Goal: Task Accomplishment & Management: Complete application form

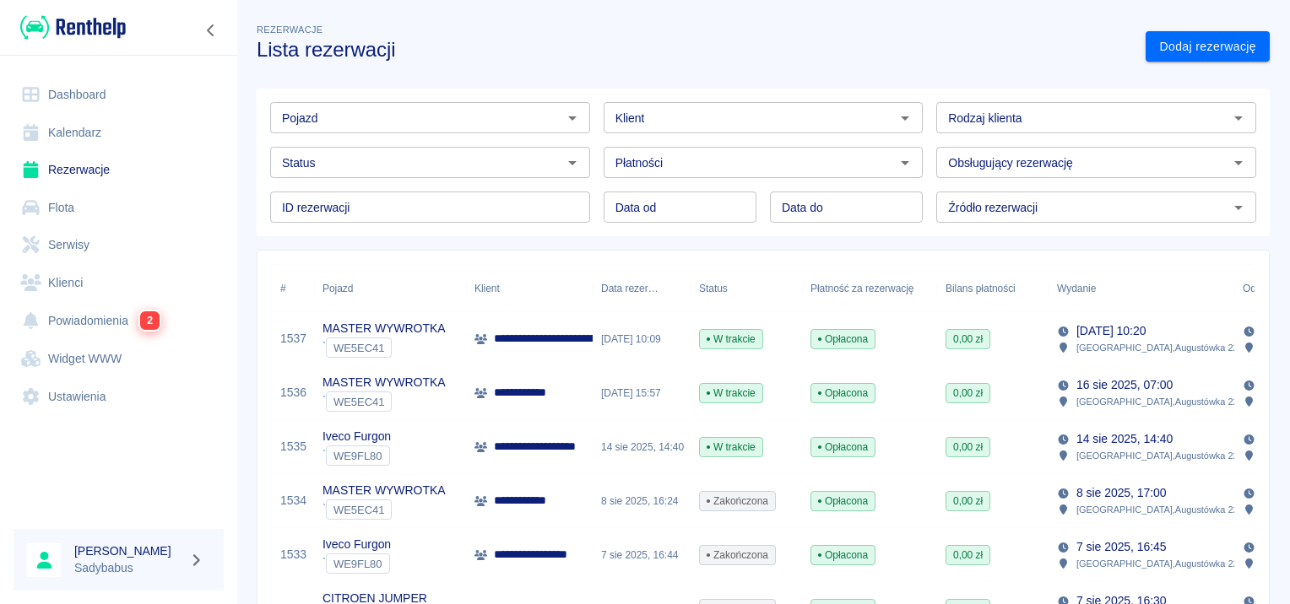
click at [425, 130] on div "Pojazd" at bounding box center [430, 117] width 320 height 31
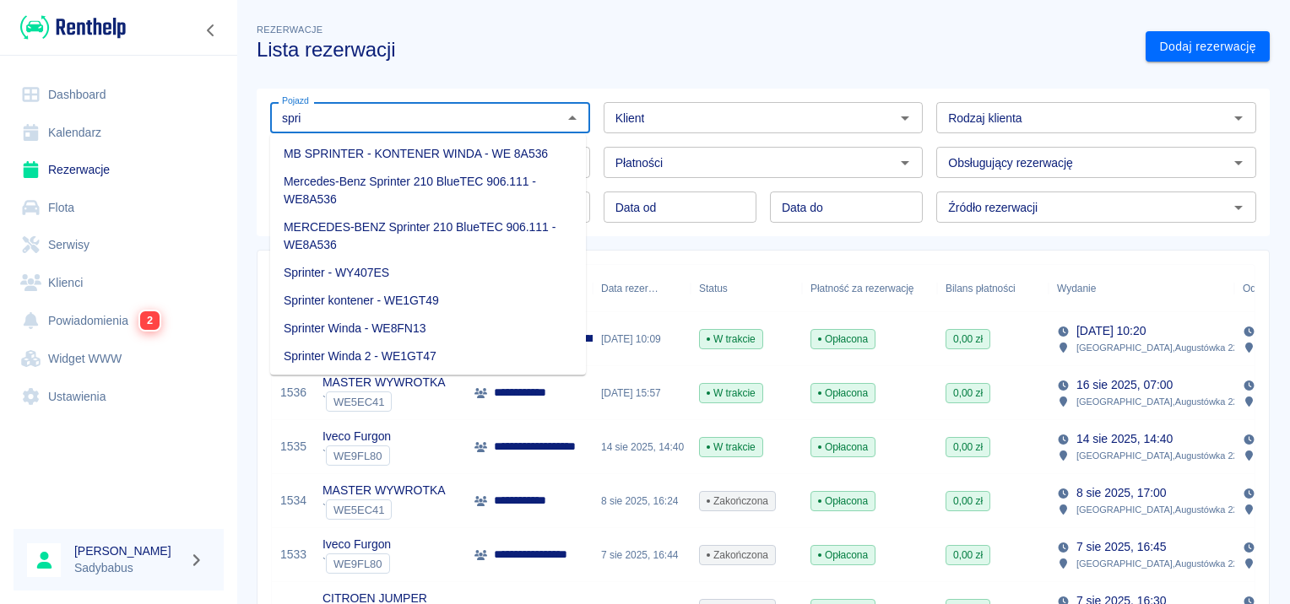
click at [346, 265] on li "Sprinter - WY407ES" at bounding box center [428, 273] width 316 height 28
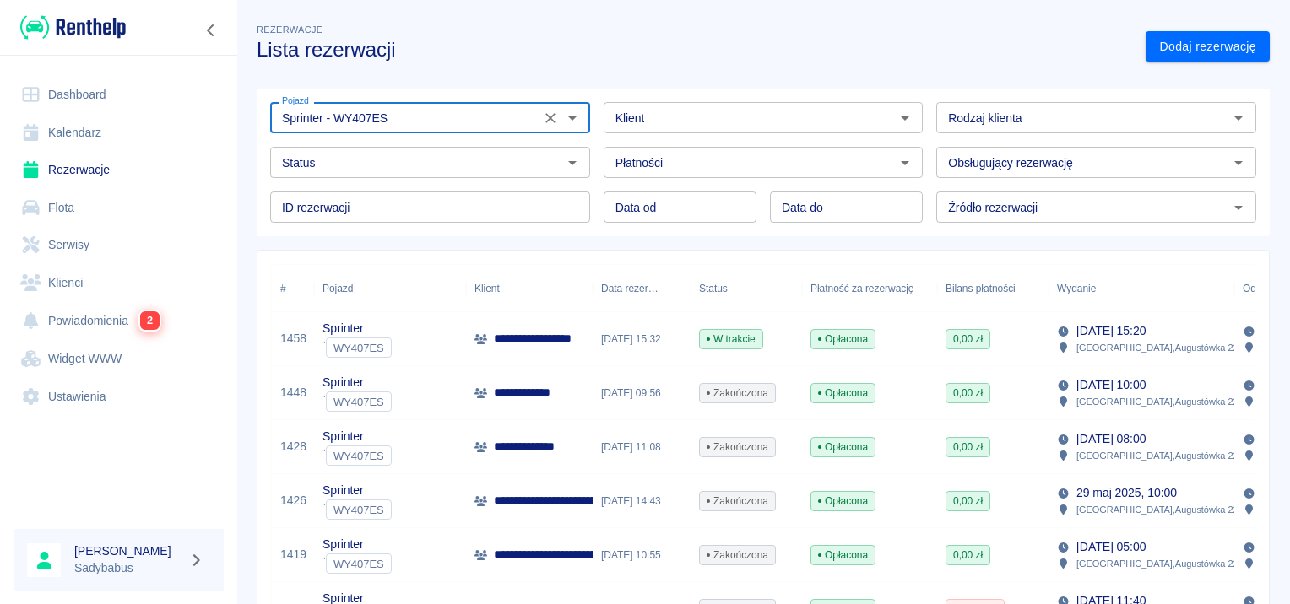
type input "Sprinter - WY407ES"
click at [564, 335] on p "**********" at bounding box center [548, 339] width 109 height 18
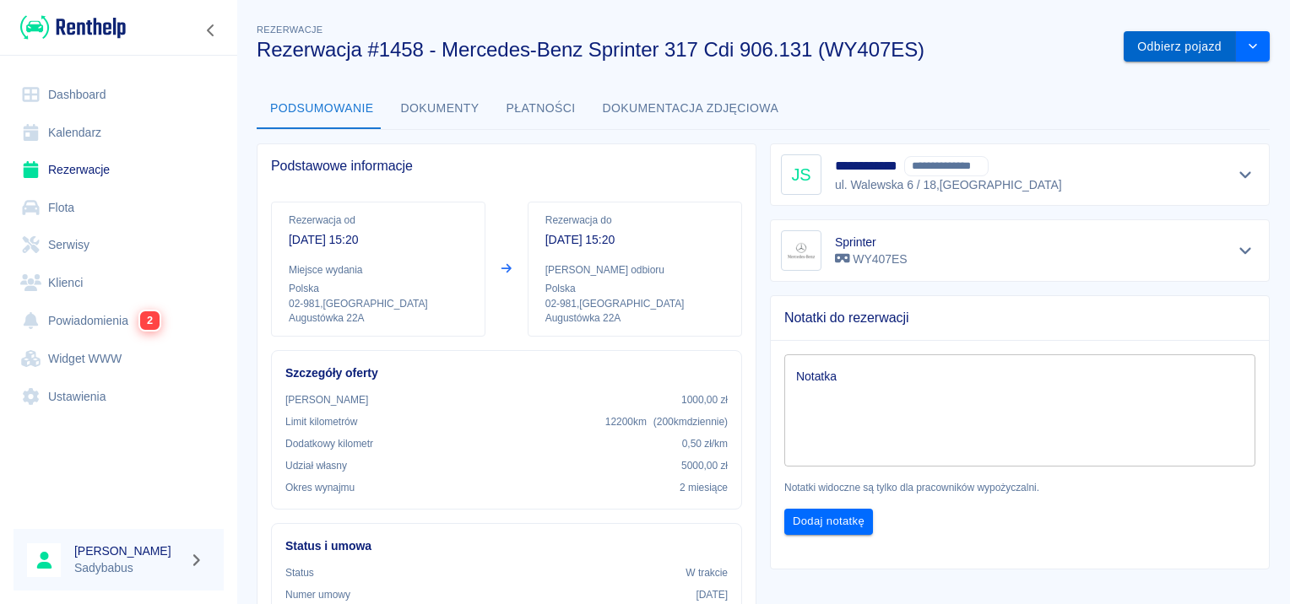
click at [1134, 41] on button "Odbierz pojazd" at bounding box center [1179, 46] width 112 height 31
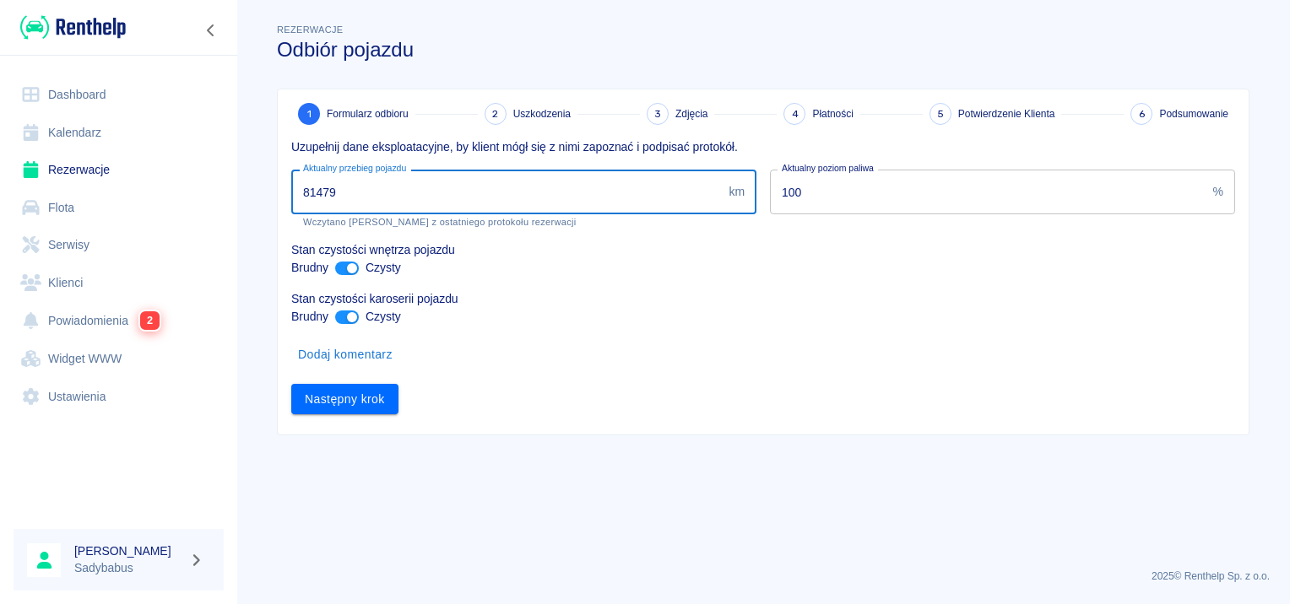
click at [415, 179] on input "81479" at bounding box center [506, 192] width 430 height 45
type input "90924"
click at [351, 392] on button "Następny krok" at bounding box center [344, 399] width 107 height 31
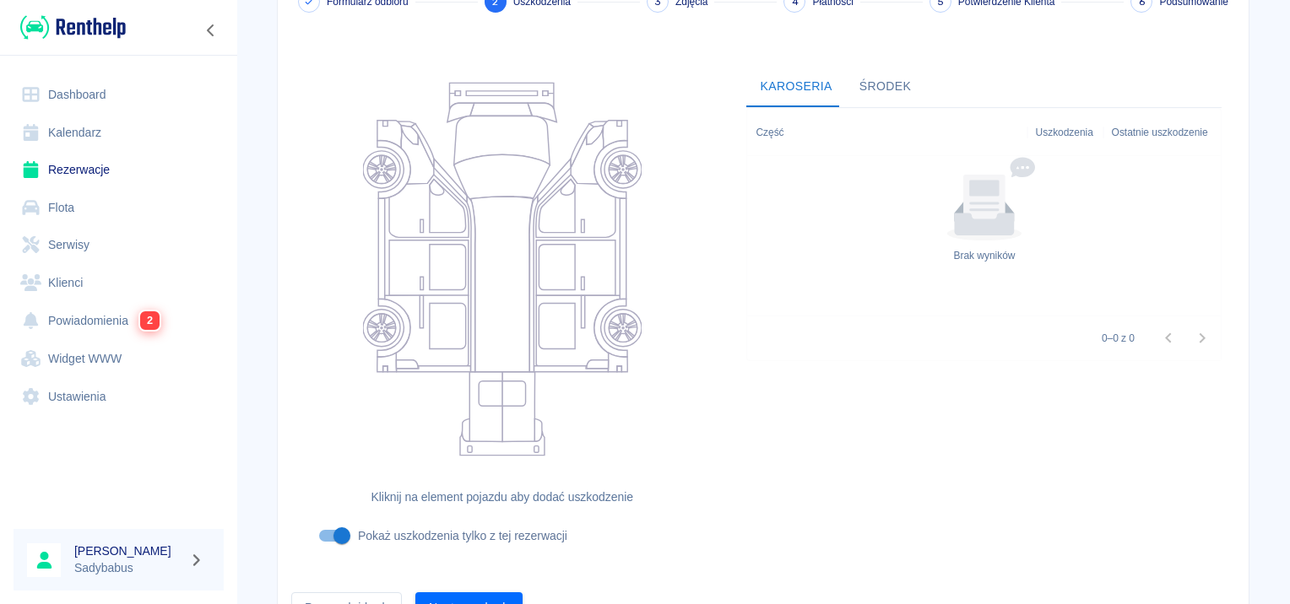
scroll to position [201, 0]
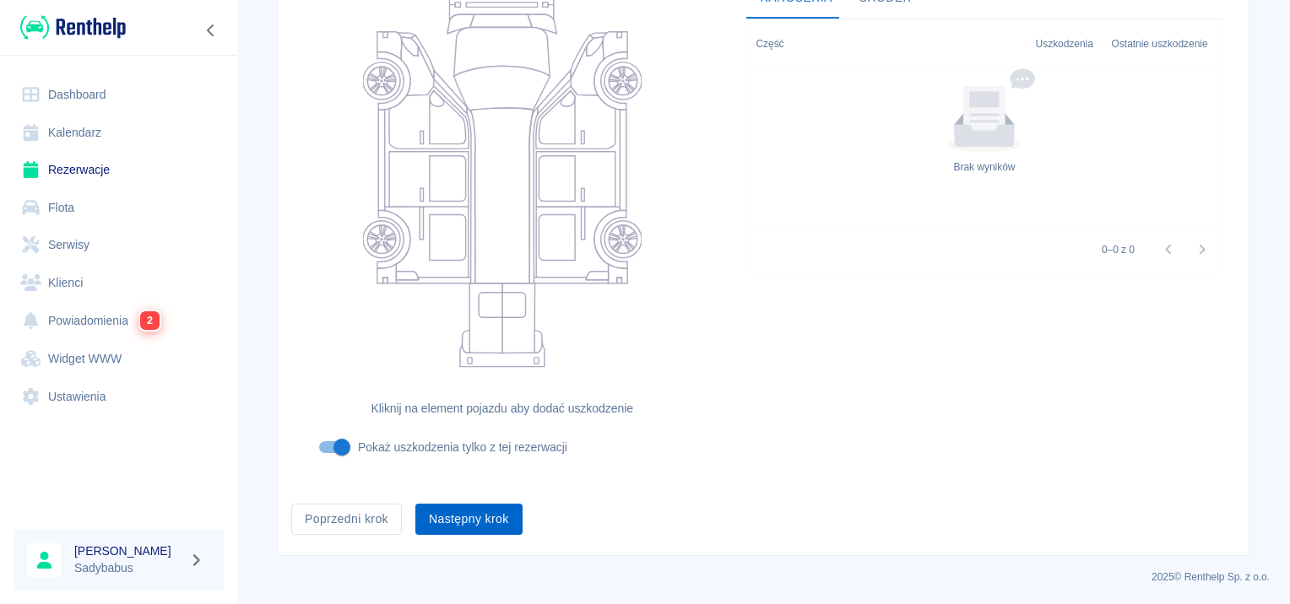
click at [476, 518] on button "Następny krok" at bounding box center [468, 519] width 107 height 31
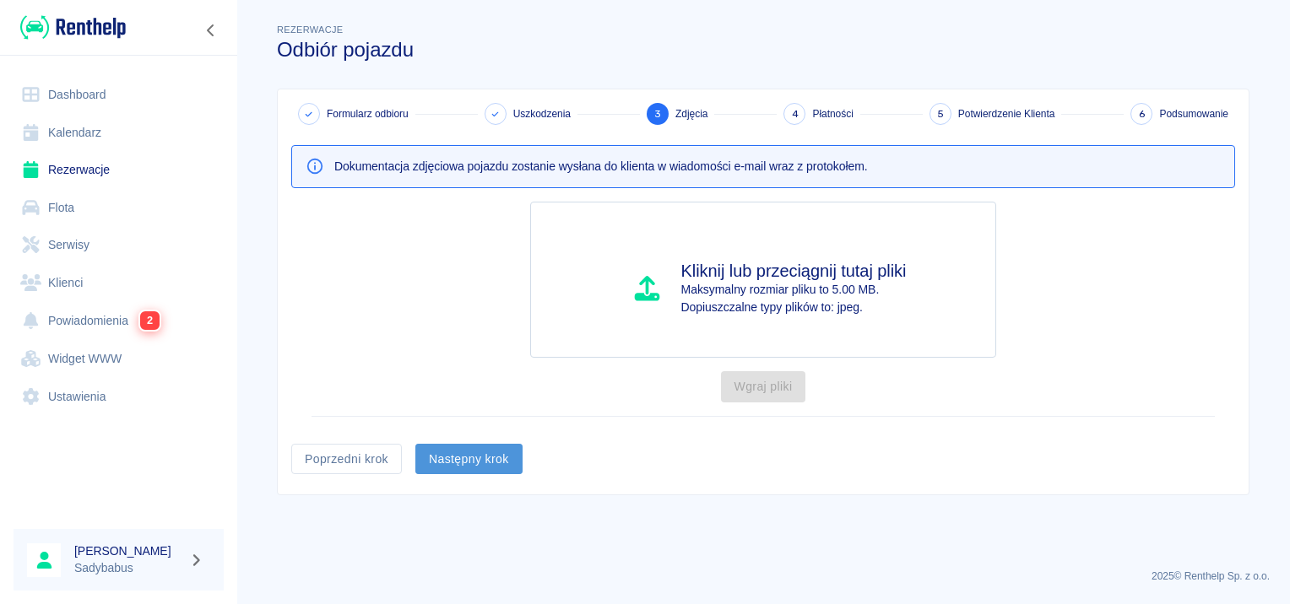
click at [486, 449] on button "Następny krok" at bounding box center [468, 459] width 107 height 31
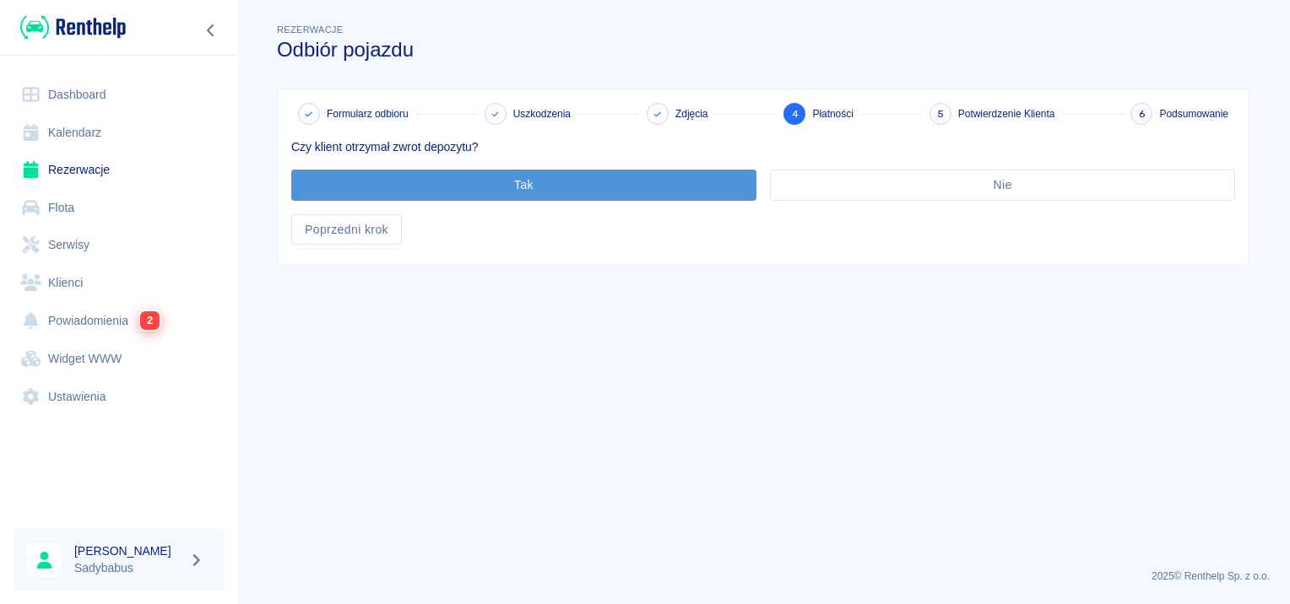
click at [436, 186] on button "Tak" at bounding box center [523, 185] width 465 height 31
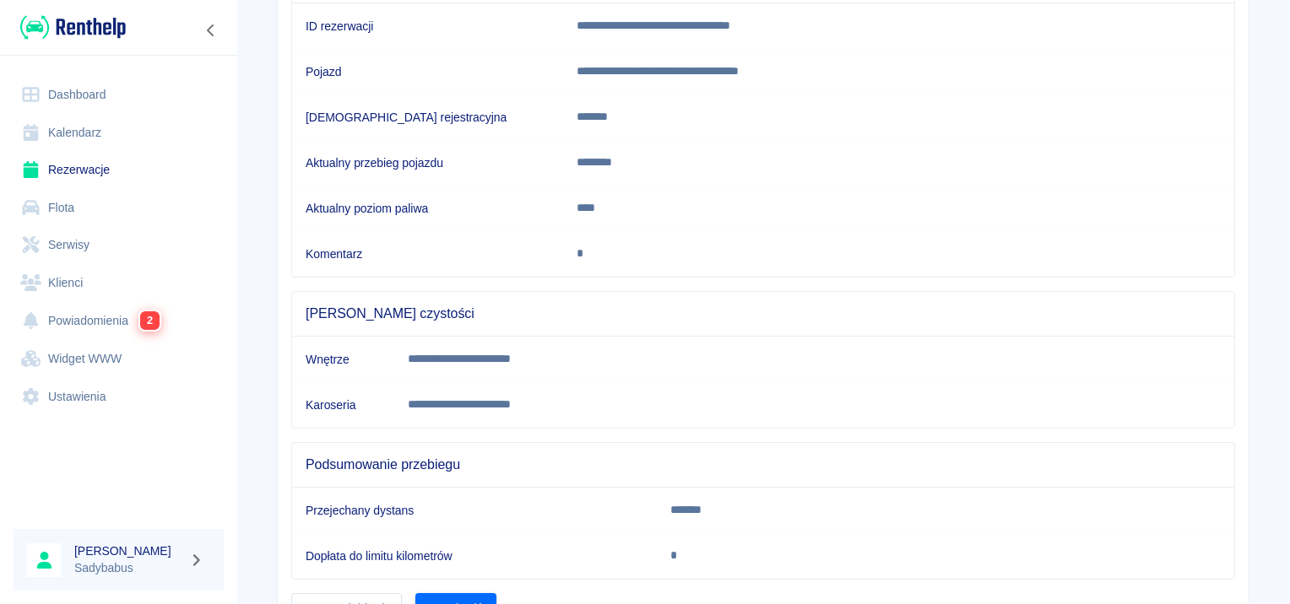
scroll to position [298, 0]
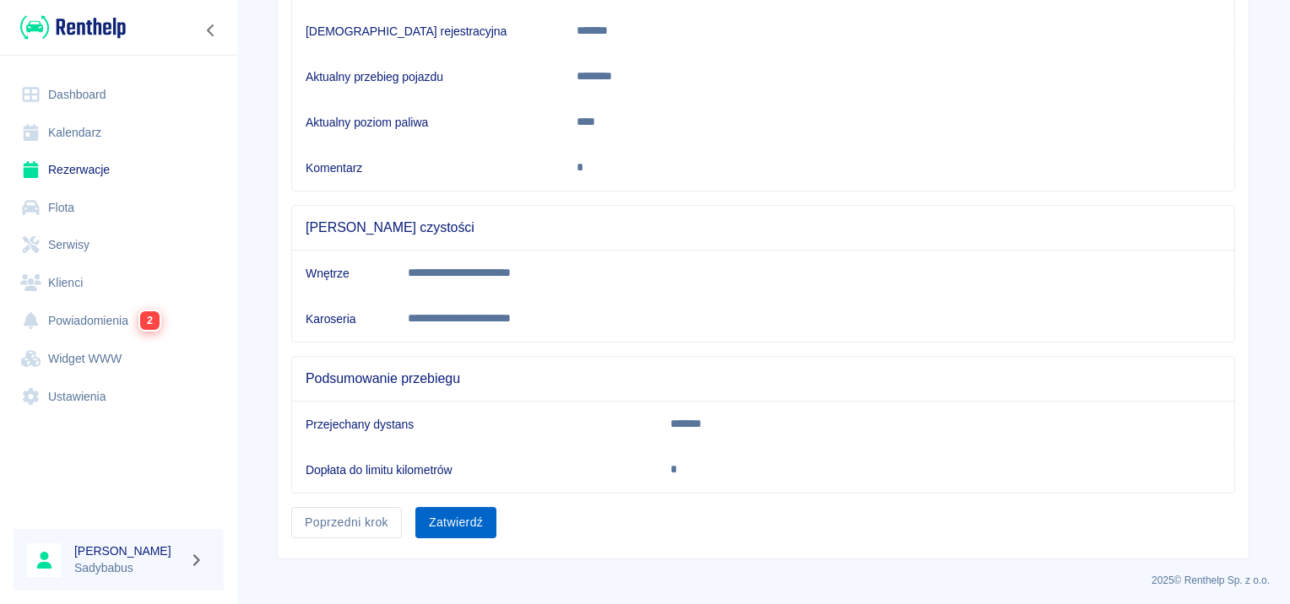
click at [454, 507] on button "Zatwierdź" at bounding box center [455, 522] width 81 height 31
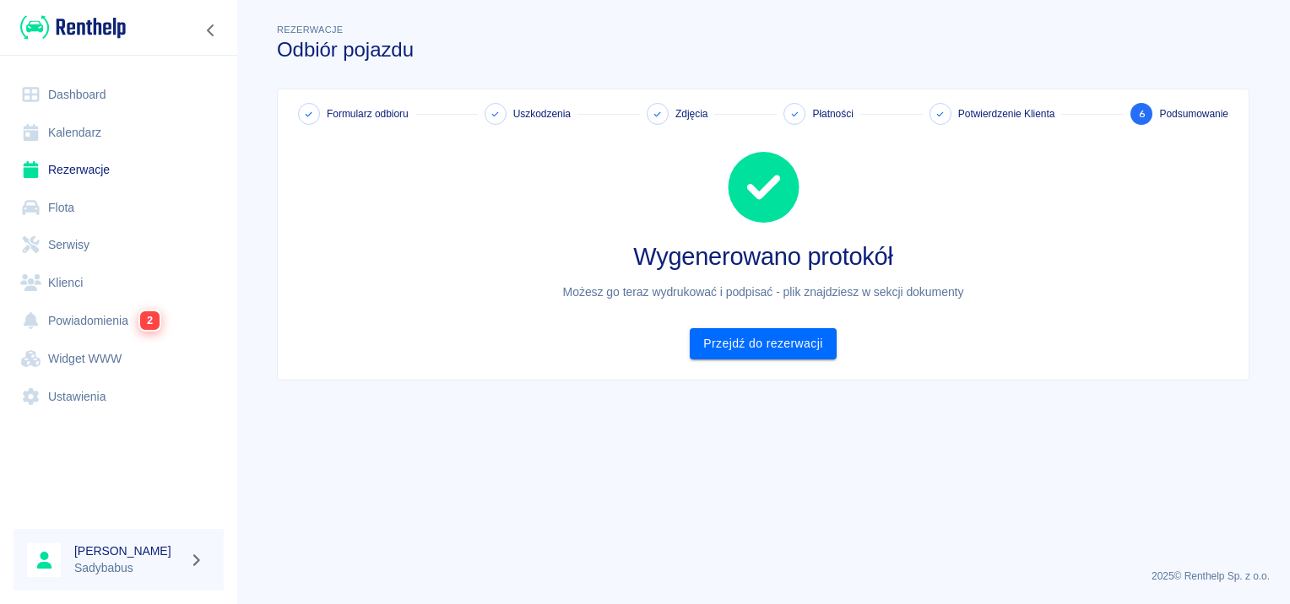
scroll to position [0, 0]
click at [806, 348] on link "Przejdź do rezerwacji" at bounding box center [763, 343] width 146 height 31
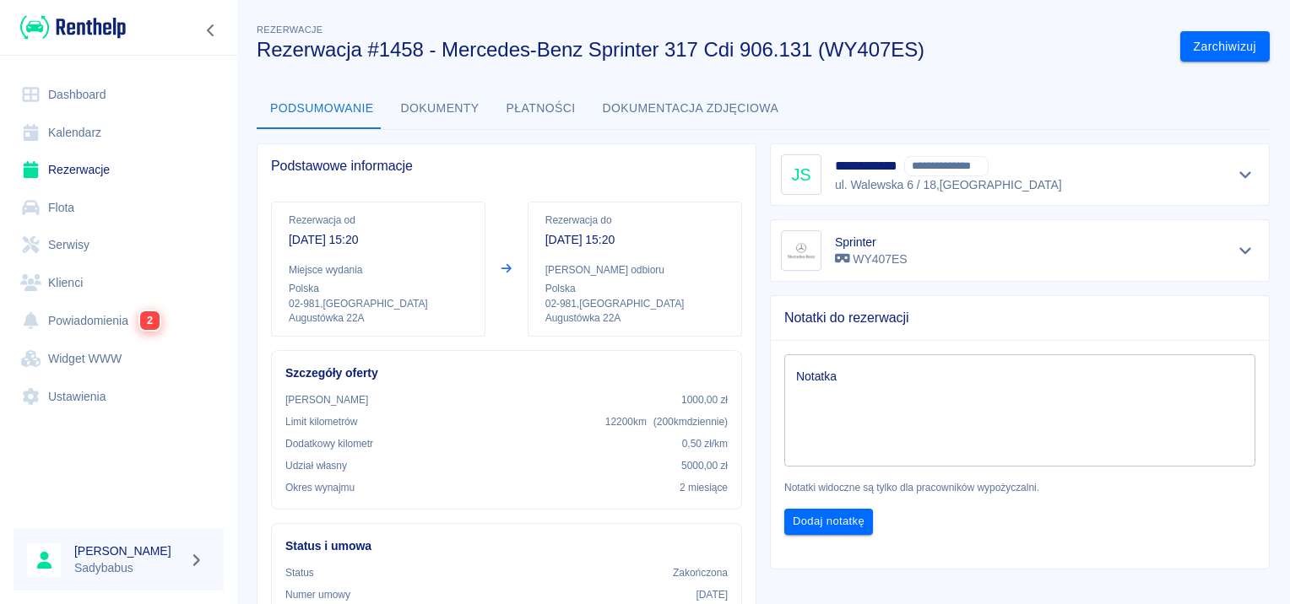
click at [74, 186] on link "Rezerwacje" at bounding box center [119, 170] width 210 height 38
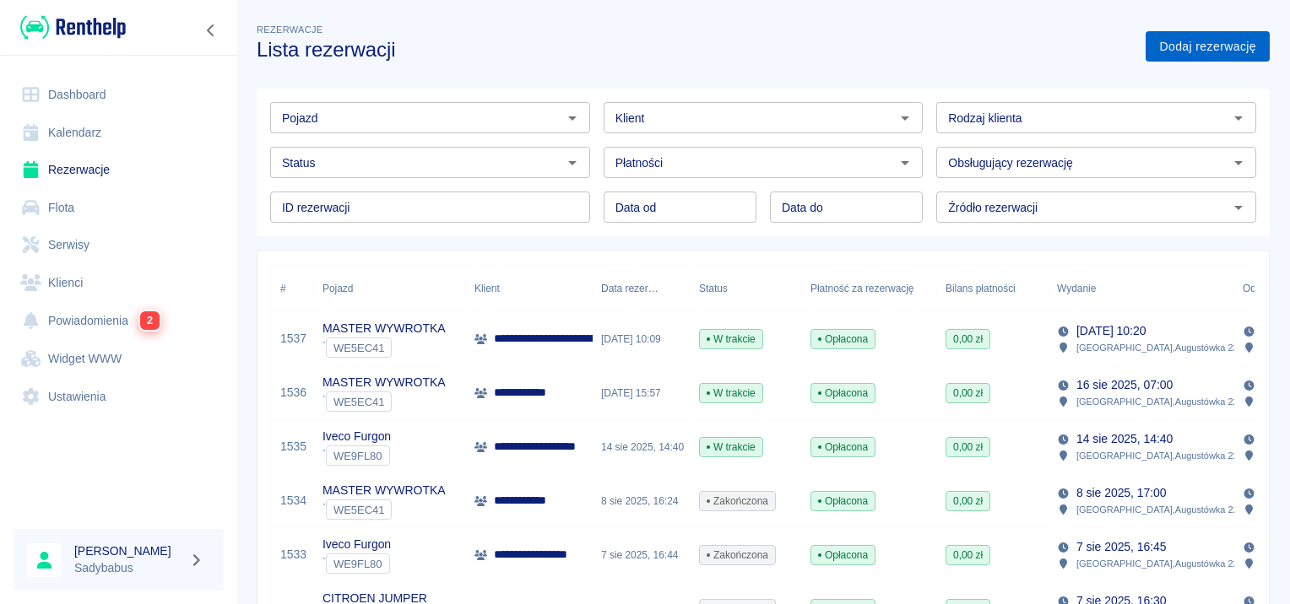
click at [1170, 45] on link "Dodaj rezerwację" at bounding box center [1207, 46] width 124 height 31
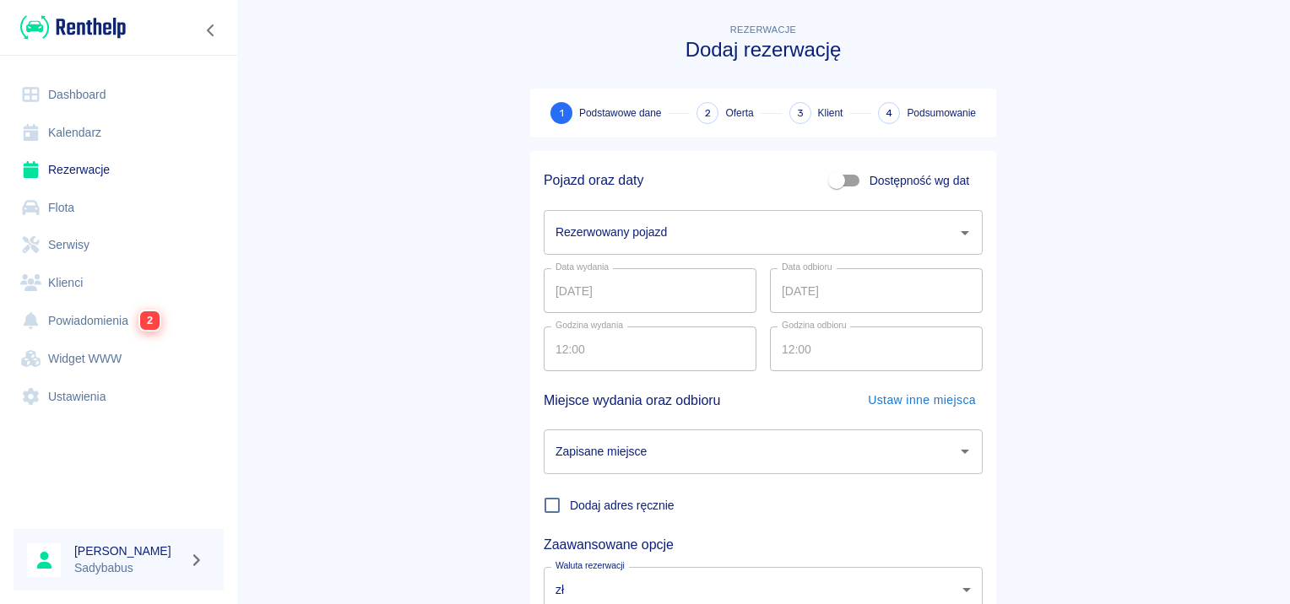
click at [645, 220] on input "Rezerwowany pojazd" at bounding box center [750, 233] width 398 height 30
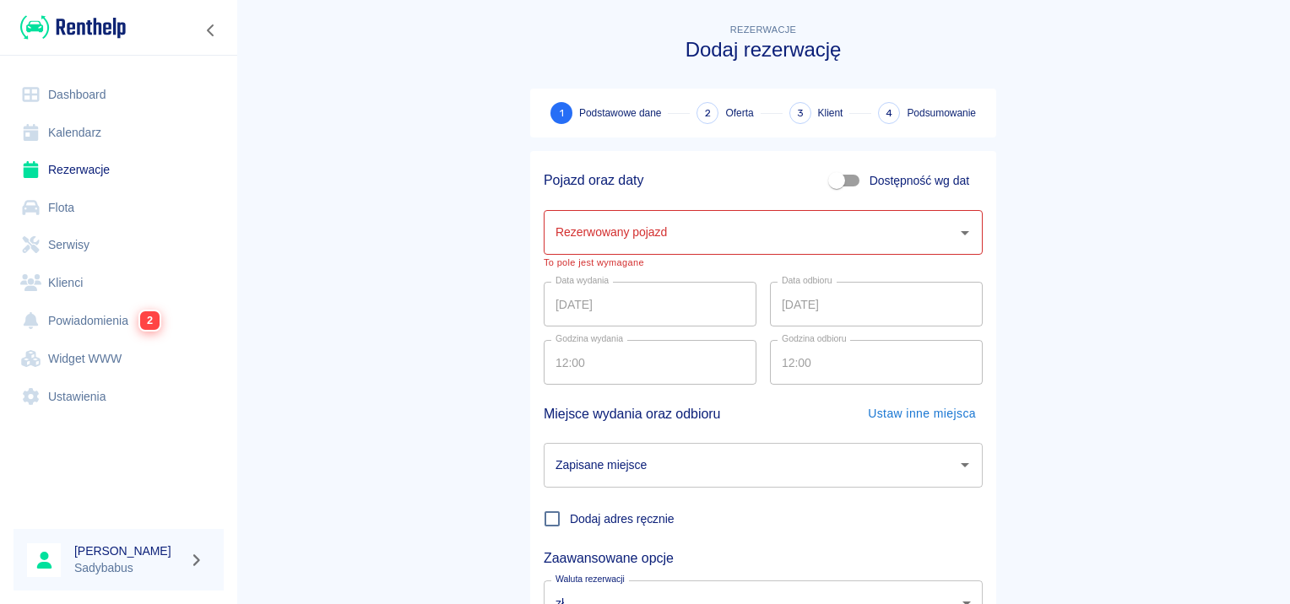
click at [411, 266] on main "Rezerwacje Dodaj rezerwację 1 Podstawowe dane 2 Oferta 3 Klient 4 Podsumowanie …" at bounding box center [762, 358] width 1053 height 677
click at [902, 257] on div "Rezerwowany pojazd Rezerwowany pojazd To pole jest wymagane" at bounding box center [763, 239] width 439 height 58
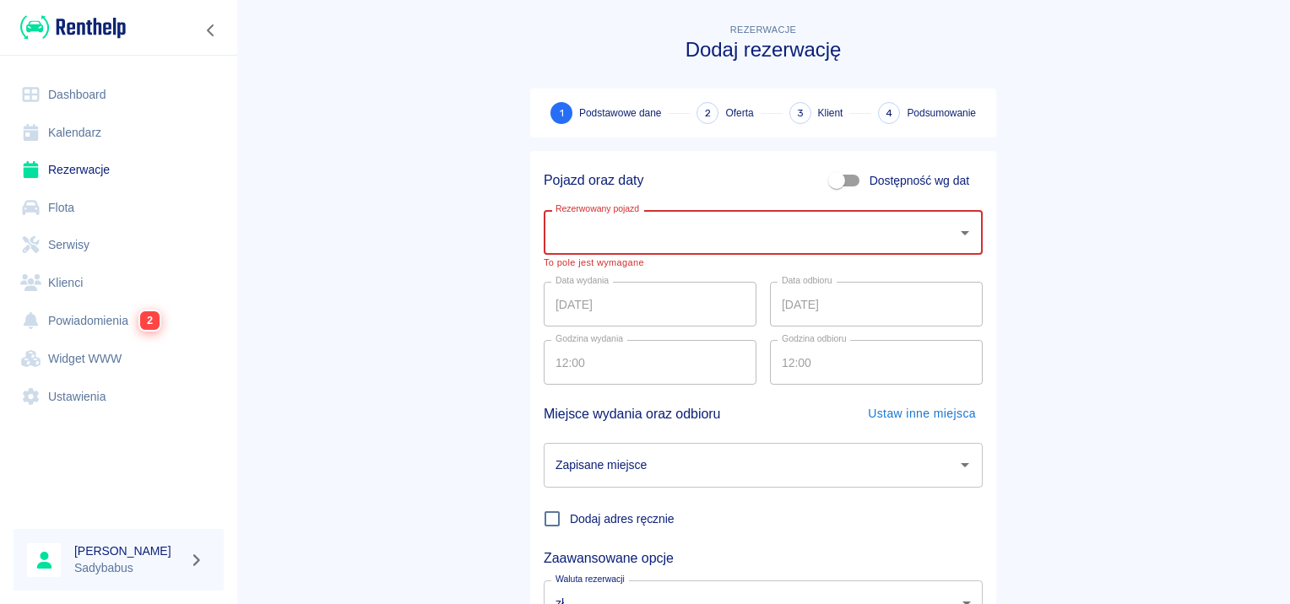
click at [892, 240] on input "Rezerwowany pojazd" at bounding box center [750, 233] width 398 height 30
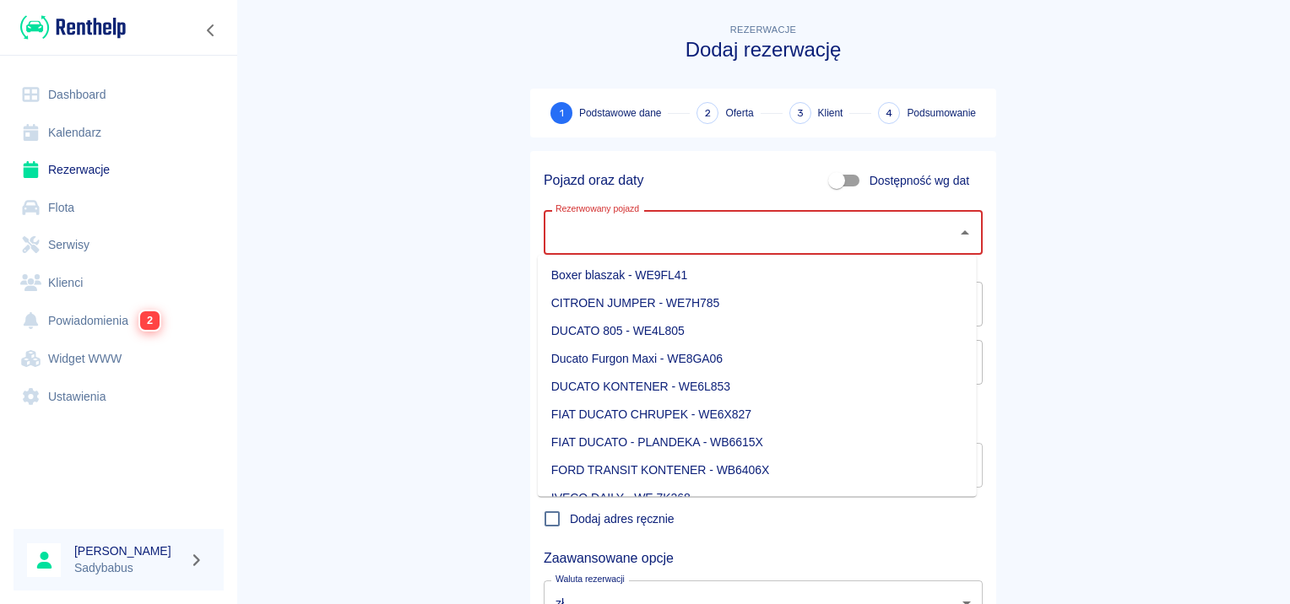
drag, startPoint x: 385, startPoint y: 203, endPoint x: 389, endPoint y: 190, distance: 14.1
click at [389, 190] on main "Rezerwacje Dodaj rezerwację 1 Podstawowe dane 2 Oferta 3 Klient 4 Podsumowanie …" at bounding box center [762, 358] width 1053 height 677
click at [702, 241] on input "Rezerwowany pojazd" at bounding box center [750, 233] width 398 height 30
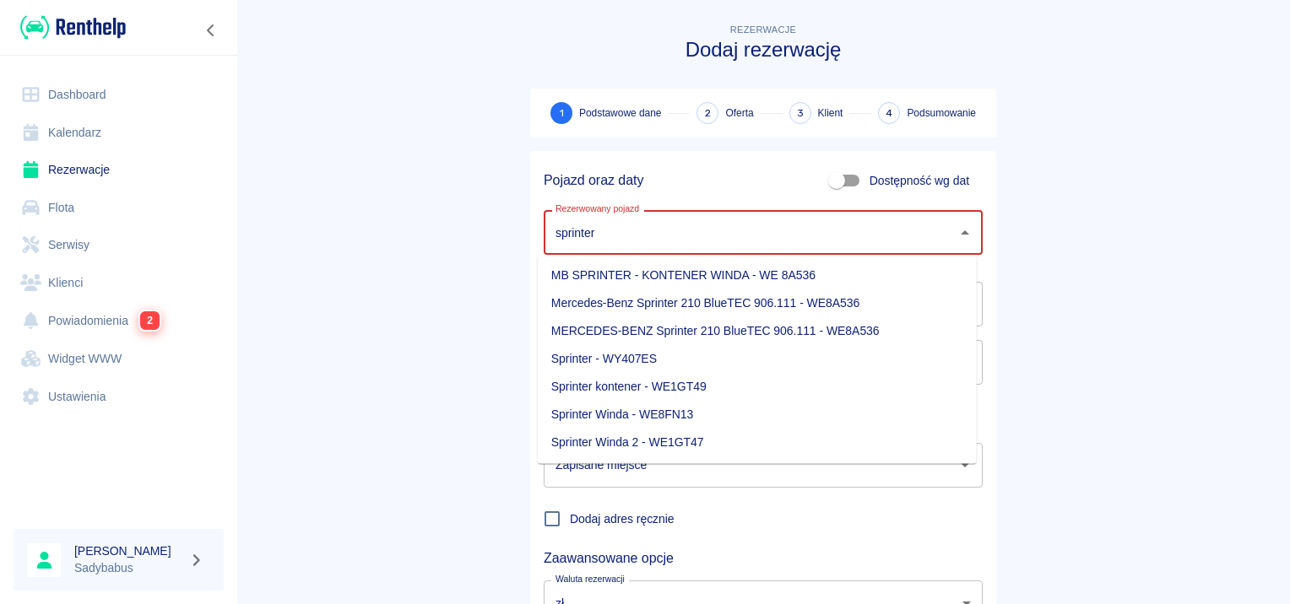
click at [577, 356] on li "Sprinter - WY407ES" at bounding box center [757, 359] width 439 height 28
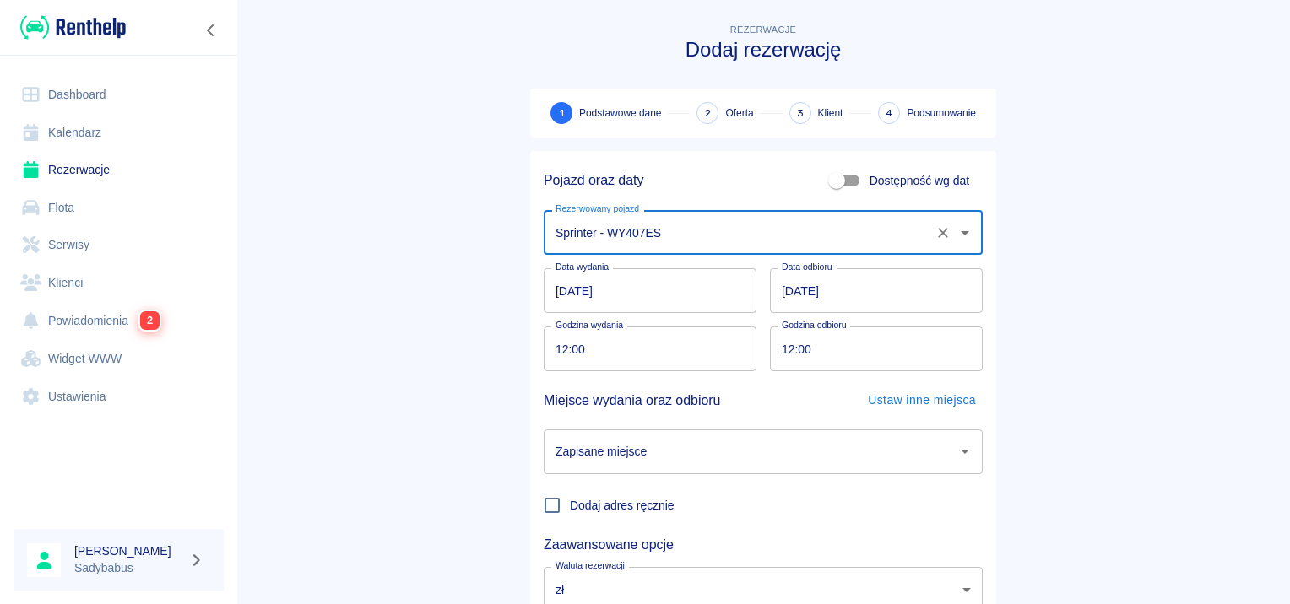
type input "Sprinter - WY407ES"
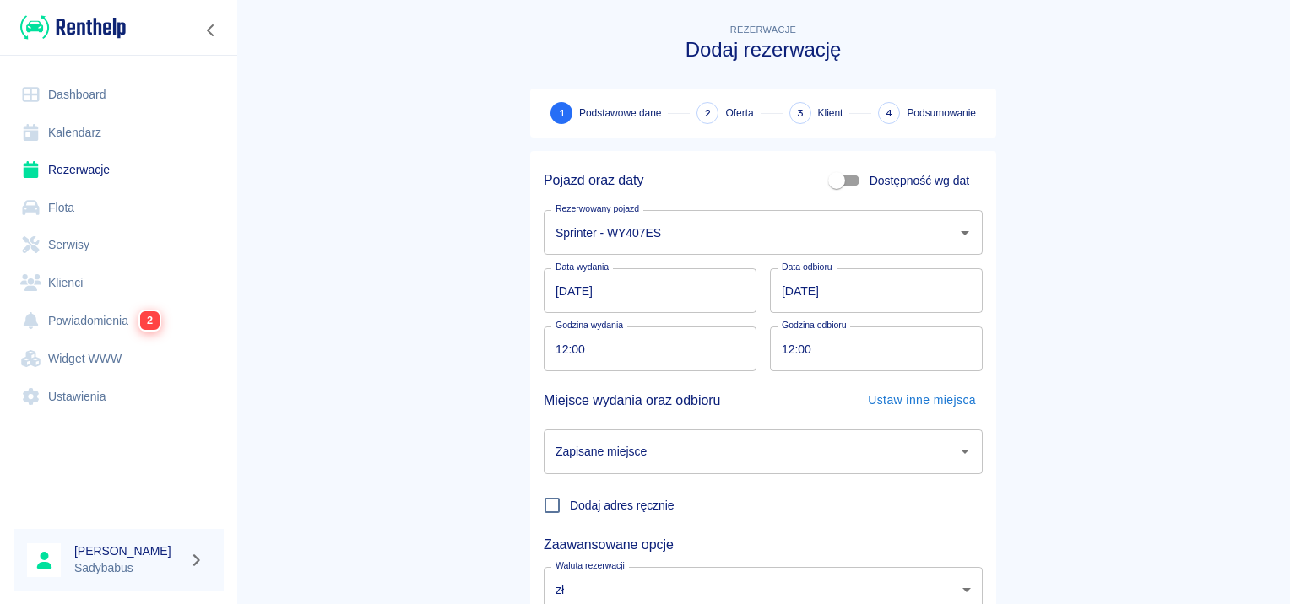
click at [408, 333] on main "Rezerwacje Dodaj rezerwację 1 Podstawowe dane 2 Oferta 3 Klient 4 Podsumowanie …" at bounding box center [762, 351] width 1053 height 663
click at [551, 287] on input "[DATE]" at bounding box center [650, 290] width 213 height 45
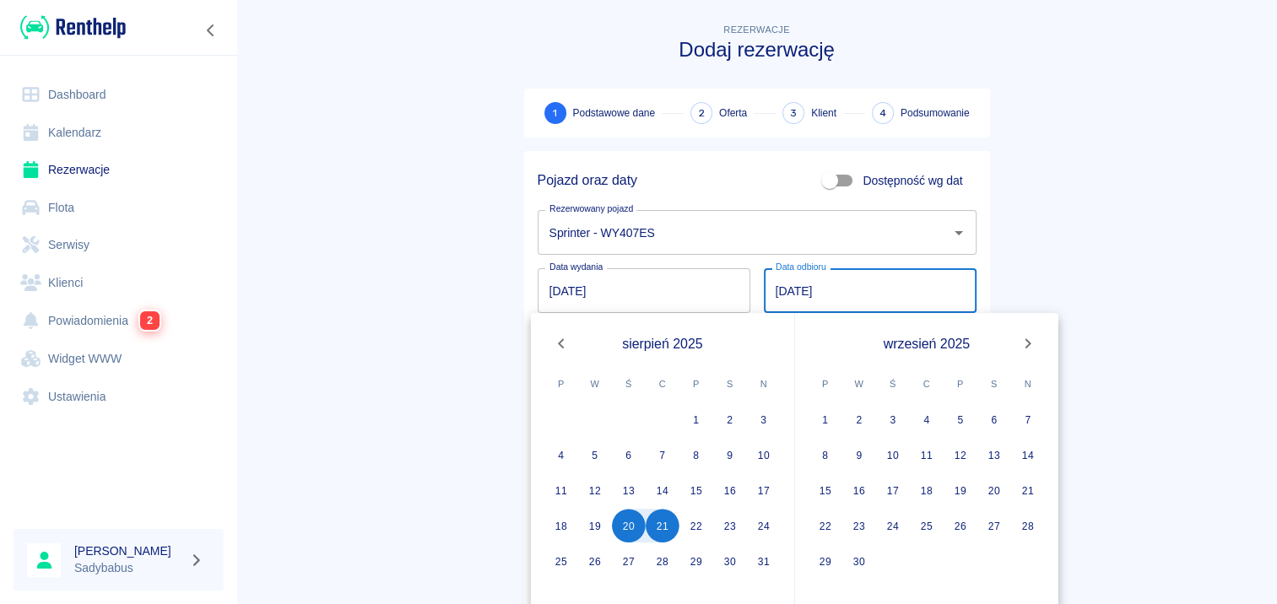
click at [764, 293] on input "[DATE]" at bounding box center [870, 290] width 213 height 45
click at [776, 285] on input "[DATE]" at bounding box center [870, 290] width 213 height 45
click at [489, 295] on main "Rezerwacje Dodaj rezerwację 1 Podstawowe dane 2 Oferta 3 Klient 4 Podsumowanie …" at bounding box center [756, 351] width 1041 height 663
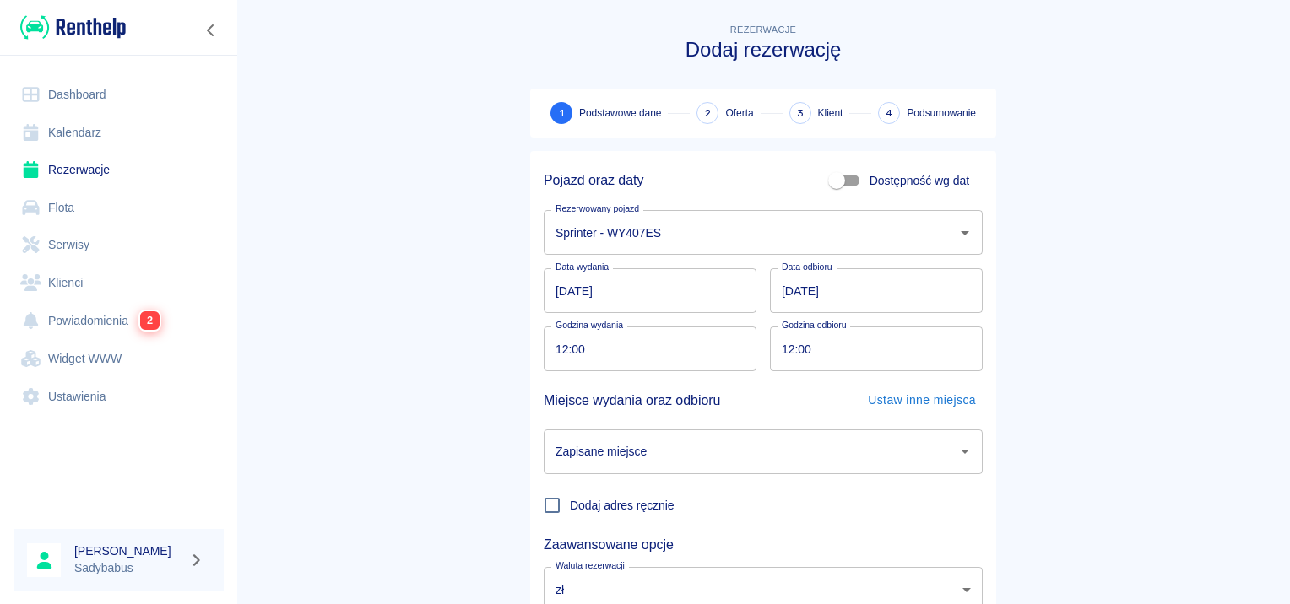
click at [547, 289] on input "[DATE]" at bounding box center [650, 290] width 213 height 45
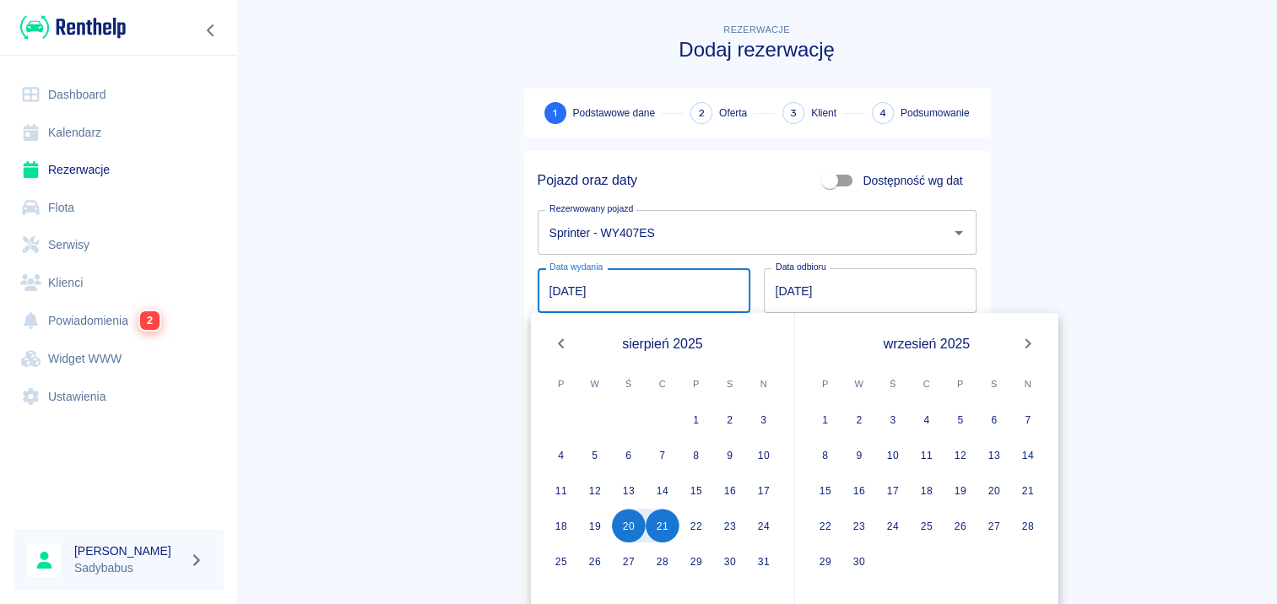
click at [776, 290] on input "[DATE]" at bounding box center [870, 290] width 213 height 45
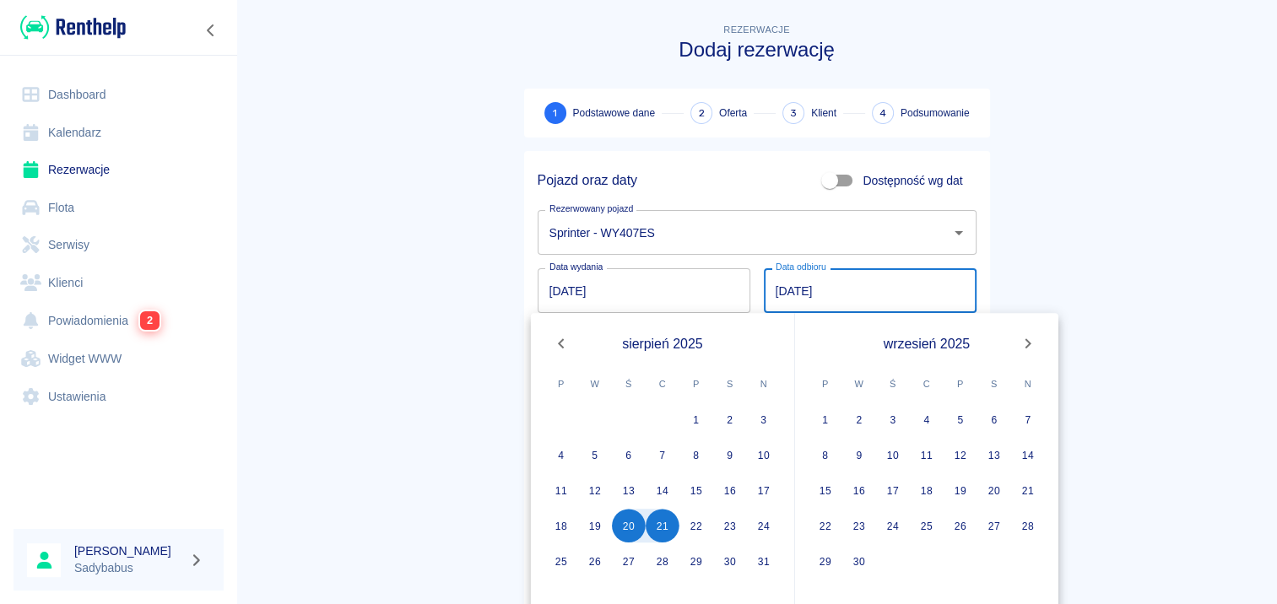
click at [544, 274] on input "[DATE]" at bounding box center [644, 290] width 213 height 45
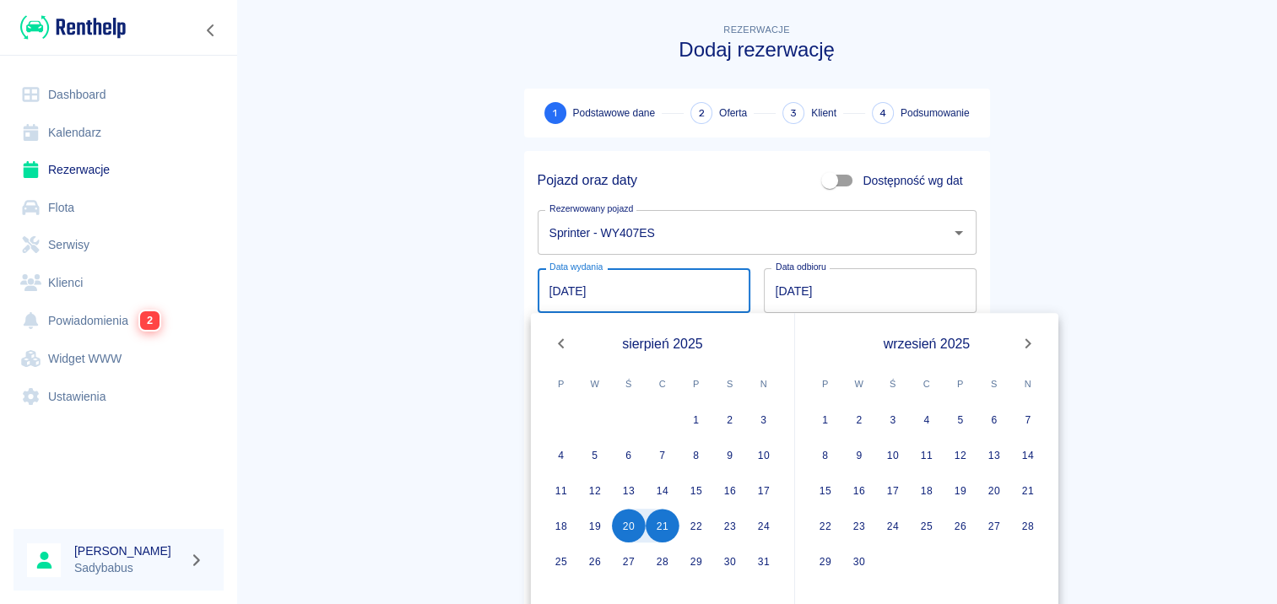
click at [787, 290] on input "[DATE]" at bounding box center [870, 290] width 213 height 45
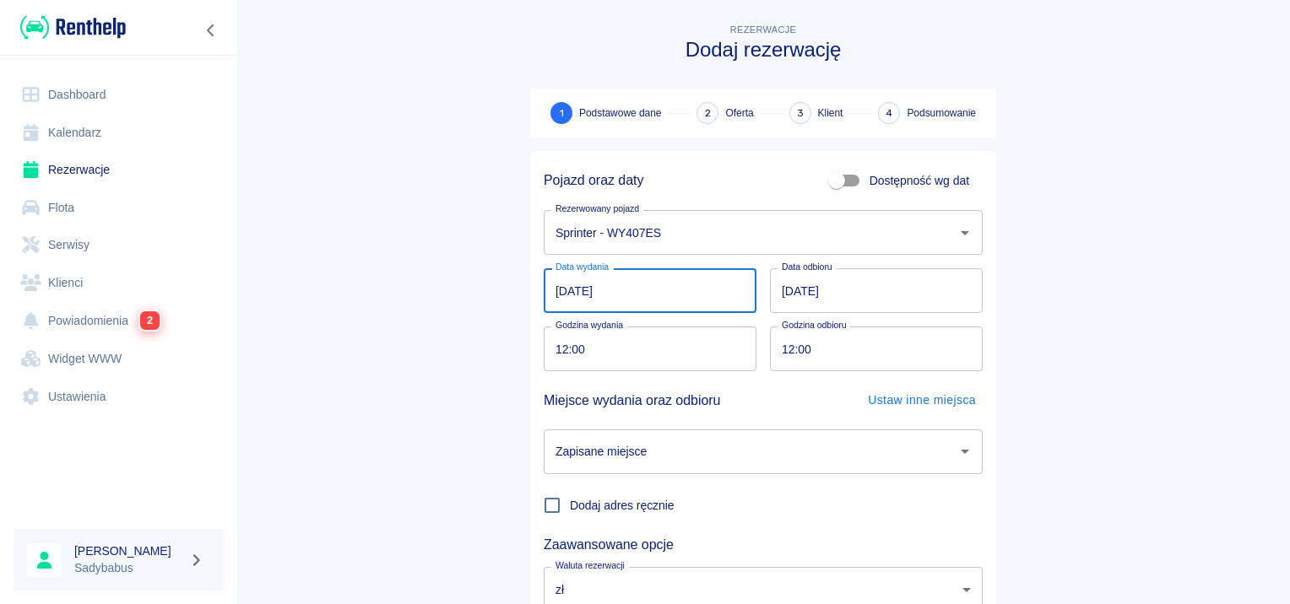
click at [547, 294] on input "[DATE]" at bounding box center [650, 290] width 213 height 45
click at [441, 324] on main "Rezerwacje Dodaj rezerwację 1 Podstawowe dane 2 Oferta 3 Klient 4 Podsumowanie …" at bounding box center [756, 351] width 1041 height 663
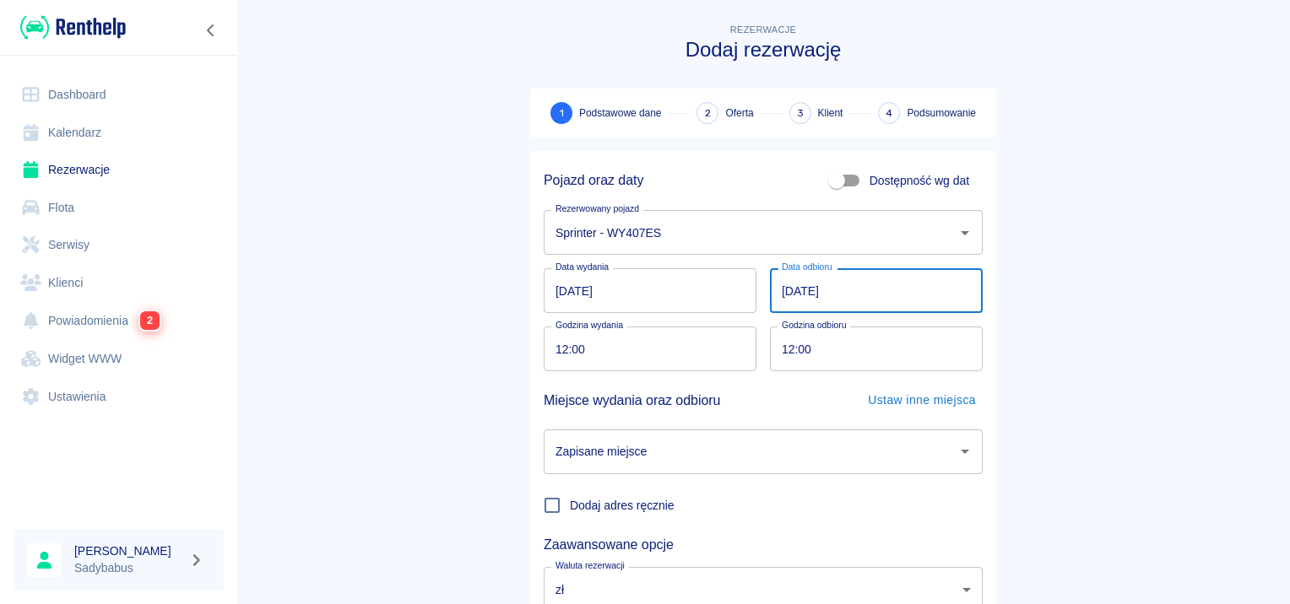
click at [808, 300] on input "[DATE]" at bounding box center [876, 290] width 213 height 45
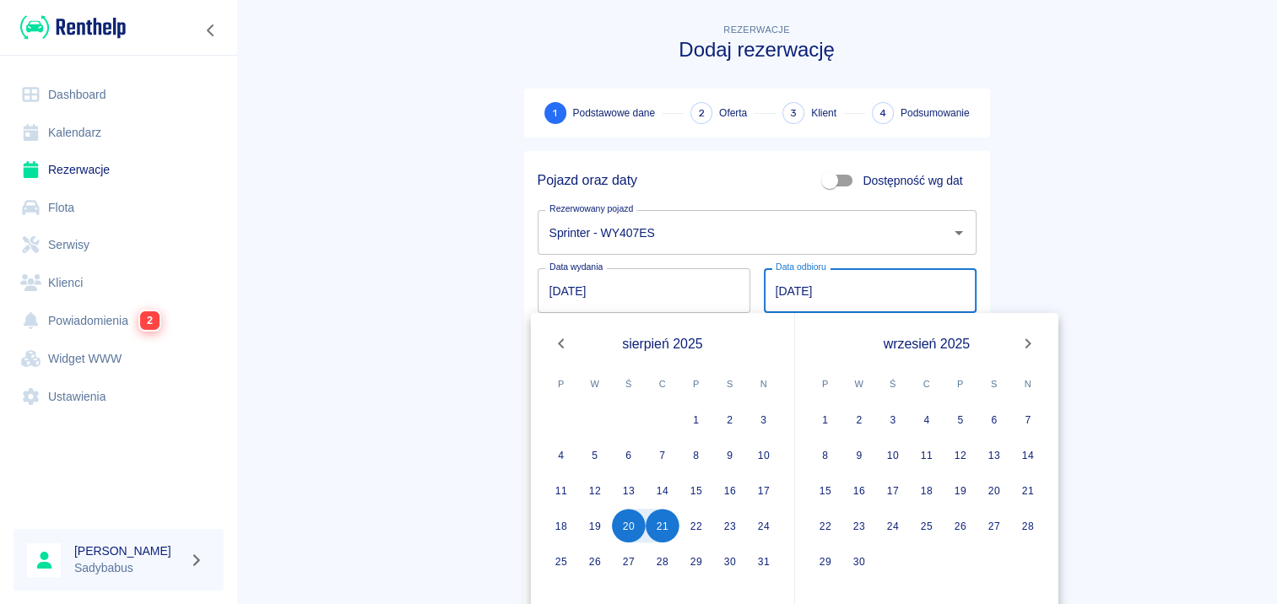
click at [783, 292] on input "[DATE]" at bounding box center [870, 290] width 213 height 45
click at [764, 290] on input "[DATE]" at bounding box center [870, 290] width 213 height 45
click at [358, 291] on main "Rezerwacje Dodaj rezerwację 1 Podstawowe dane 2 Oferta 3 Klient 4 Podsumowanie …" at bounding box center [756, 351] width 1041 height 663
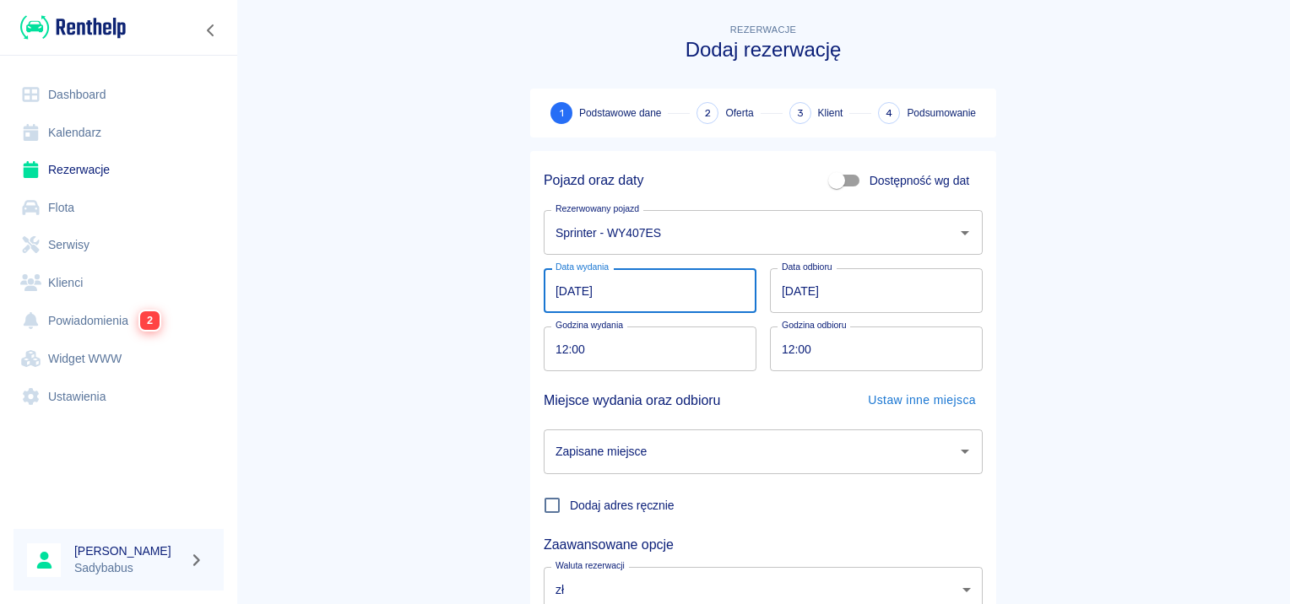
click at [648, 306] on input "[DATE]" at bounding box center [650, 290] width 213 height 45
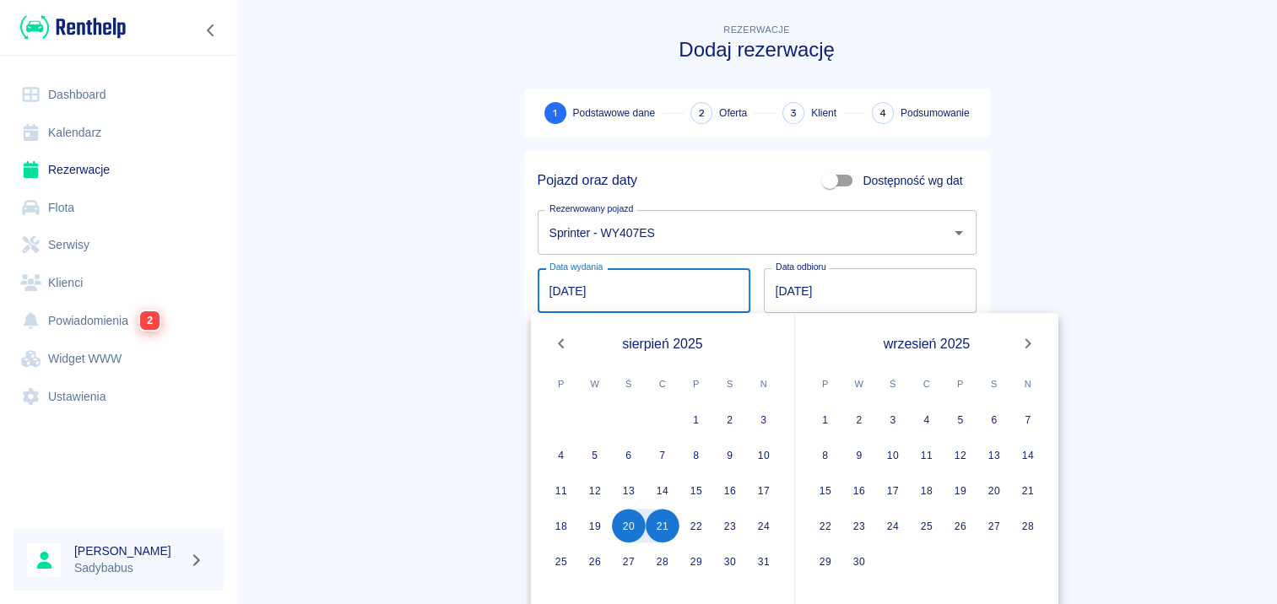
click at [648, 306] on input "[DATE]" at bounding box center [644, 290] width 213 height 45
drag, startPoint x: 472, startPoint y: 279, endPoint x: 500, endPoint y: 257, distance: 35.5
click at [473, 273] on main "Rezerwacje Dodaj rezerwację 1 Podstawowe dane 2 Oferta 3 Klient 4 Podsumowanie …" at bounding box center [756, 351] width 1041 height 663
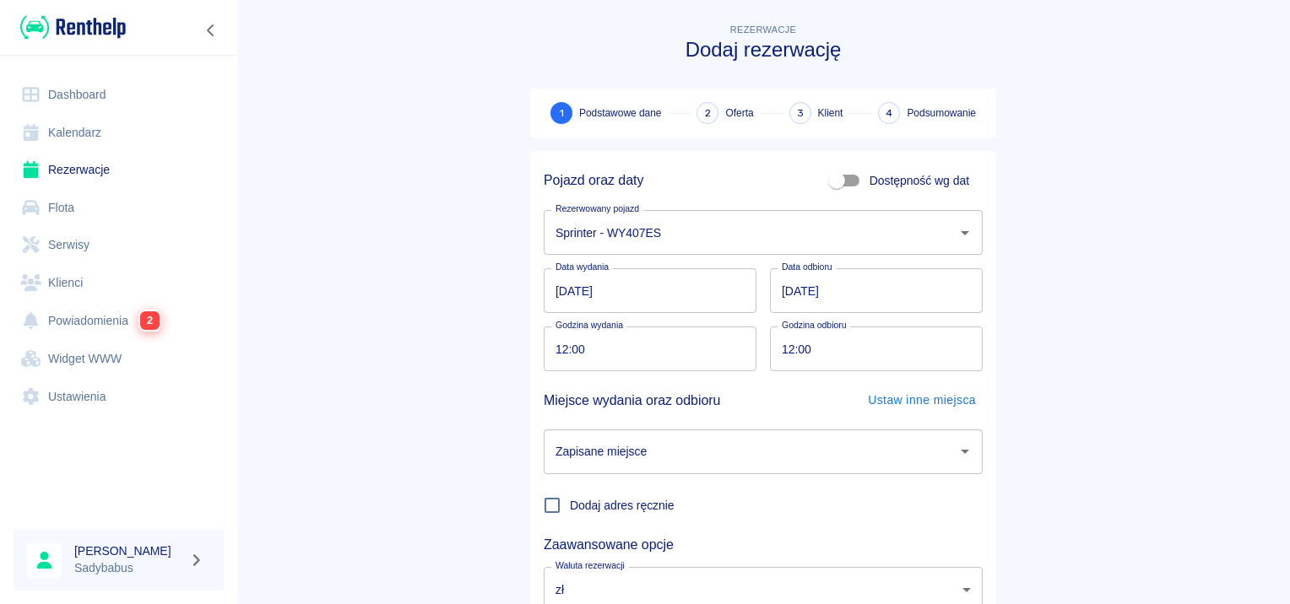
click at [814, 288] on input "[DATE]" at bounding box center [876, 290] width 213 height 45
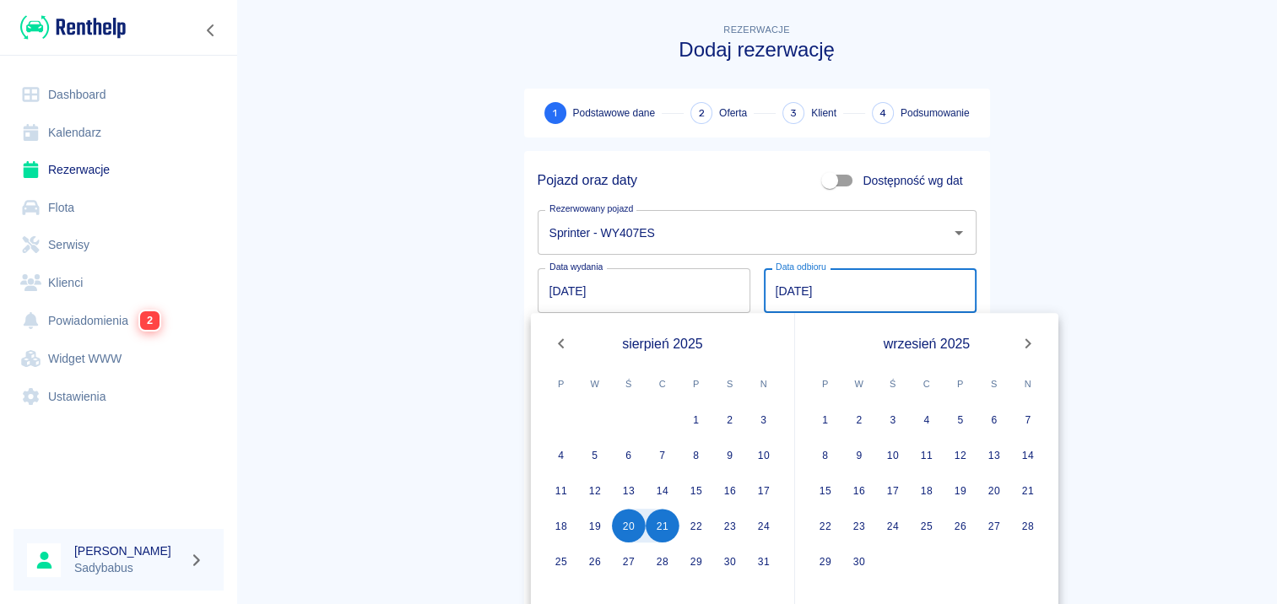
click at [771, 289] on input "[DATE]" at bounding box center [870, 290] width 213 height 45
click at [708, 294] on input "[DATE]" at bounding box center [644, 290] width 213 height 45
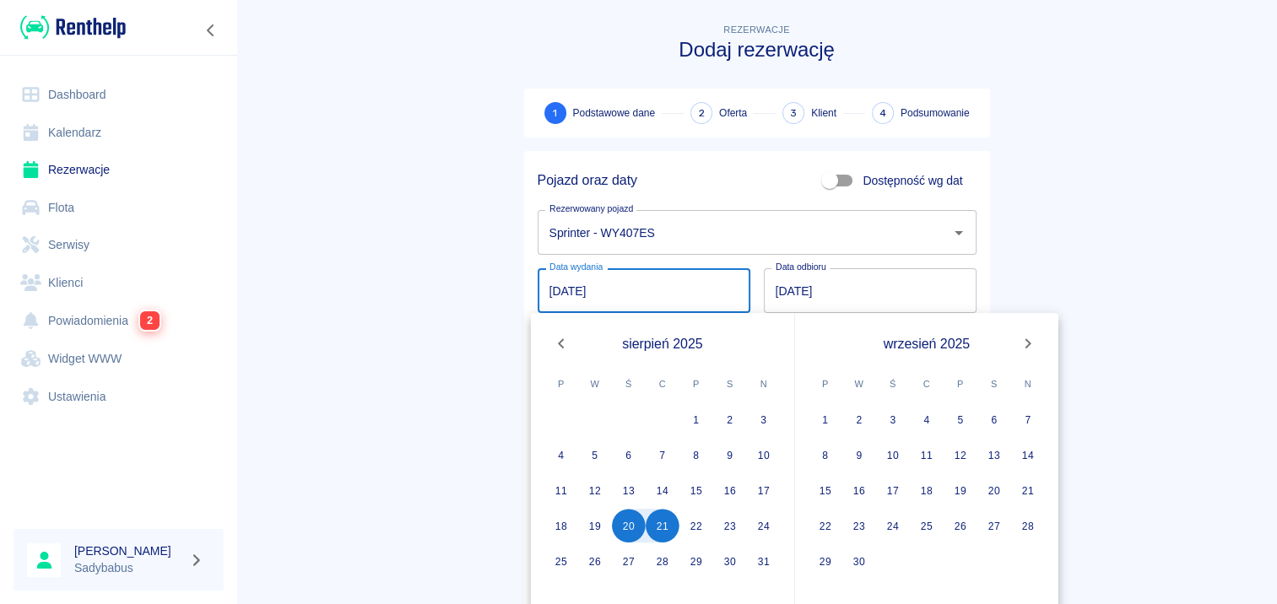
click at [708, 294] on input "[DATE]" at bounding box center [644, 290] width 213 height 45
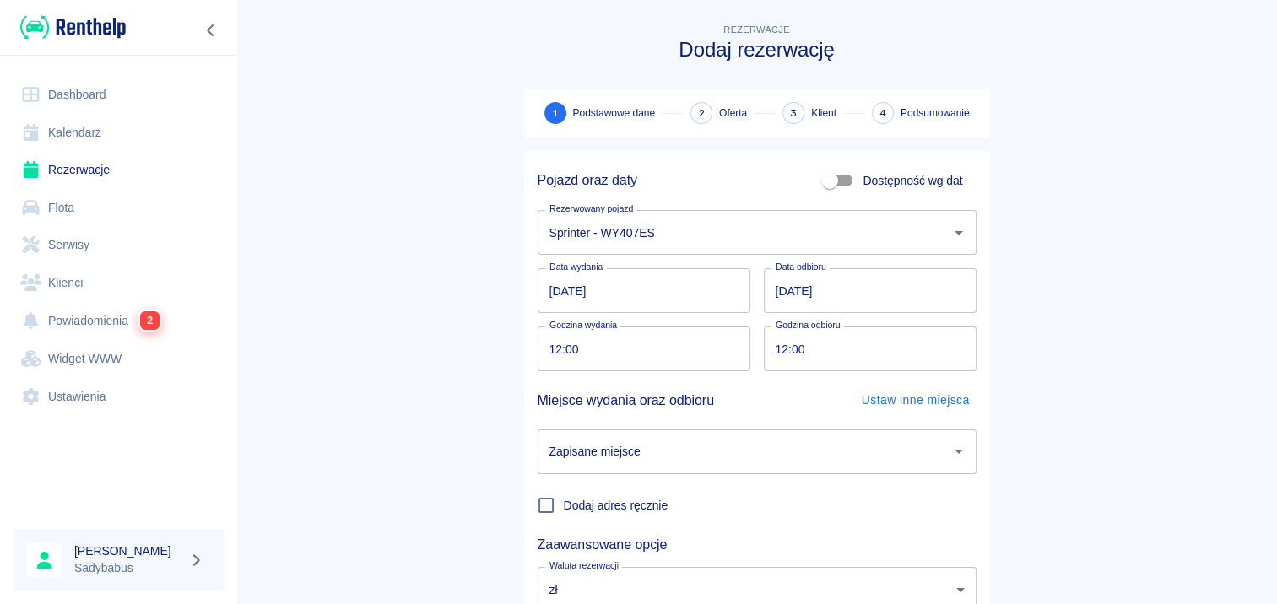
click at [491, 279] on main "Rezerwacje Dodaj rezerwację 1 Podstawowe dane 2 Oferta 3 Klient 4 Podsumowanie …" at bounding box center [756, 351] width 1041 height 663
click at [549, 290] on input "[DATE]" at bounding box center [650, 290] width 213 height 45
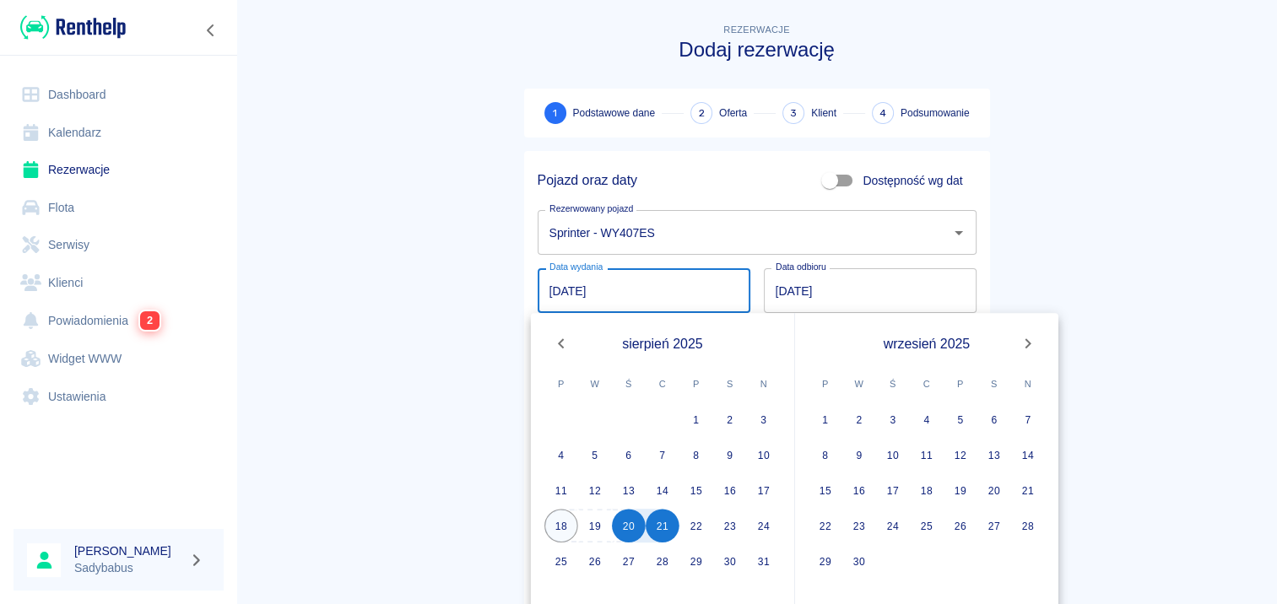
click at [561, 520] on button "18" at bounding box center [561, 526] width 34 height 34
type input "[DATE]"
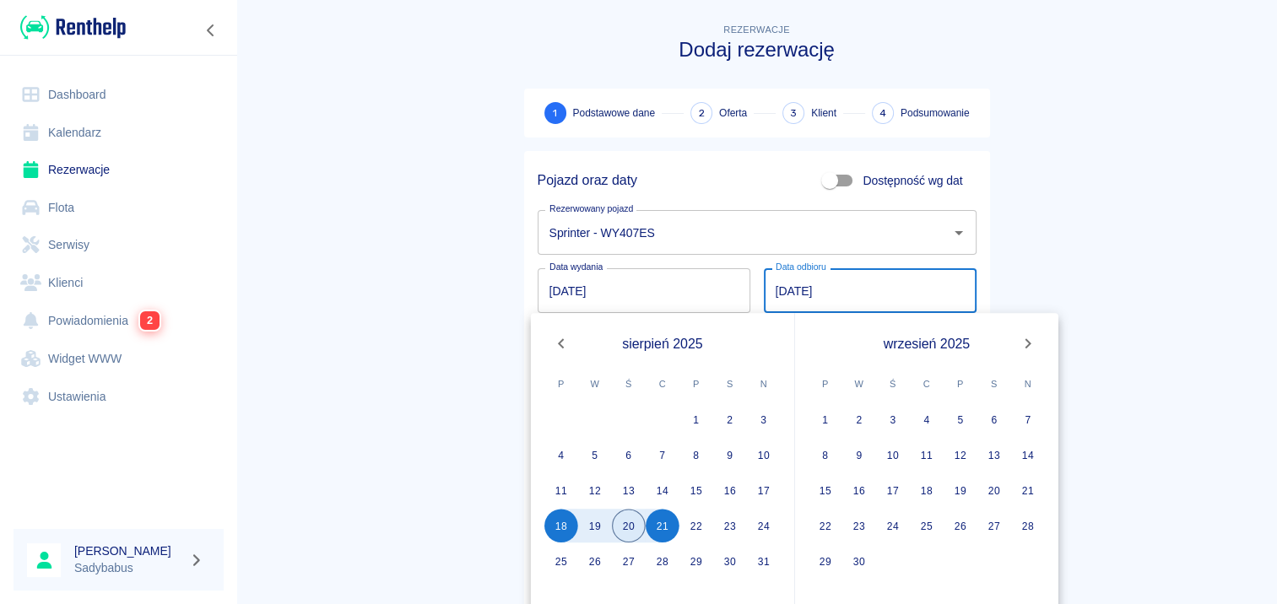
click at [631, 533] on button "20" at bounding box center [629, 526] width 34 height 34
type input "[DATE]"
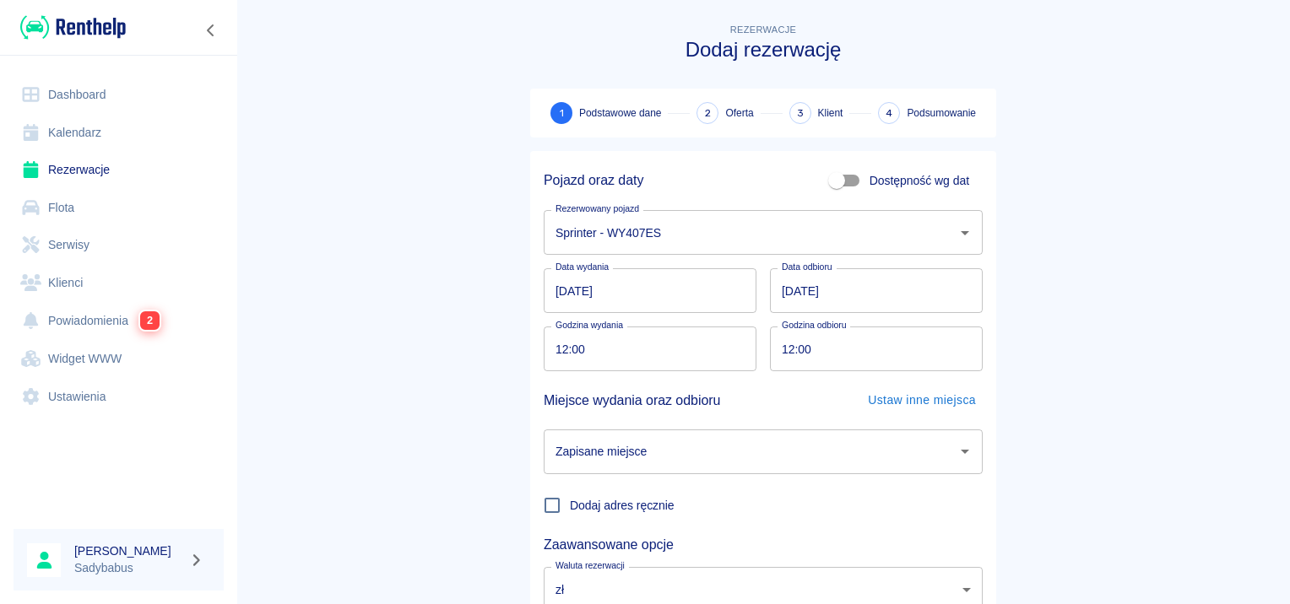
click at [556, 349] on input "12:00" at bounding box center [644, 349] width 201 height 45
type input "09:30"
click at [775, 337] on input "12:00" at bounding box center [870, 349] width 201 height 45
type input "09:30"
click at [782, 482] on div "Dodaj adres ręcznie" at bounding box center [756, 498] width 452 height 49
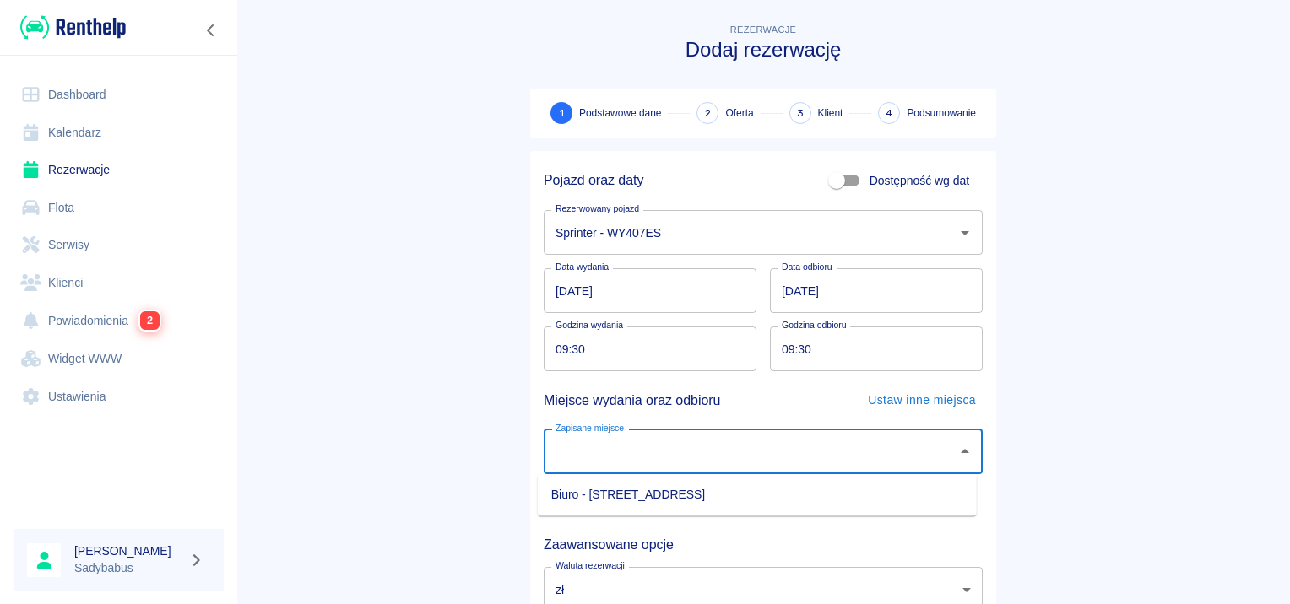
click at [780, 456] on input "Zapisane miejsce" at bounding box center [750, 452] width 398 height 30
click at [760, 487] on li "Biuro - [STREET_ADDRESS]" at bounding box center [757, 495] width 439 height 28
type input "Biuro - [STREET_ADDRESS]"
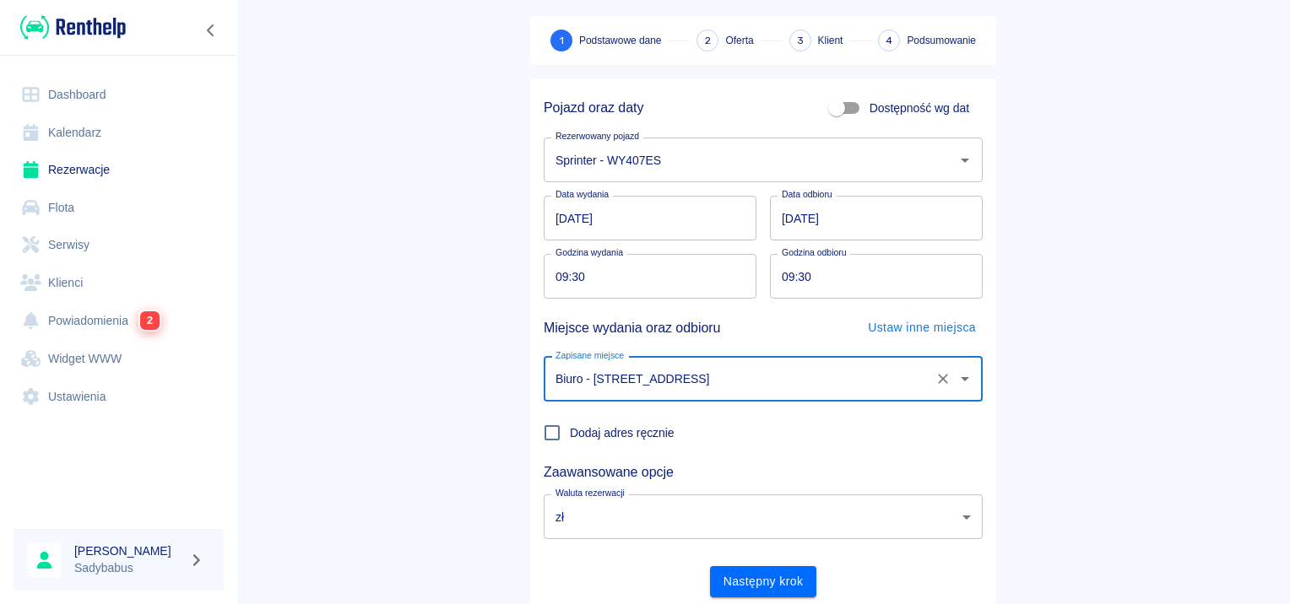
scroll to position [128, 0]
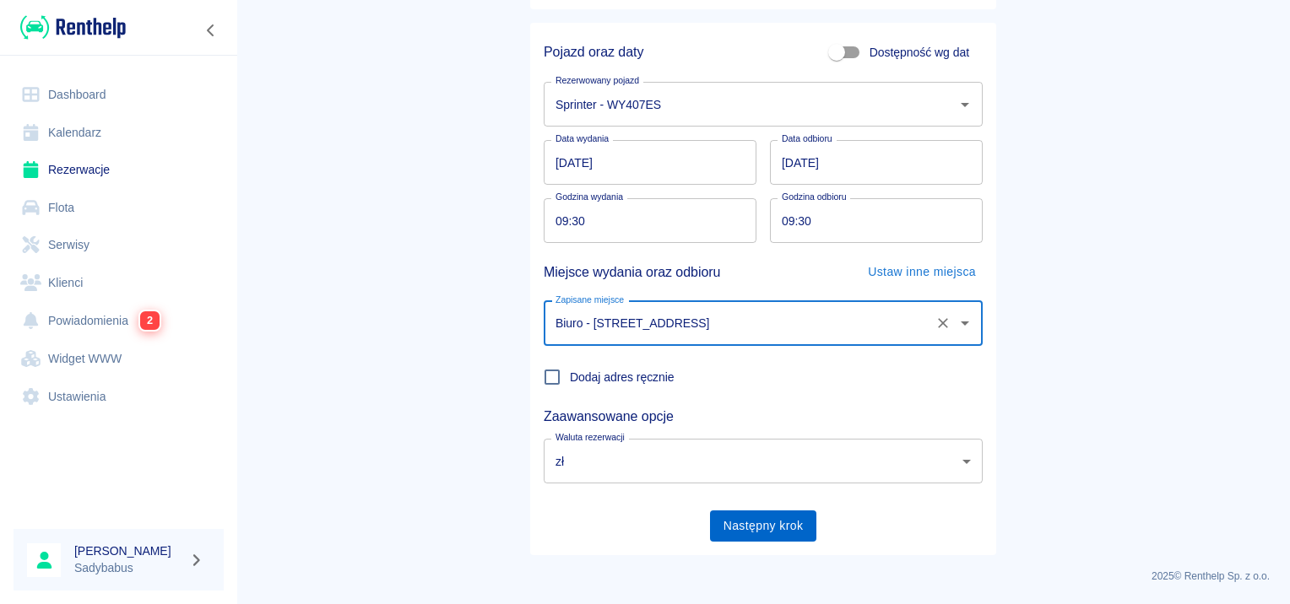
click at [771, 519] on button "Następny krok" at bounding box center [763, 526] width 107 height 31
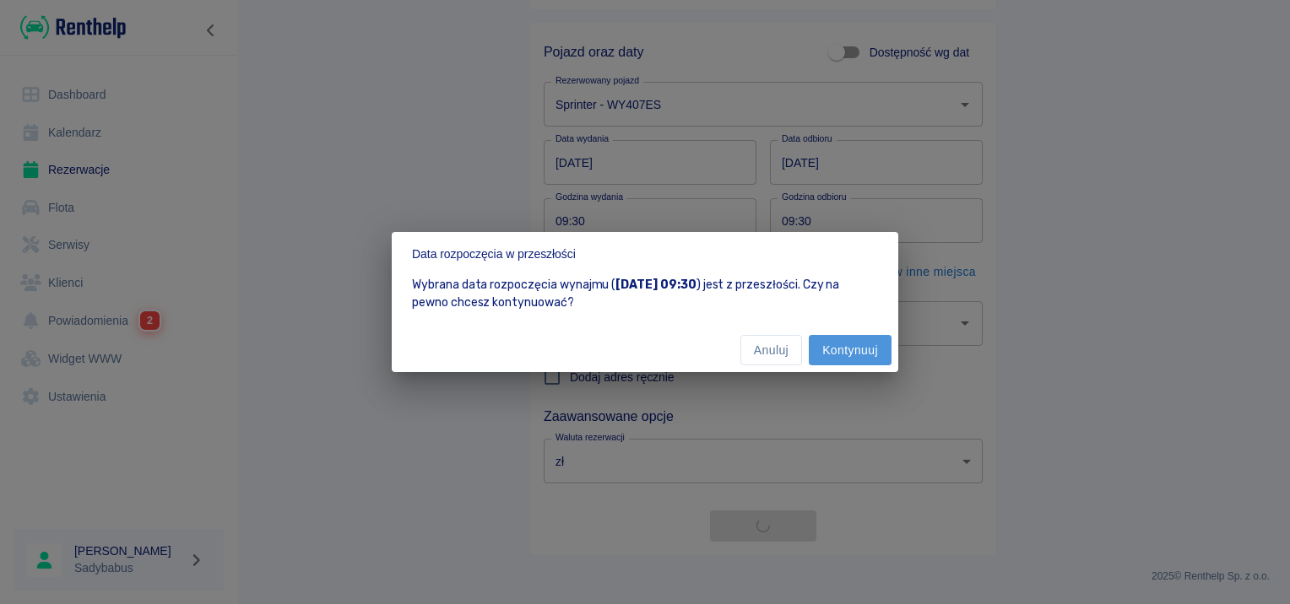
click at [865, 347] on button "Kontynuuj" at bounding box center [850, 350] width 83 height 31
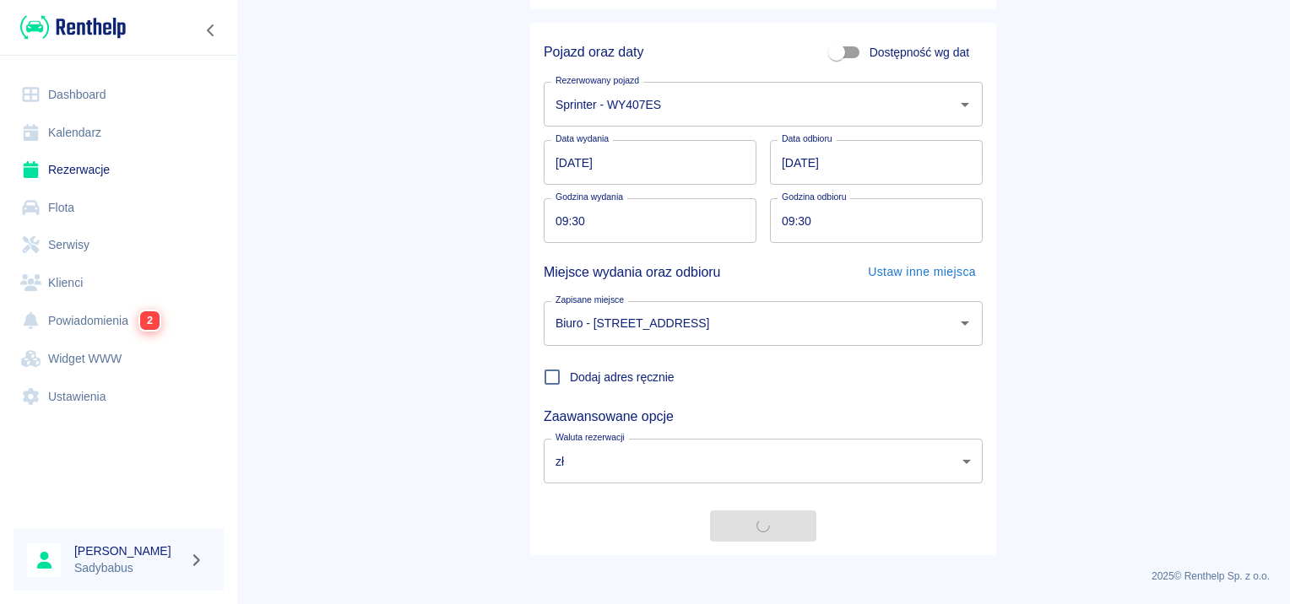
scroll to position [0, 0]
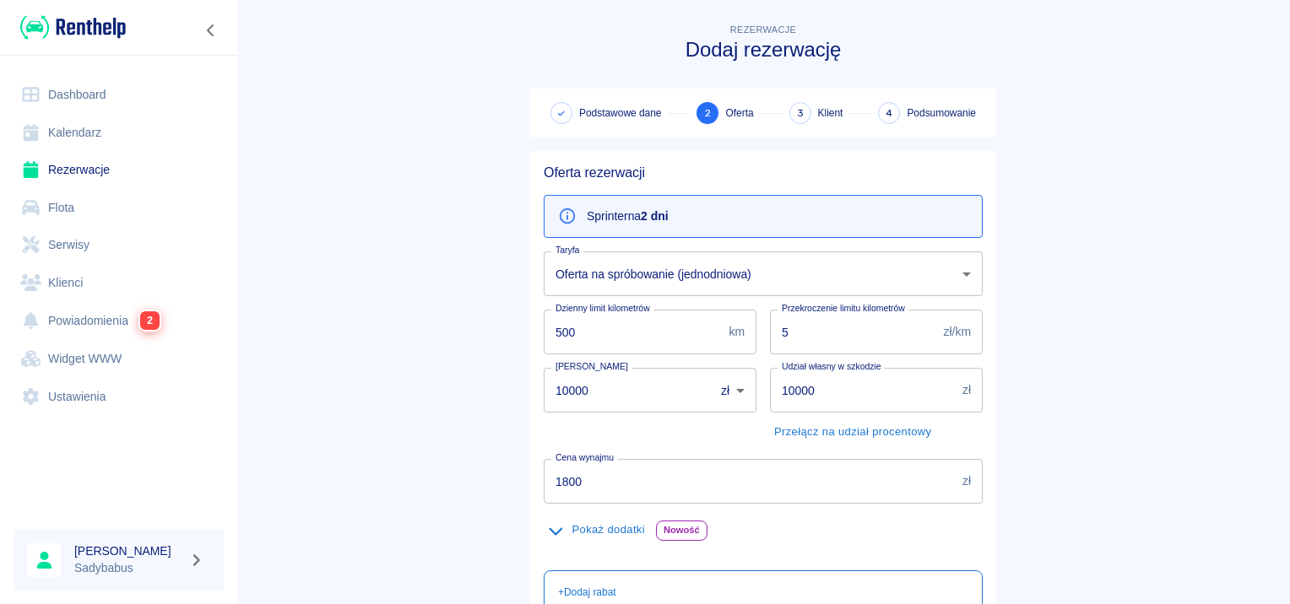
click at [668, 330] on input "500" at bounding box center [633, 332] width 178 height 45
type input "800"
click at [771, 338] on input "5" at bounding box center [853, 332] width 167 height 45
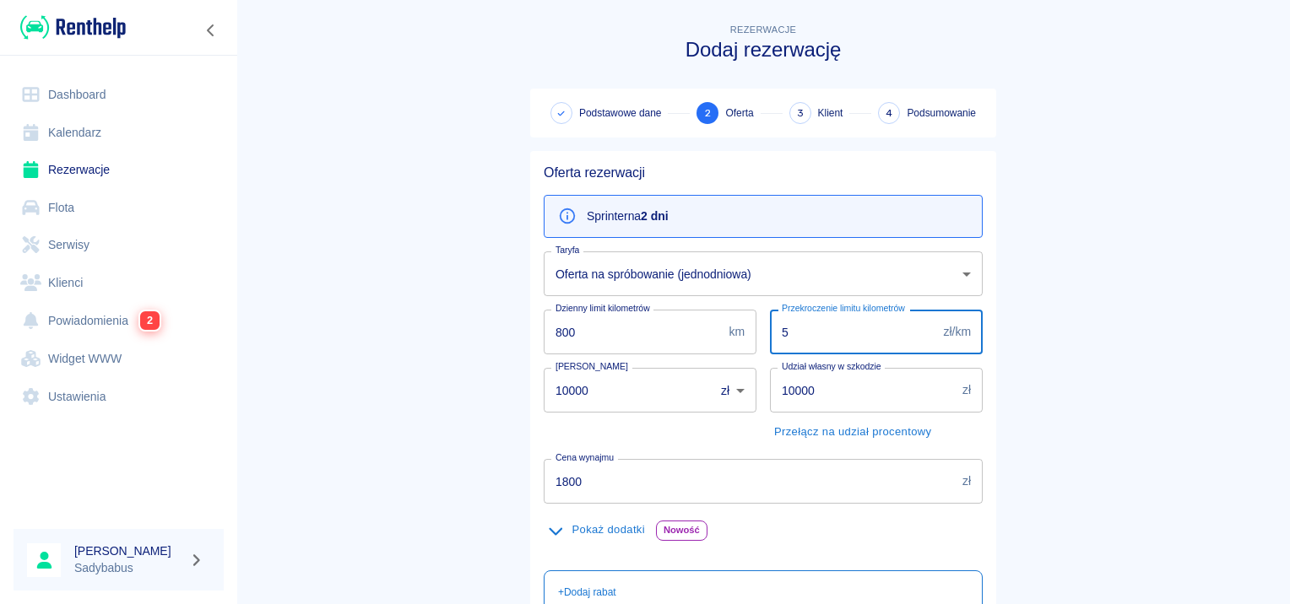
click at [771, 338] on input "5" at bounding box center [853, 332] width 167 height 45
type input "0.5"
click at [554, 394] on input "10000" at bounding box center [623, 390] width 159 height 45
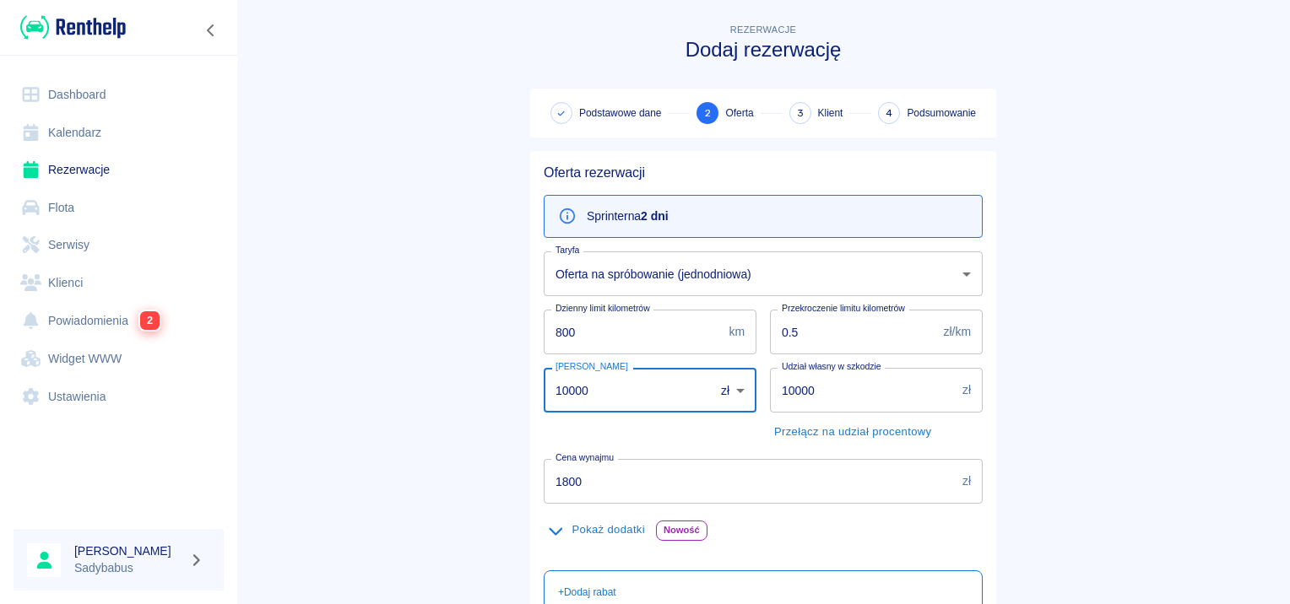
click at [554, 394] on input "10000" at bounding box center [623, 390] width 159 height 45
click at [555, 395] on input "10000" at bounding box center [623, 390] width 159 height 45
type input "1000"
click at [810, 395] on input "10000" at bounding box center [863, 390] width 186 height 45
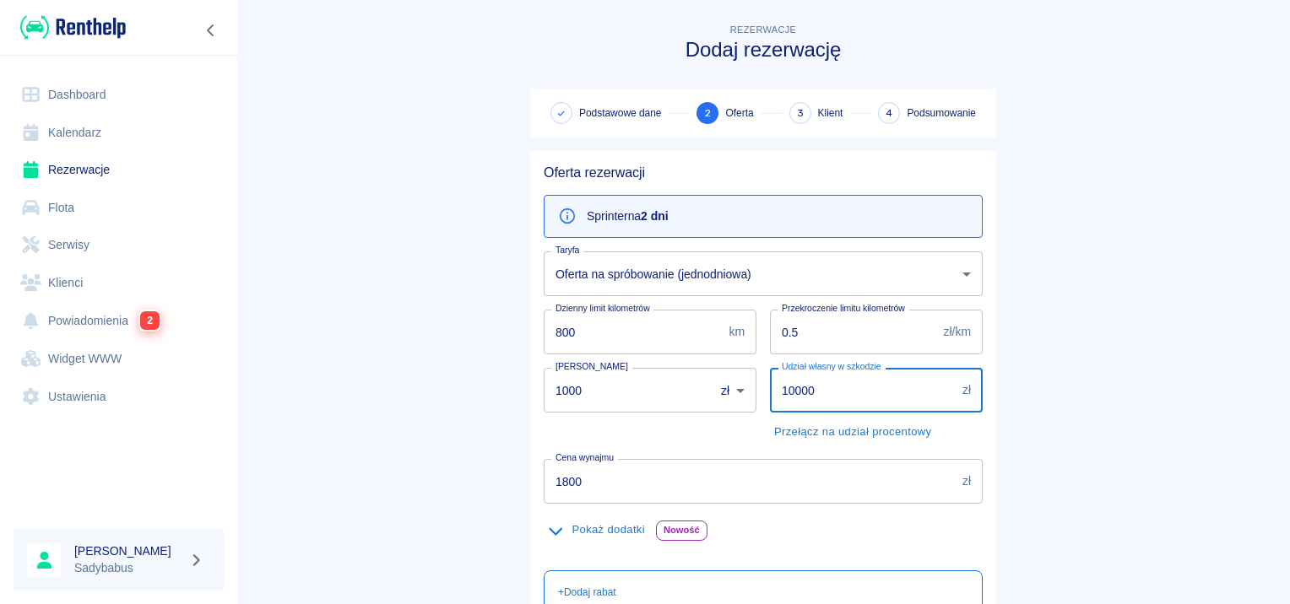
click at [803, 395] on input "10000" at bounding box center [863, 390] width 186 height 45
type input "5000"
click at [596, 474] on input "1800" at bounding box center [750, 481] width 412 height 45
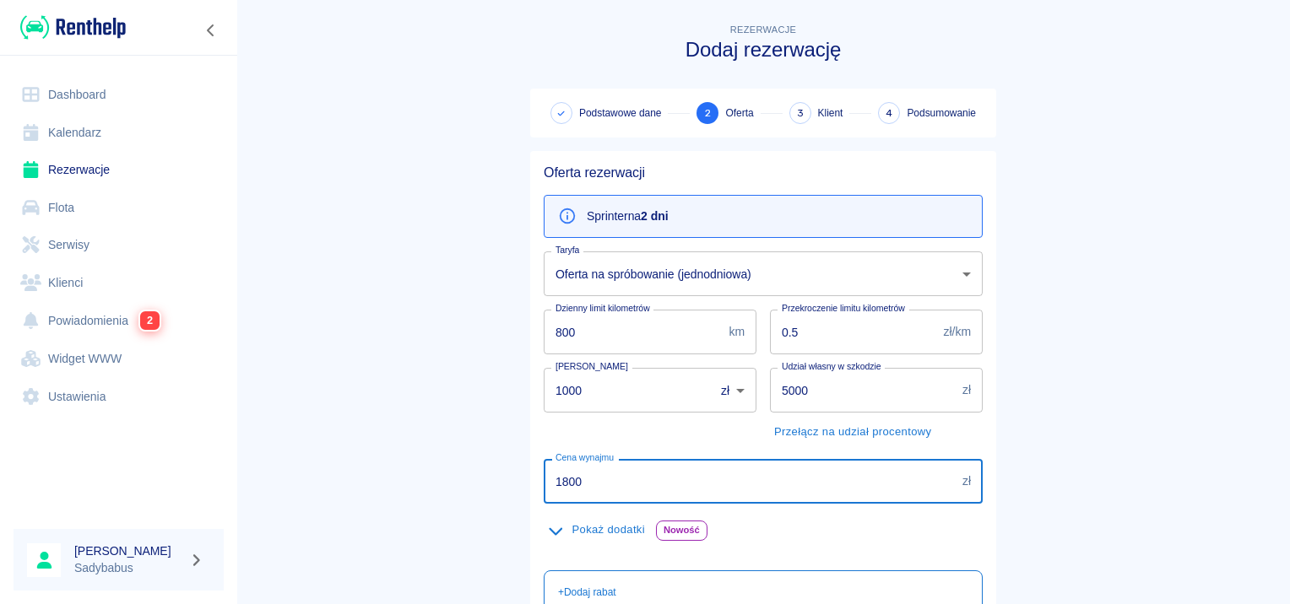
click at [596, 474] on input "1800" at bounding box center [750, 481] width 412 height 45
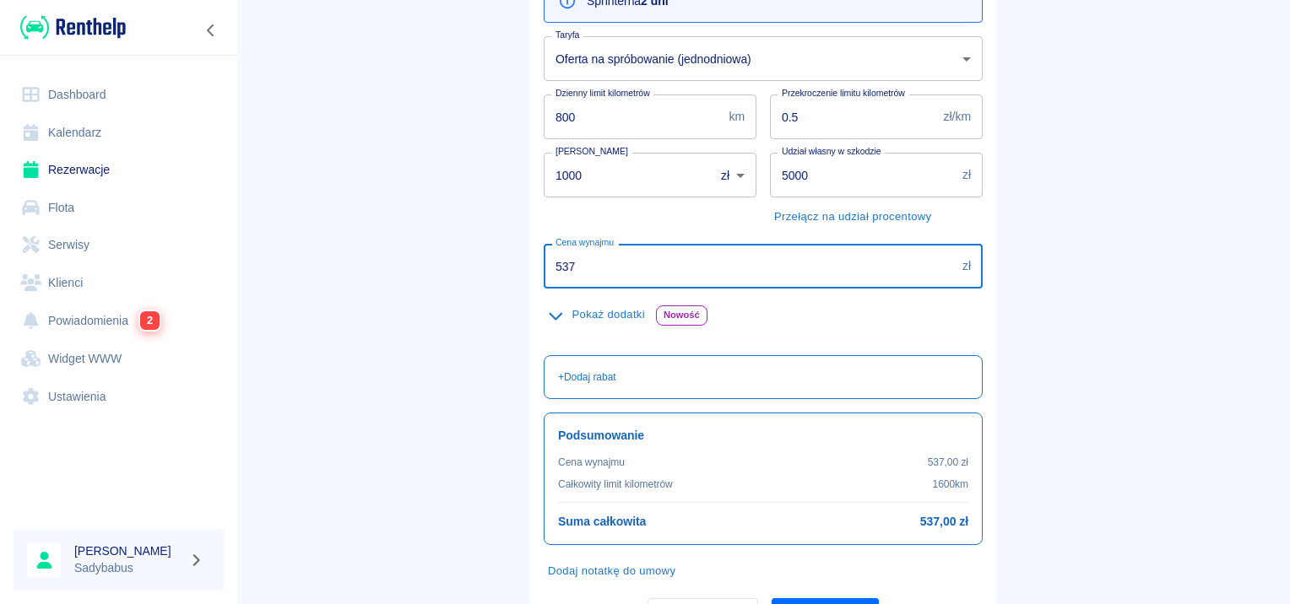
scroll to position [300, 0]
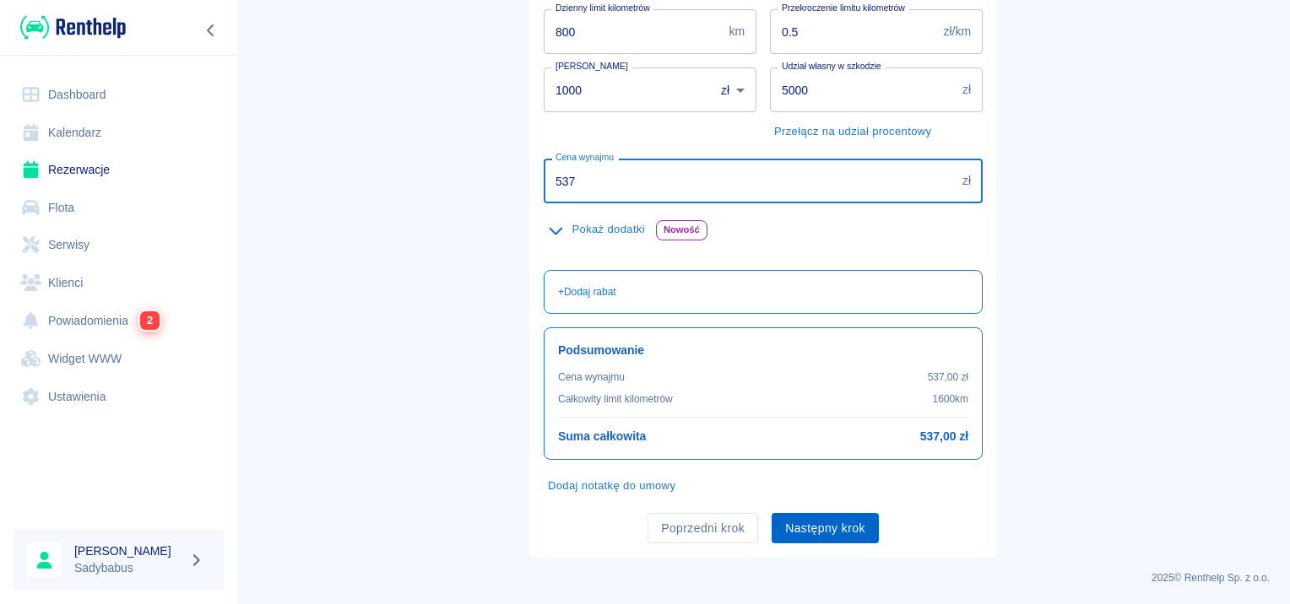
type input "537"
click at [783, 528] on button "Następny krok" at bounding box center [824, 528] width 107 height 31
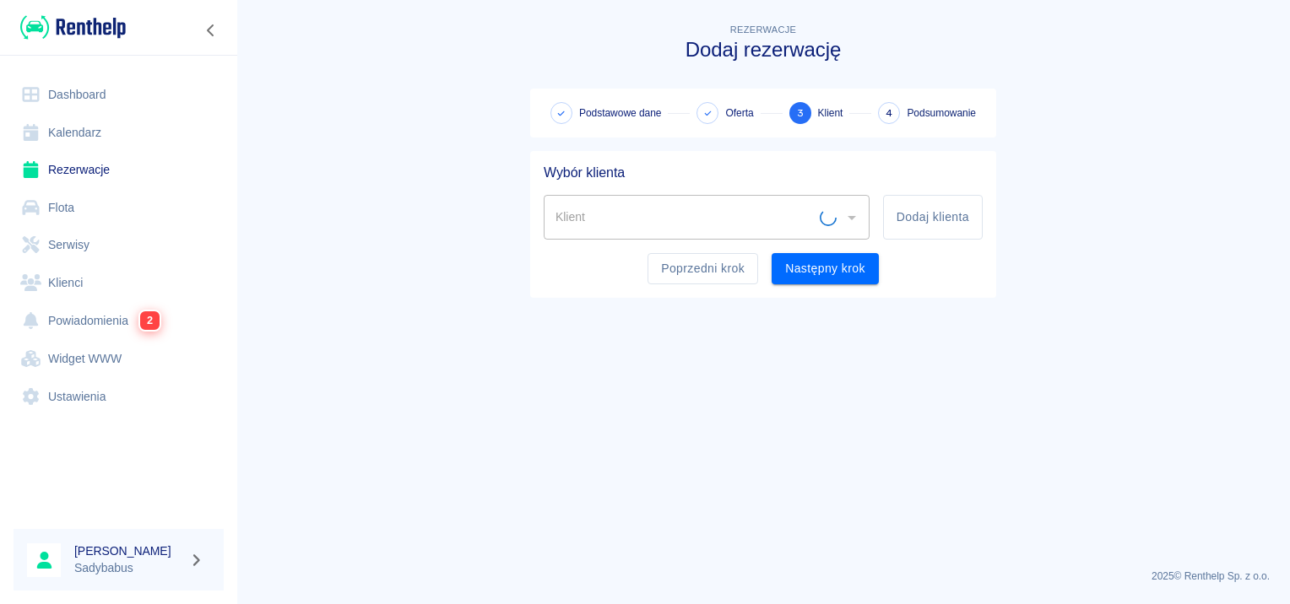
scroll to position [0, 0]
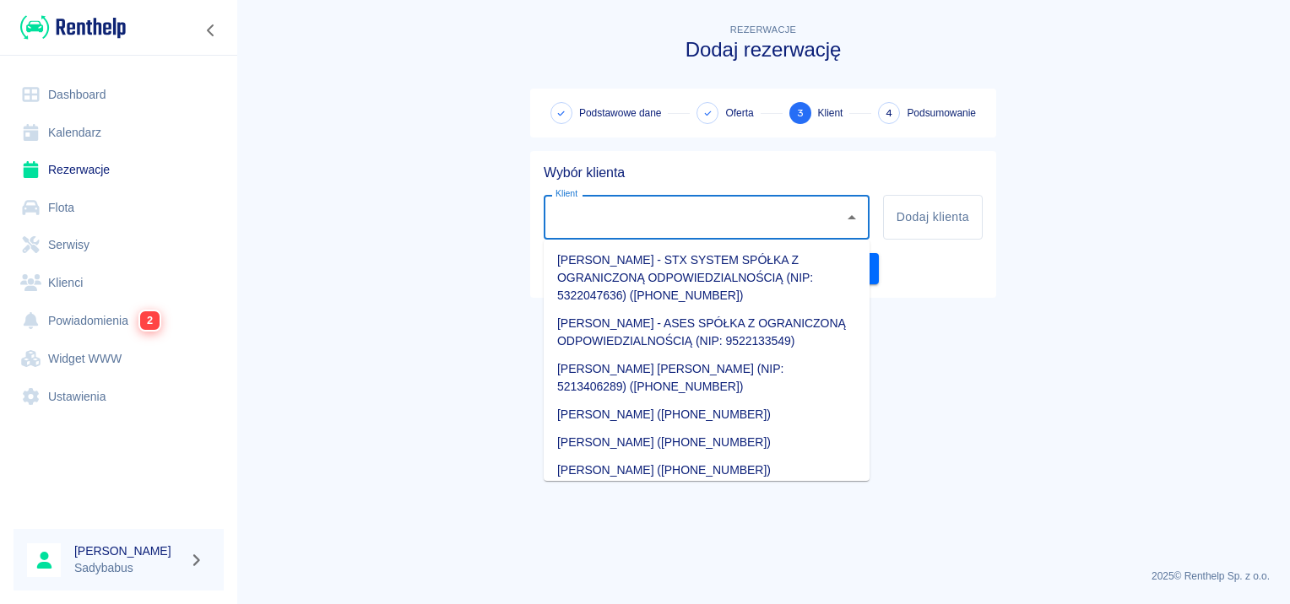
click at [756, 224] on input "Klient" at bounding box center [693, 218] width 285 height 30
click at [910, 225] on button "Dodaj klienta" at bounding box center [933, 217] width 100 height 45
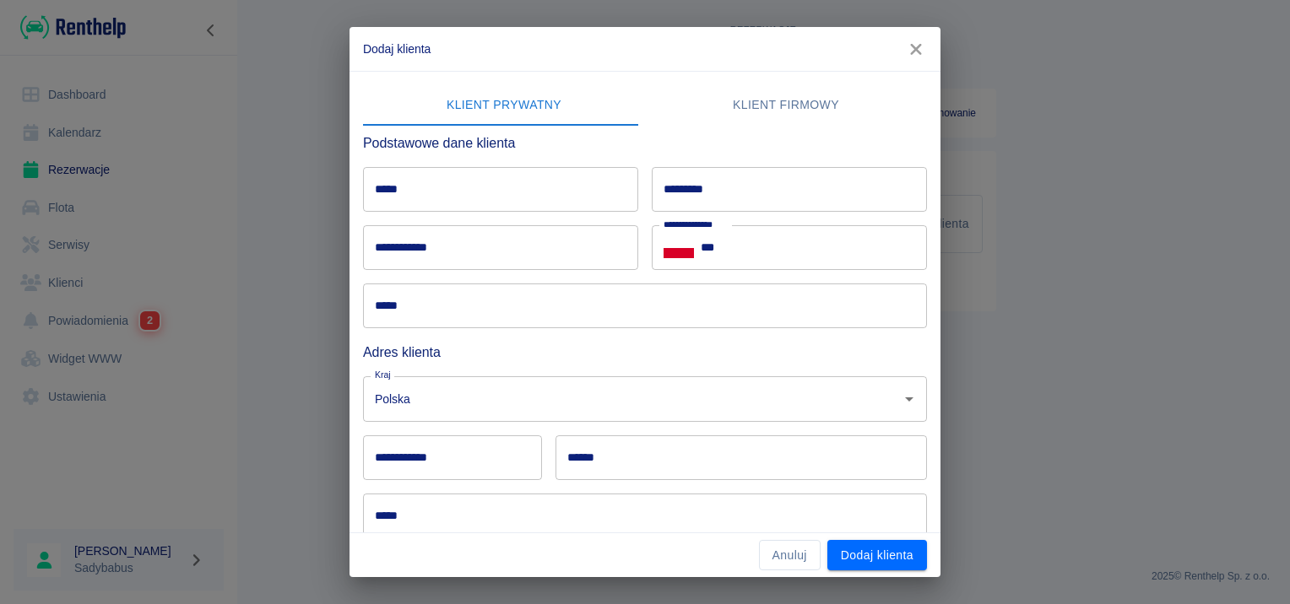
click at [496, 204] on div "**********" at bounding box center [637, 328] width 577 height 419
click at [500, 197] on input "*****" at bounding box center [500, 189] width 275 height 45
type input "*****"
type input "*********"
click at [511, 246] on input "**********" at bounding box center [500, 247] width 275 height 45
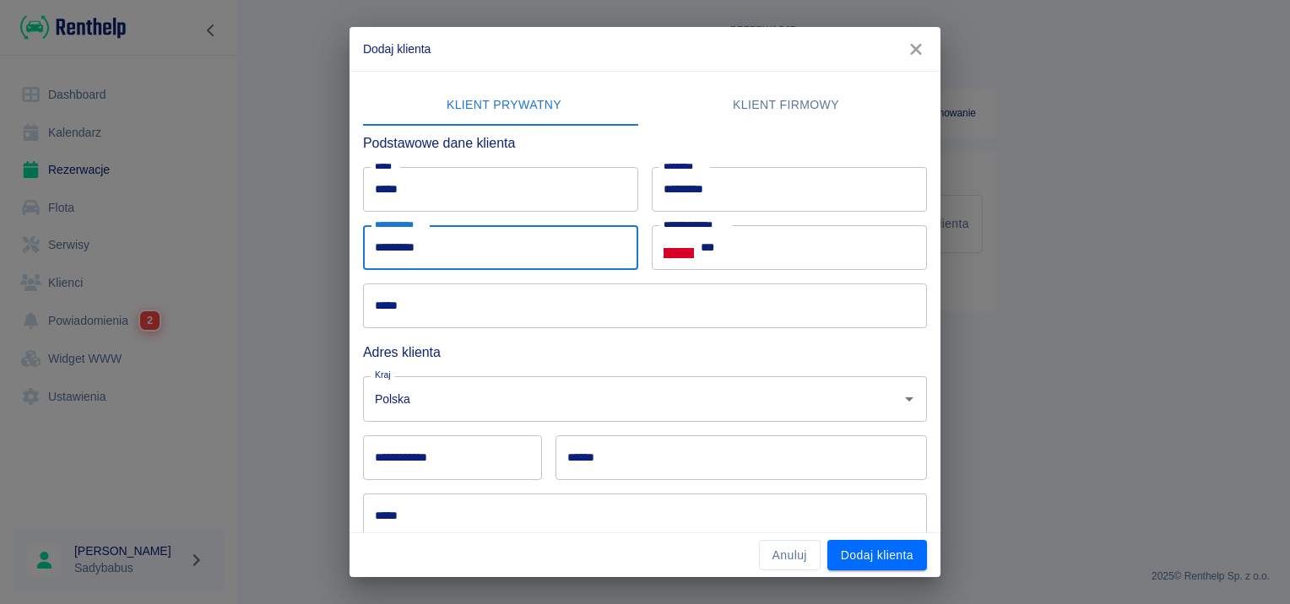
type input "*********"
click at [814, 263] on input "***" at bounding box center [813, 247] width 226 height 45
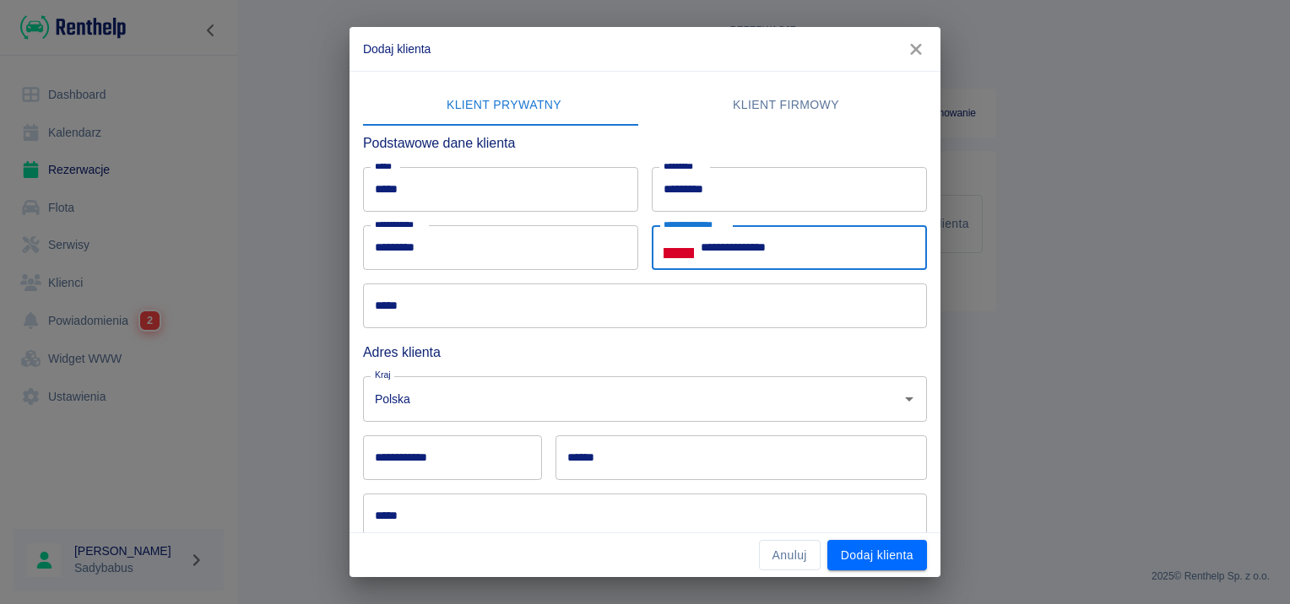
type input "**********"
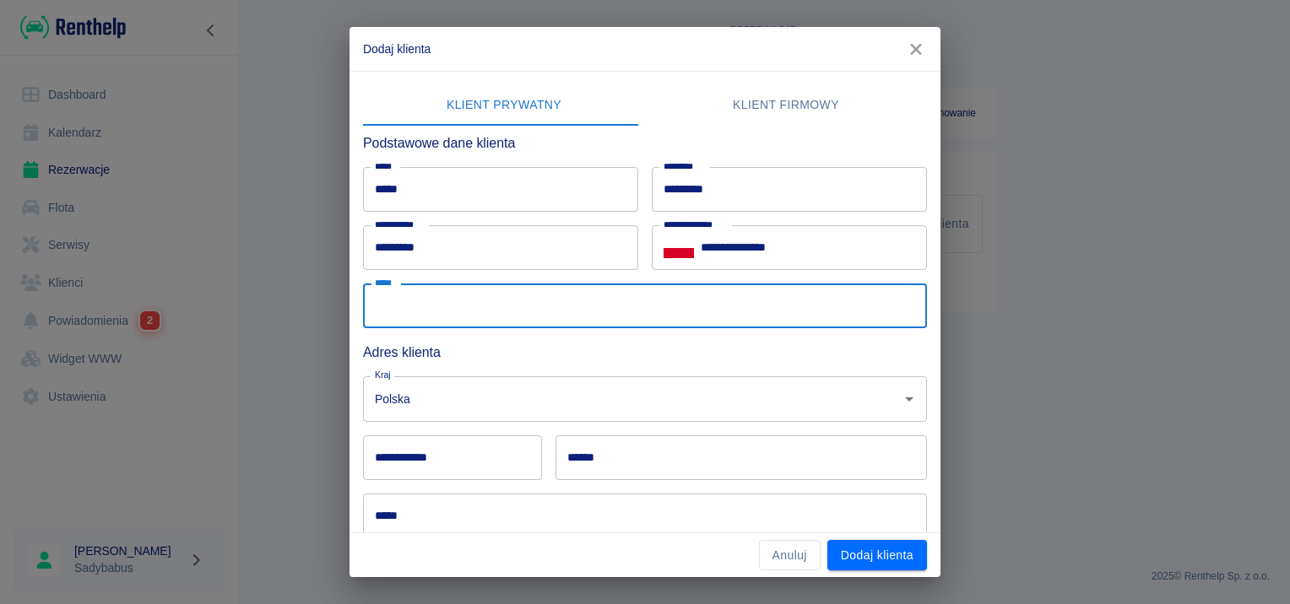
click at [568, 316] on input "*****" at bounding box center [645, 306] width 564 height 45
type input "**********"
click at [612, 457] on input "******" at bounding box center [740, 457] width 371 height 45
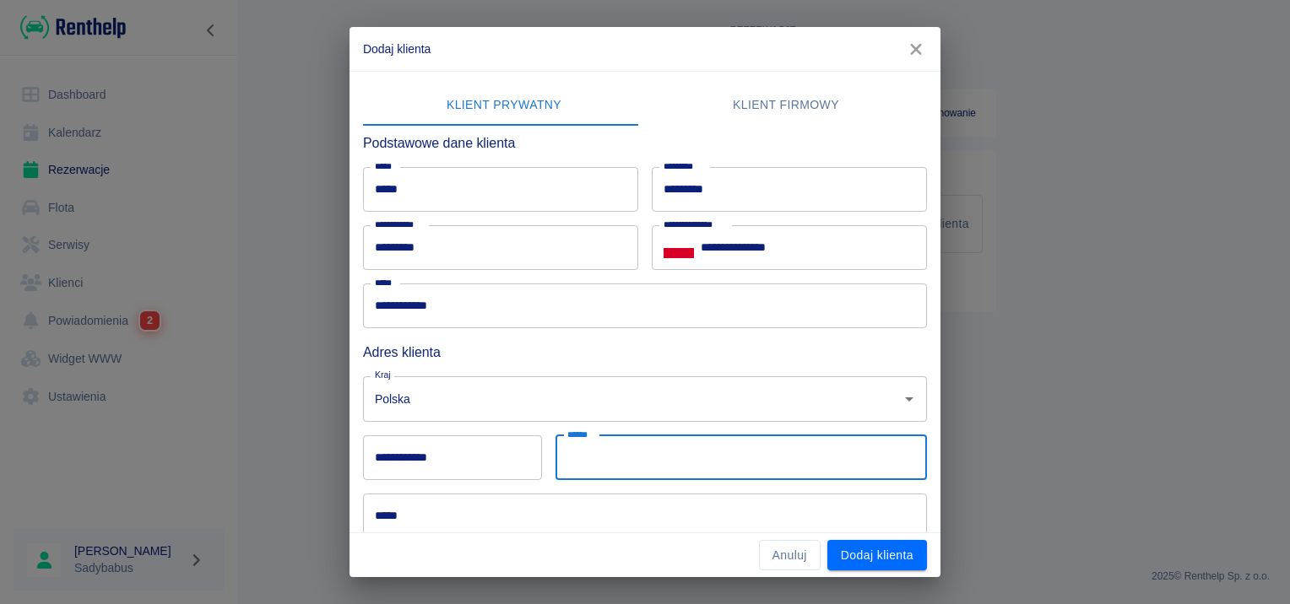
click at [489, 517] on input "*****" at bounding box center [645, 516] width 564 height 45
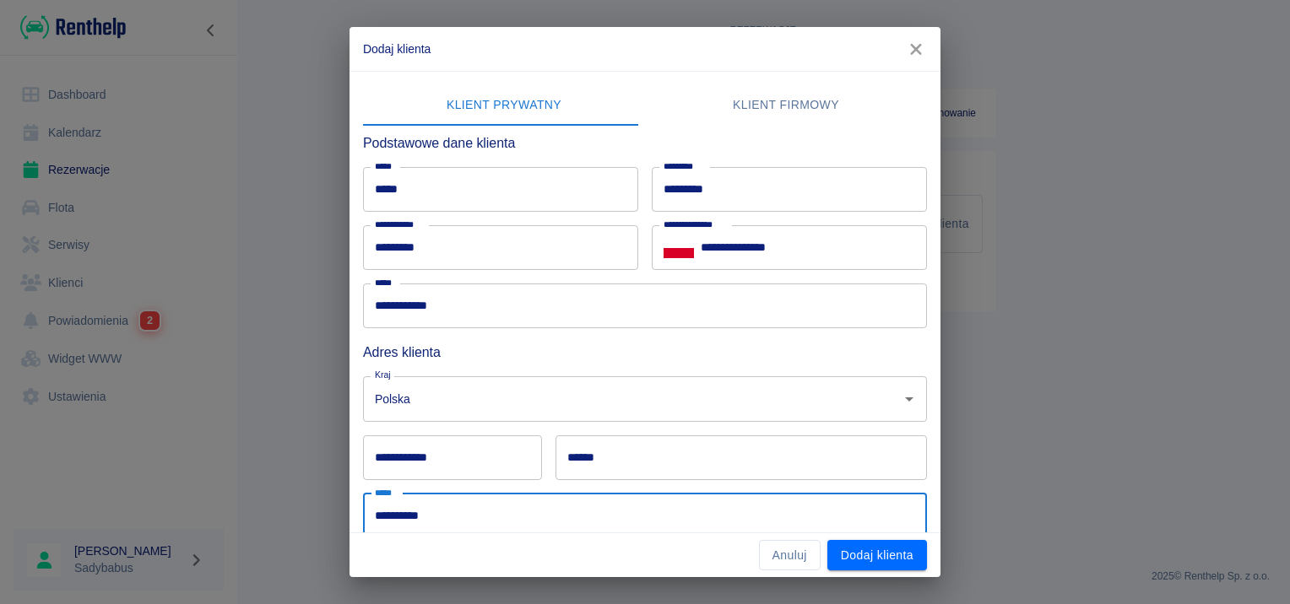
type input "**********"
drag, startPoint x: 397, startPoint y: 449, endPoint x: 408, endPoint y: 452, distance: 11.5
click at [408, 452] on input "**********" at bounding box center [452, 457] width 179 height 45
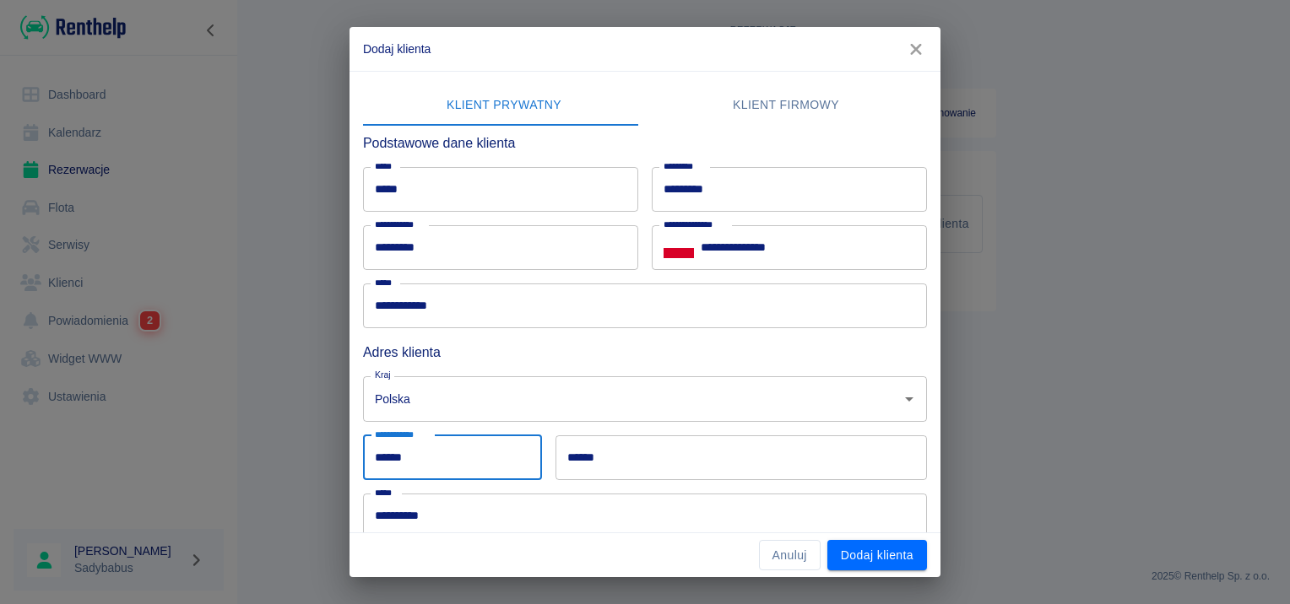
type input "******"
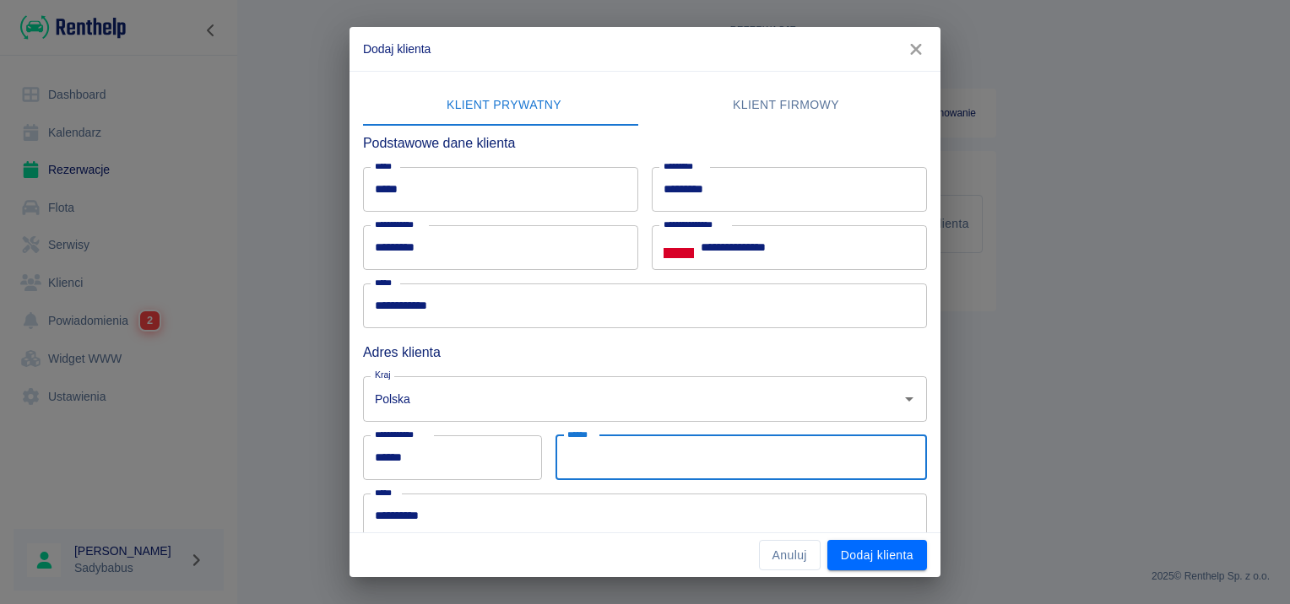
click at [614, 451] on input "******" at bounding box center [740, 457] width 371 height 45
type input "*******"
click at [672, 358] on h6 "Adres klienta" at bounding box center [645, 352] width 564 height 21
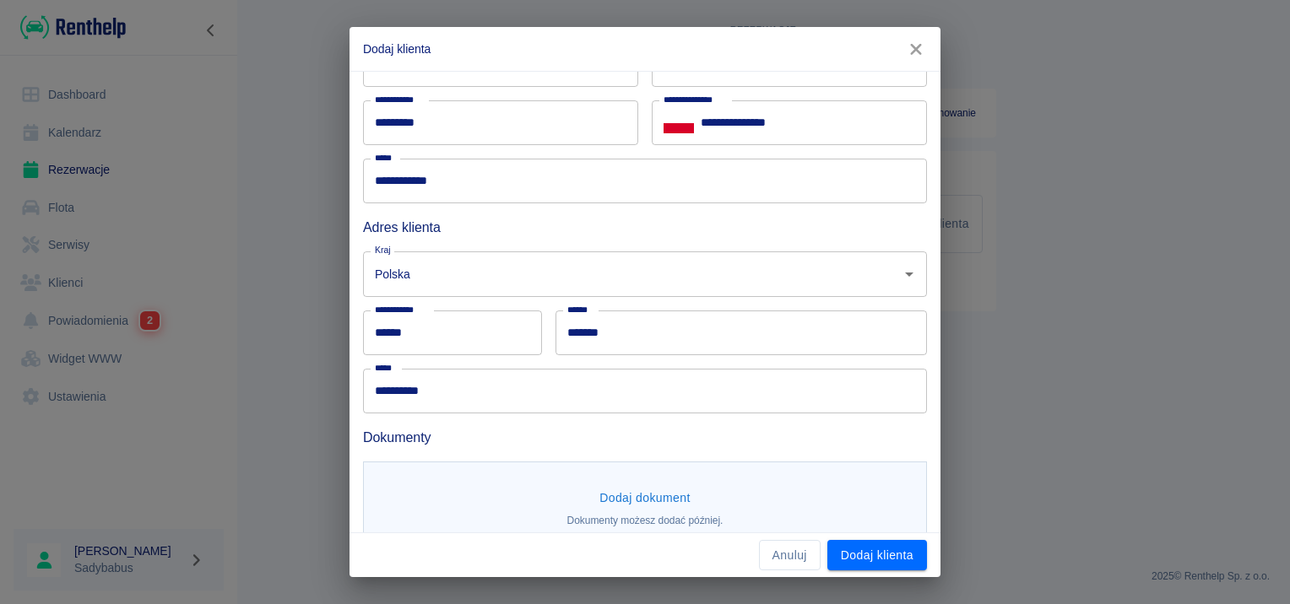
scroll to position [155, 0]
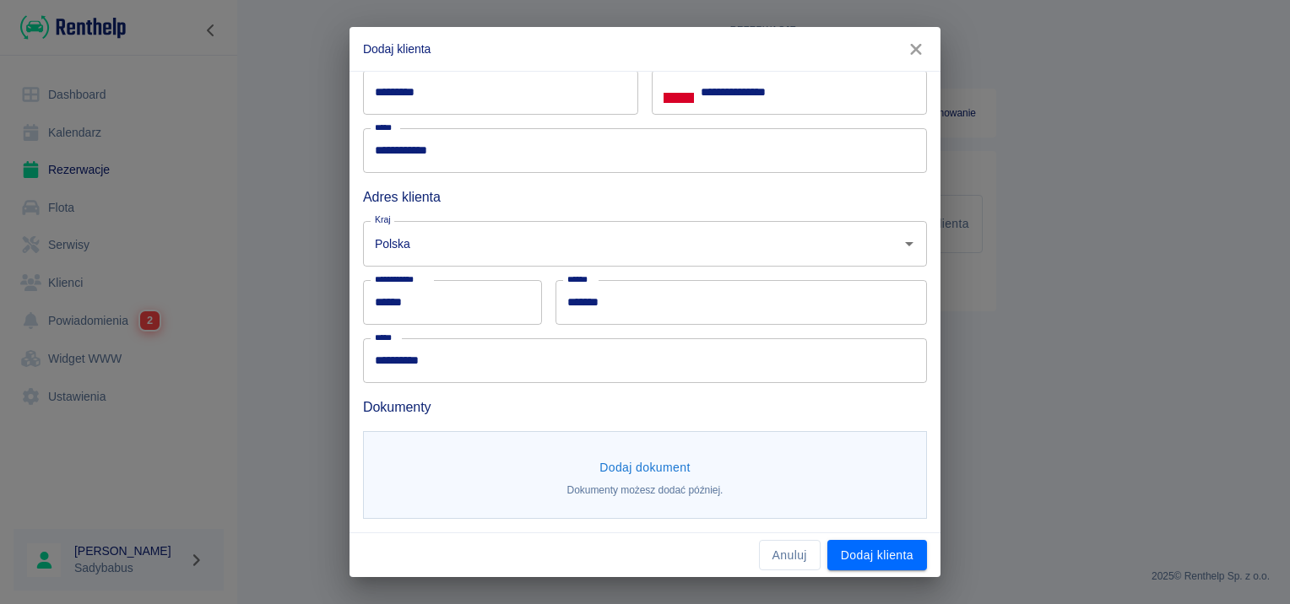
click at [658, 474] on button "Dodaj dokument" at bounding box center [644, 467] width 105 height 31
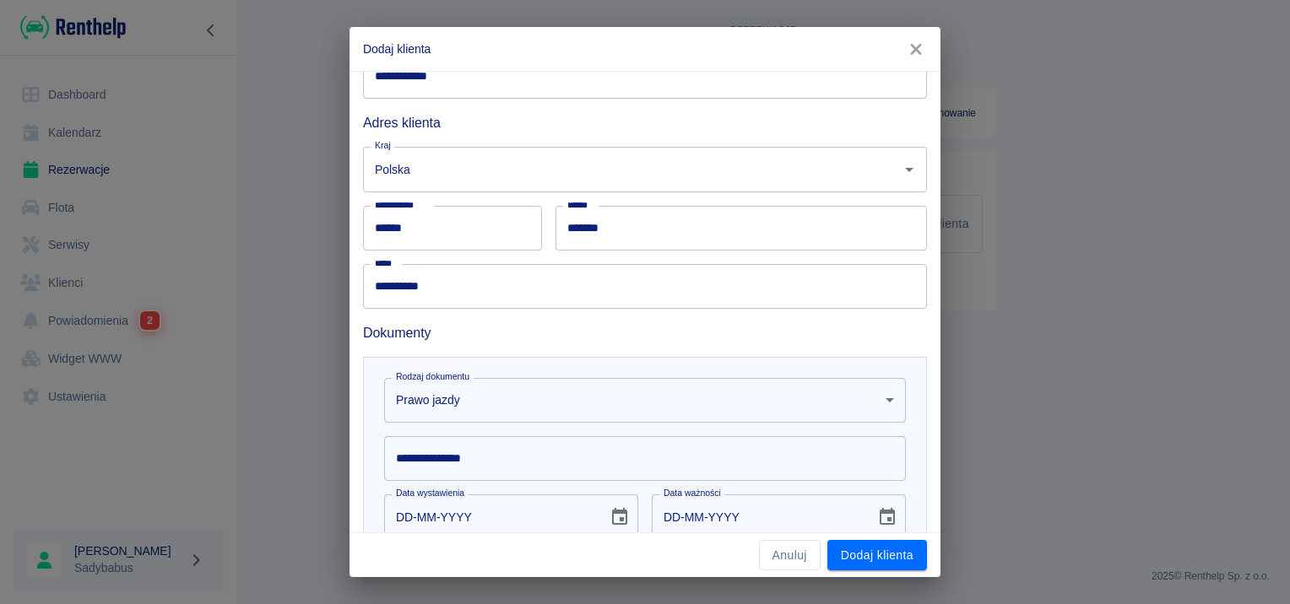
scroll to position [324, 0]
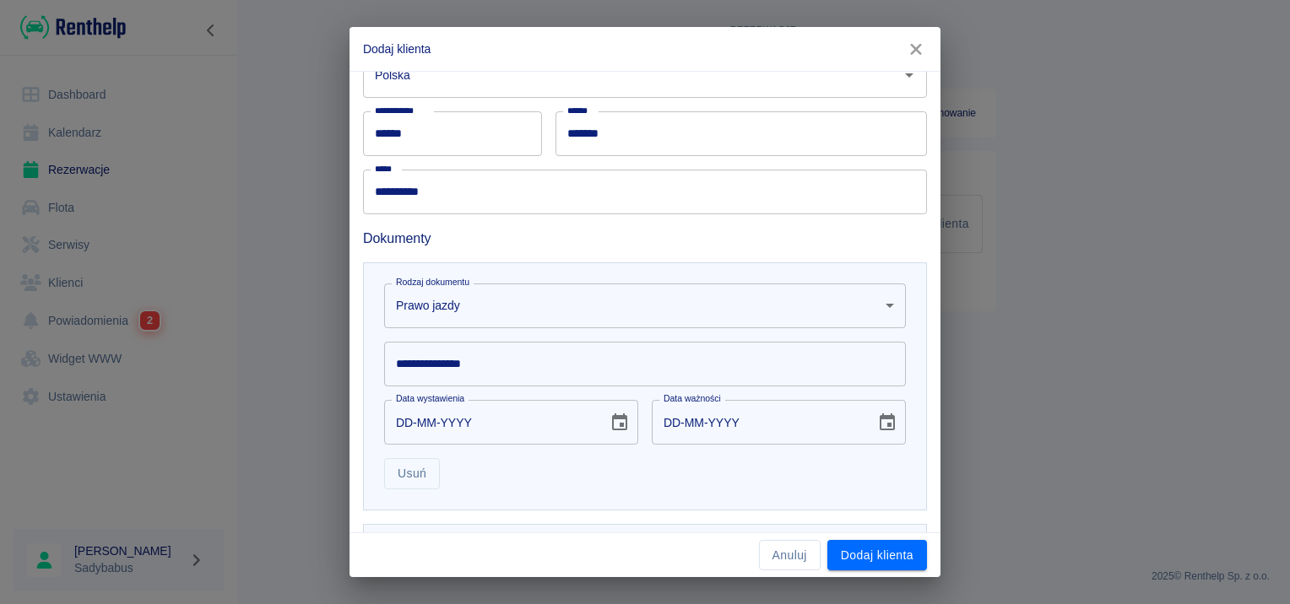
click at [441, 375] on input "**********" at bounding box center [645, 364] width 522 height 45
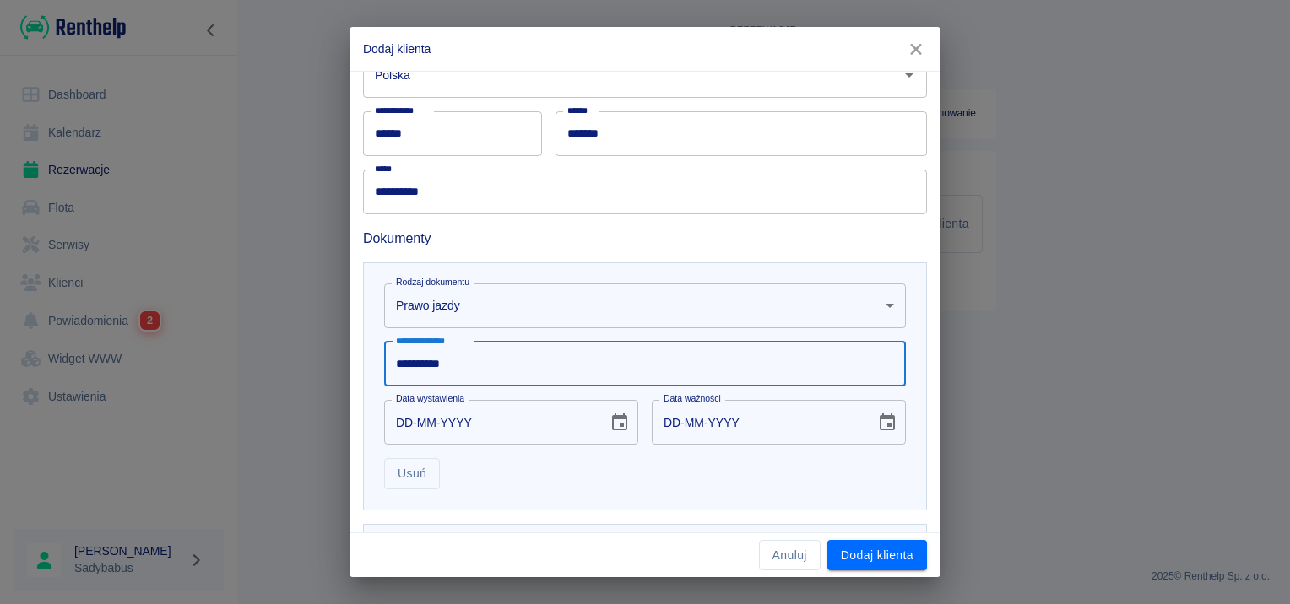
type input "**********"
click at [404, 425] on input "DD-MM-YYYY" at bounding box center [490, 422] width 212 height 45
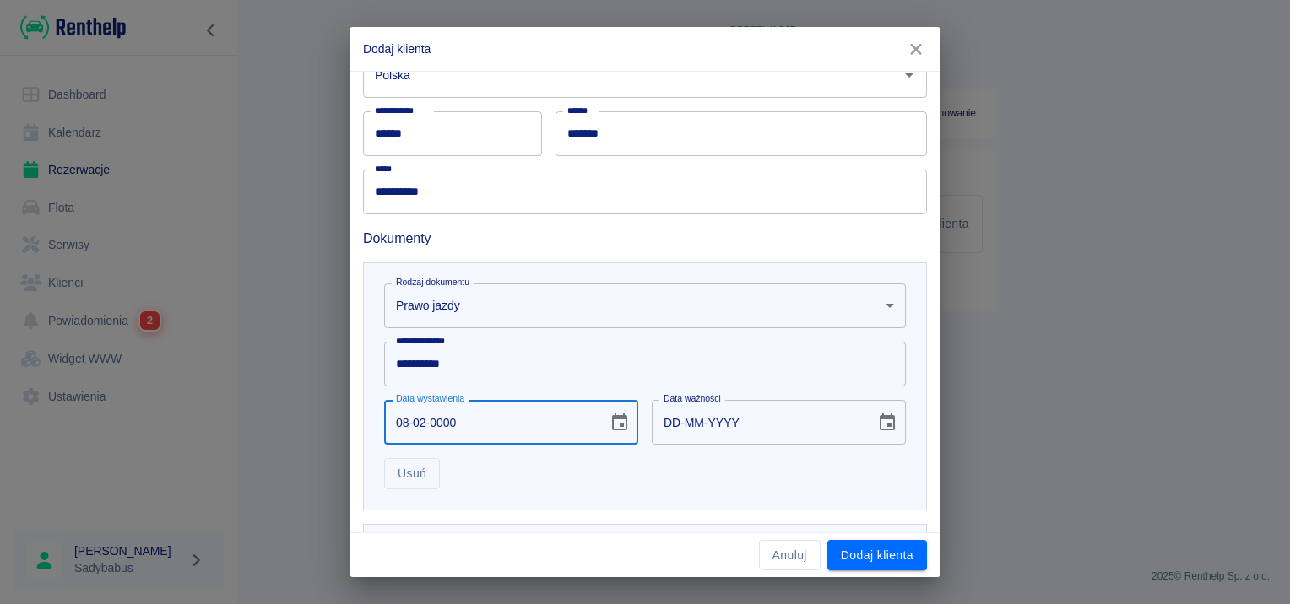
type input "08-02-0002"
type input "08-02-0012"
type input "08-02-0020"
type input "08-02-0030"
type input "08-02-0202"
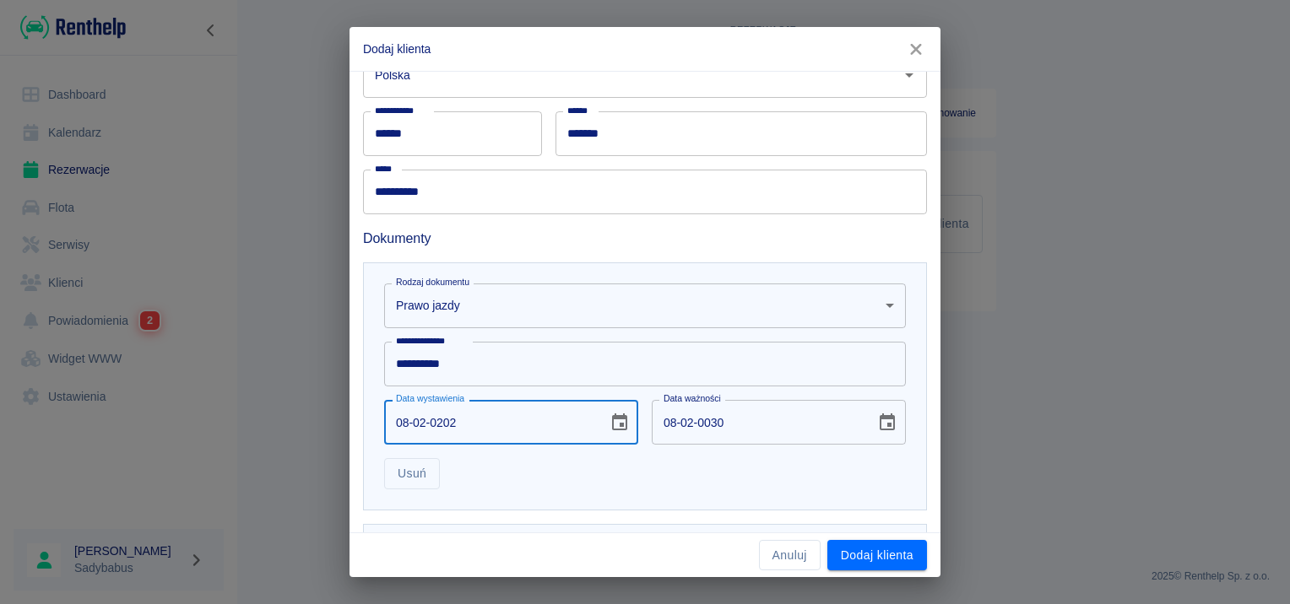
type input "08-02-0212"
type input "[DATE]"
click at [708, 472] on div "Usuń" at bounding box center [637, 467] width 535 height 45
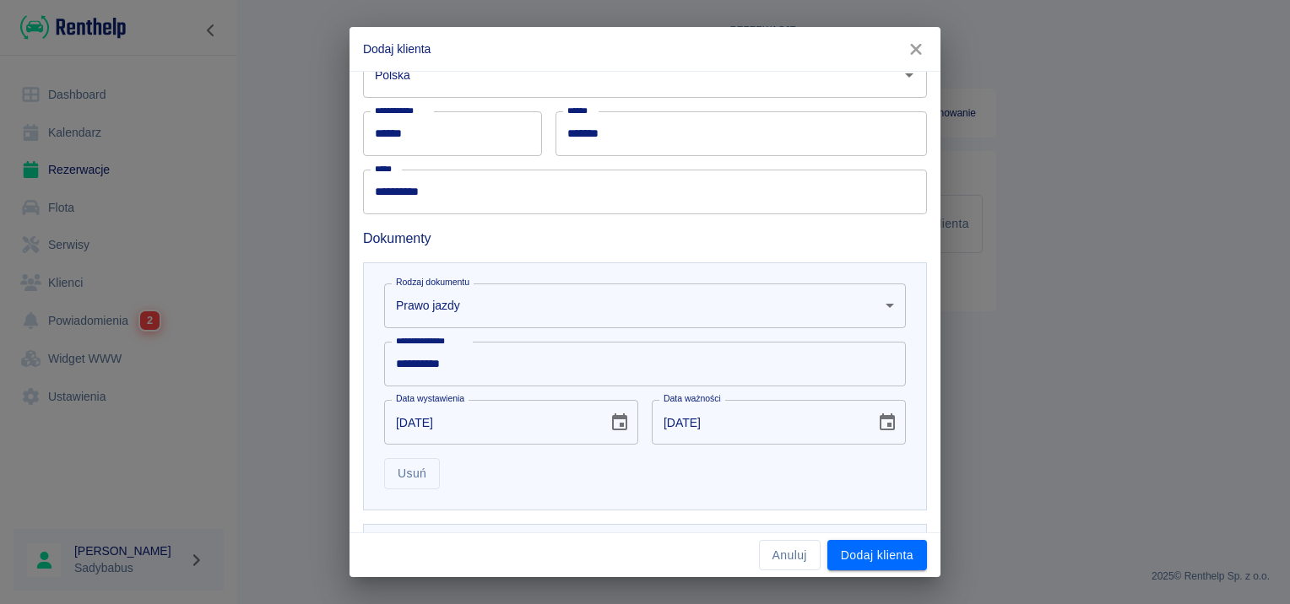
scroll to position [401, 0]
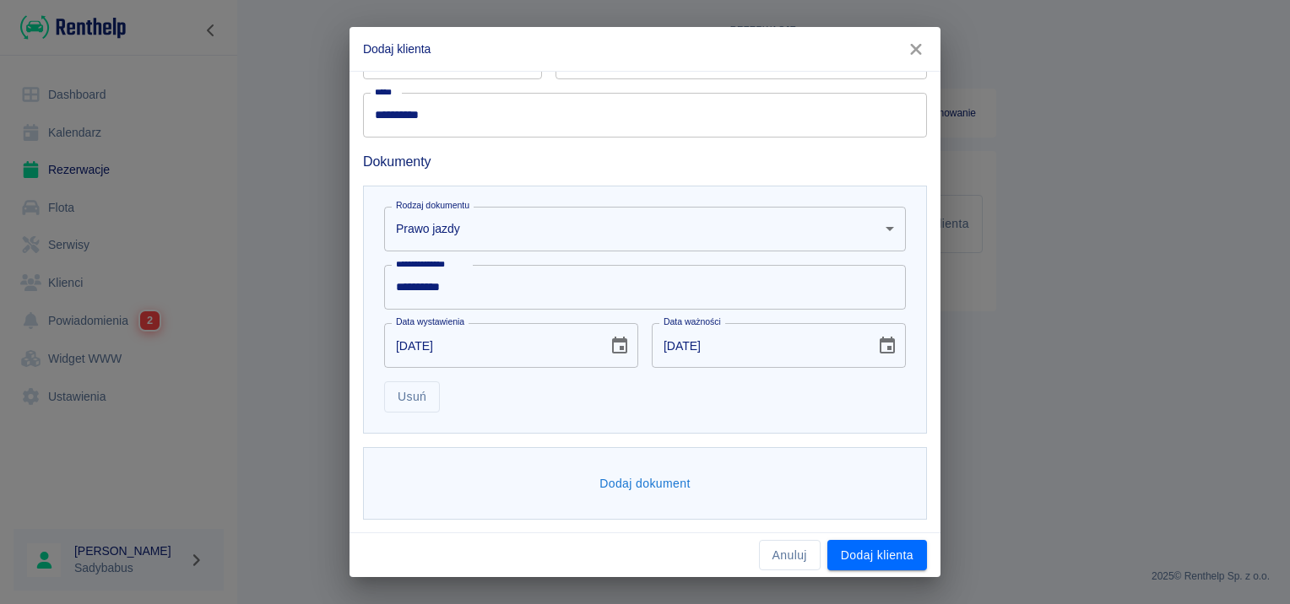
click at [698, 469] on div "Dodaj dokument" at bounding box center [645, 483] width 564 height 73
click at [668, 484] on button "Dodaj dokument" at bounding box center [644, 483] width 105 height 31
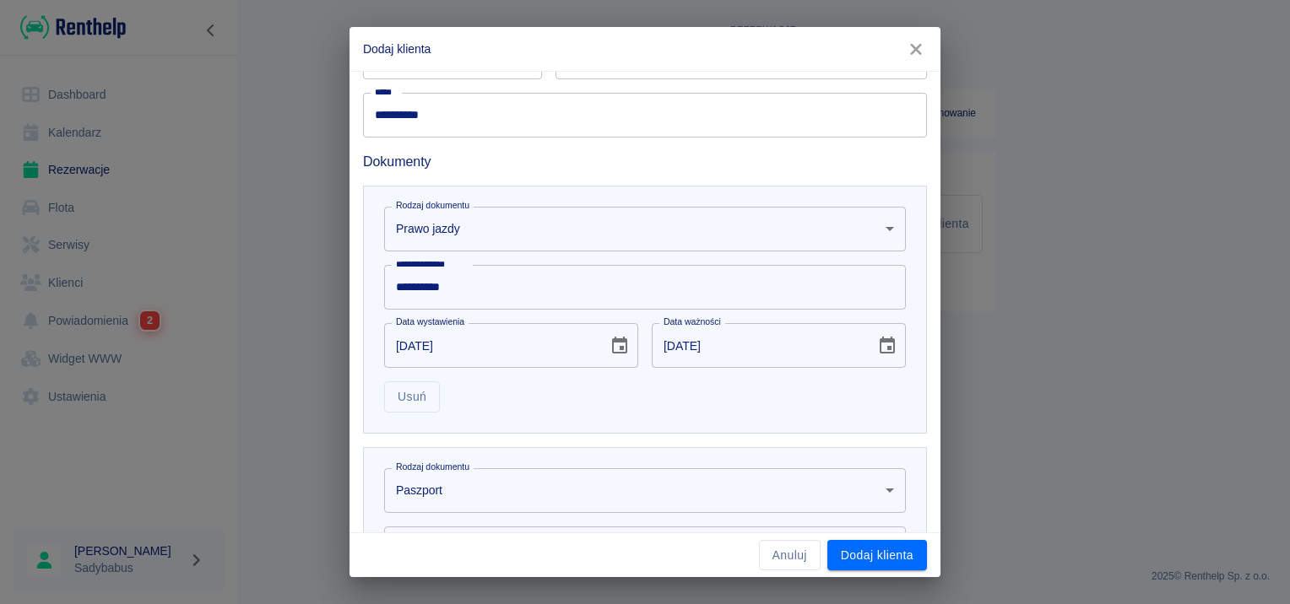
scroll to position [662, 0]
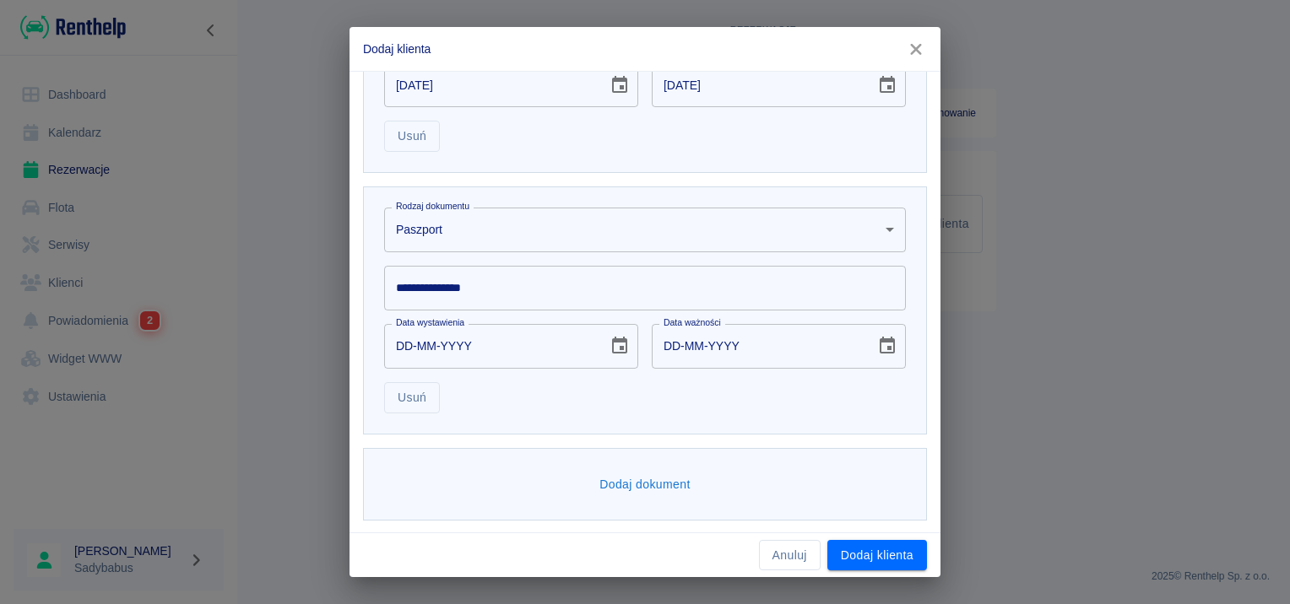
click at [477, 243] on body "**********" at bounding box center [645, 302] width 1290 height 604
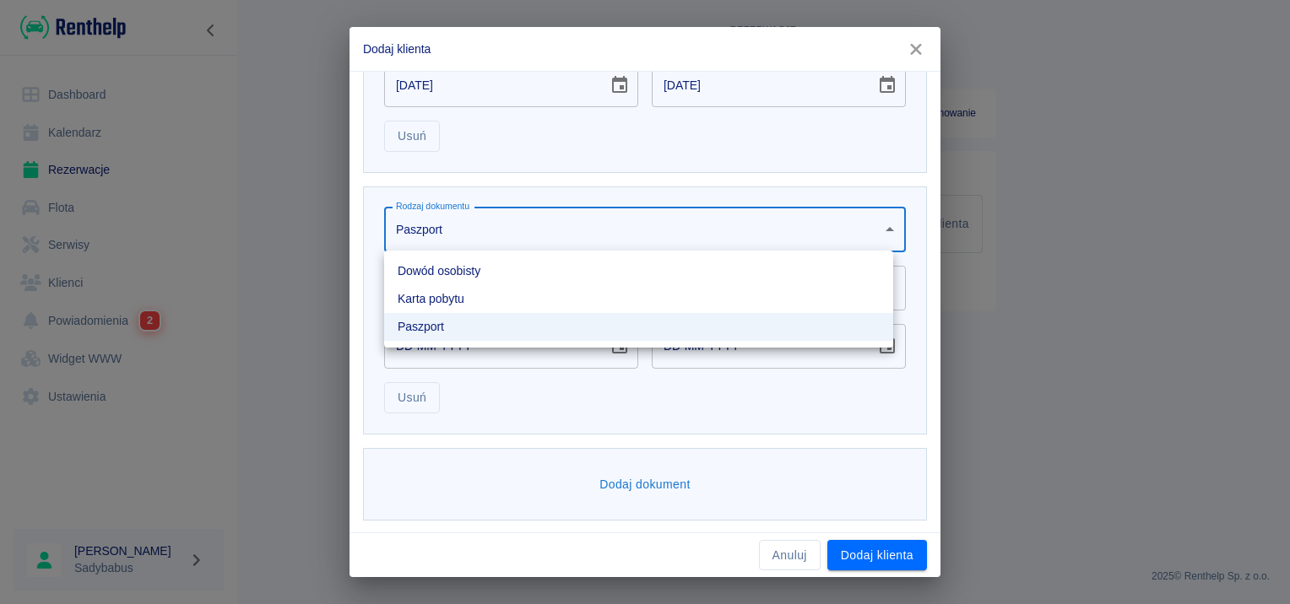
click at [485, 268] on li "Dowód osobisty" at bounding box center [638, 271] width 509 height 28
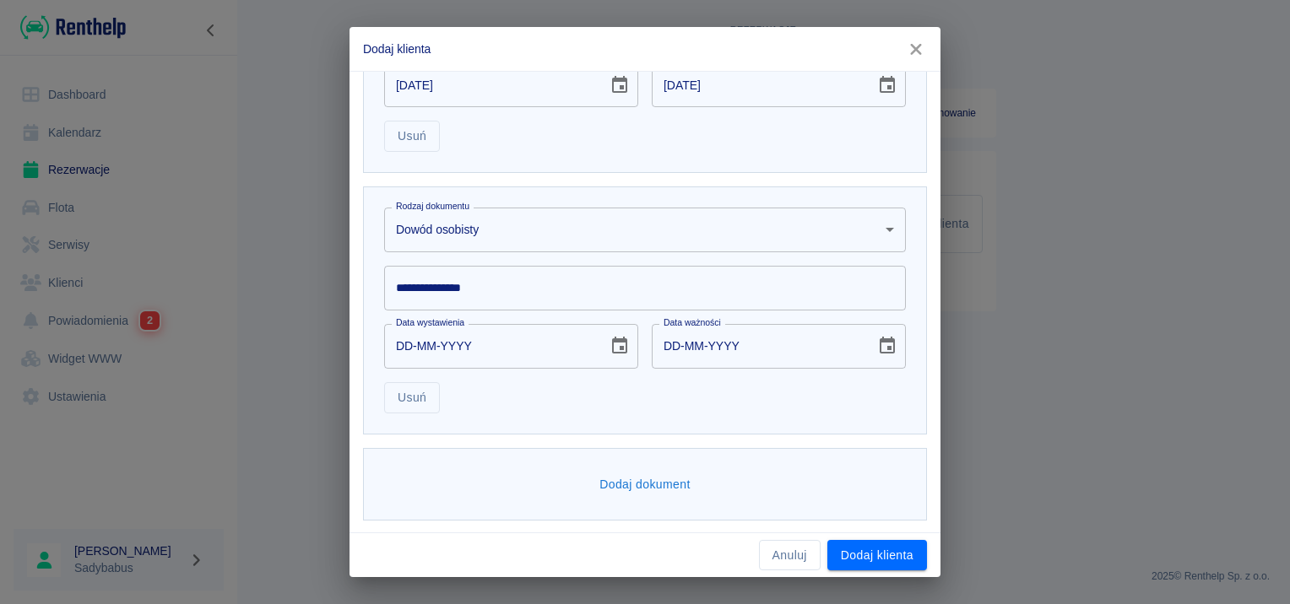
click at [462, 289] on input "**********" at bounding box center [645, 288] width 522 height 45
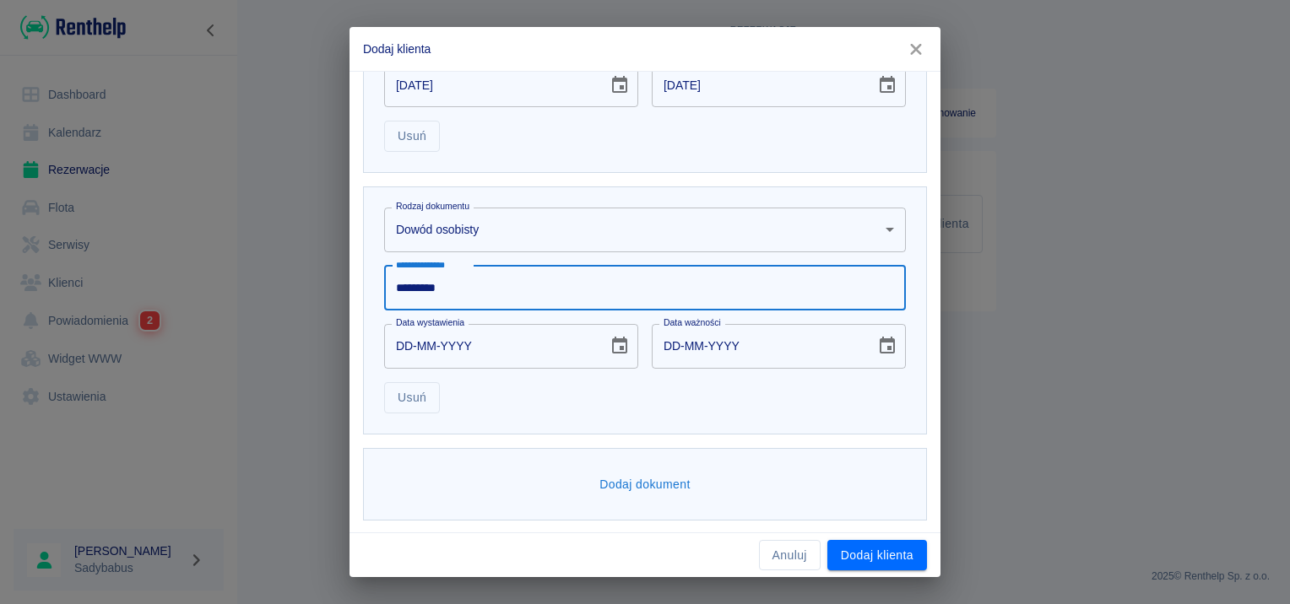
type input "*********"
click at [405, 348] on input "DD-MM-YYYY" at bounding box center [490, 346] width 212 height 45
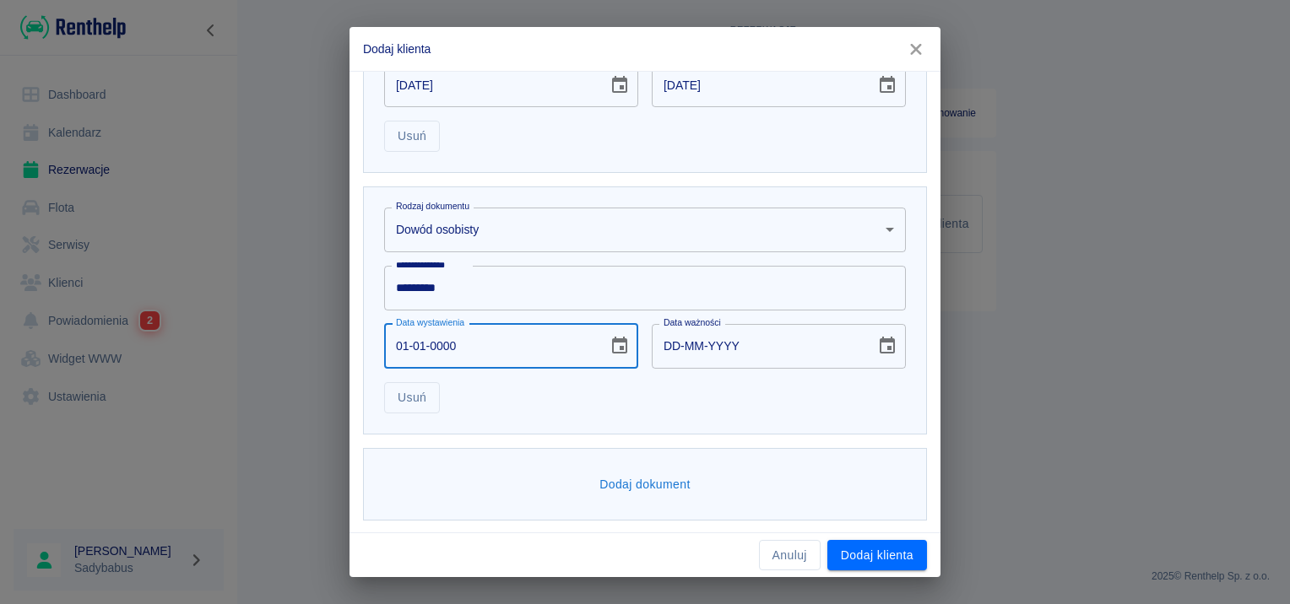
type input "01-01-0002"
type input "01-01-0012"
type input "01-01-0020"
type input "01-01-0030"
type input "01-01-0202"
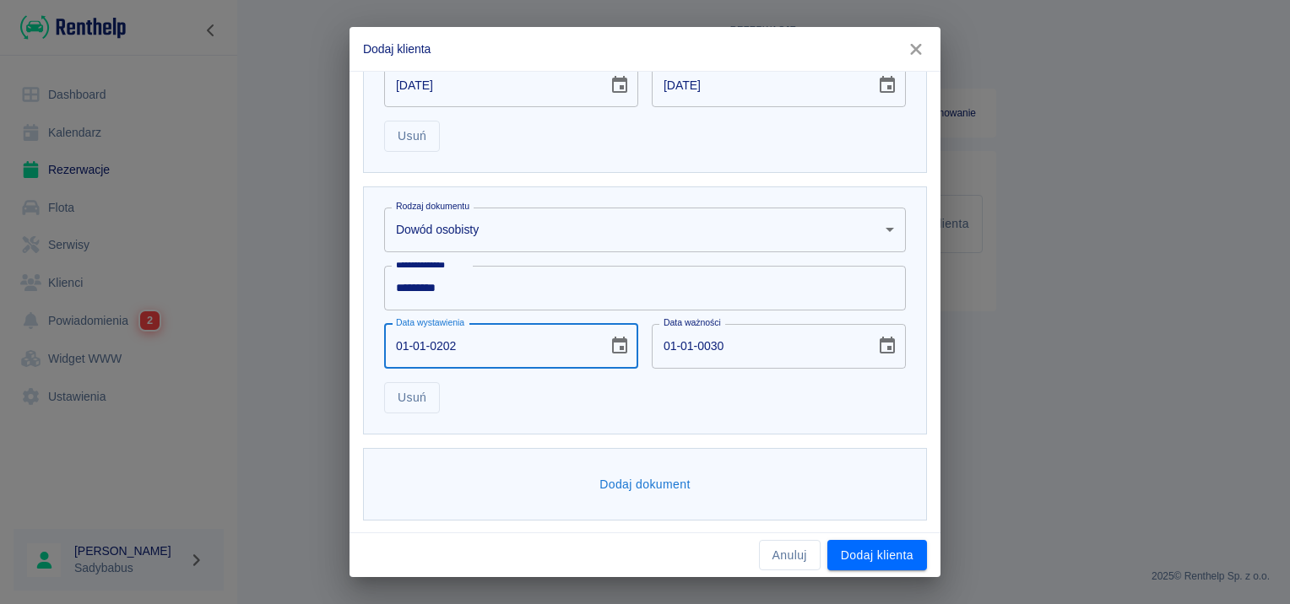
type input "01-01-0212"
type input "[DATE]"
click at [684, 426] on div "**********" at bounding box center [645, 311] width 564 height 248
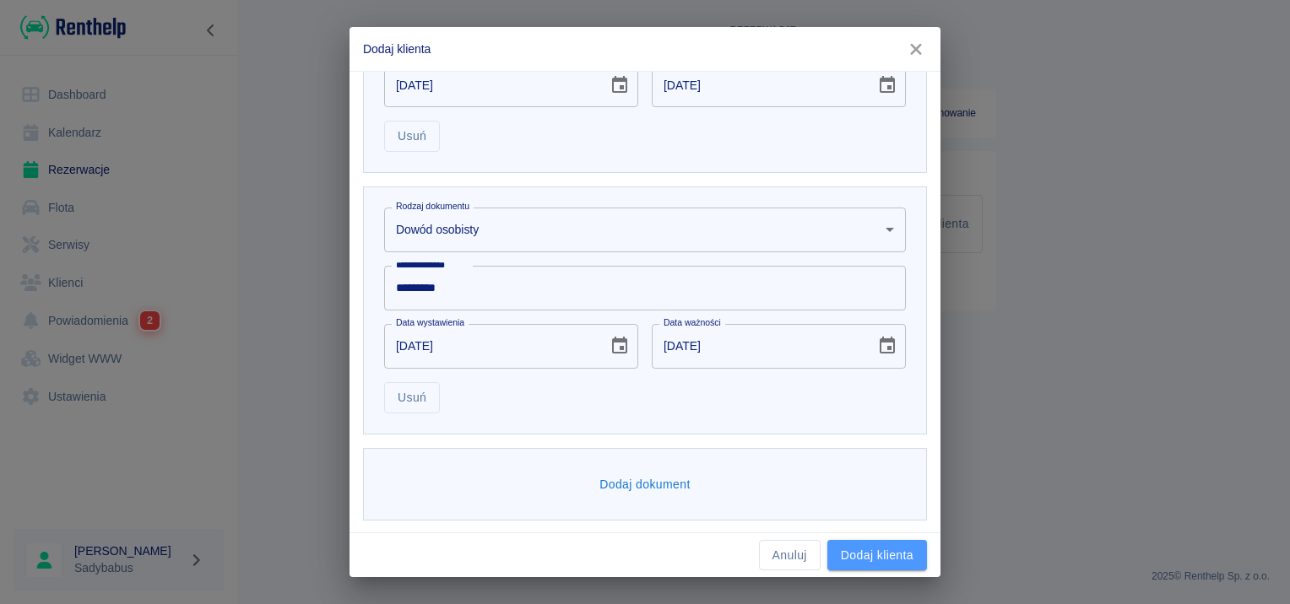
click at [852, 560] on button "Dodaj klienta" at bounding box center [877, 555] width 100 height 31
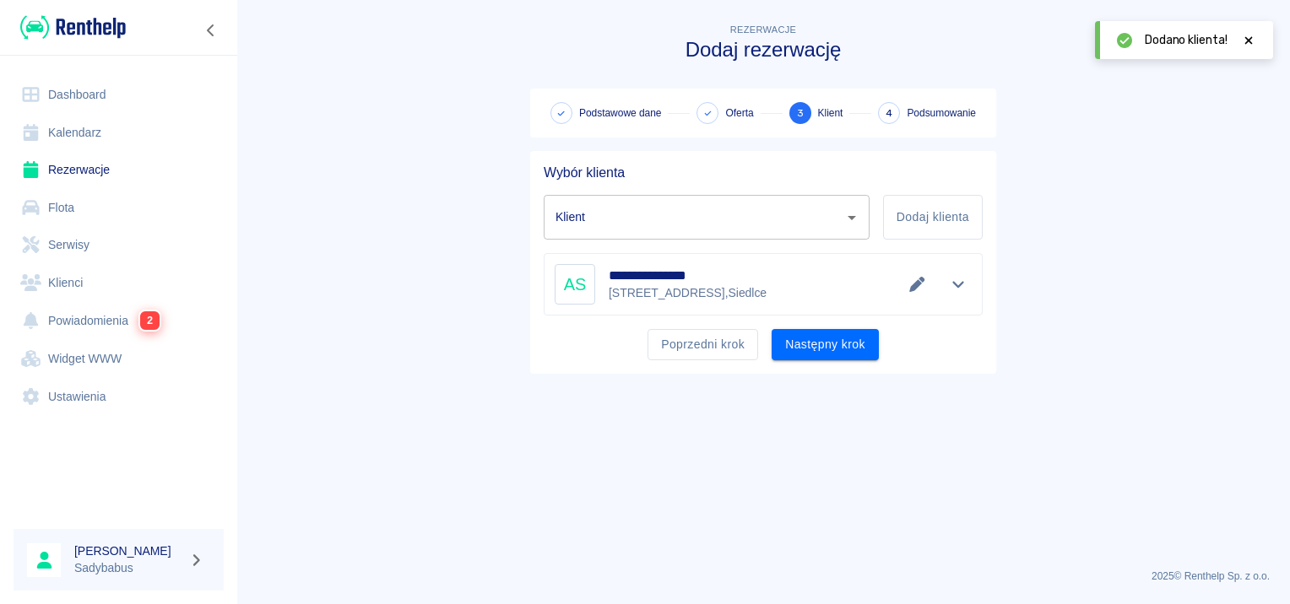
type input "[PERSON_NAME] ([PHONE_NUMBER])"
click at [833, 348] on button "Następny krok" at bounding box center [824, 344] width 107 height 31
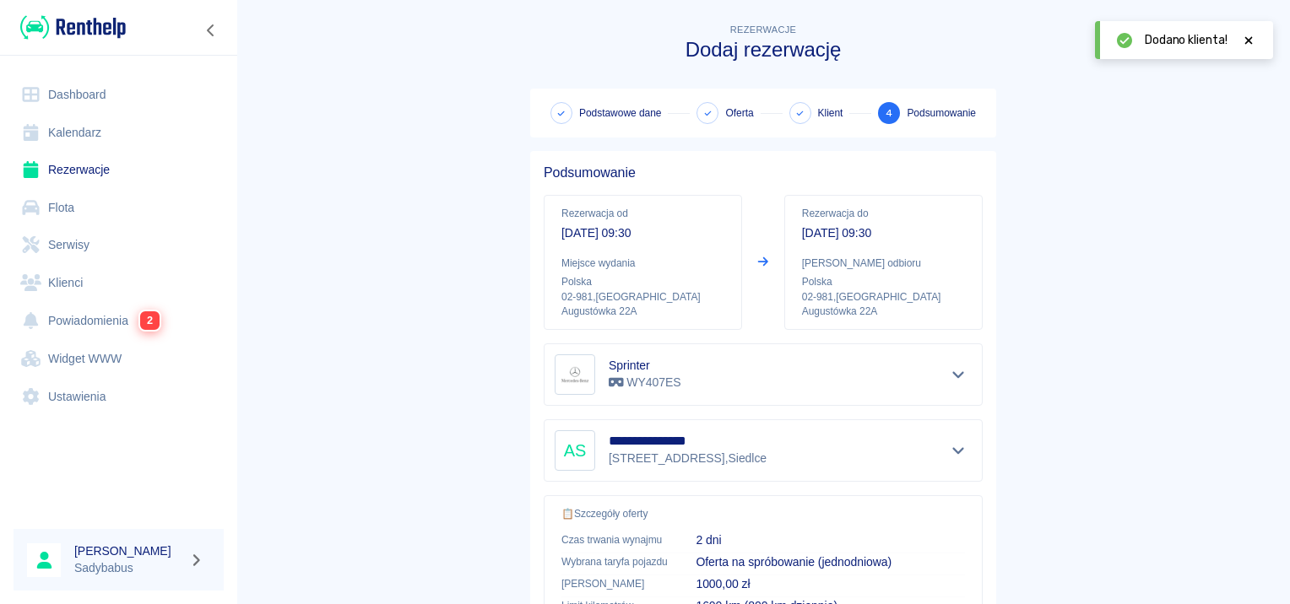
scroll to position [304, 0]
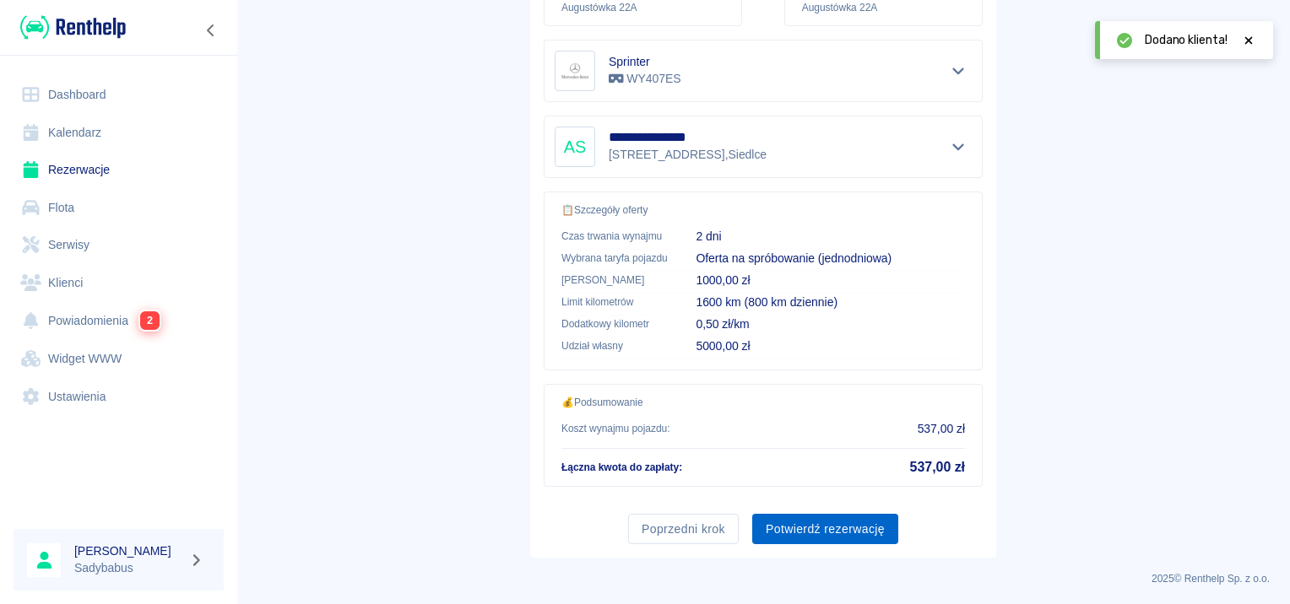
click at [796, 527] on button "Potwierdź rezerwację" at bounding box center [825, 529] width 146 height 31
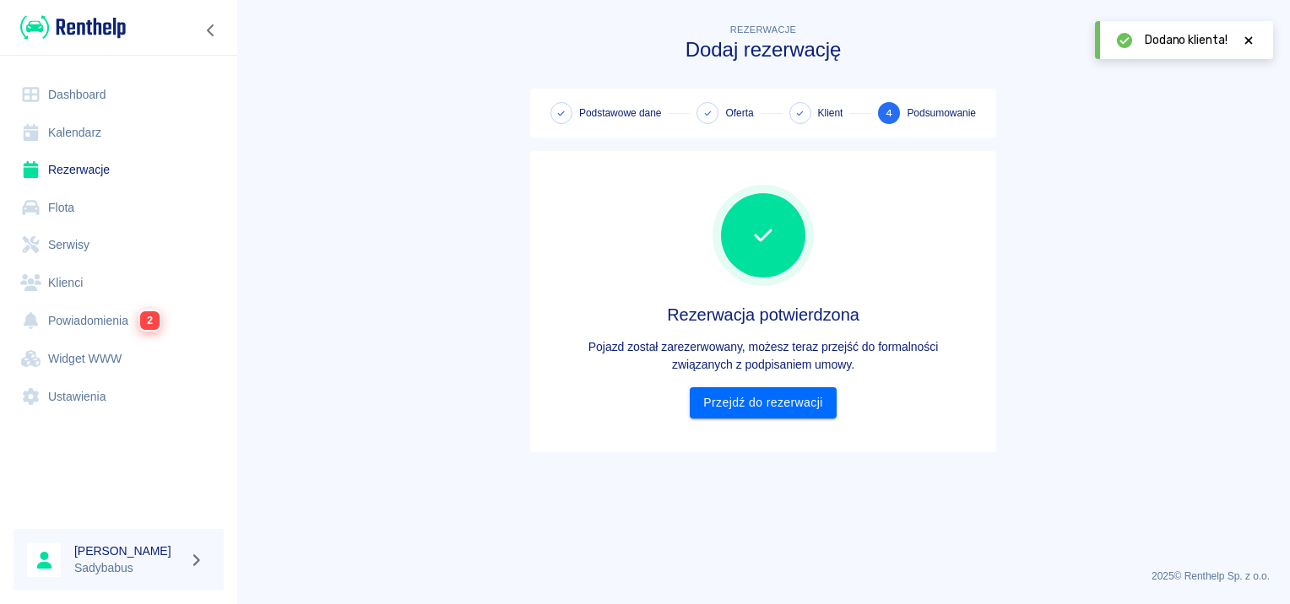
scroll to position [0, 0]
drag, startPoint x: 746, startPoint y: 404, endPoint x: 760, endPoint y: 405, distance: 14.4
click at [746, 404] on link "Przejdź do rezerwacji" at bounding box center [763, 402] width 146 height 31
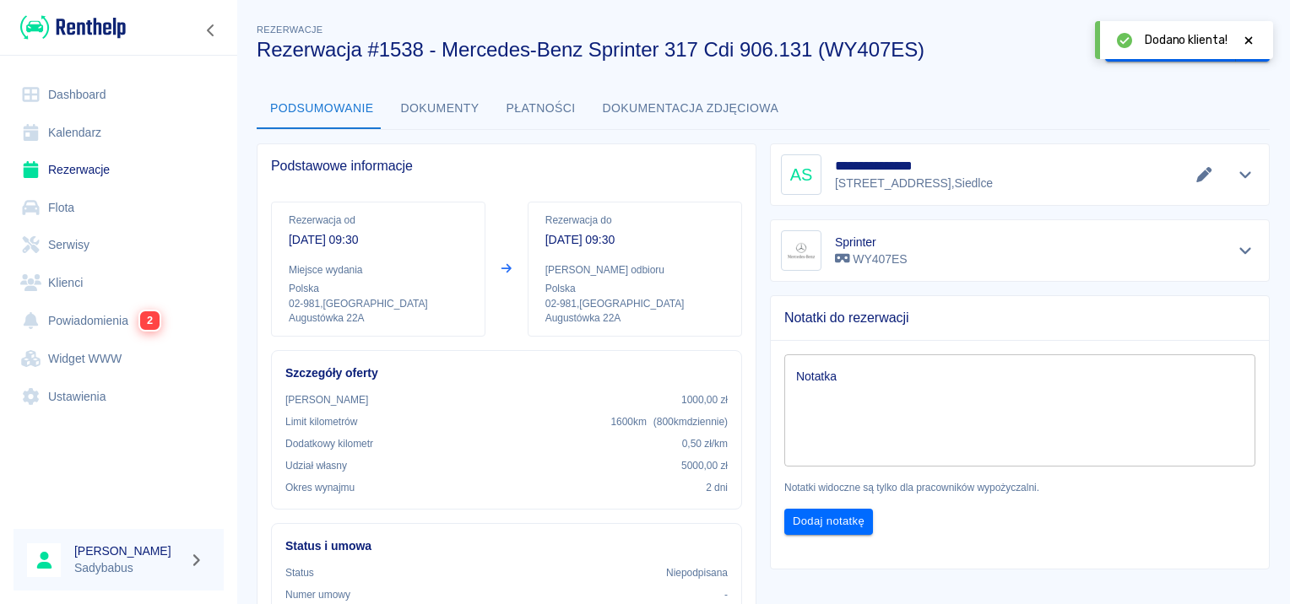
click at [1254, 40] on icon at bounding box center [1248, 41] width 15 height 12
click at [1172, 44] on button "Wygeneruj umowę" at bounding box center [1170, 46] width 131 height 31
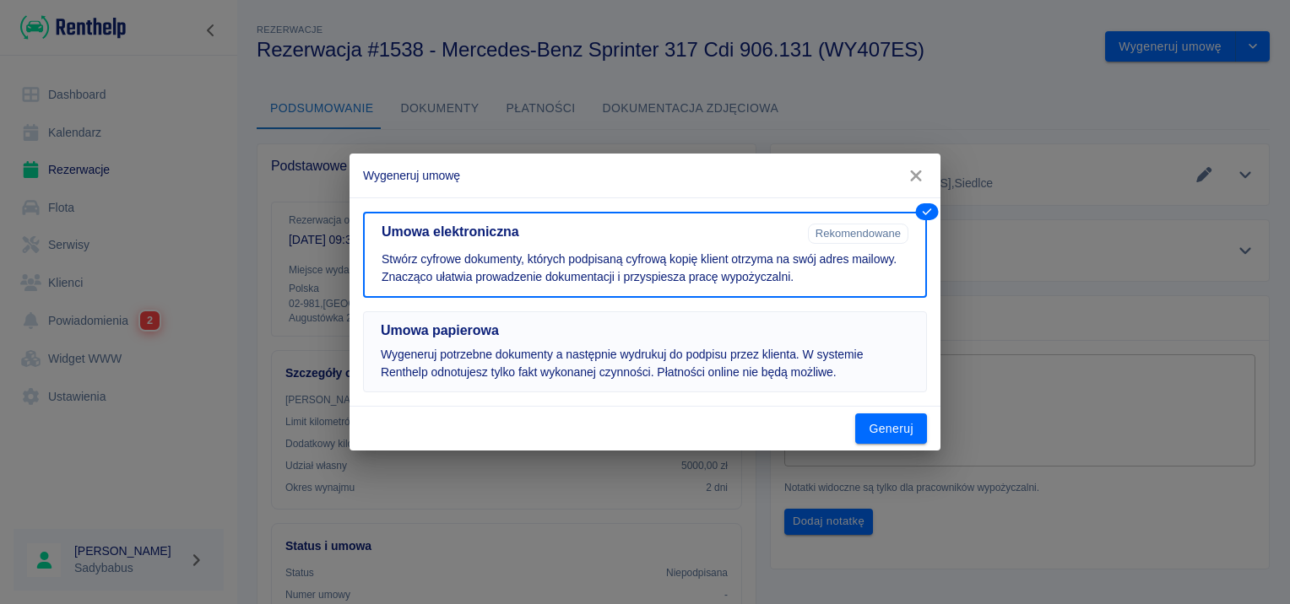
click at [843, 368] on p "Wygeneruj potrzebne dokumenty a następnie wydrukuj do podpisu przez klienta. W …" at bounding box center [645, 363] width 528 height 35
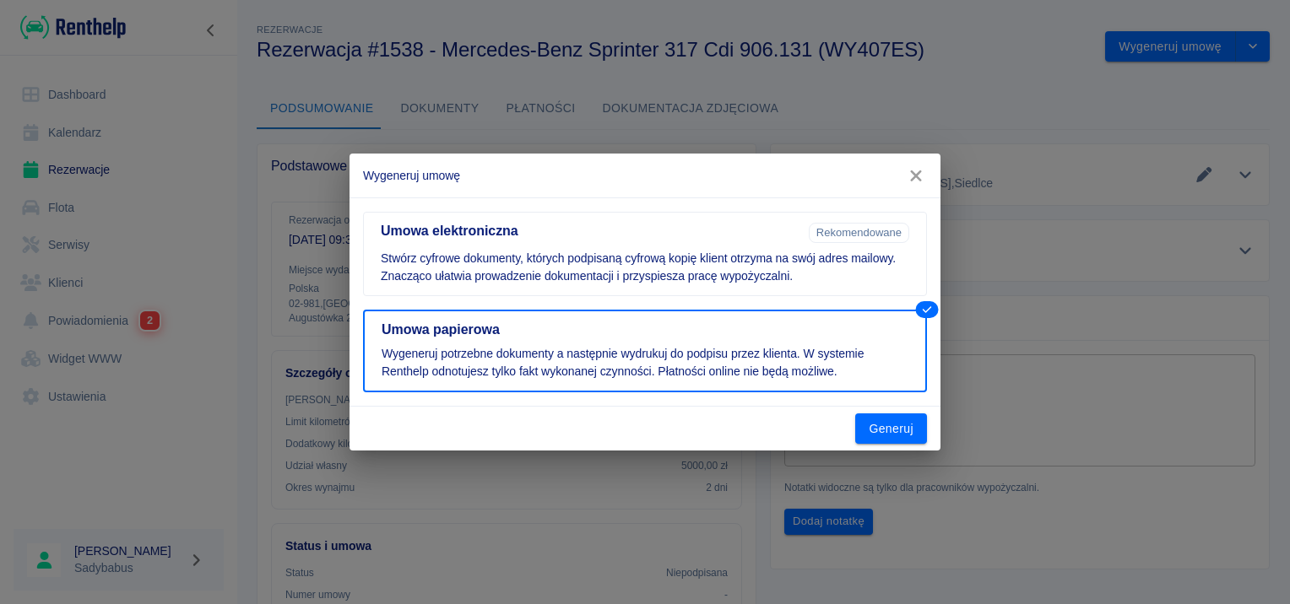
click at [890, 432] on button "Generuj" at bounding box center [891, 429] width 72 height 31
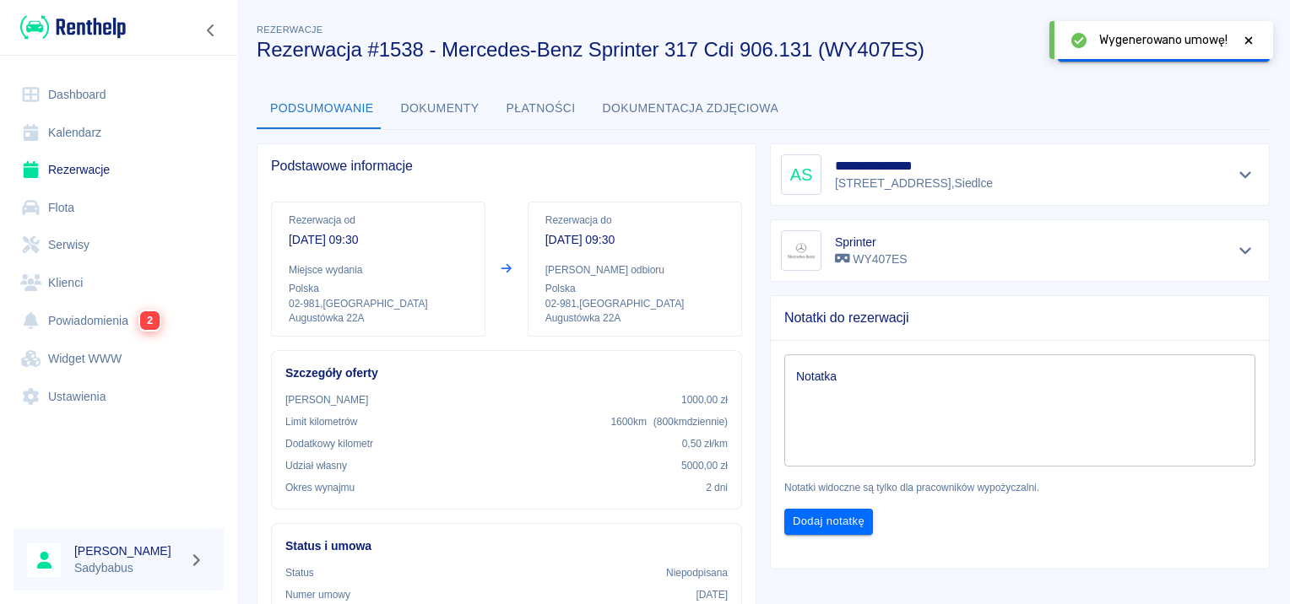
click at [1244, 41] on icon at bounding box center [1248, 41] width 15 height 12
click at [1153, 56] on button "Oznacz: umowa podpisana" at bounding box center [1146, 46] width 178 height 31
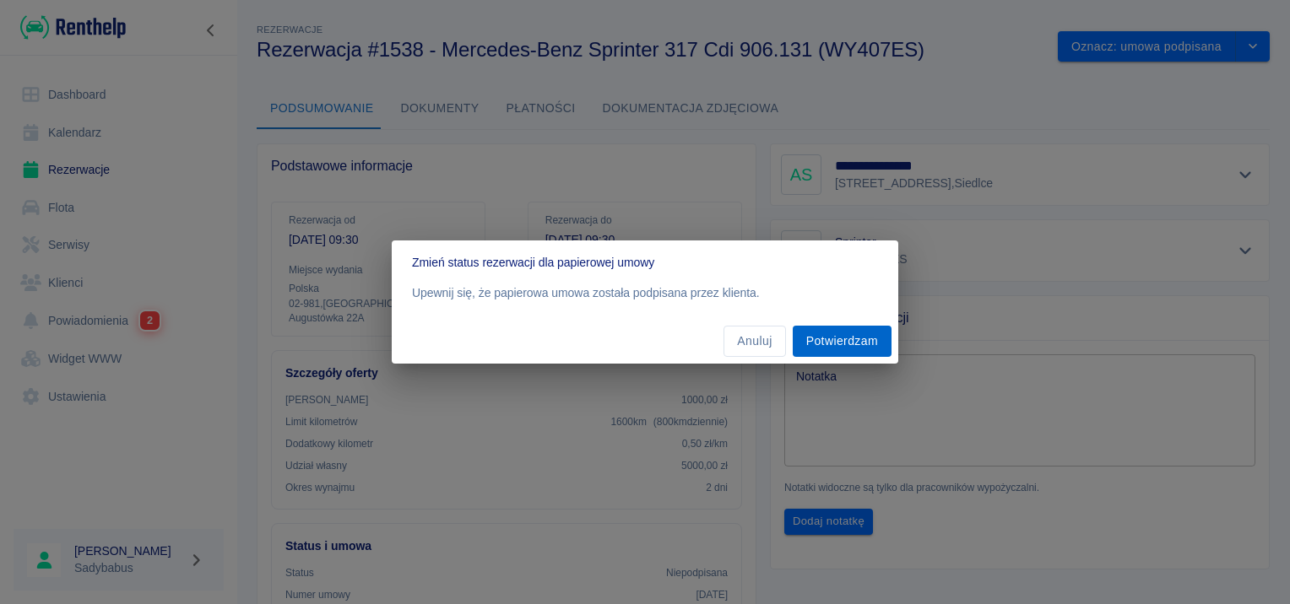
click at [864, 335] on button "Potwierdzam" at bounding box center [841, 341] width 99 height 31
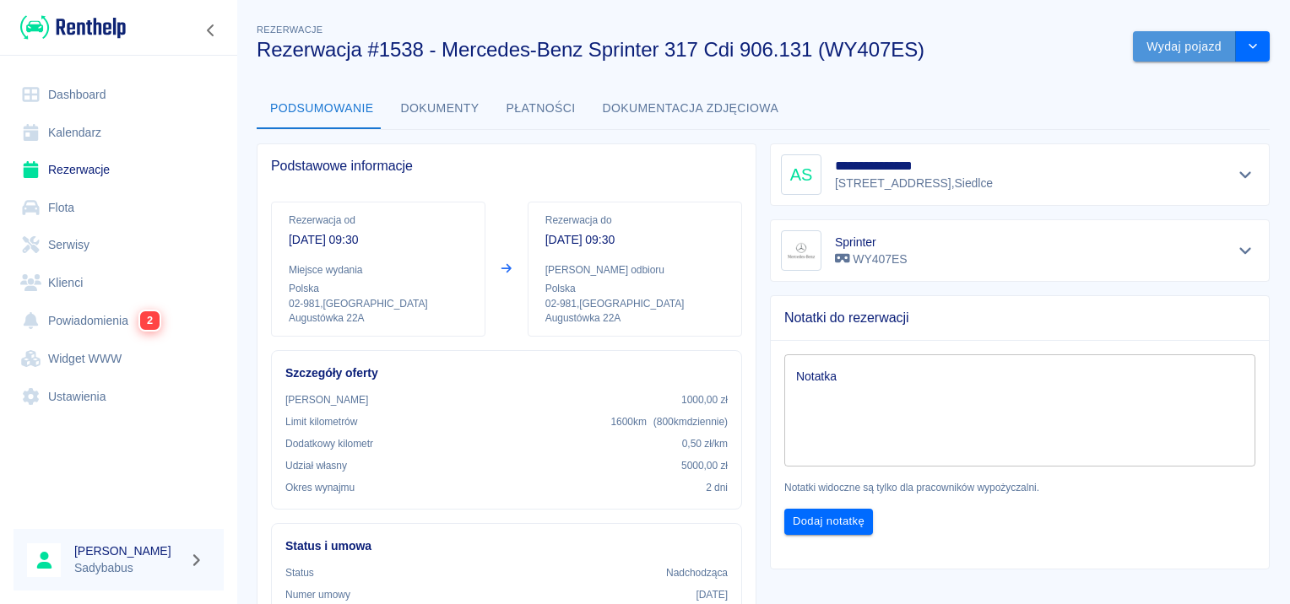
click at [1139, 40] on button "Wydaj pojazd" at bounding box center [1184, 46] width 103 height 31
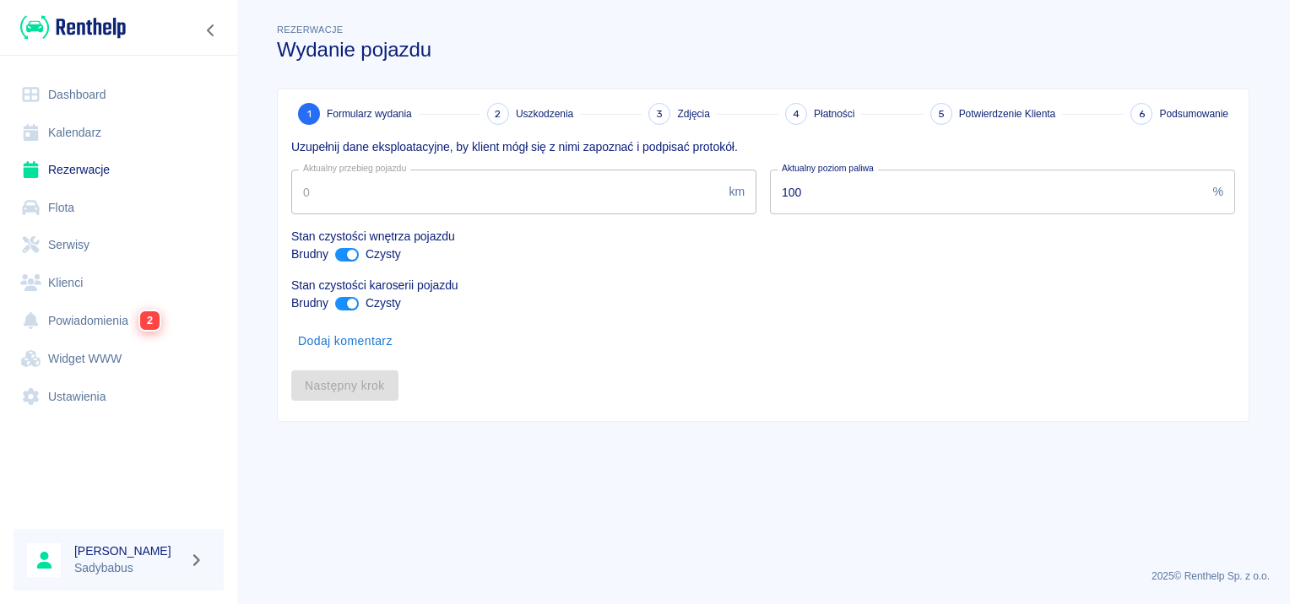
type input "90924"
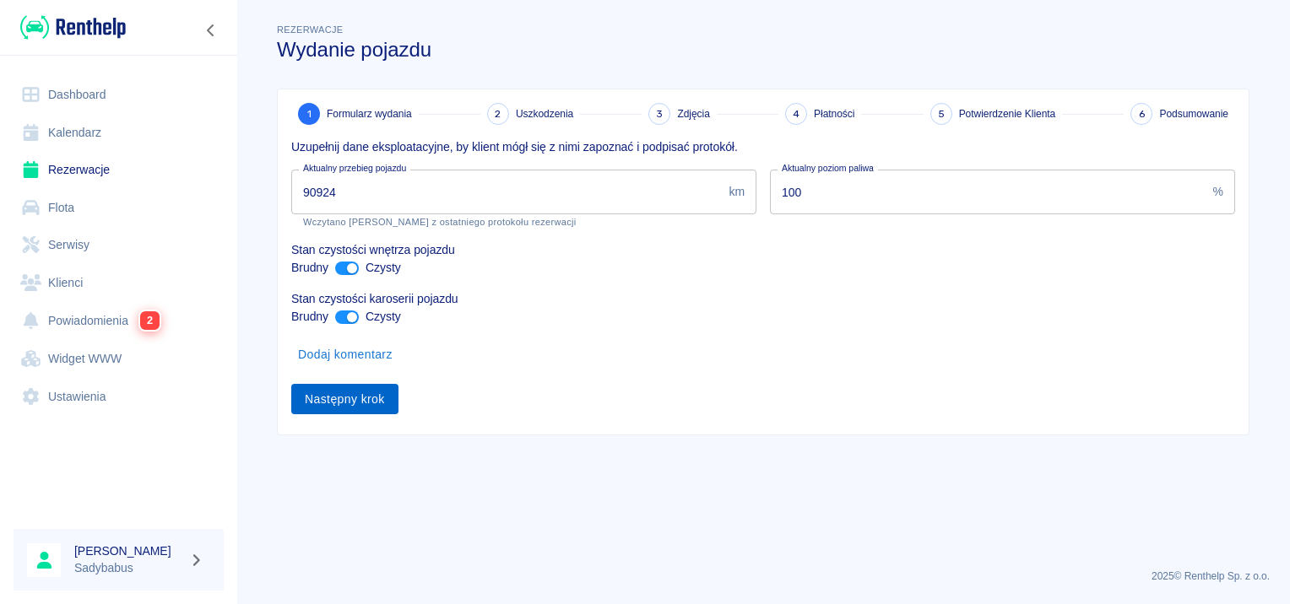
click at [343, 398] on button "Następny krok" at bounding box center [344, 399] width 107 height 31
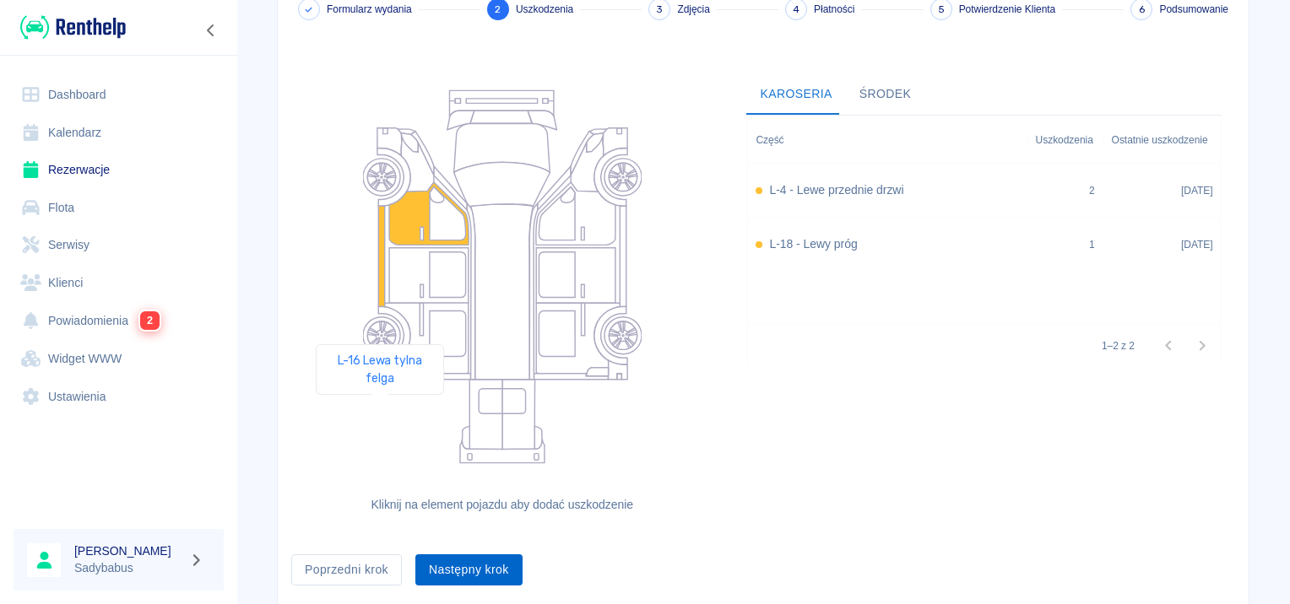
scroll to position [155, 0]
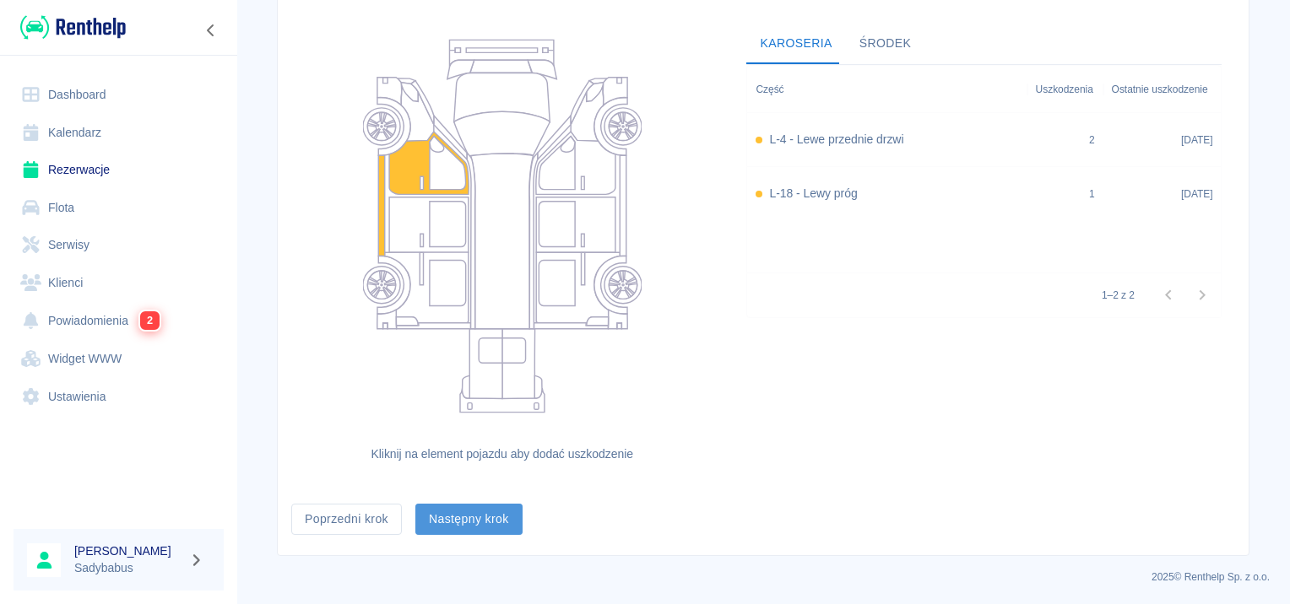
click at [446, 517] on button "Następny krok" at bounding box center [468, 519] width 107 height 31
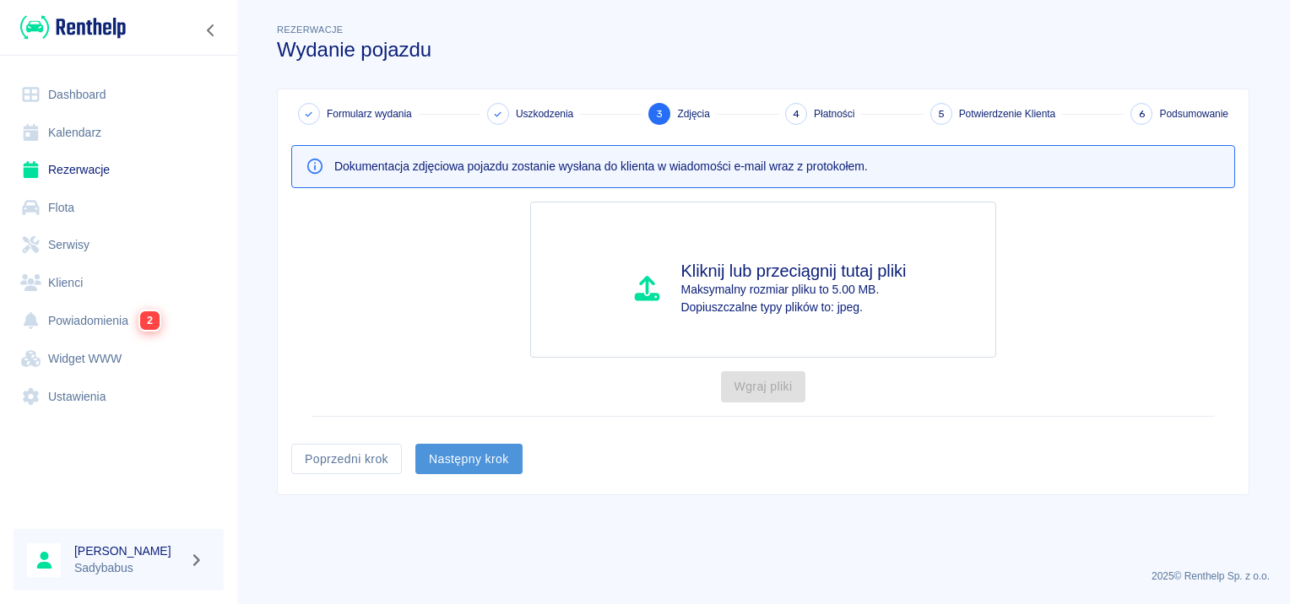
click at [462, 446] on button "Następny krok" at bounding box center [468, 459] width 107 height 31
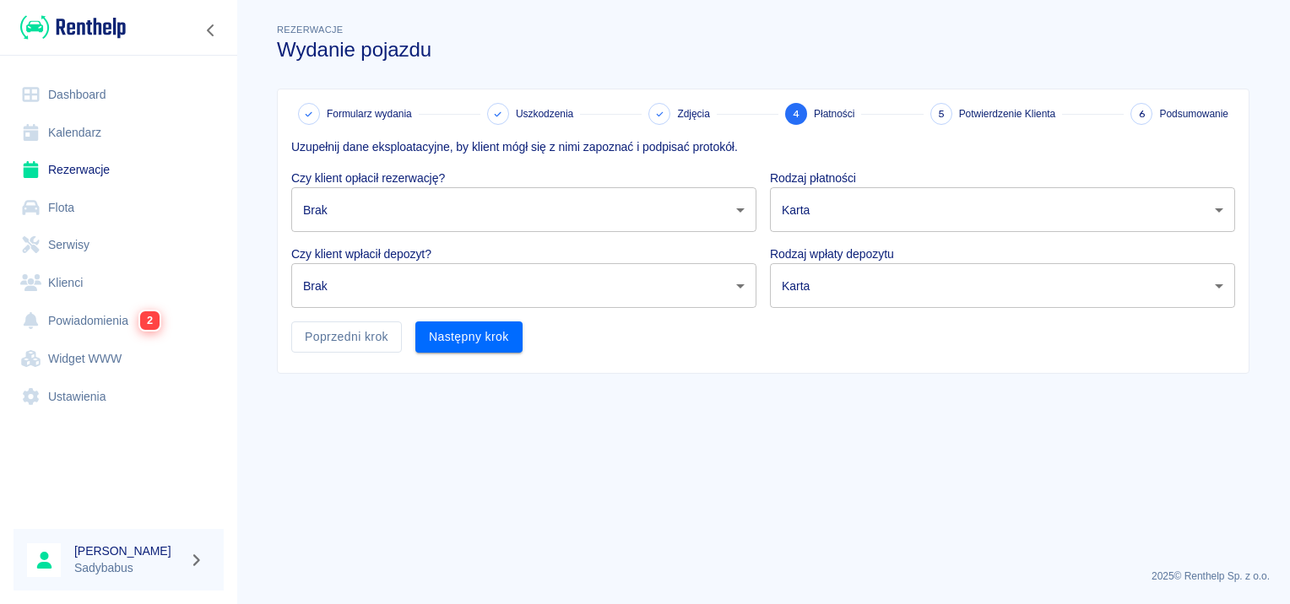
click at [479, 182] on p "Czy klient opłacił rezerwację?" at bounding box center [523, 179] width 465 height 18
click at [479, 196] on body "Używamy plików Cookies, by zapewnić Ci najlepsze możliwe doświadczenie. Aby dow…" at bounding box center [645, 302] width 1290 height 604
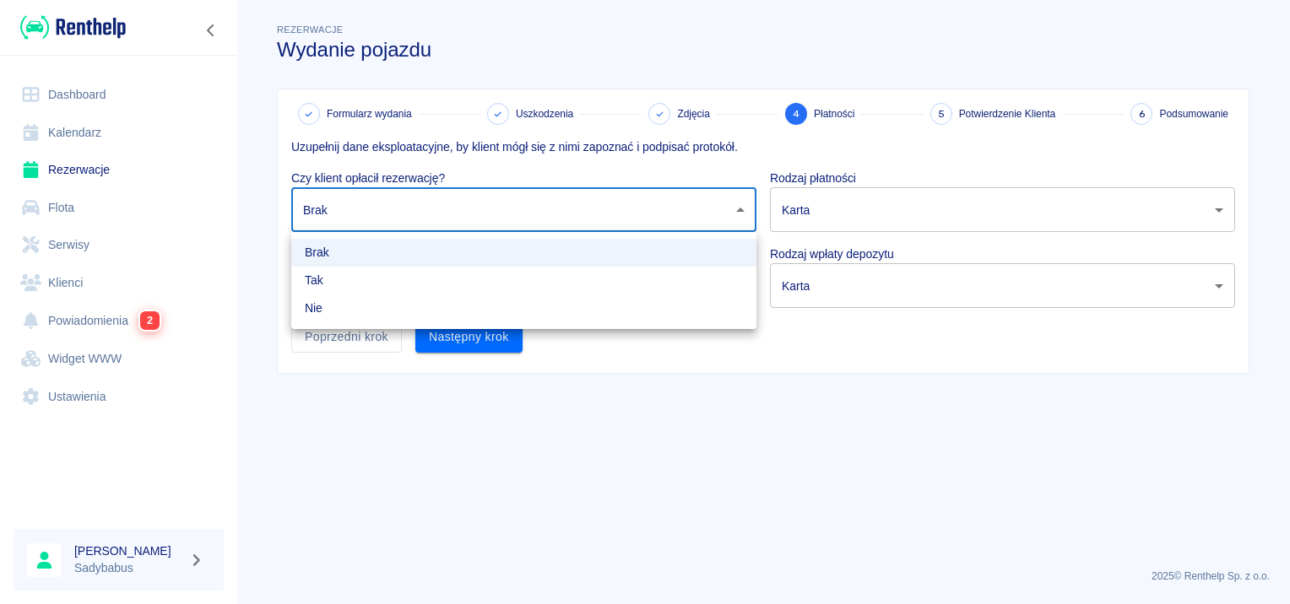
click at [463, 273] on li "Tak" at bounding box center [523, 281] width 465 height 28
type input "true"
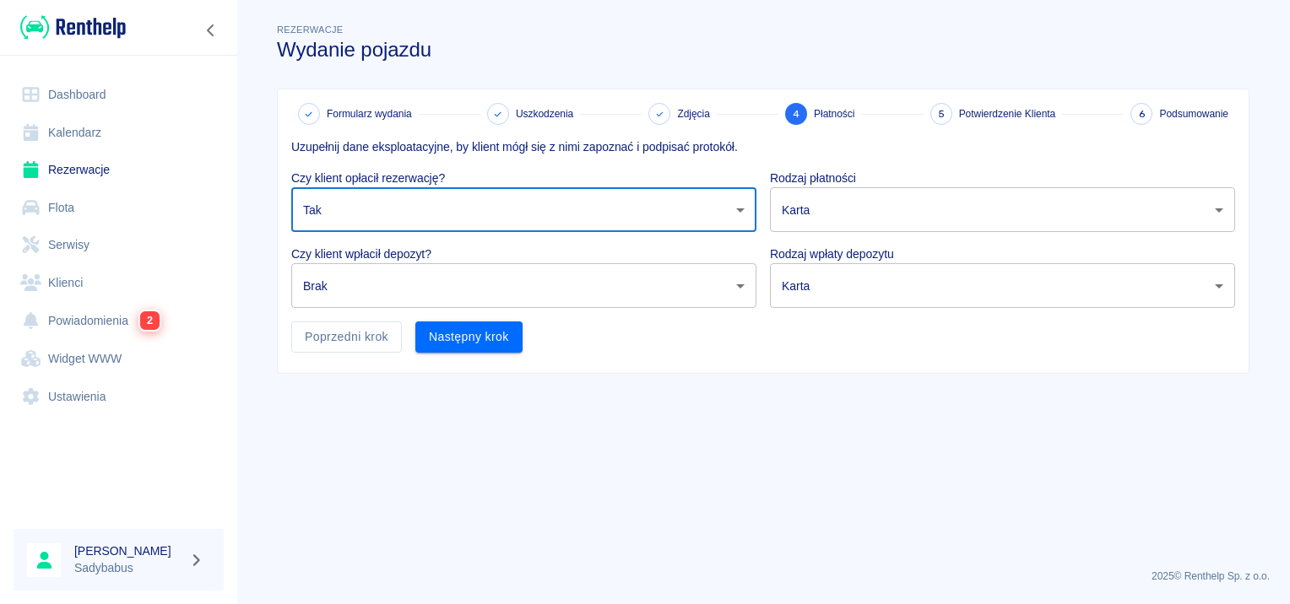
click at [460, 281] on body "Używamy plików Cookies, by zapewnić Ci najlepsze możliwe doświadczenie. Aby dow…" at bounding box center [645, 302] width 1290 height 604
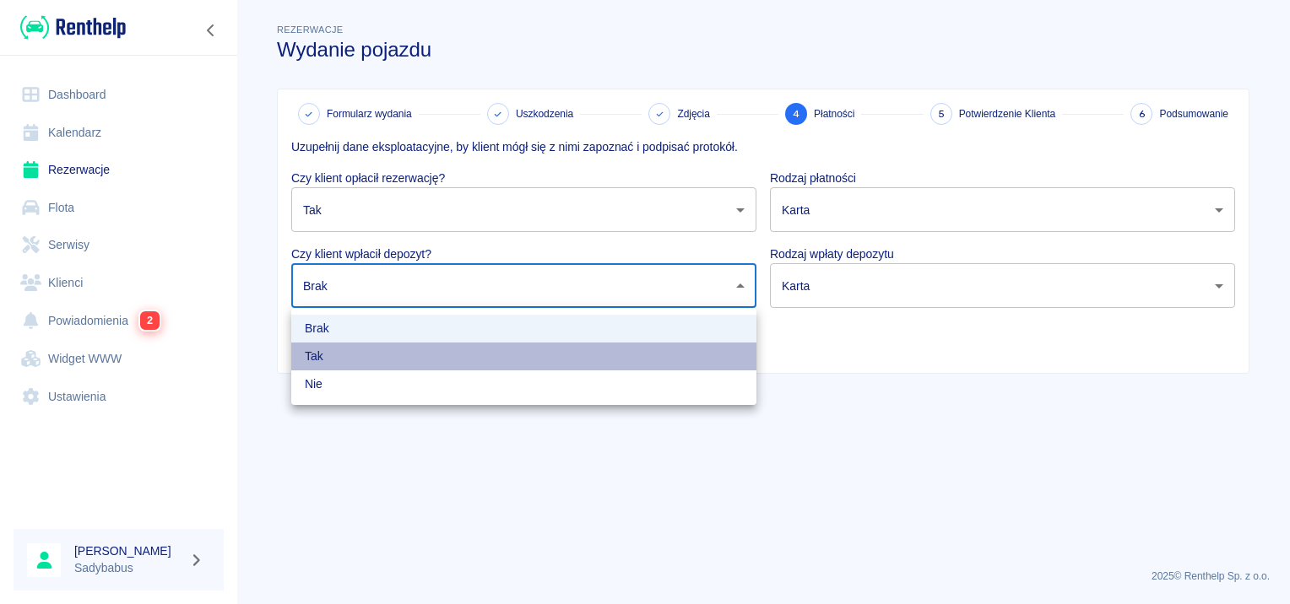
click at [450, 354] on li "Tak" at bounding box center [523, 357] width 465 height 28
type input "true"
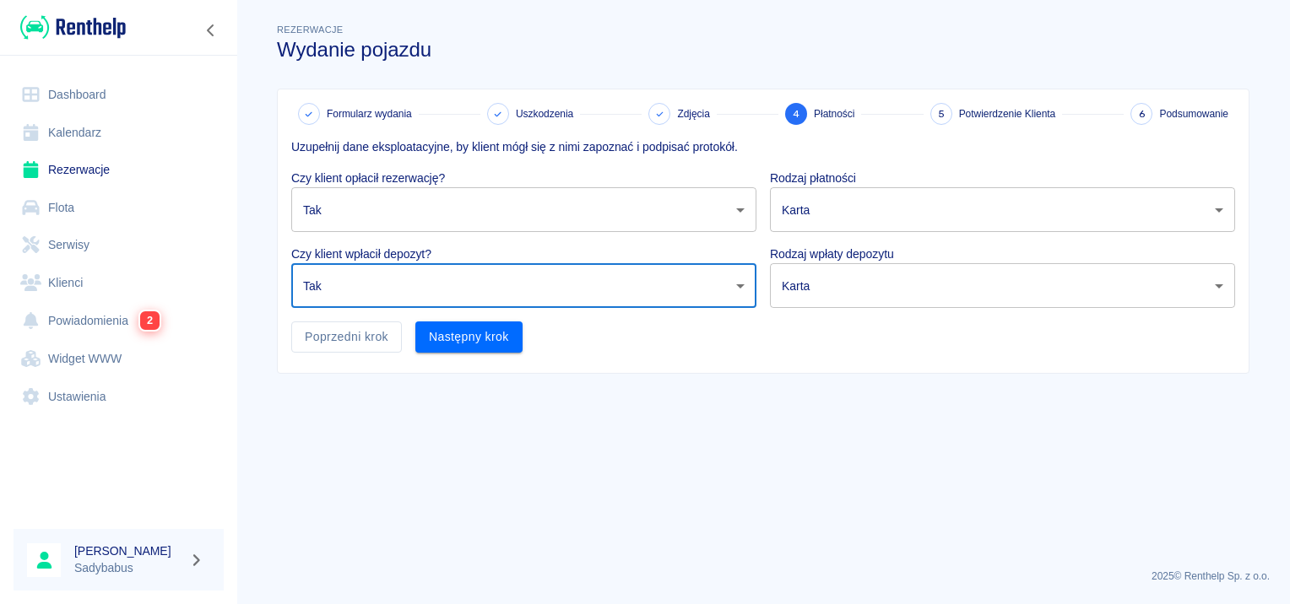
click at [928, 168] on div "Rodzaj płatności Karta card ​" at bounding box center [995, 194] width 479 height 76
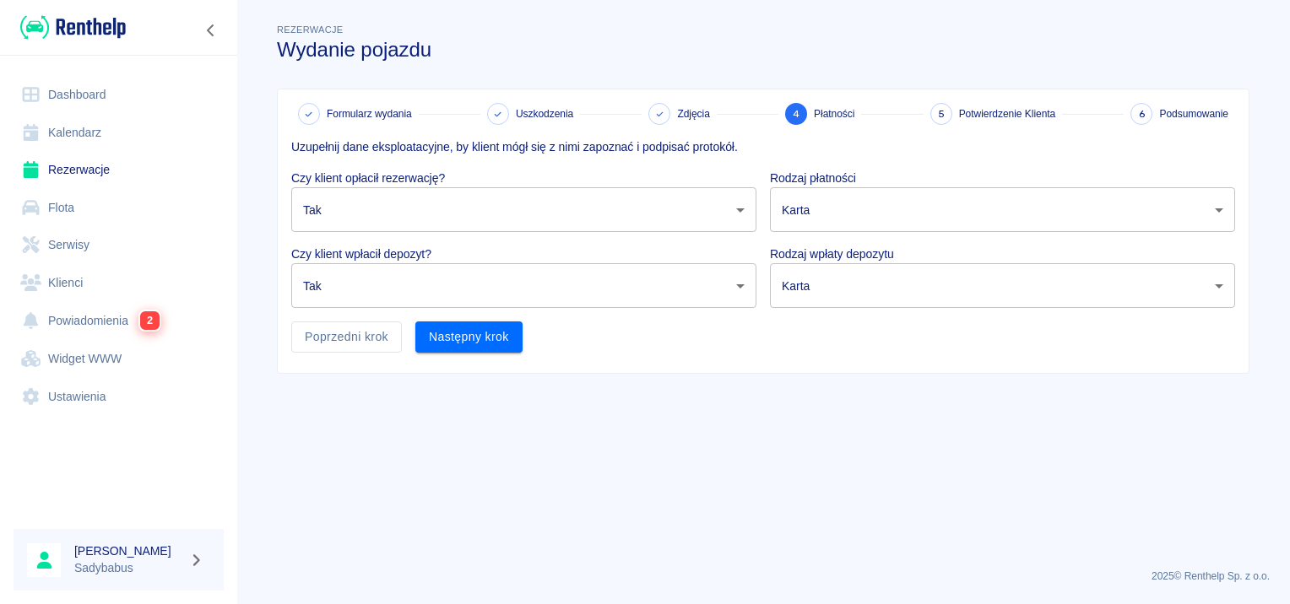
click at [926, 196] on body "Używamy plików Cookies, by zapewnić Ci najlepsze możliwe doświadczenie. Aby dow…" at bounding box center [645, 302] width 1290 height 604
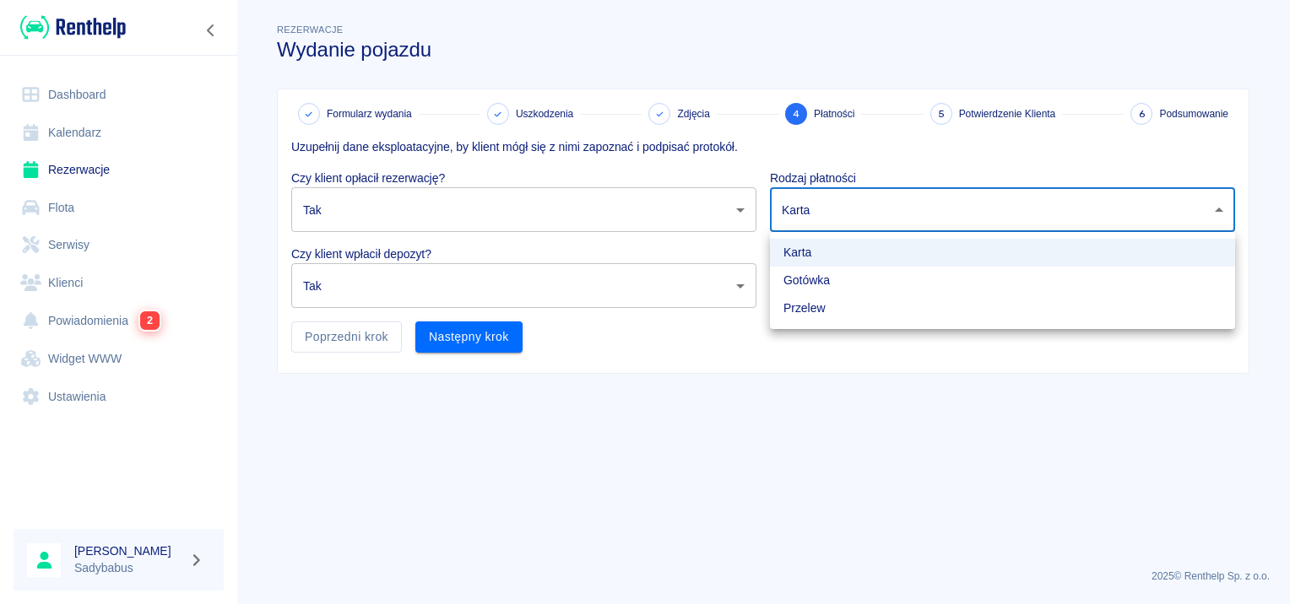
click at [902, 279] on li "Gotówka" at bounding box center [1002, 281] width 465 height 28
type input "cash"
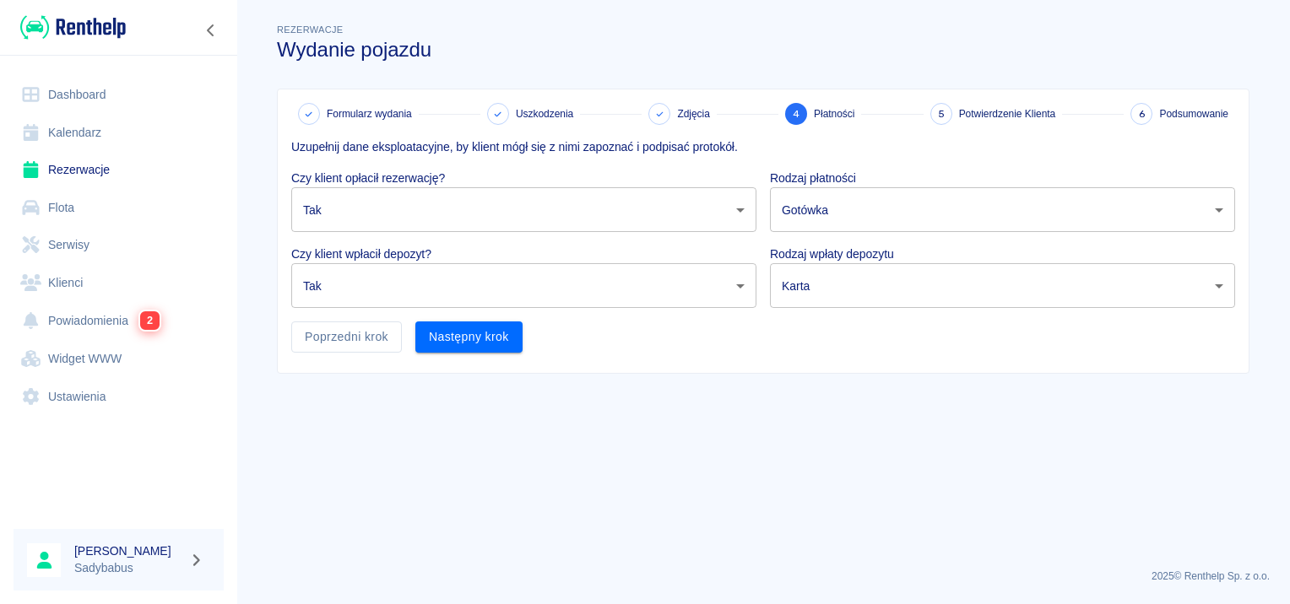
click at [900, 295] on body "Używamy plików Cookies, by zapewnić Ci najlepsze możliwe doświadczenie. Aby dow…" at bounding box center [645, 302] width 1290 height 604
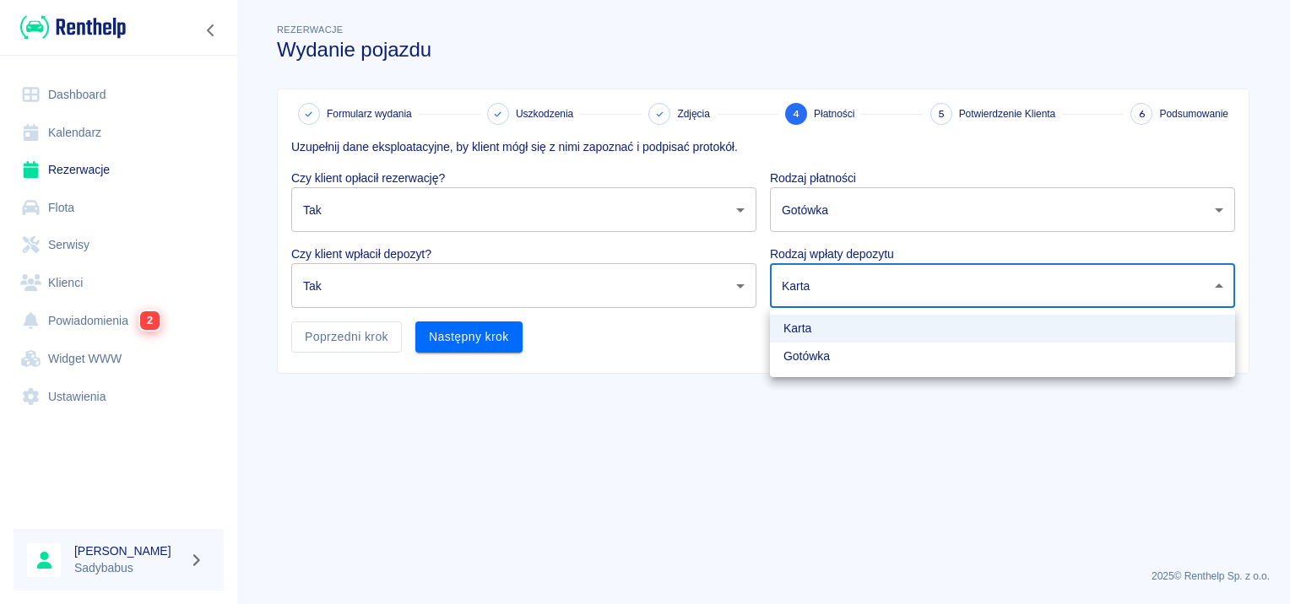
click at [883, 355] on li "Gotówka" at bounding box center [1002, 357] width 465 height 28
type input "cash"
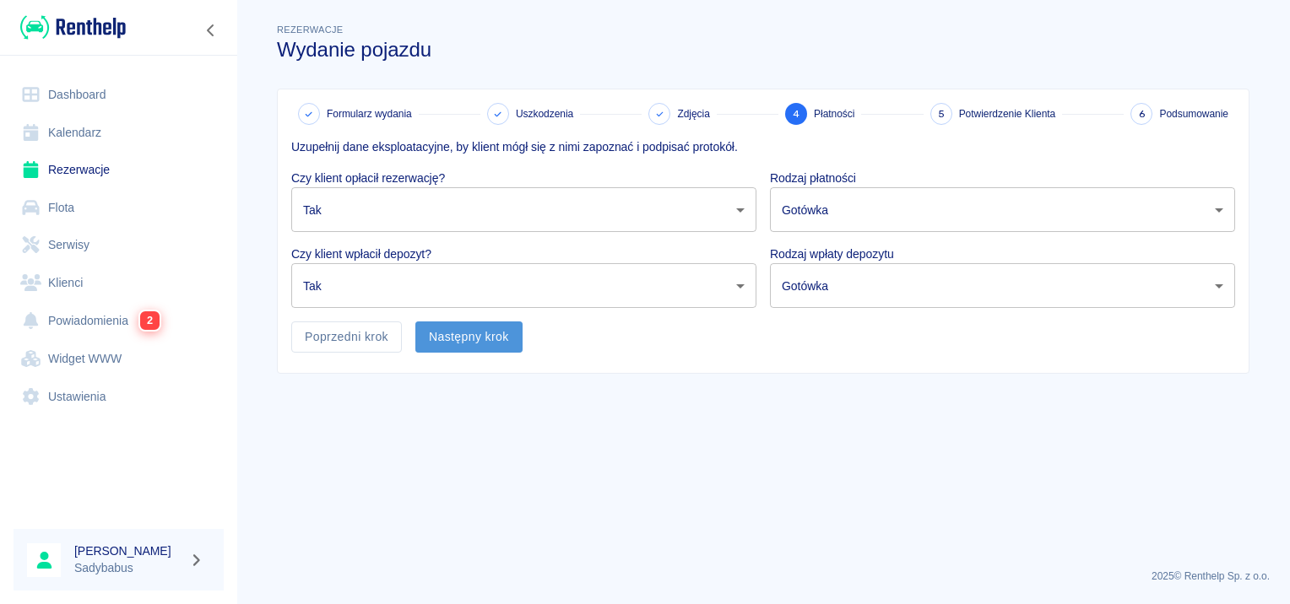
click at [437, 347] on button "Następny krok" at bounding box center [468, 337] width 107 height 31
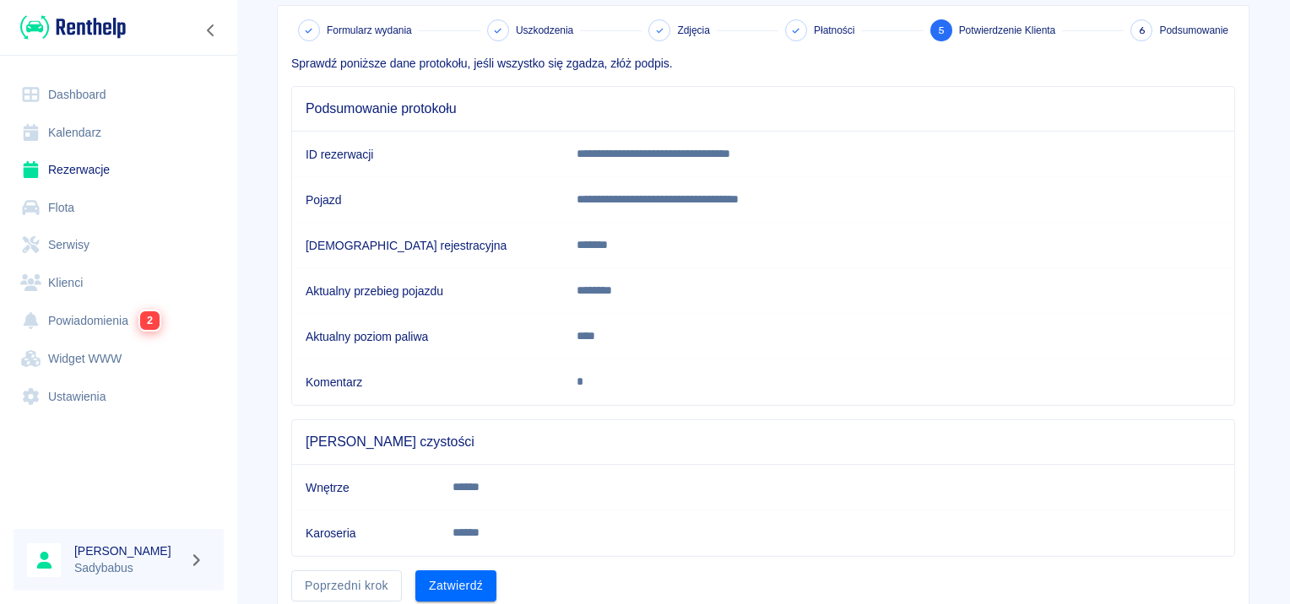
scroll to position [148, 0]
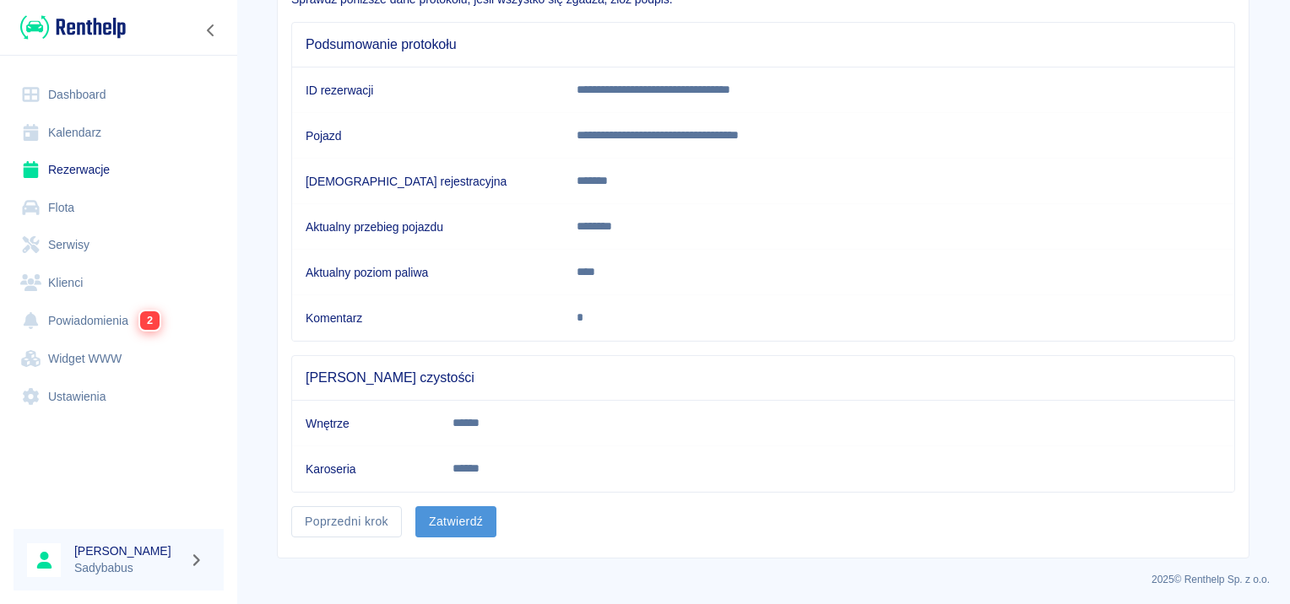
click at [471, 506] on button "Zatwierdź" at bounding box center [455, 521] width 81 height 31
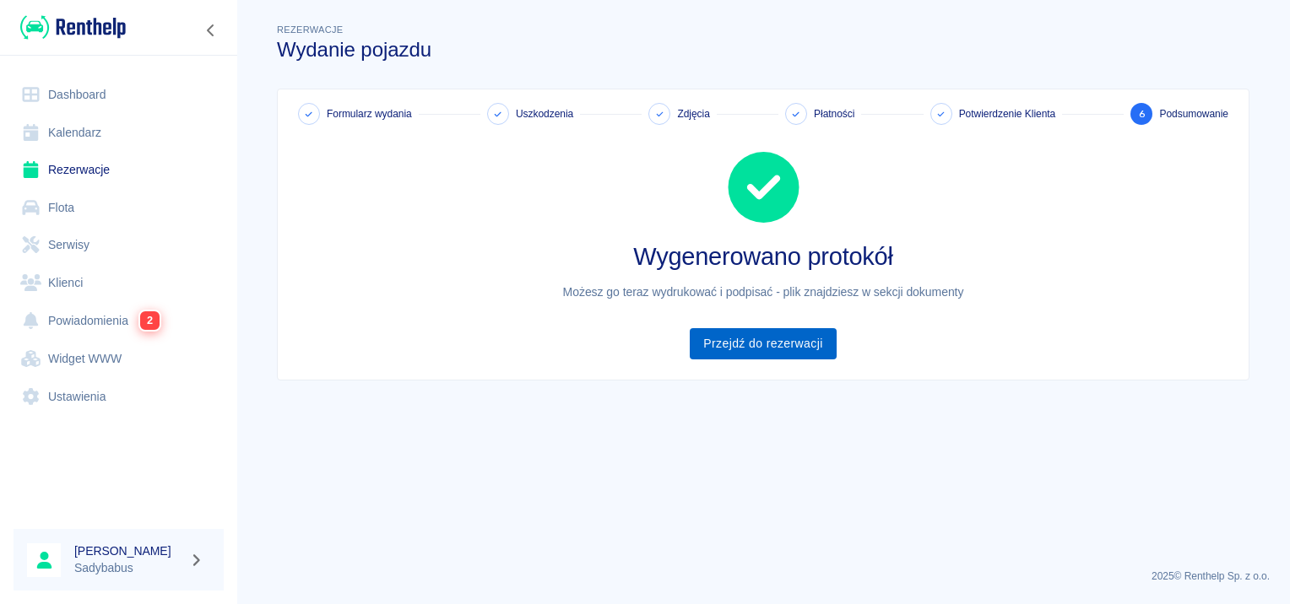
click at [790, 342] on link "Przejdź do rezerwacji" at bounding box center [763, 343] width 146 height 31
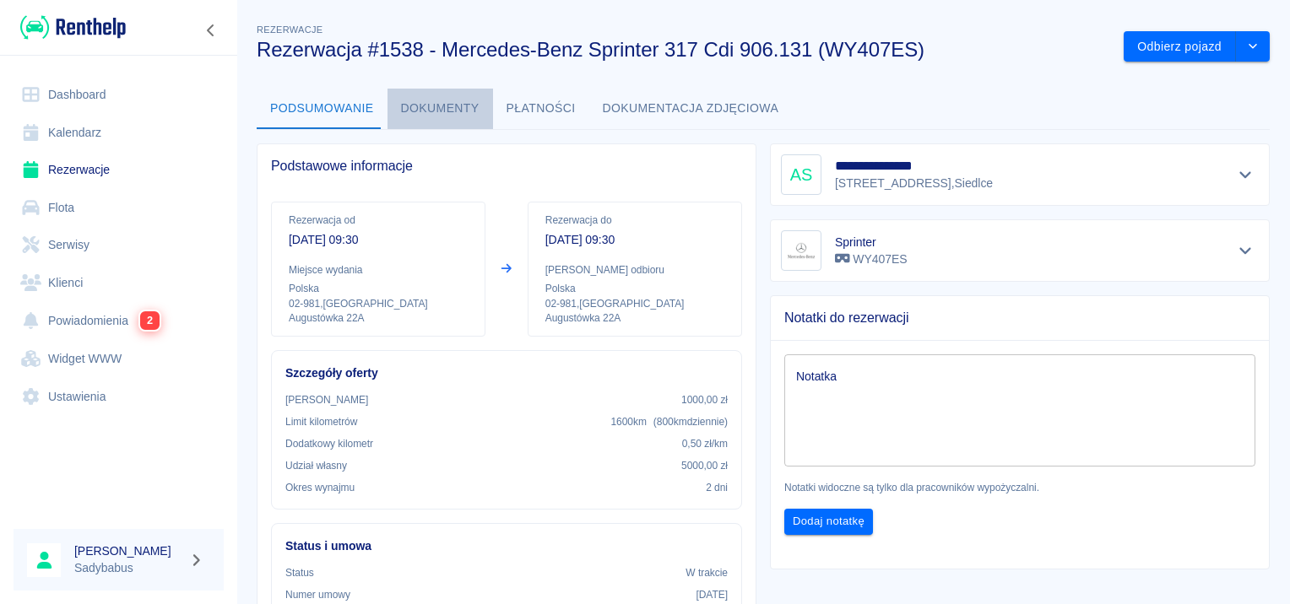
click at [458, 110] on button "Dokumenty" at bounding box center [439, 109] width 105 height 41
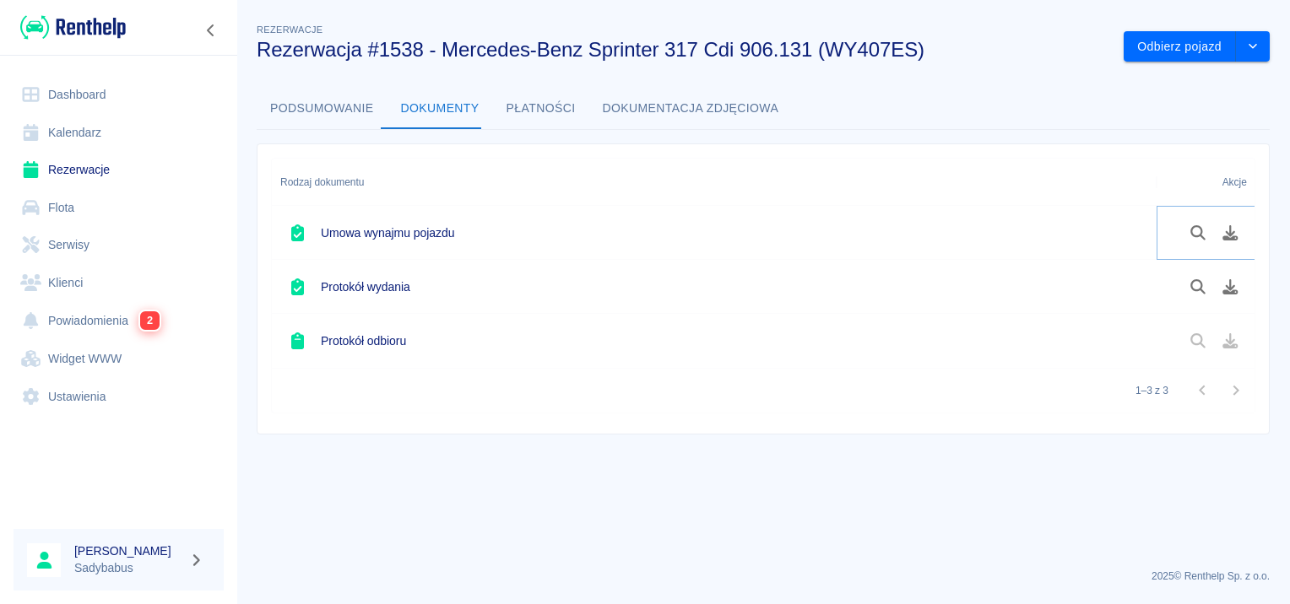
click at [1220, 236] on icon "Pobierz dokument" at bounding box center [1229, 232] width 19 height 15
click at [1229, 290] on icon "Pobierz dokument" at bounding box center [1230, 286] width 15 height 15
click at [1178, 39] on button "Odbierz pojazd" at bounding box center [1179, 46] width 112 height 31
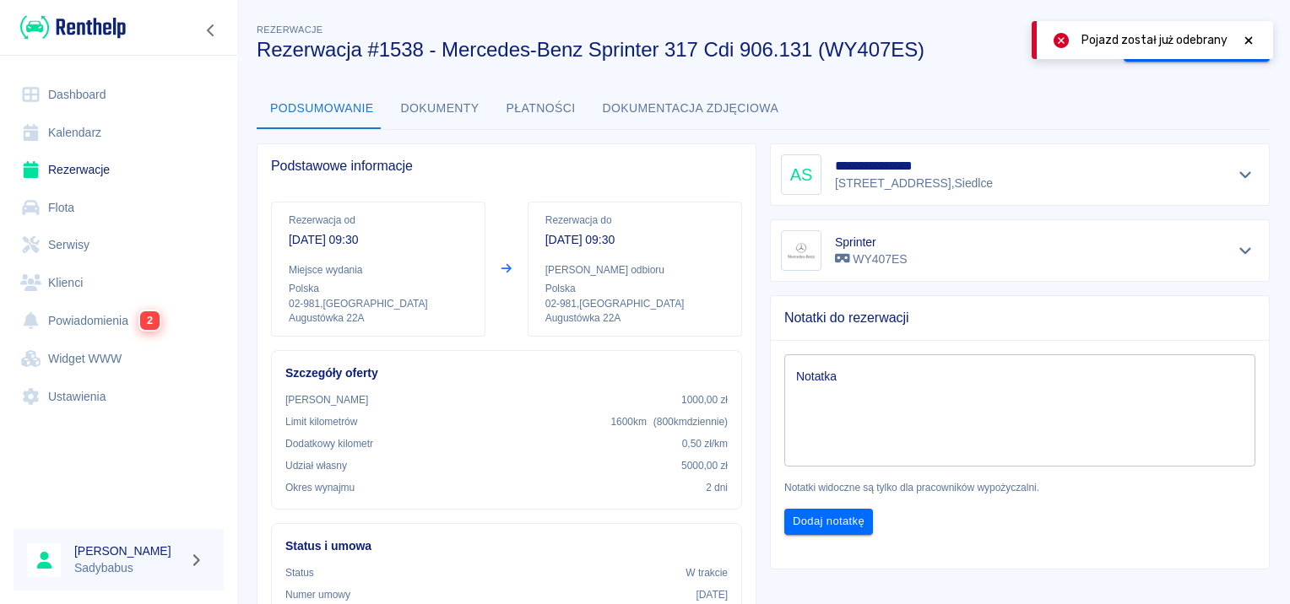
click at [430, 115] on button "Dokumenty" at bounding box center [439, 109] width 105 height 41
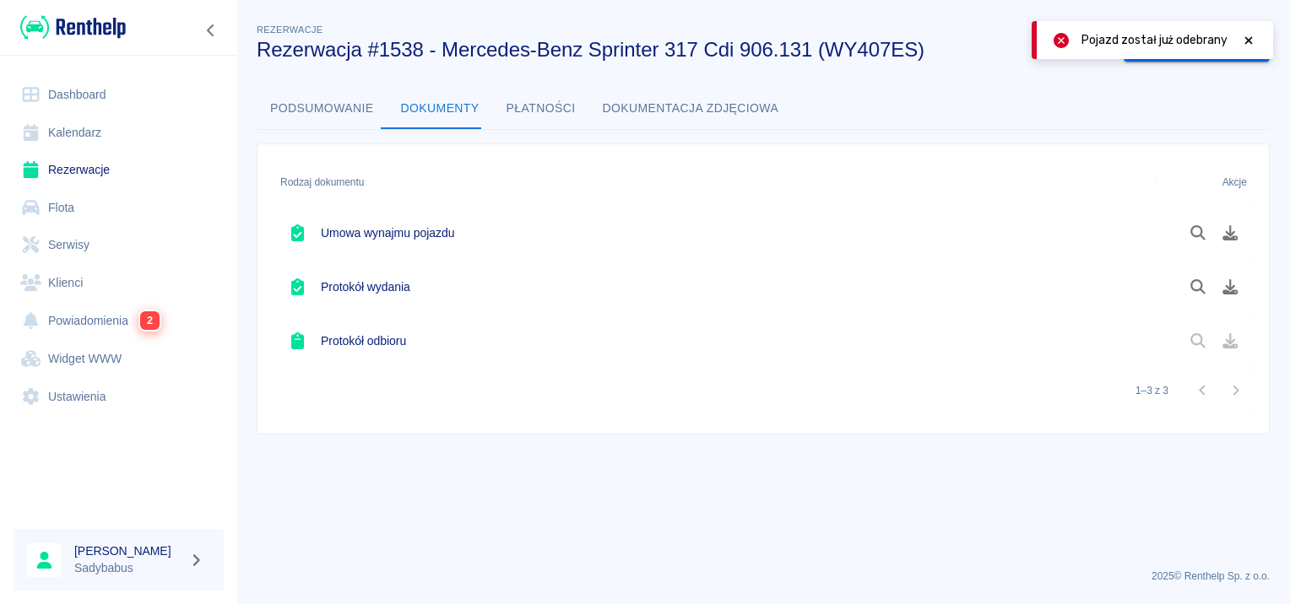
click at [1245, 37] on icon at bounding box center [1249, 40] width 8 height 8
click at [1199, 39] on button "Odbierz pojazd" at bounding box center [1179, 46] width 112 height 31
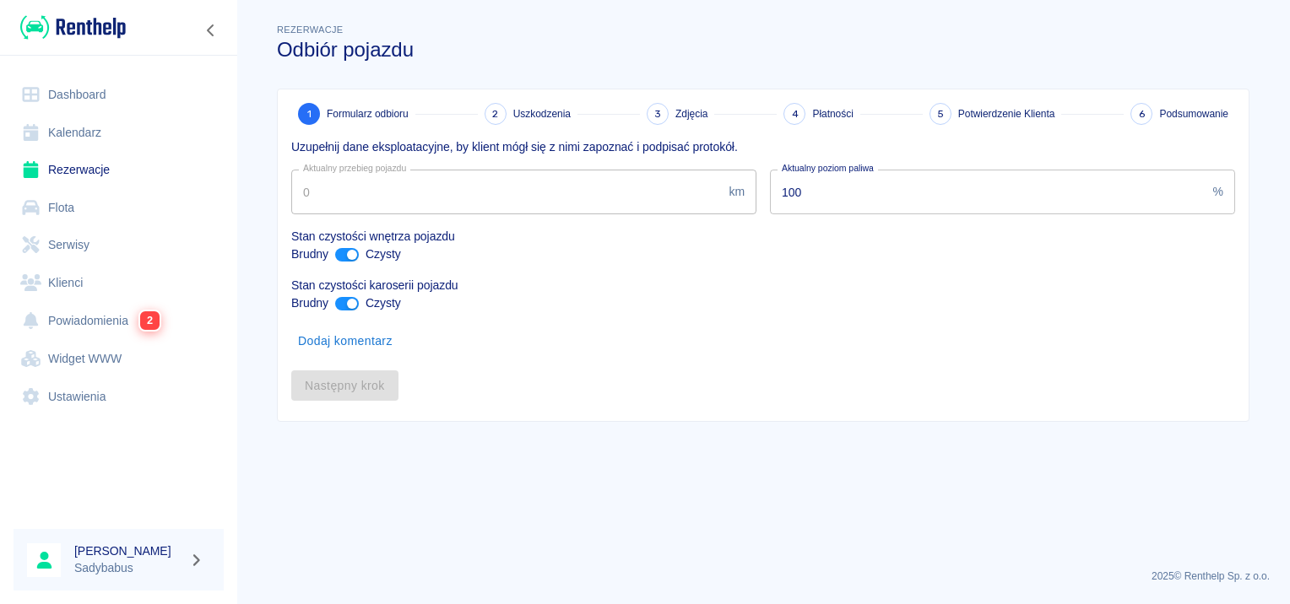
type input "90924"
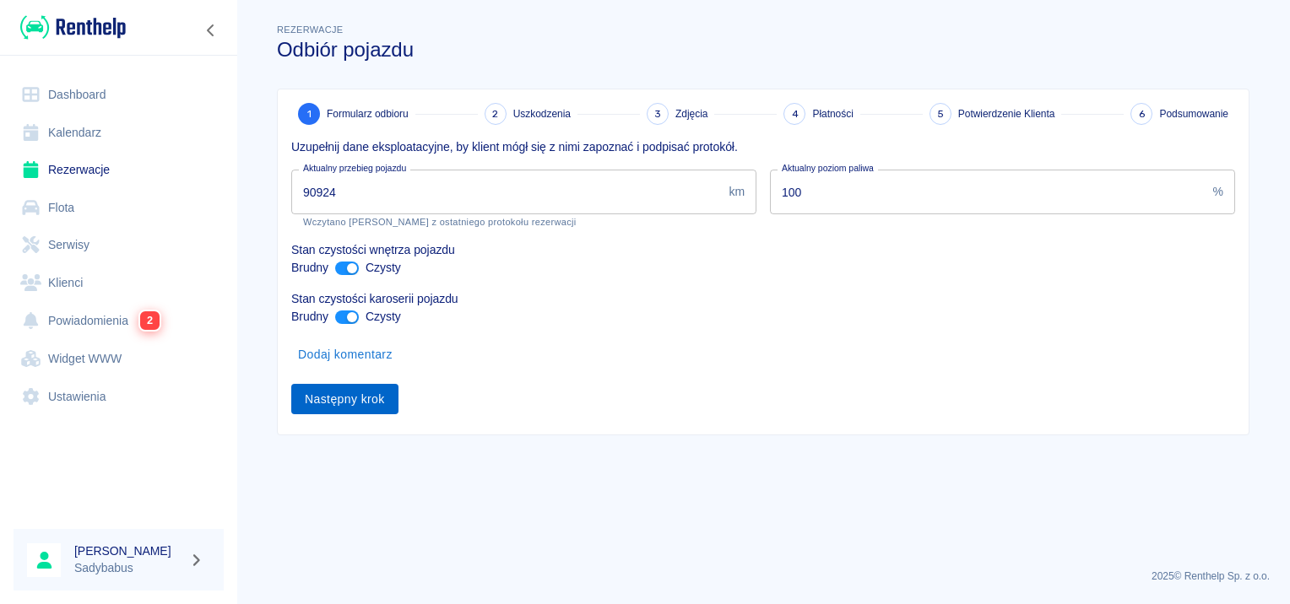
click at [344, 393] on button "Następny krok" at bounding box center [344, 399] width 107 height 31
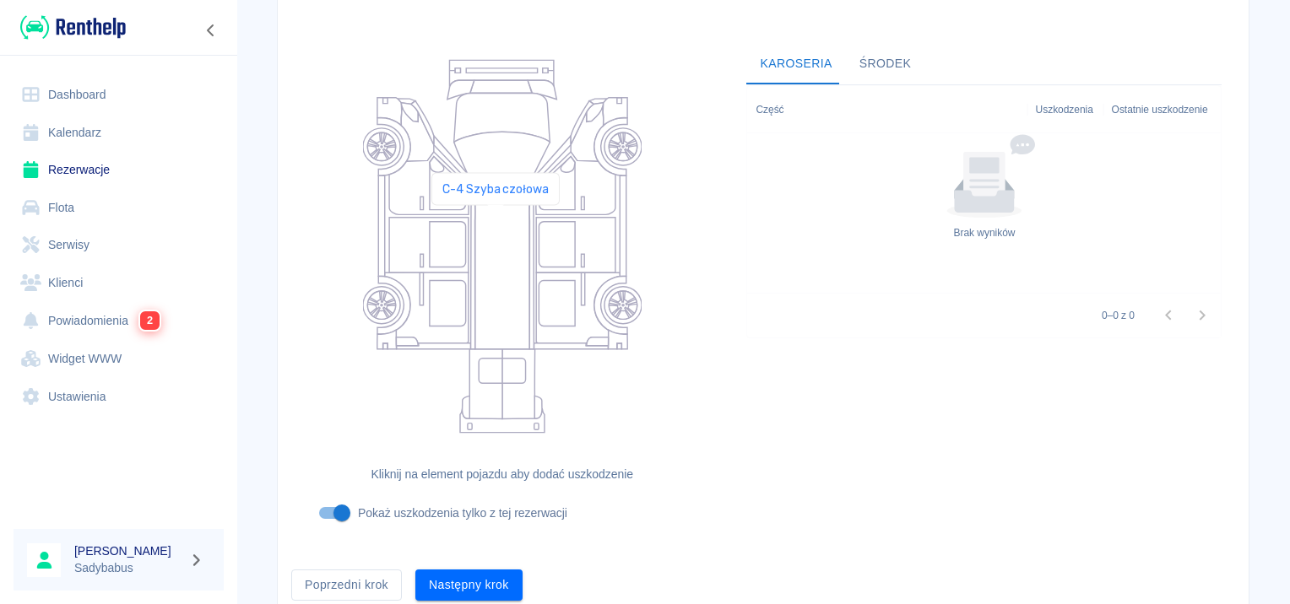
scroll to position [201, 0]
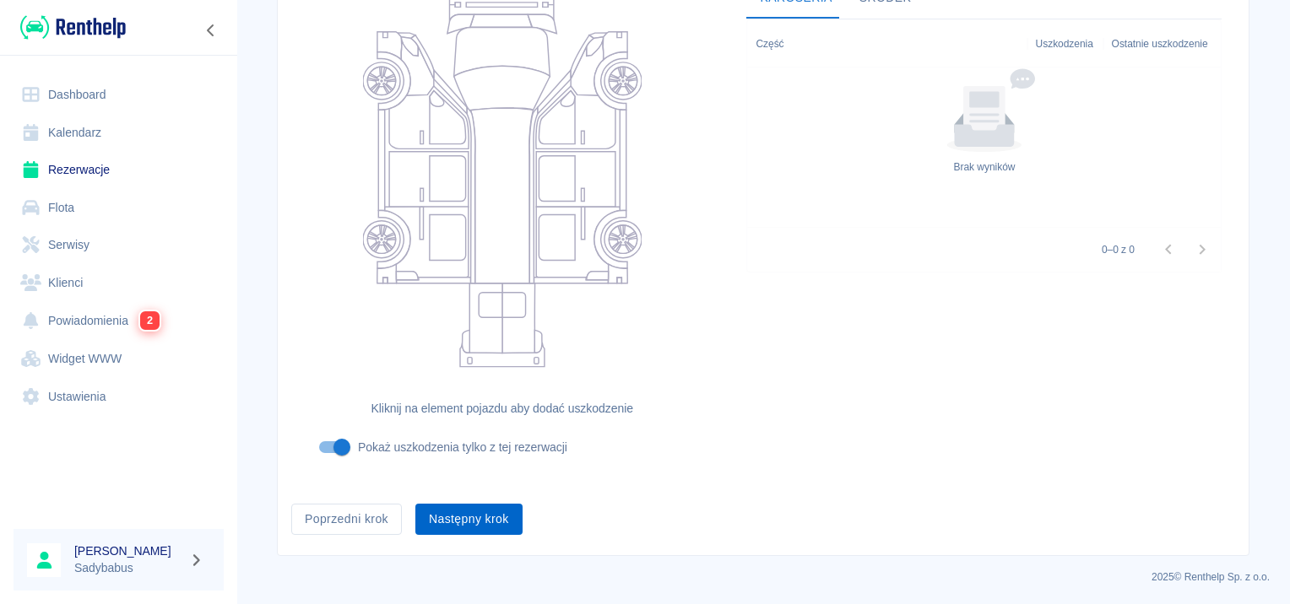
click at [474, 517] on button "Następny krok" at bounding box center [468, 519] width 107 height 31
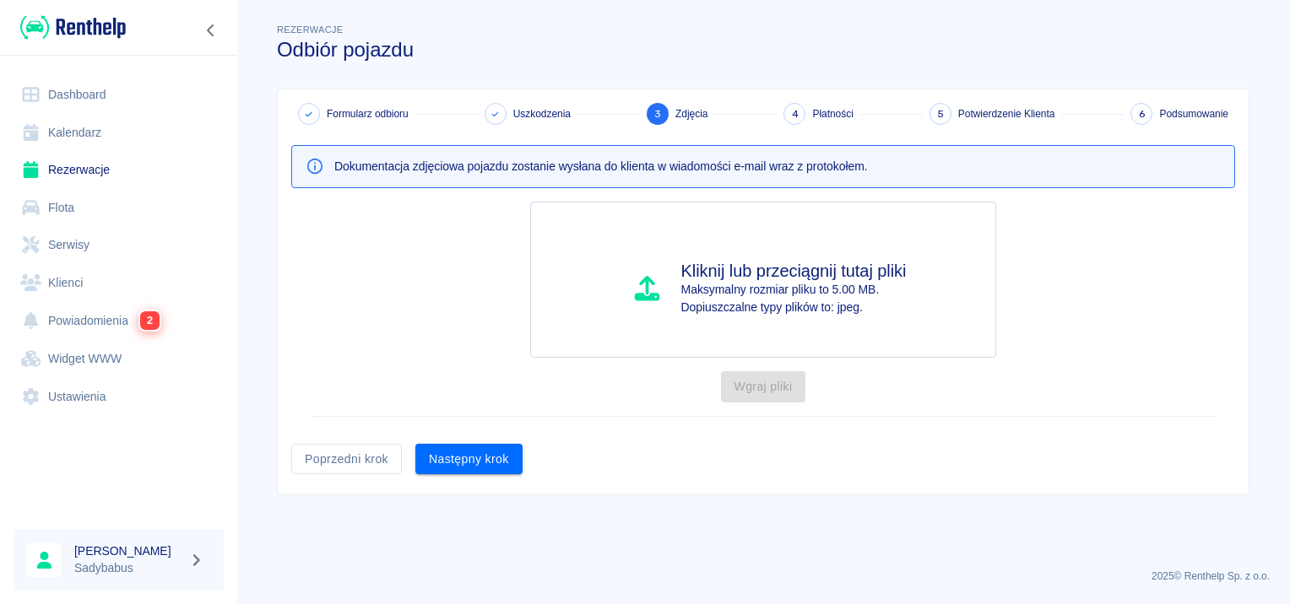
scroll to position [0, 0]
click at [524, 457] on div "Dokumentacja zdjęciowa pojazdu zostanie wysłana do klienta w wiadomości e-mail …" at bounding box center [756, 299] width 957 height 349
click at [492, 450] on button "Następny krok" at bounding box center [468, 459] width 107 height 31
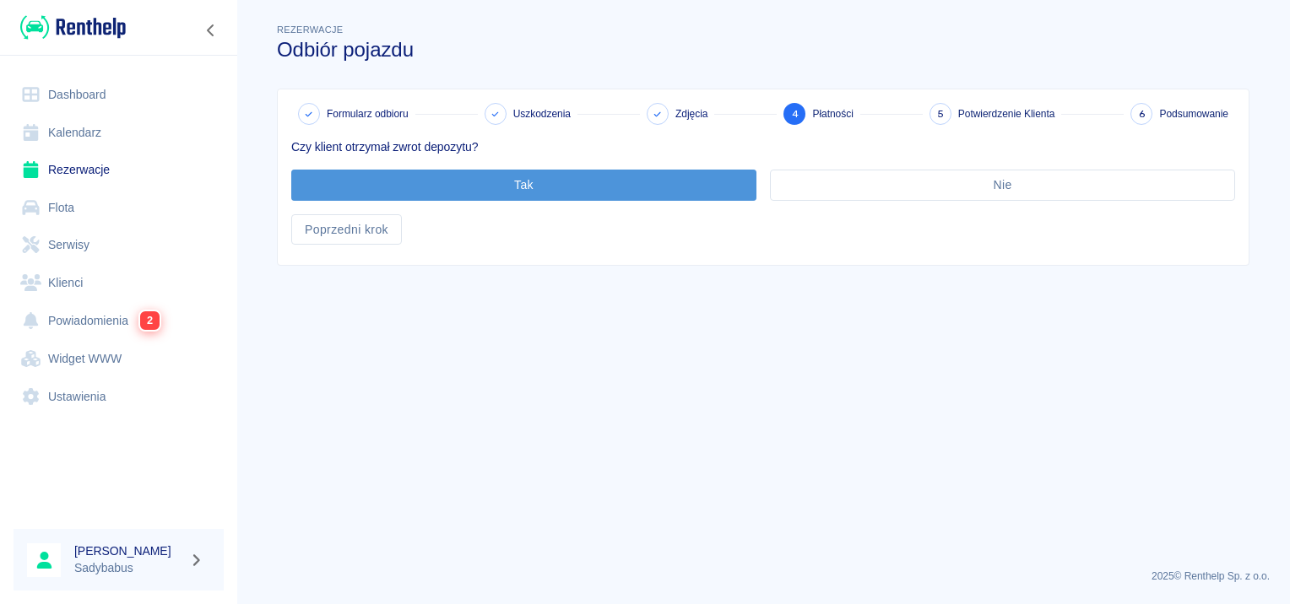
click at [519, 194] on button "Tak" at bounding box center [523, 185] width 465 height 31
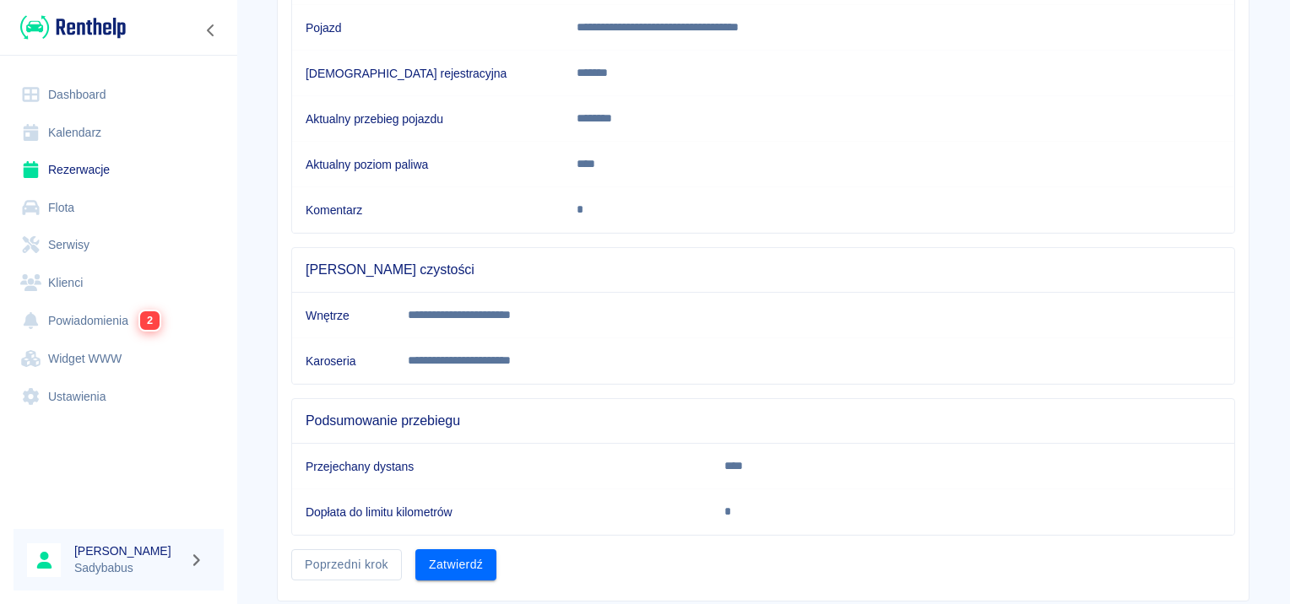
scroll to position [298, 0]
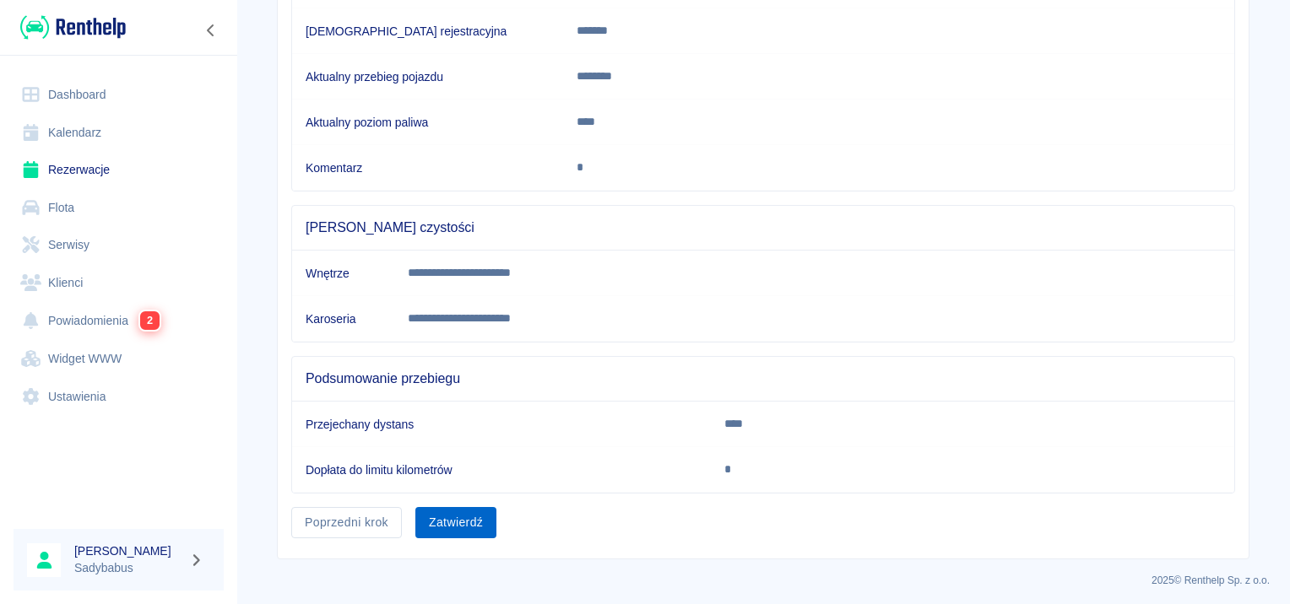
click at [476, 517] on button "Zatwierdź" at bounding box center [455, 522] width 81 height 31
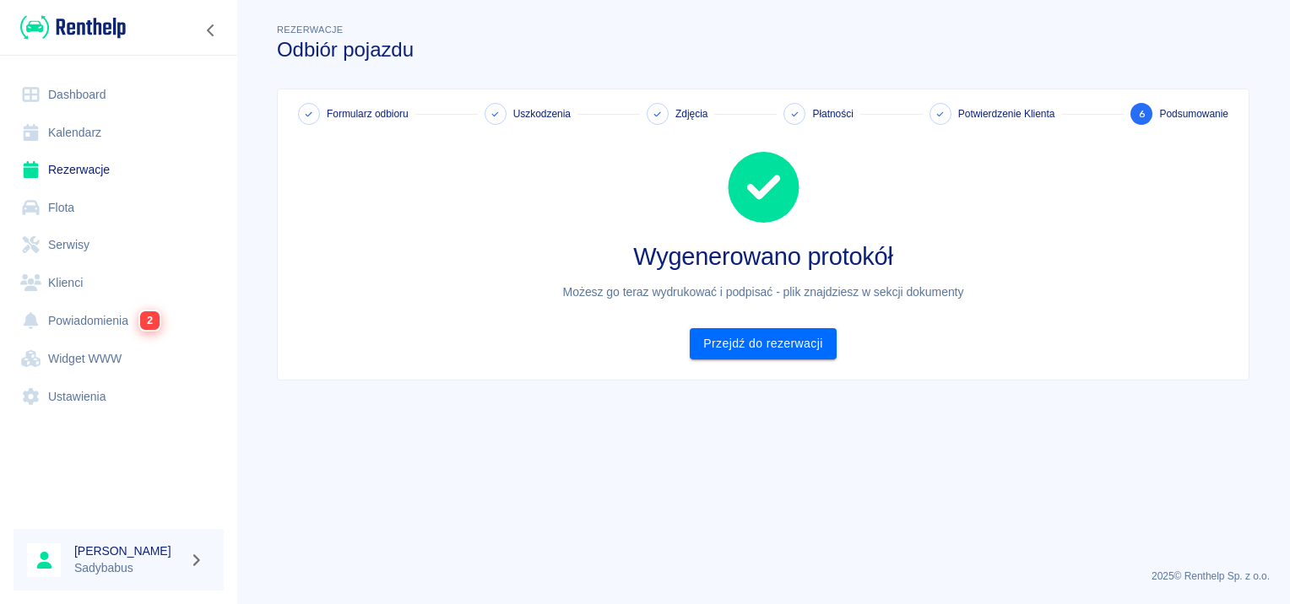
scroll to position [0, 0]
click at [827, 335] on link "Przejdź do rezerwacji" at bounding box center [763, 343] width 146 height 31
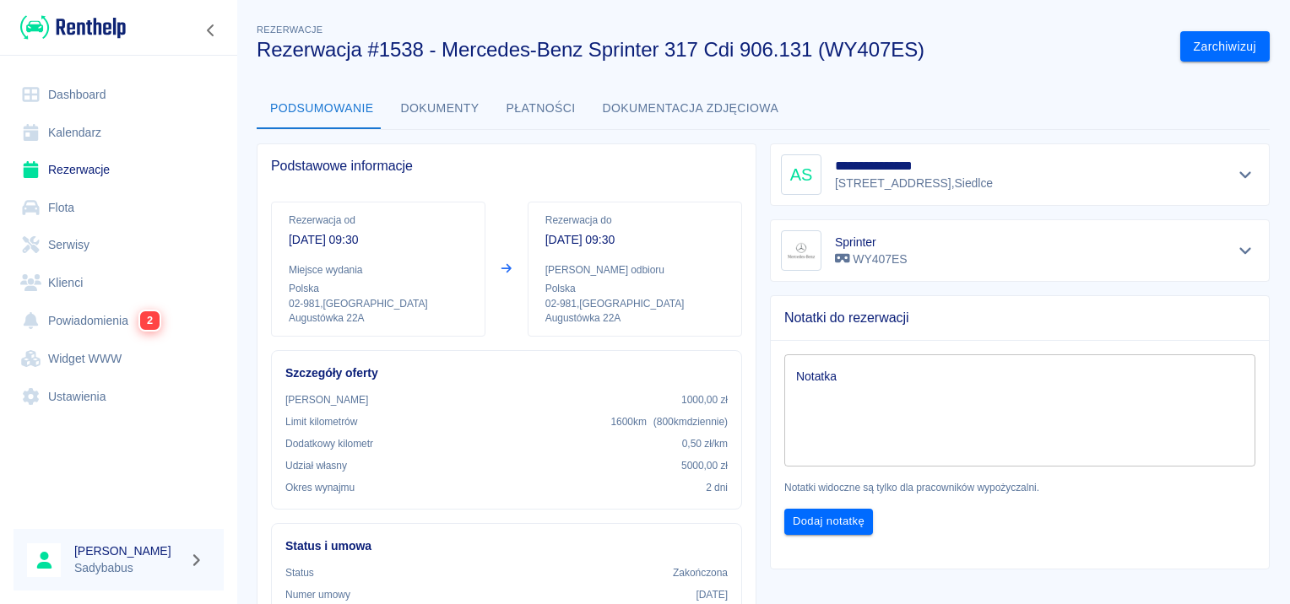
click at [436, 106] on button "Dokumenty" at bounding box center [439, 109] width 105 height 41
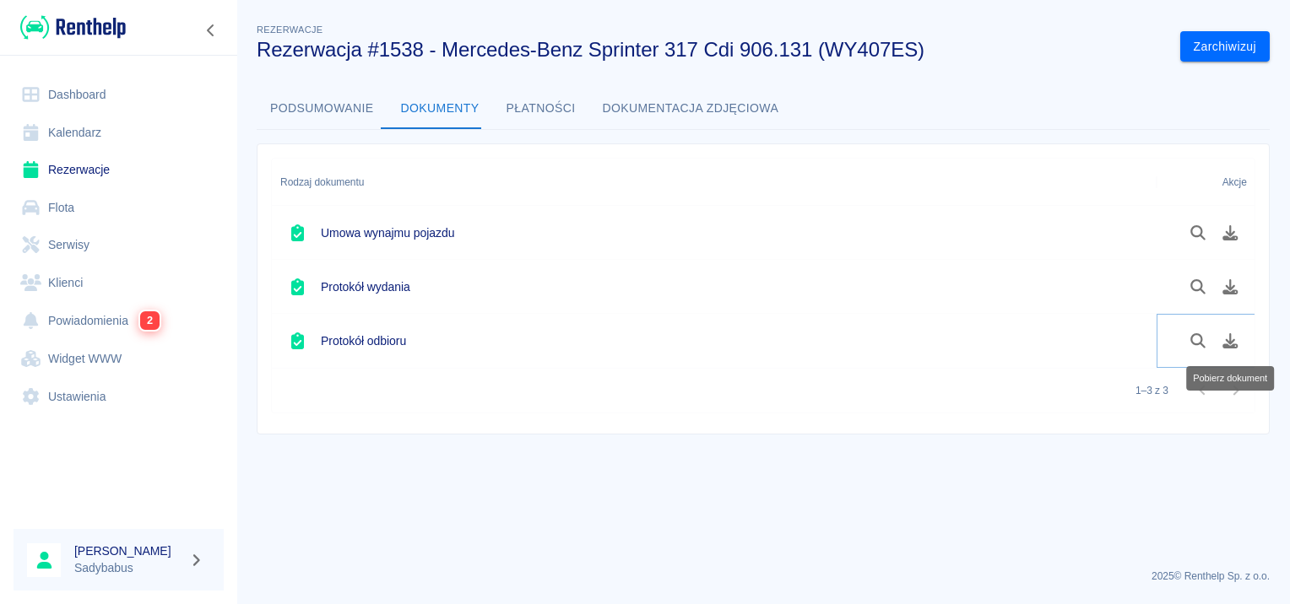
click at [1229, 336] on icon "Pobierz dokument" at bounding box center [1230, 340] width 15 height 15
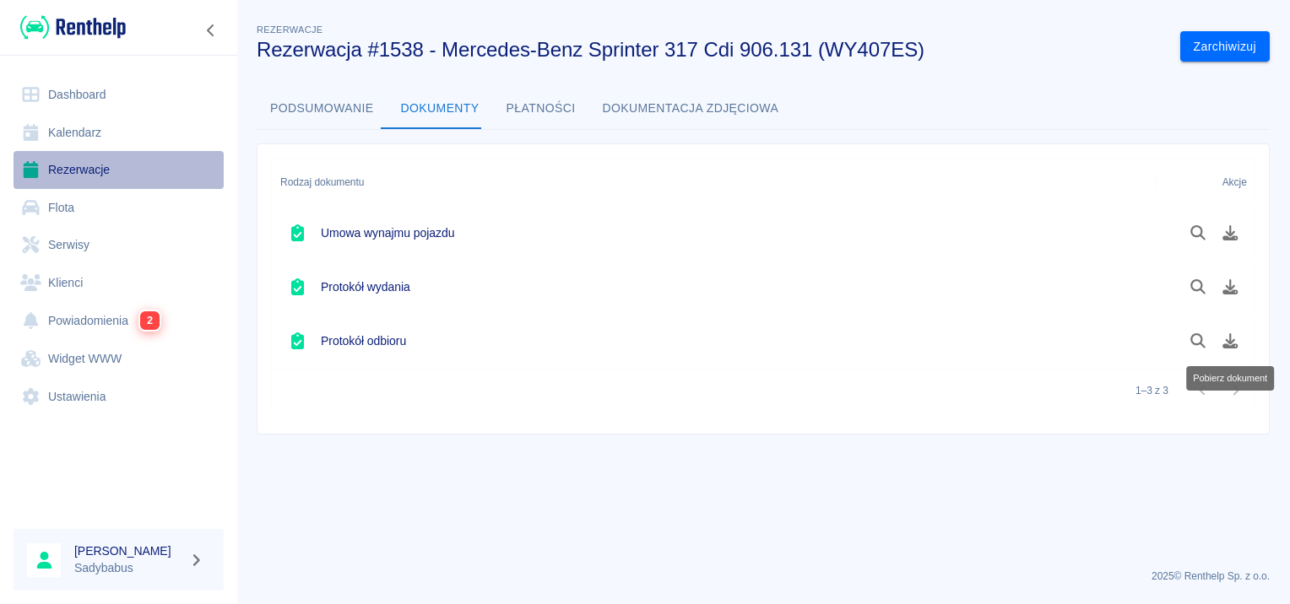
click at [78, 182] on link "Rezerwacje" at bounding box center [119, 170] width 210 height 38
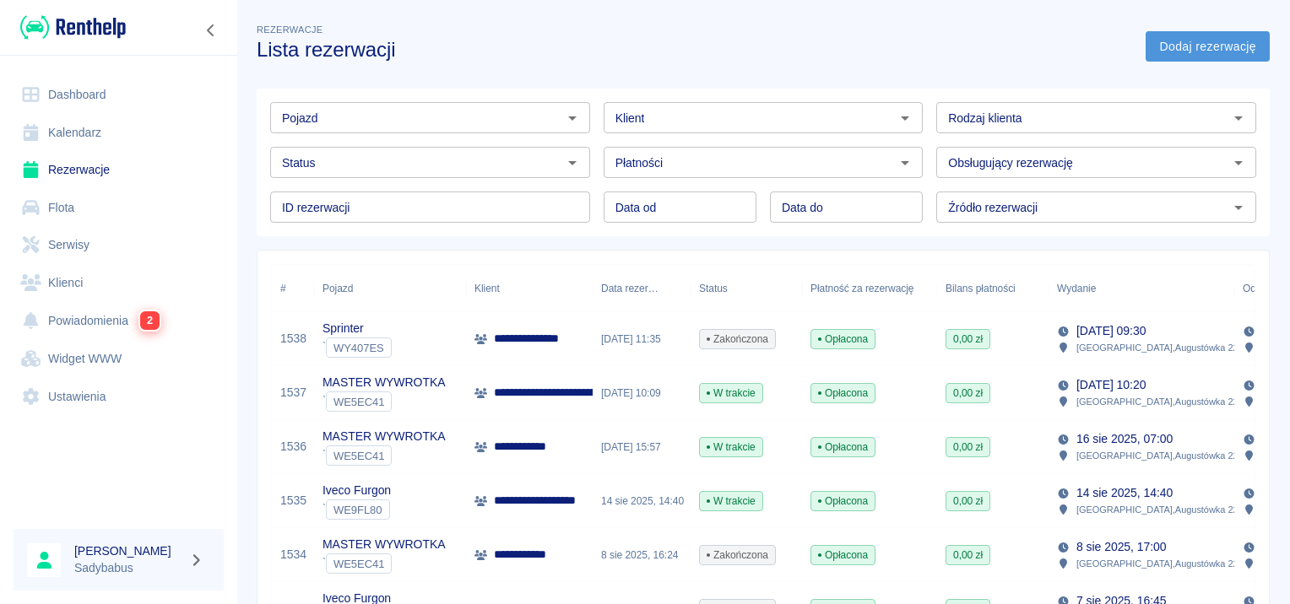
click at [1238, 47] on link "Dodaj rezerwację" at bounding box center [1207, 46] width 124 height 31
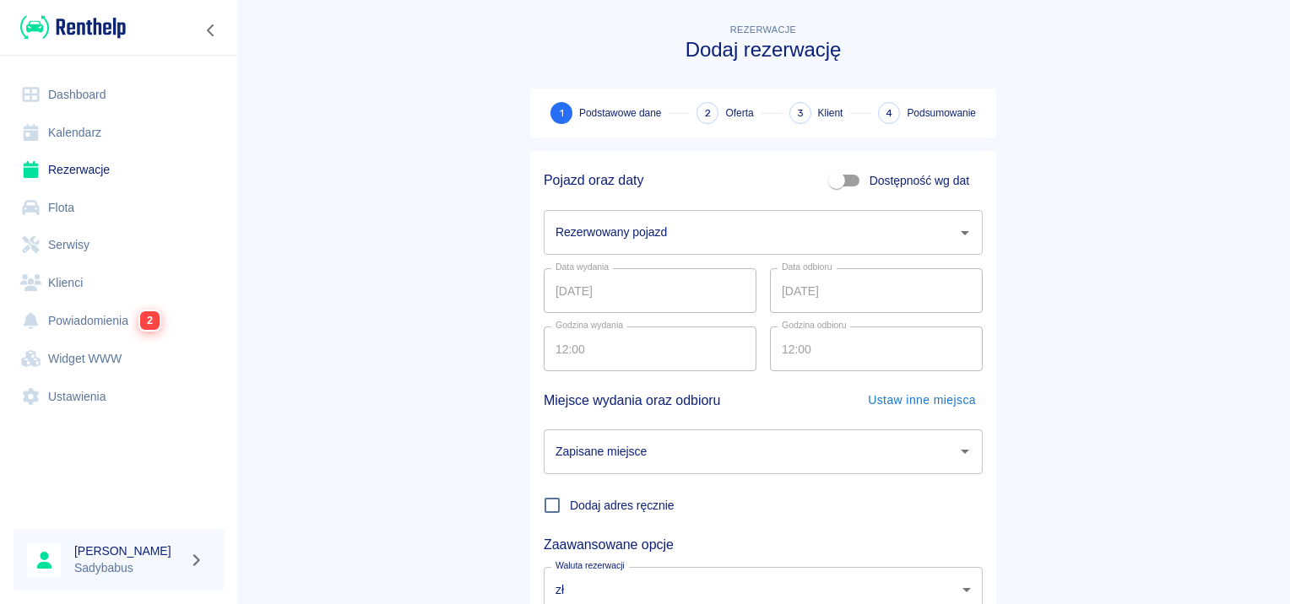
click at [737, 230] on input "Rezerwowany pojazd" at bounding box center [750, 233] width 398 height 30
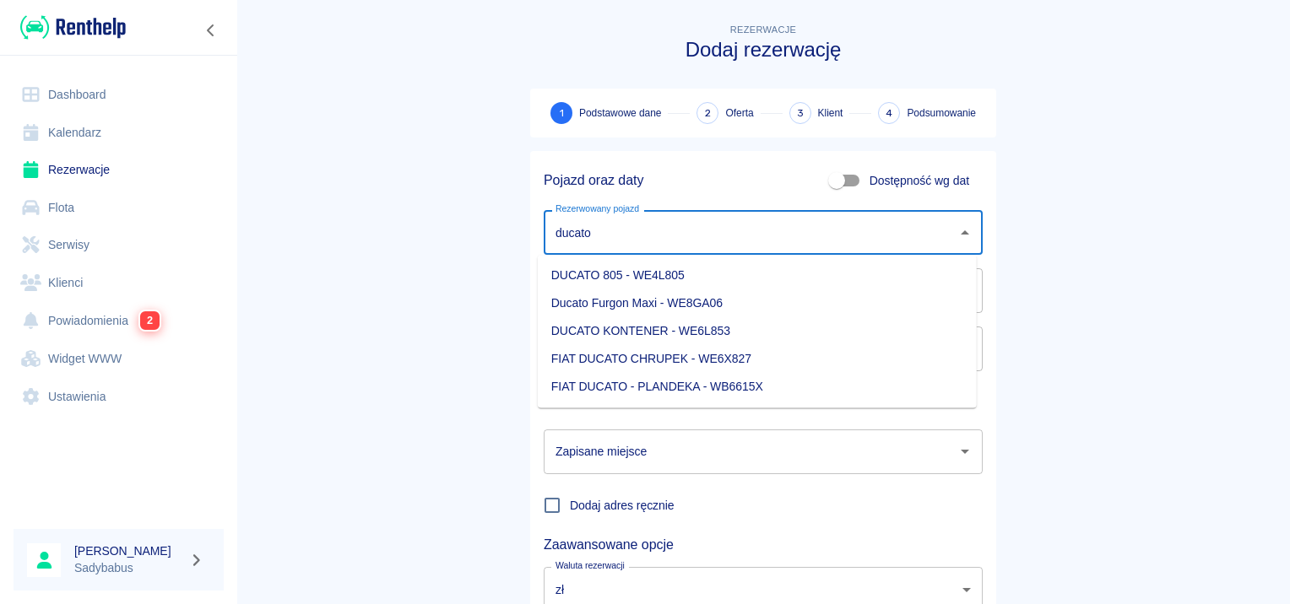
click at [718, 313] on li "Ducato Furgon Maxi - WE8GA06" at bounding box center [757, 303] width 439 height 28
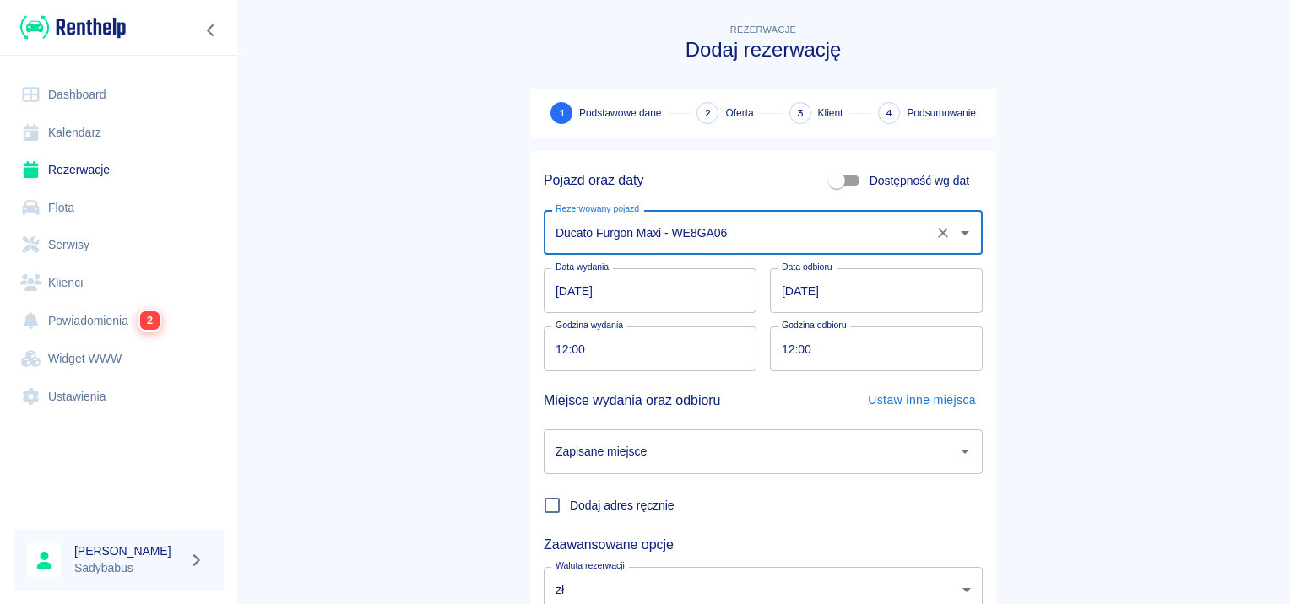
type input "Ducato Furgon Maxi - WE8GA06"
click at [554, 333] on input "12:00" at bounding box center [644, 349] width 201 height 45
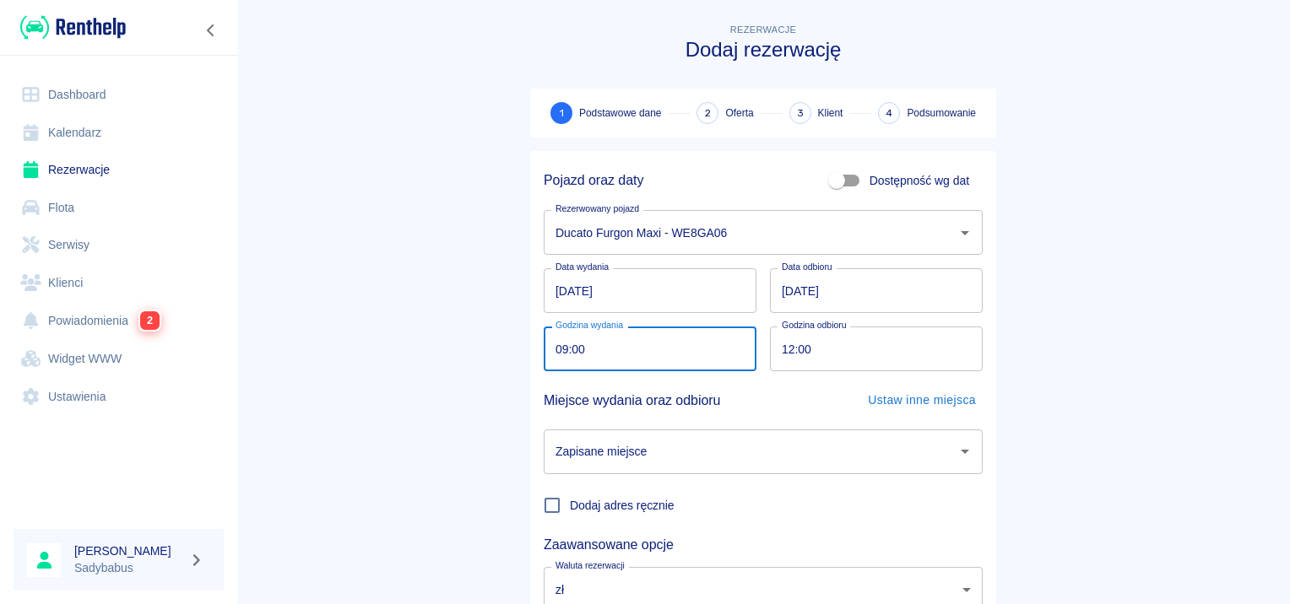
type input "09:00"
click at [798, 341] on input "12:00" at bounding box center [870, 349] width 201 height 45
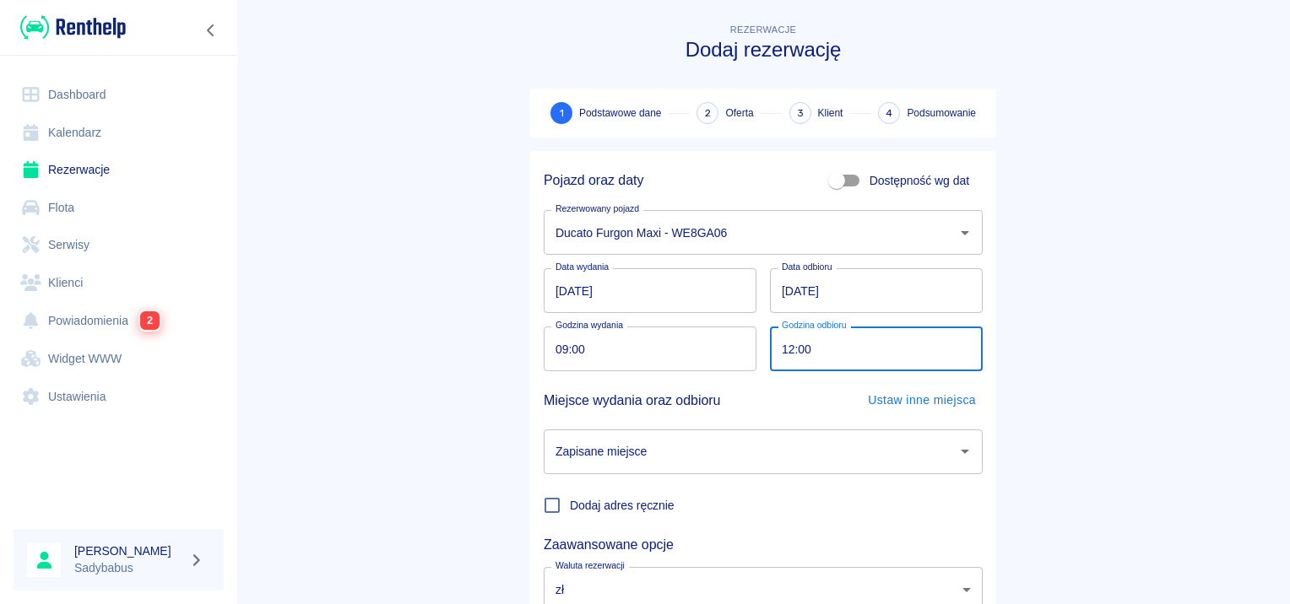
click at [781, 346] on input "12:00" at bounding box center [870, 349] width 201 height 45
type input "09:00"
click at [777, 455] on input "Zapisane miejsce" at bounding box center [750, 452] width 398 height 30
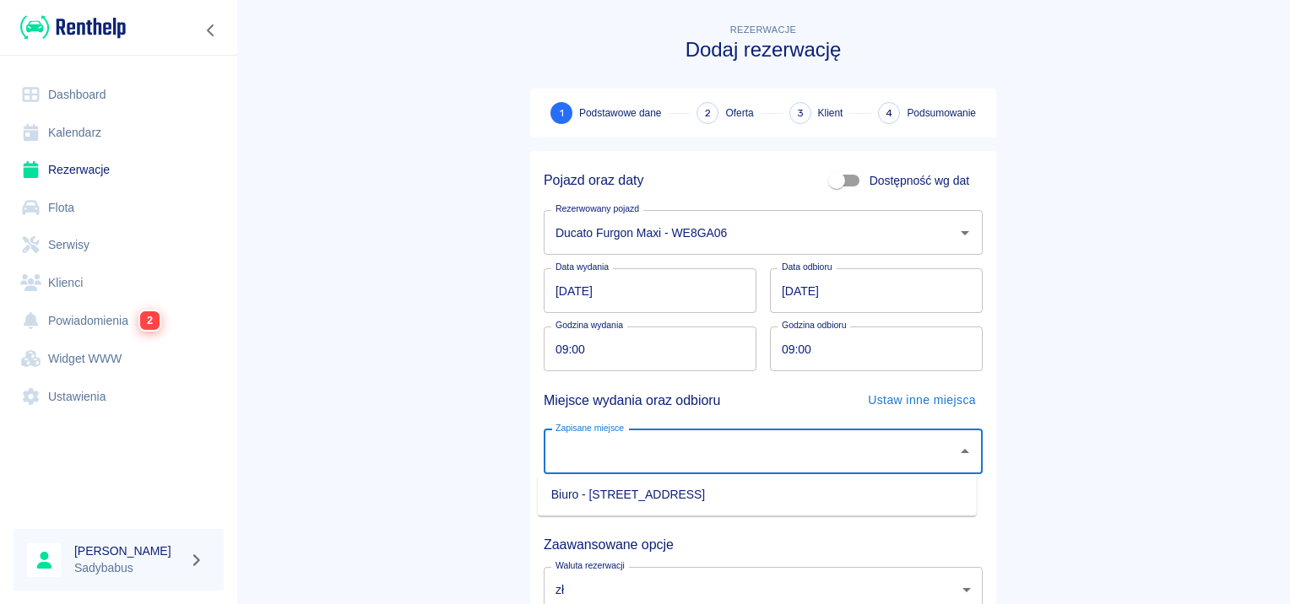
click at [763, 496] on li "Biuro - [STREET_ADDRESS]" at bounding box center [757, 495] width 439 height 28
type input "Biuro - [STREET_ADDRESS]"
click at [1134, 343] on main "Rezerwacje Dodaj rezerwację 1 Podstawowe dane 2 Oferta 3 Klient 4 Podsumowanie …" at bounding box center [762, 351] width 1053 height 663
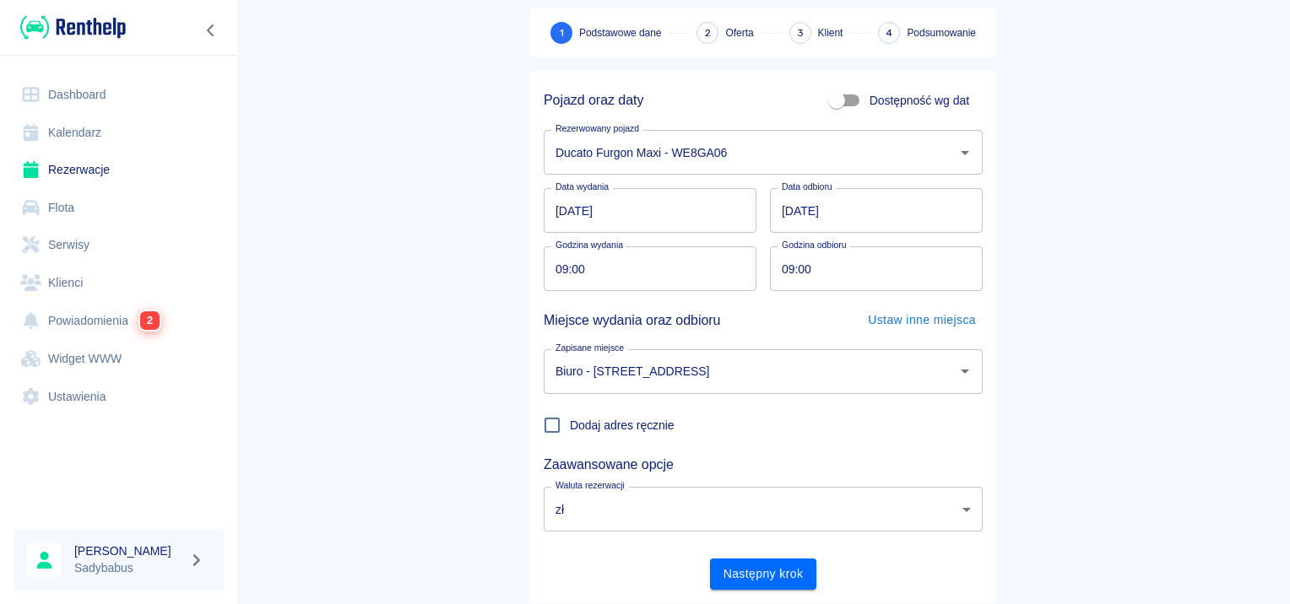
scroll to position [128, 0]
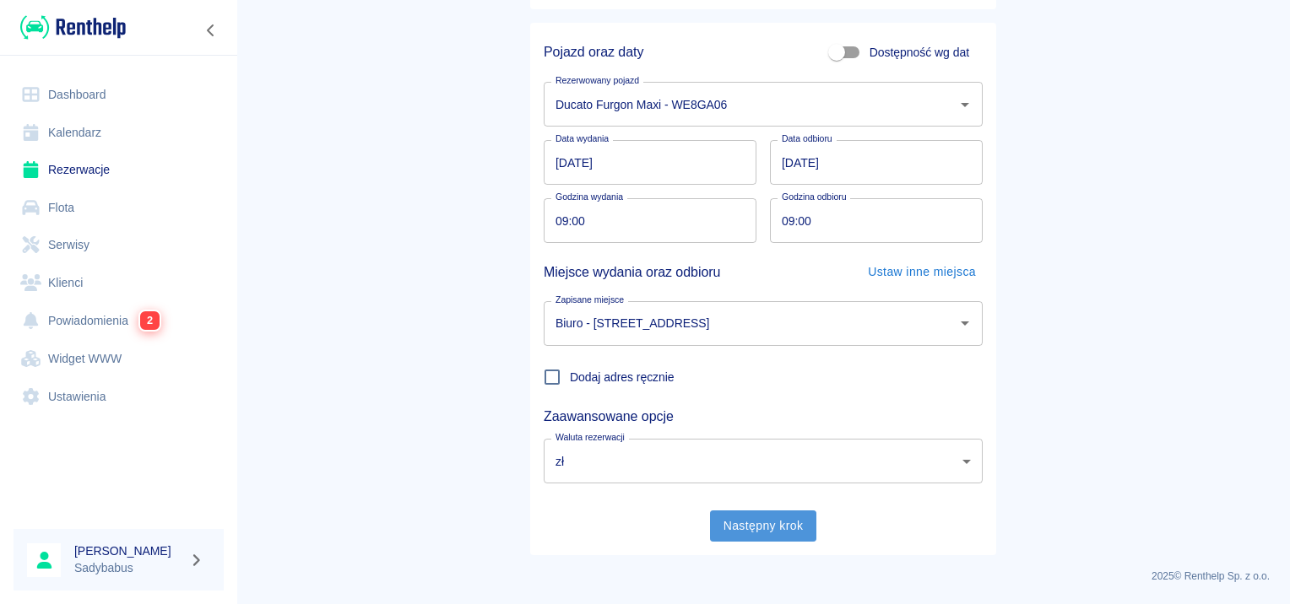
click at [723, 534] on button "Następny krok" at bounding box center [763, 526] width 107 height 31
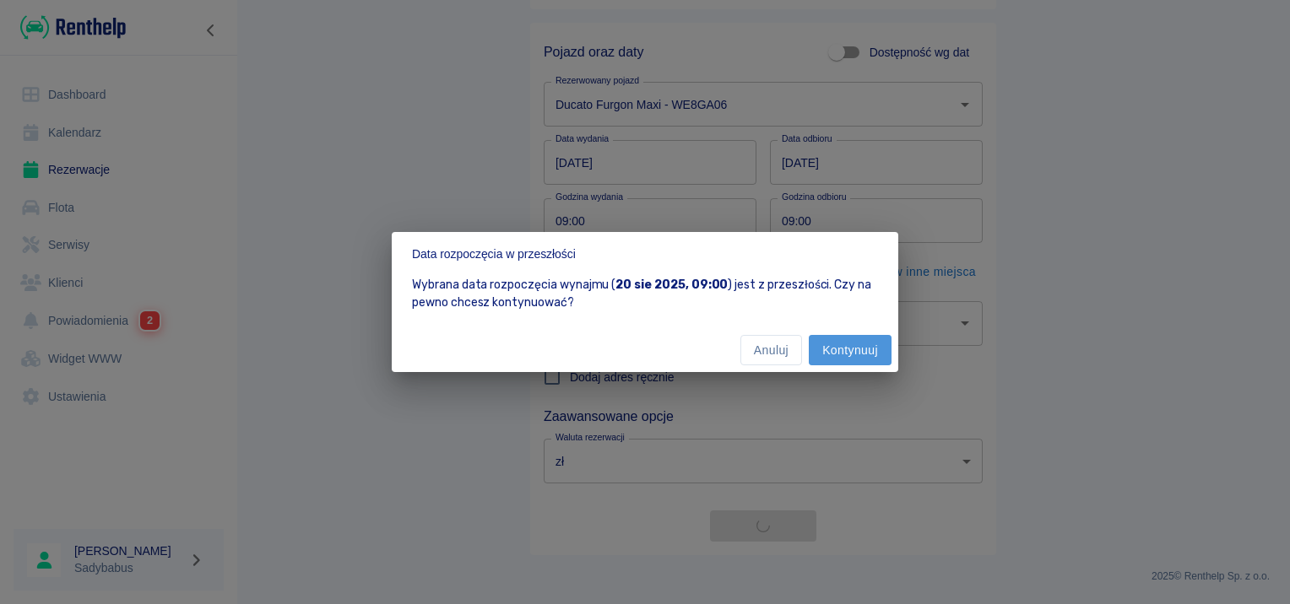
click at [860, 354] on button "Kontynuuj" at bounding box center [850, 350] width 83 height 31
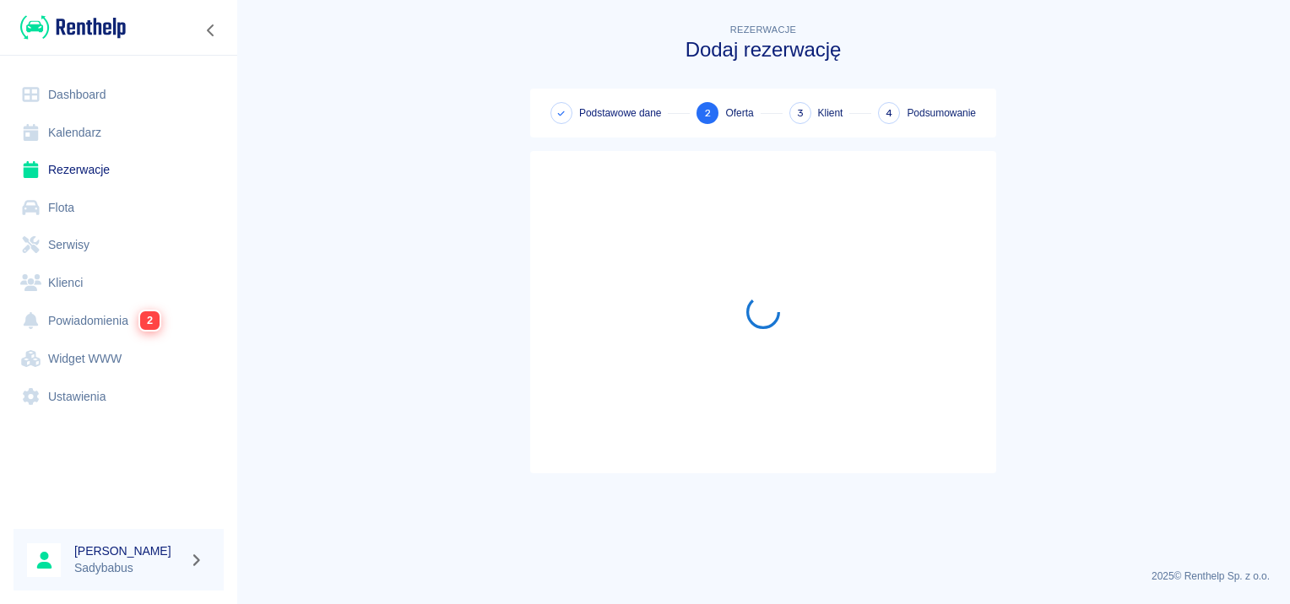
scroll to position [0, 0]
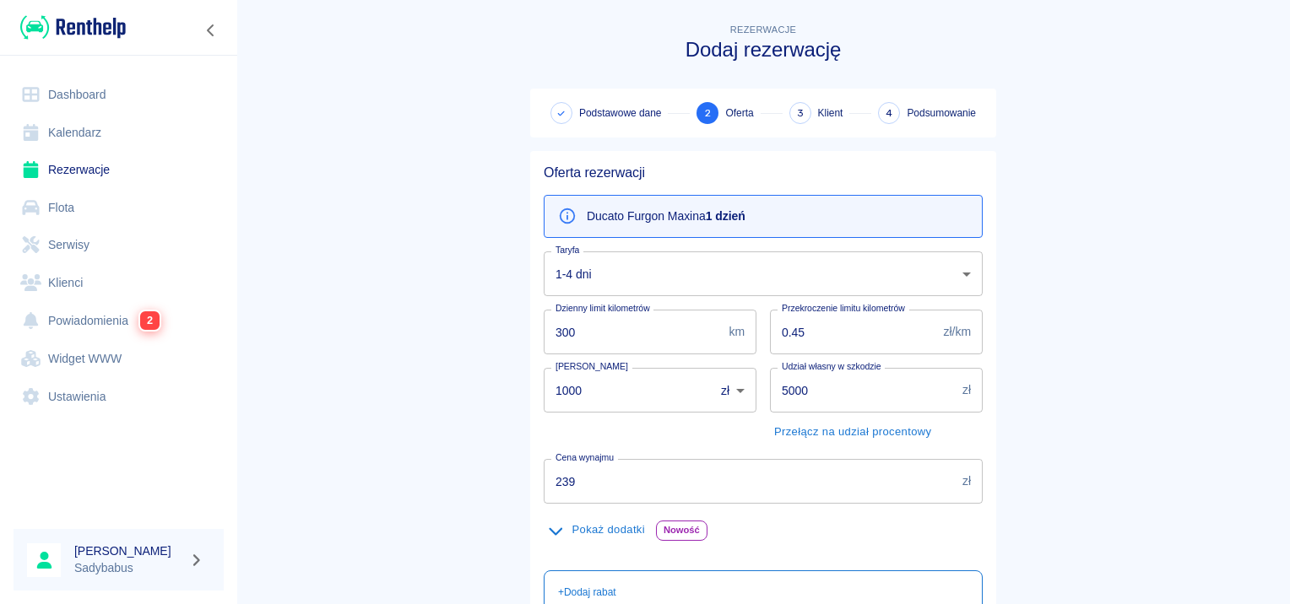
click at [621, 486] on input "239" at bounding box center [750, 481] width 412 height 45
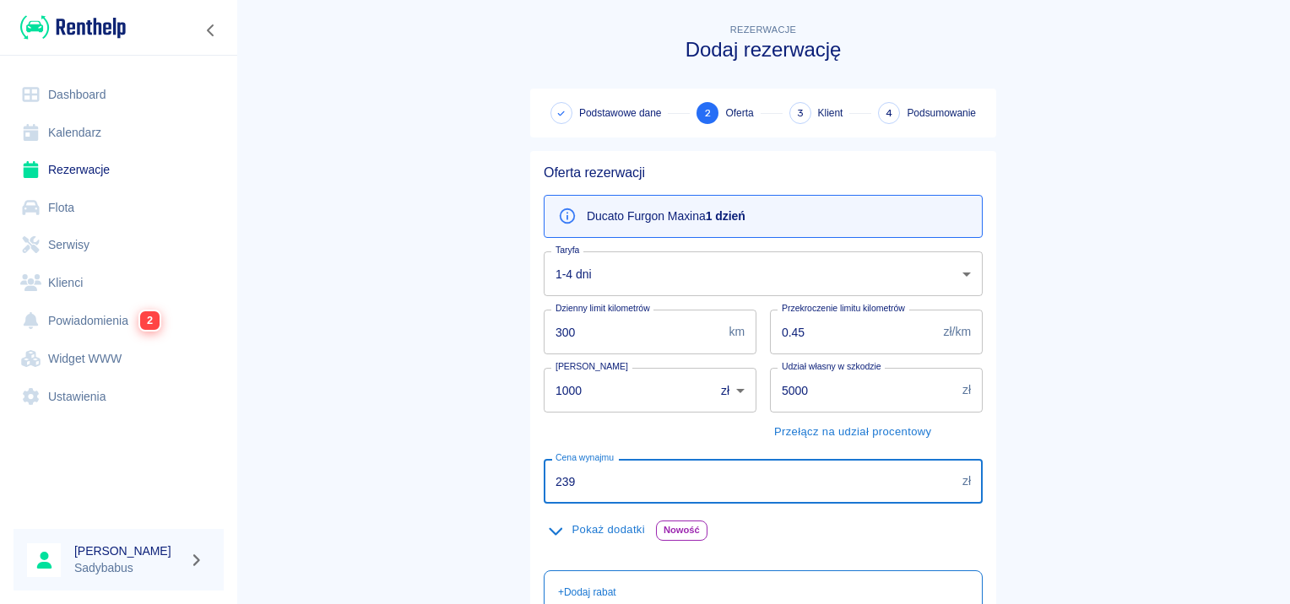
click at [621, 486] on input "239" at bounding box center [750, 481] width 412 height 45
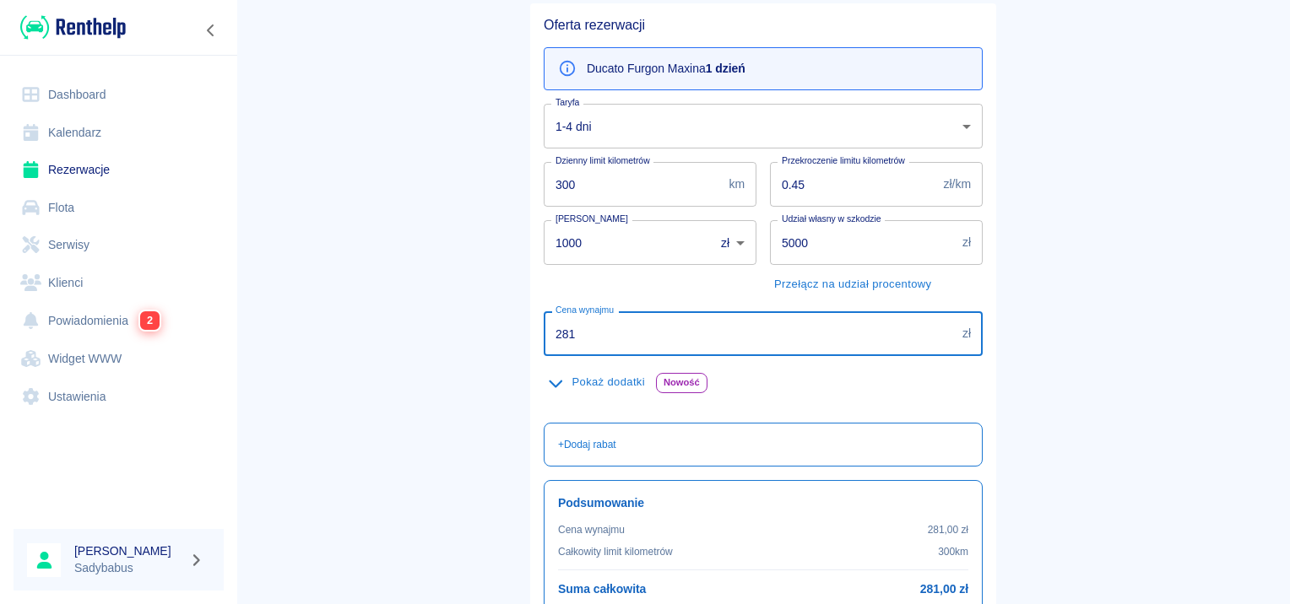
scroll to position [300, 0]
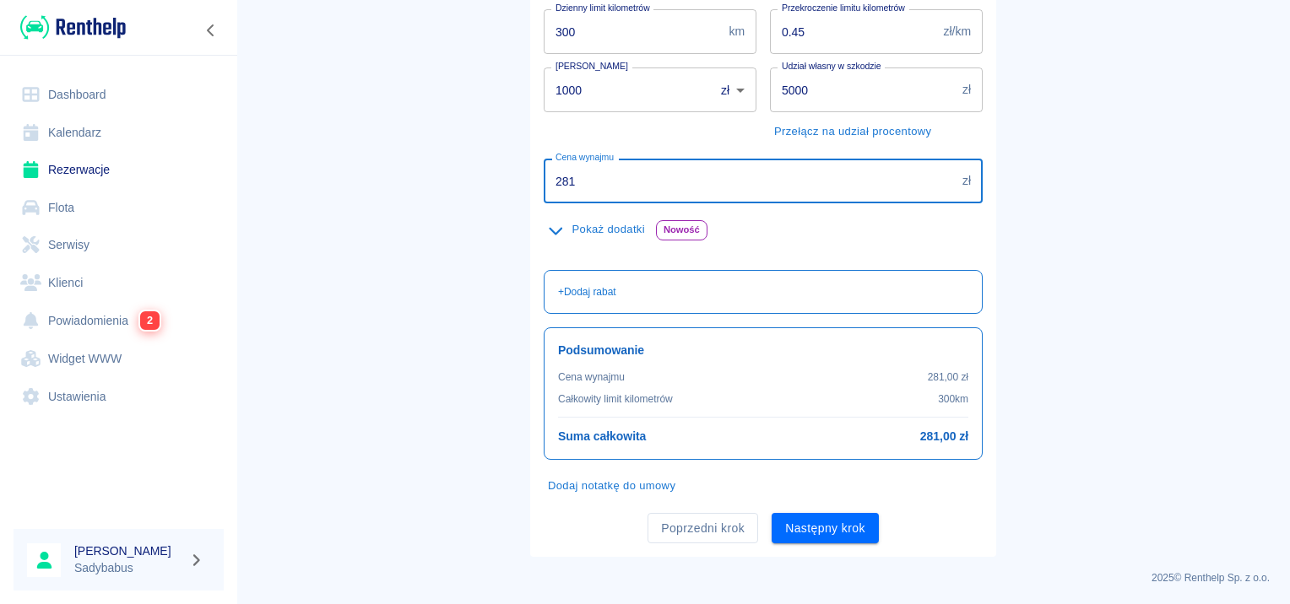
type input "281"
click at [809, 567] on div "2025 © Renthelp Sp. z o.o." at bounding box center [763, 571] width 1013 height 29
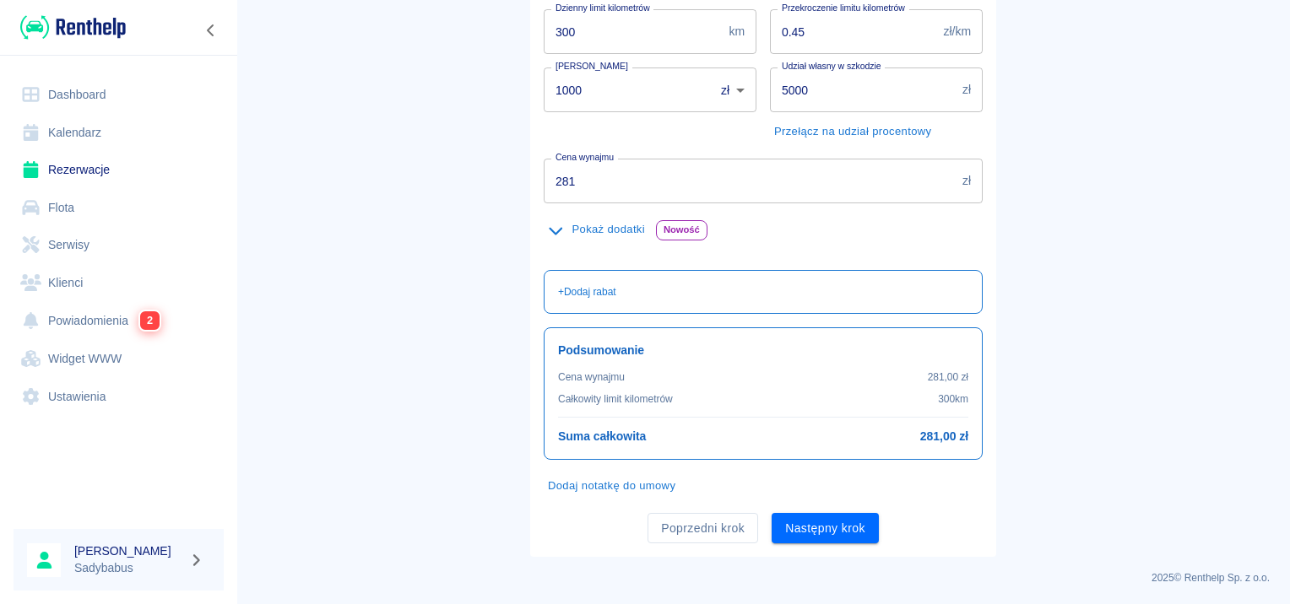
click at [814, 551] on div "Oferta rezerwacji Ducato Furgon Maxi na 1 dzień Taryfa 1-4 dni 82b38c22-16cf-45…" at bounding box center [763, 204] width 466 height 706
click at [815, 536] on button "Następny krok" at bounding box center [824, 528] width 107 height 31
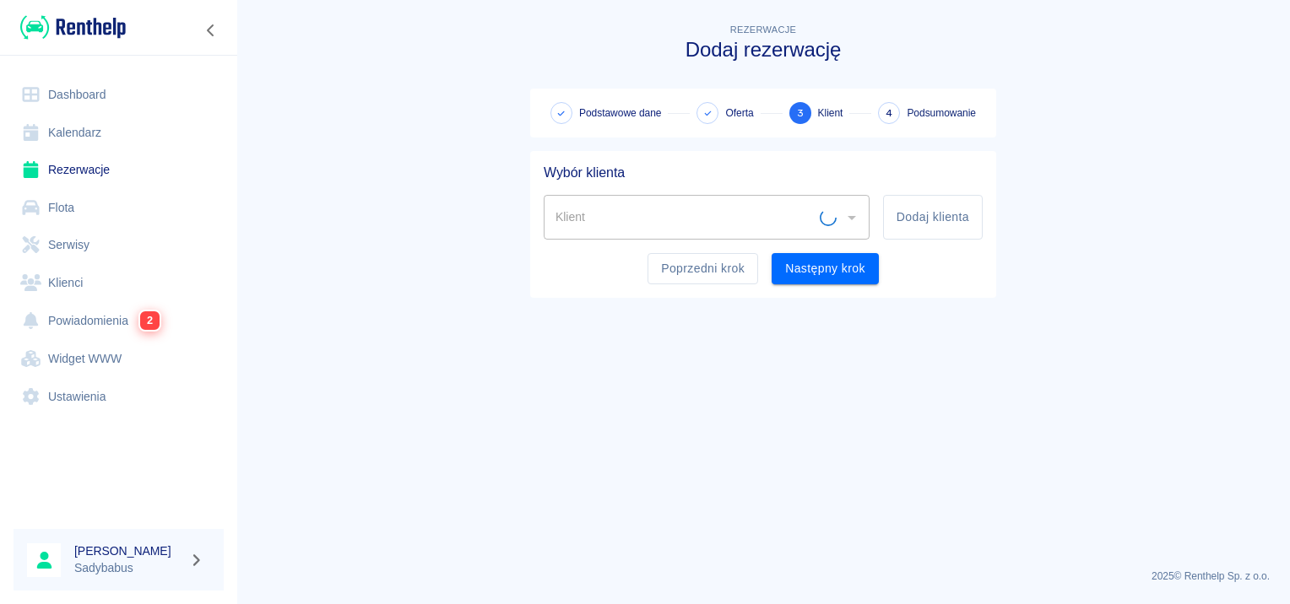
scroll to position [0, 0]
click at [974, 216] on button "Dodaj klienta" at bounding box center [933, 217] width 100 height 45
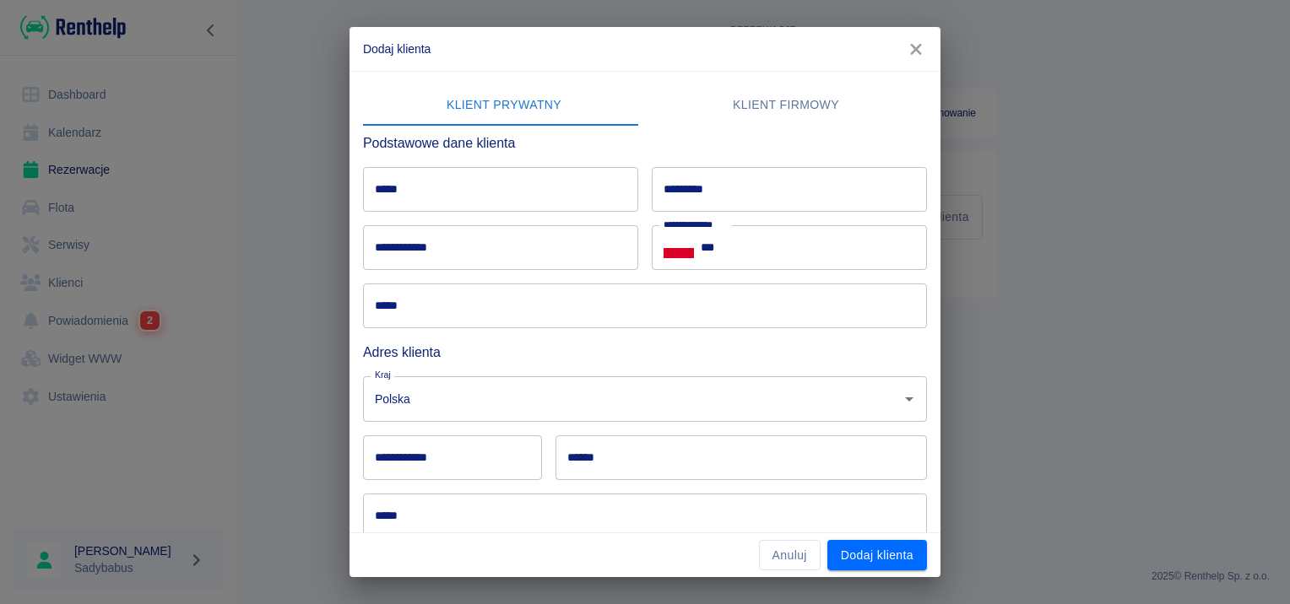
click at [542, 181] on input "*****" at bounding box center [500, 189] width 275 height 45
click at [817, 90] on button "Klient firmowy" at bounding box center [786, 105] width 282 height 41
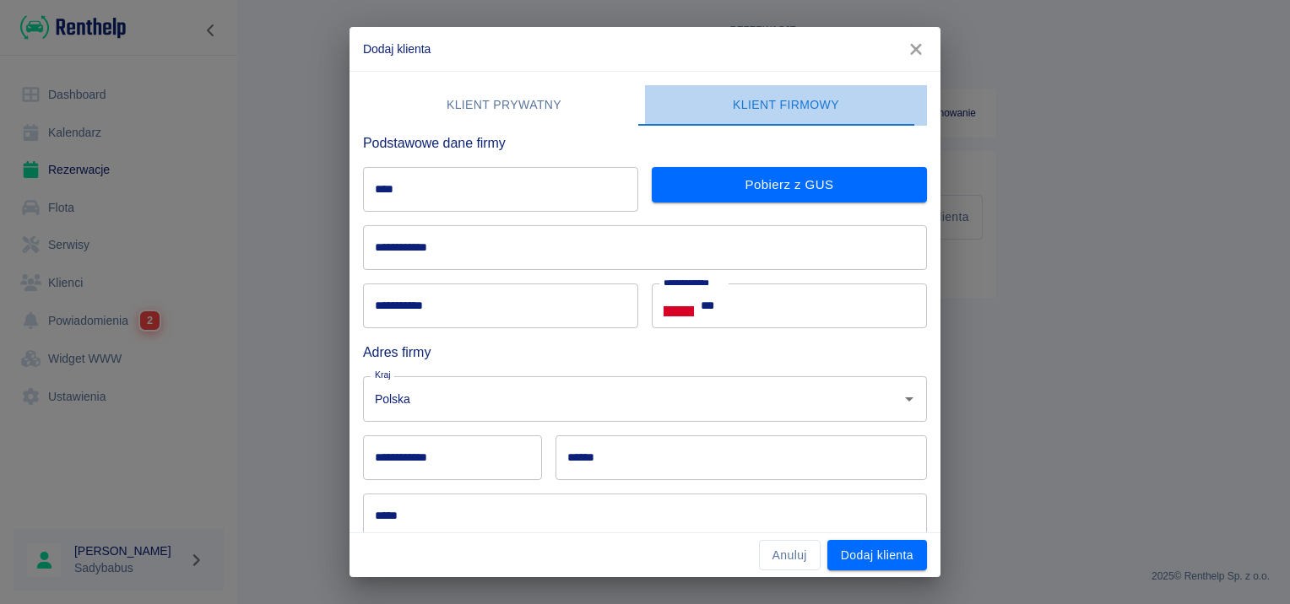
click at [808, 100] on button "Klient firmowy" at bounding box center [786, 105] width 282 height 41
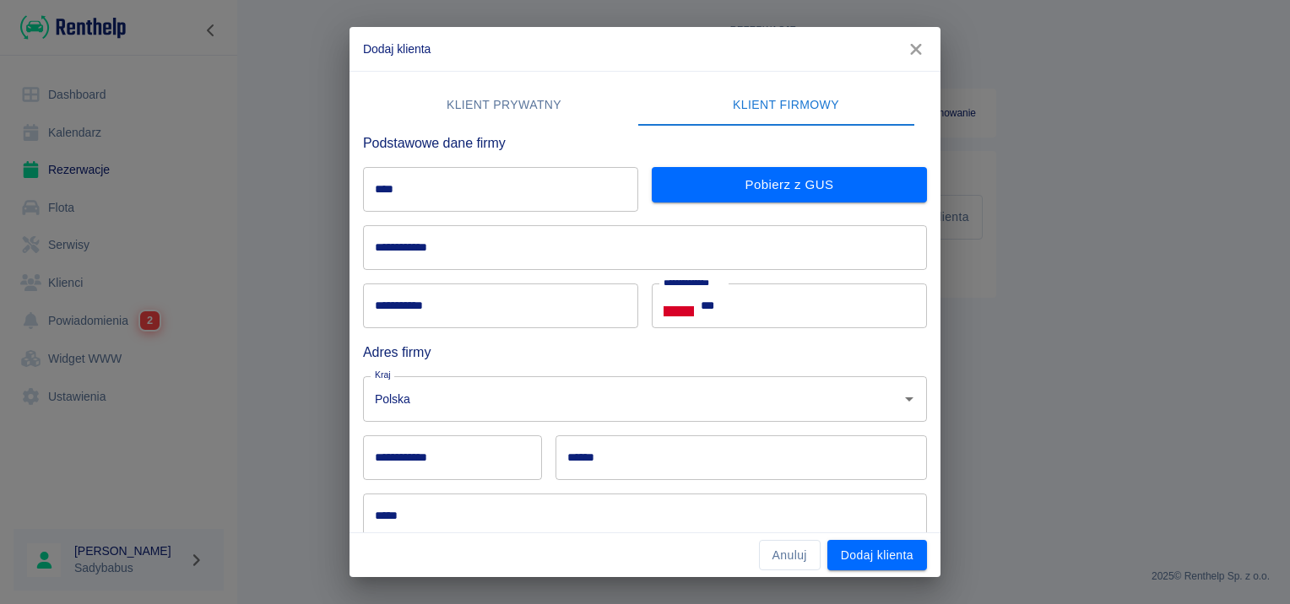
click at [527, 196] on input "****" at bounding box center [500, 189] width 275 height 45
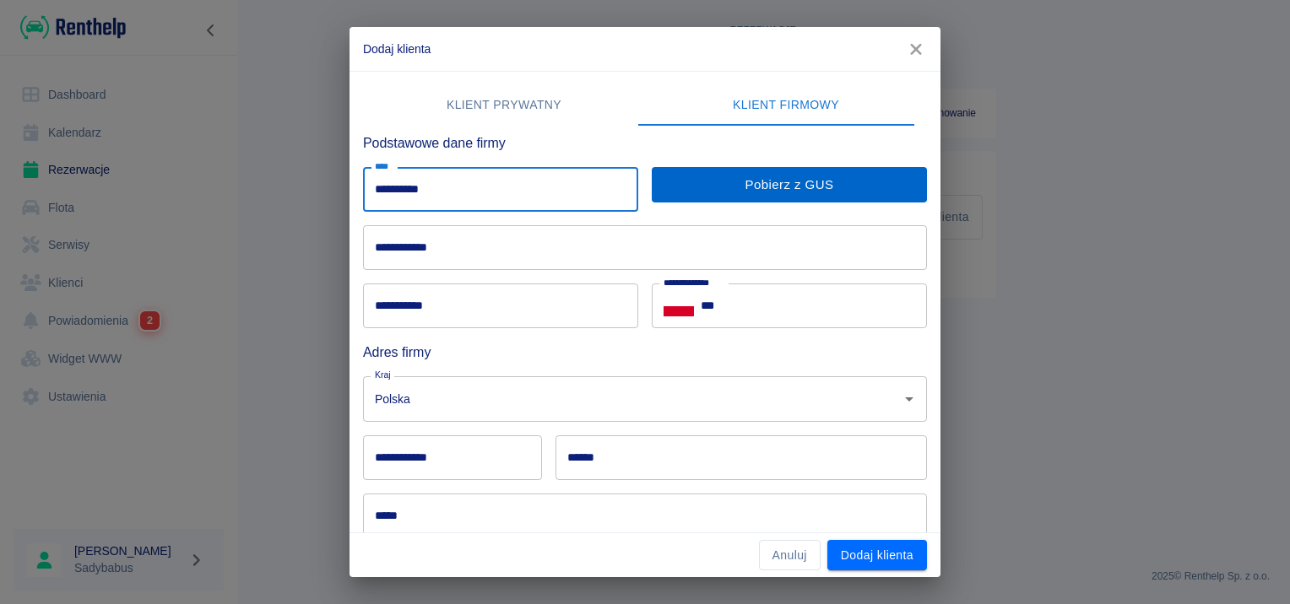
type input "**********"
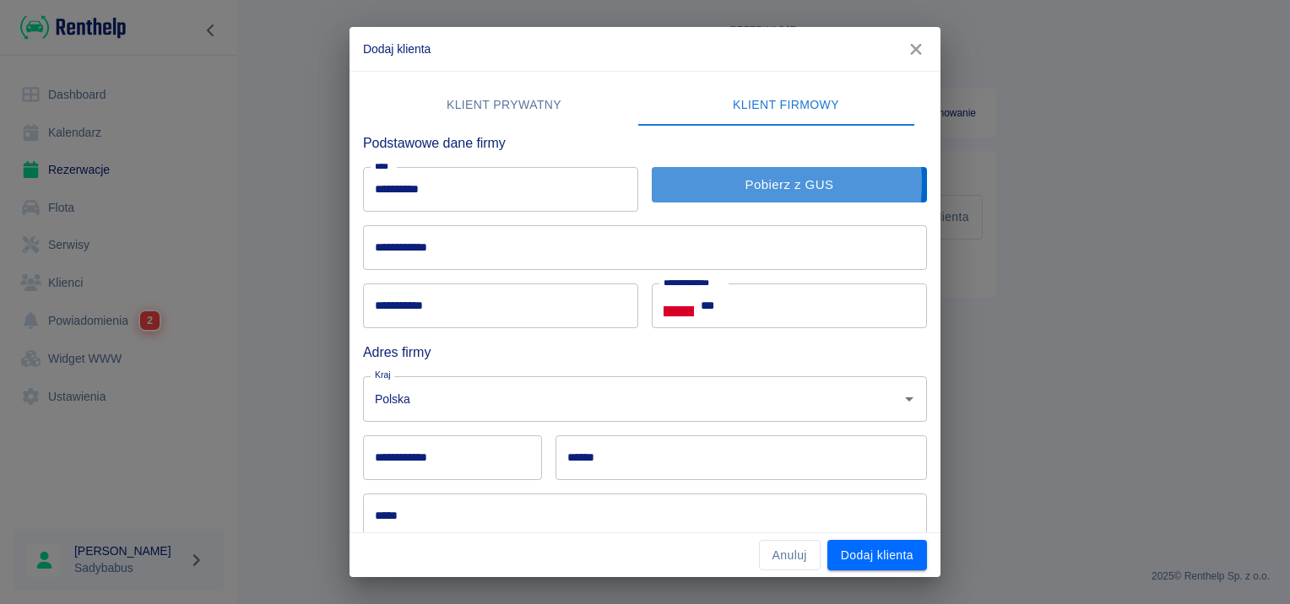
click at [707, 182] on button "Pobierz z GUS" at bounding box center [789, 184] width 275 height 35
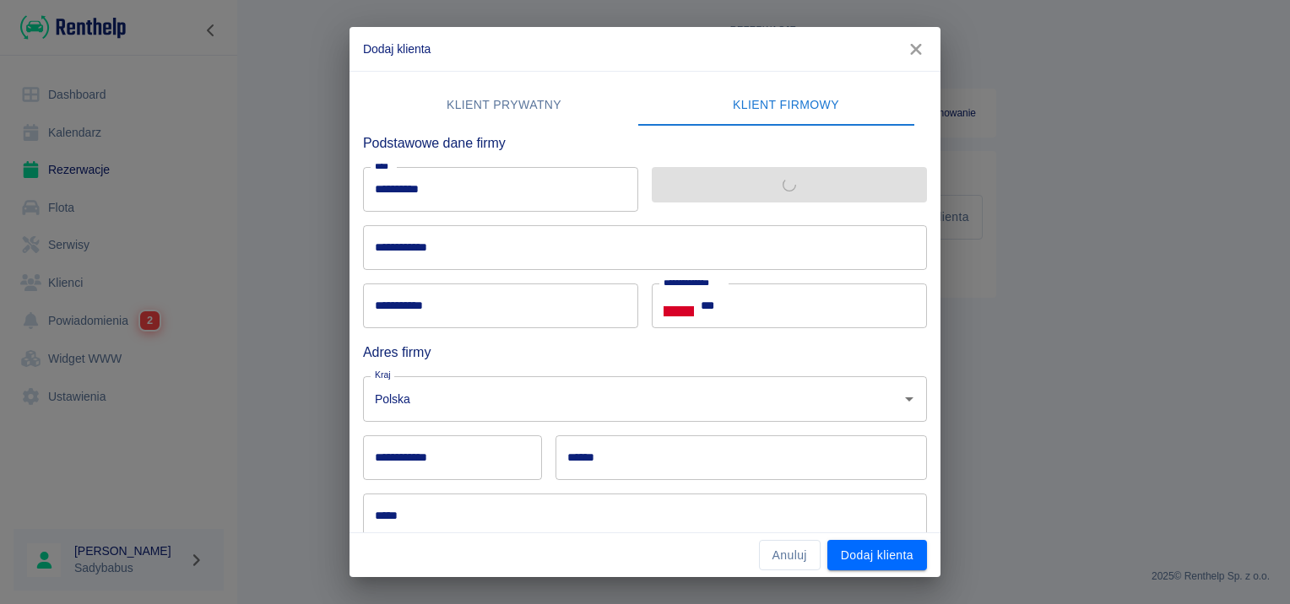
type input "**********"
type input "******"
type input "********"
type input "**********"
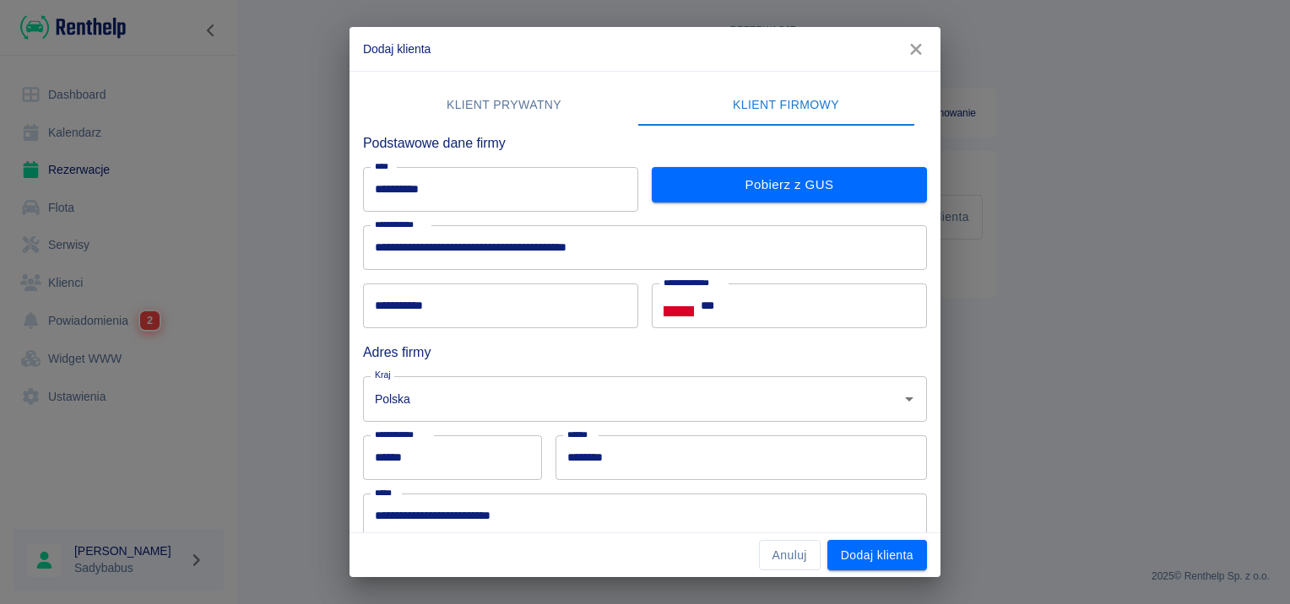
click at [569, 358] on h6 "Adres firmy" at bounding box center [645, 352] width 564 height 21
click at [395, 306] on div "**********" at bounding box center [500, 306] width 275 height 45
type input "**********"
click at [839, 290] on input "***" at bounding box center [813, 306] width 226 height 45
type input "**********"
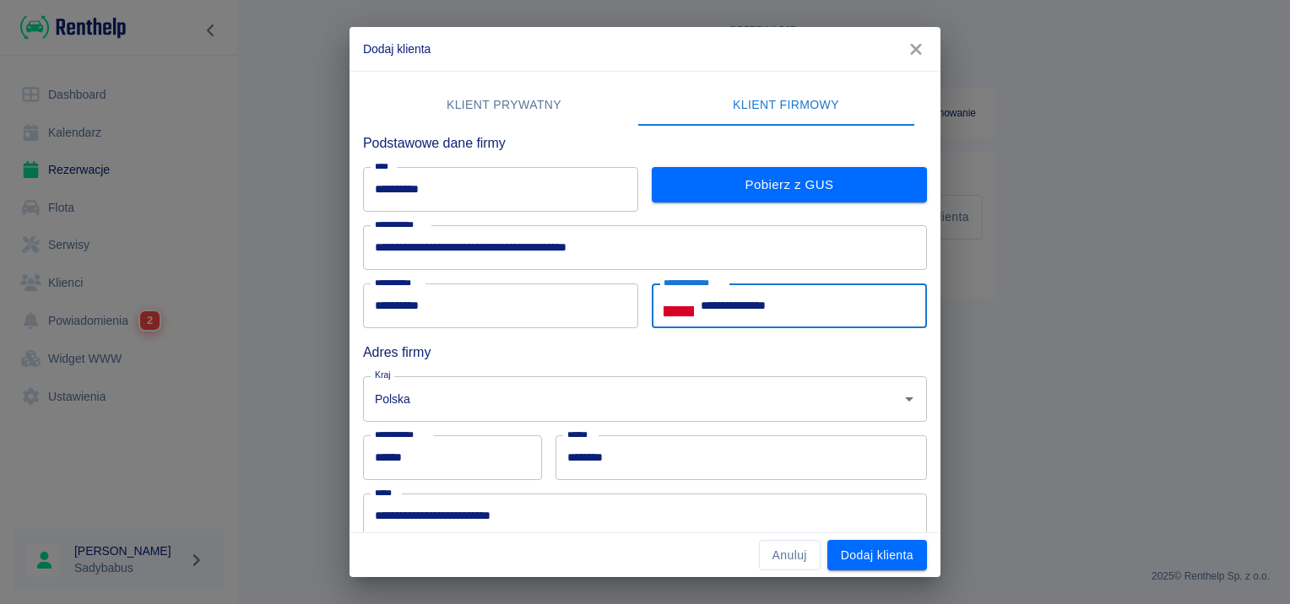
click at [682, 368] on div "Kraj Polska Kraj" at bounding box center [637, 392] width 577 height 58
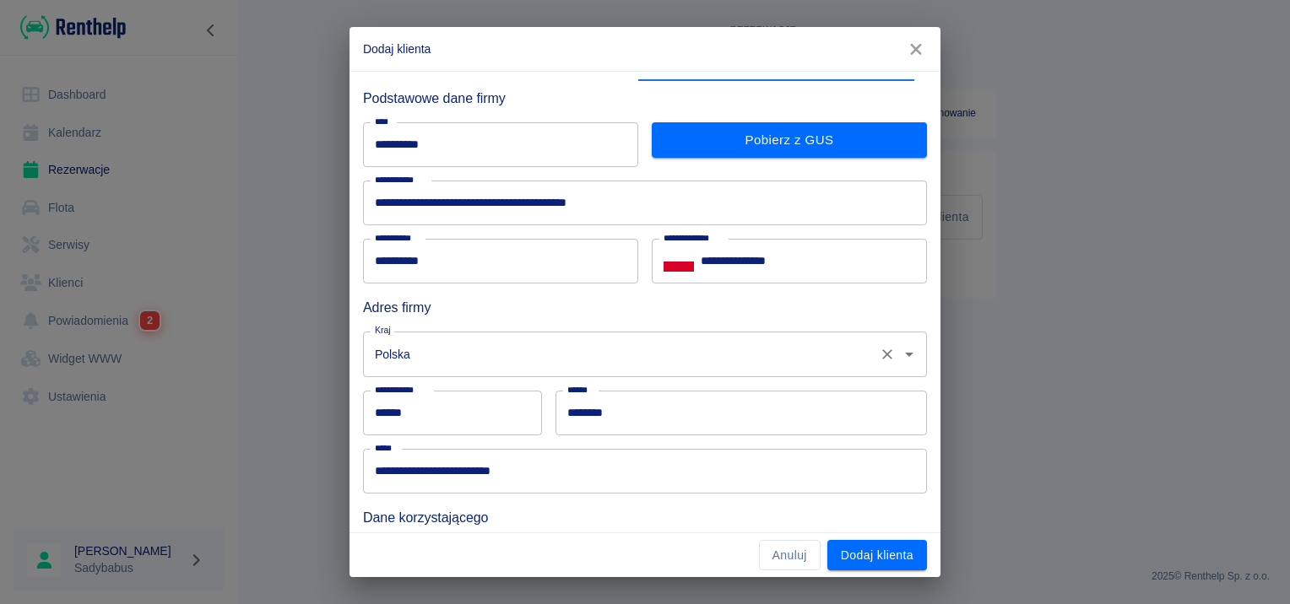
scroll to position [169, 0]
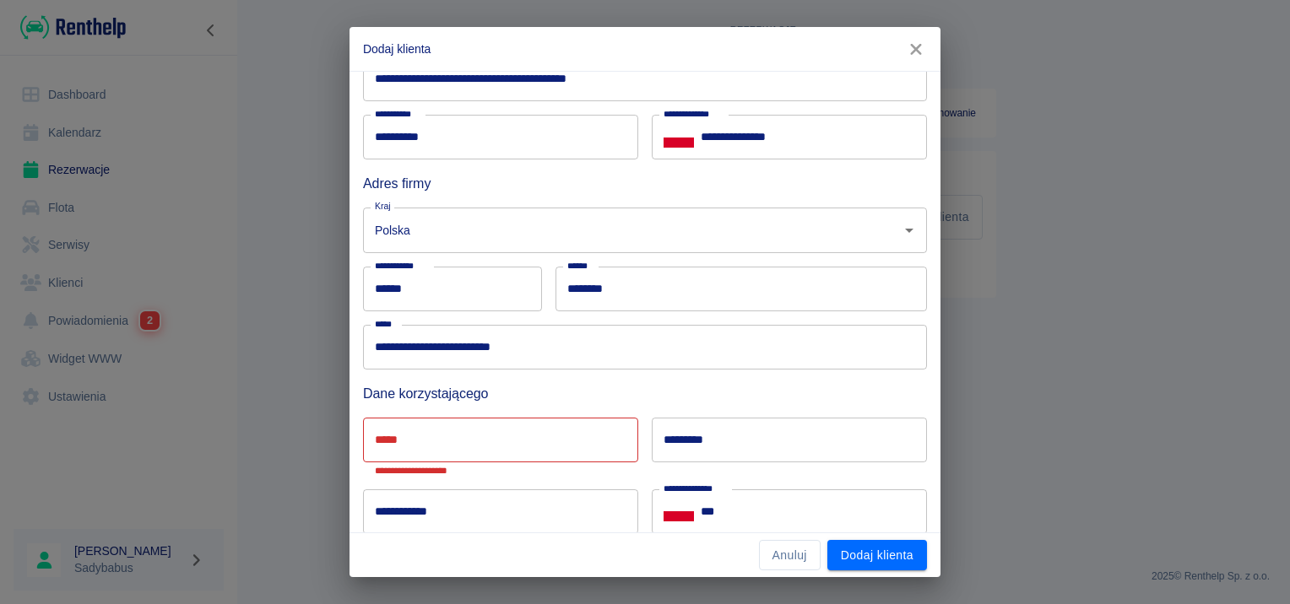
click at [571, 435] on input "*****" at bounding box center [500, 440] width 275 height 45
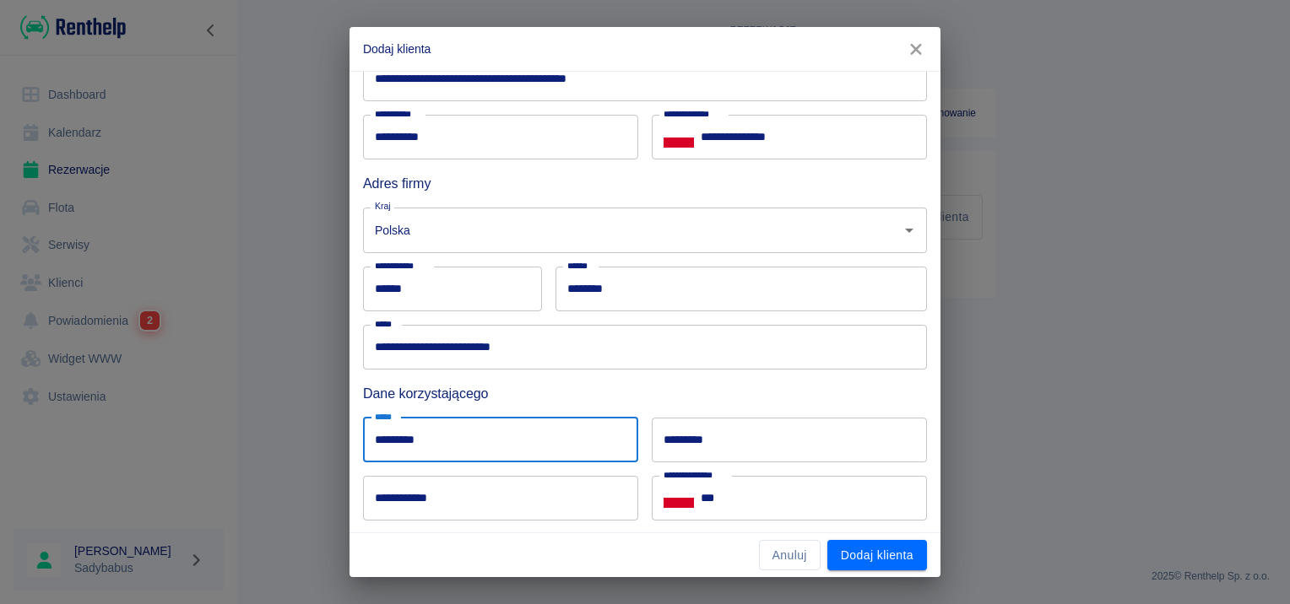
type input "*********"
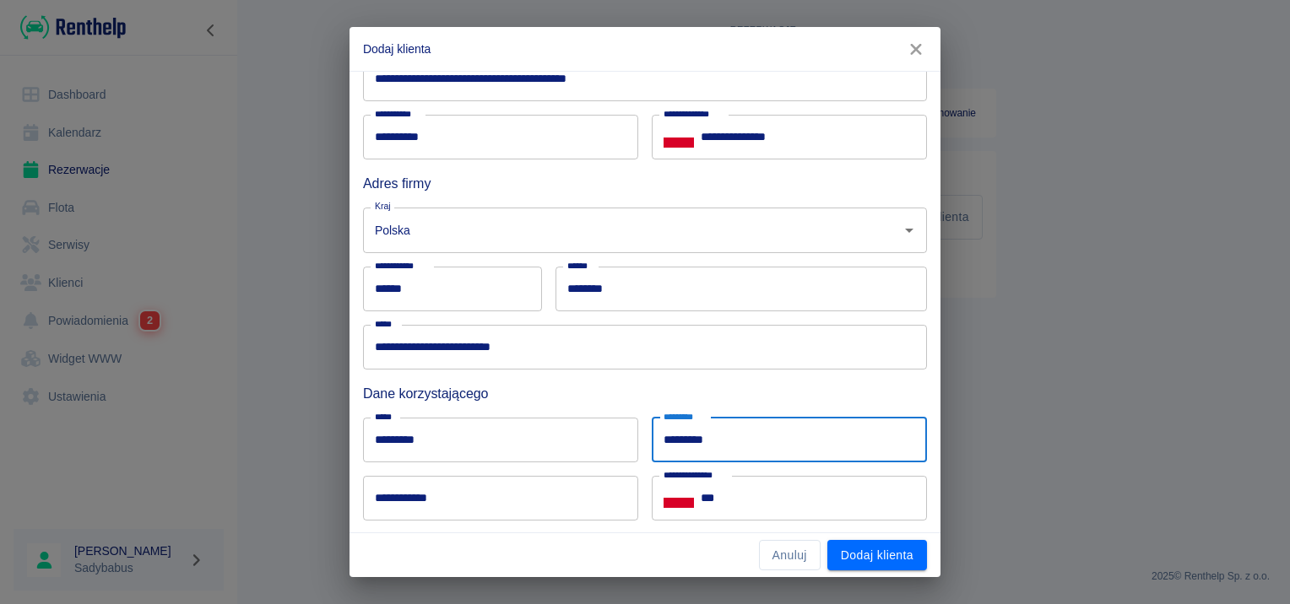
type input "*********"
click at [459, 495] on input "**********" at bounding box center [500, 498] width 275 height 45
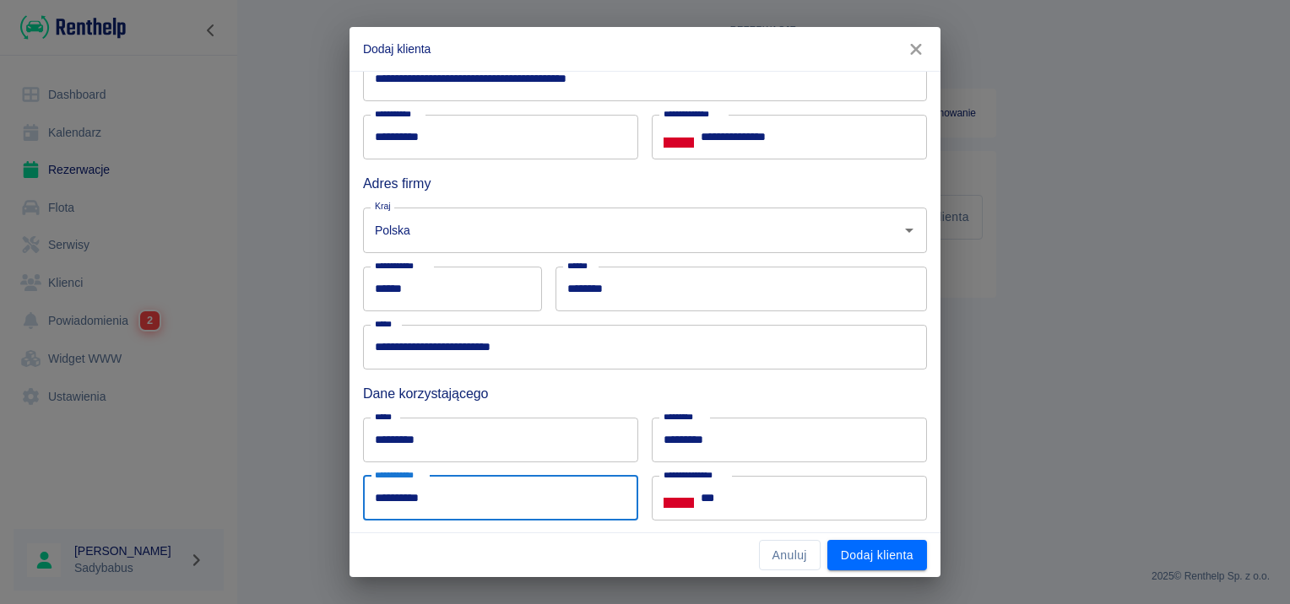
type input "**********"
click at [783, 503] on input "***" at bounding box center [813, 498] width 226 height 45
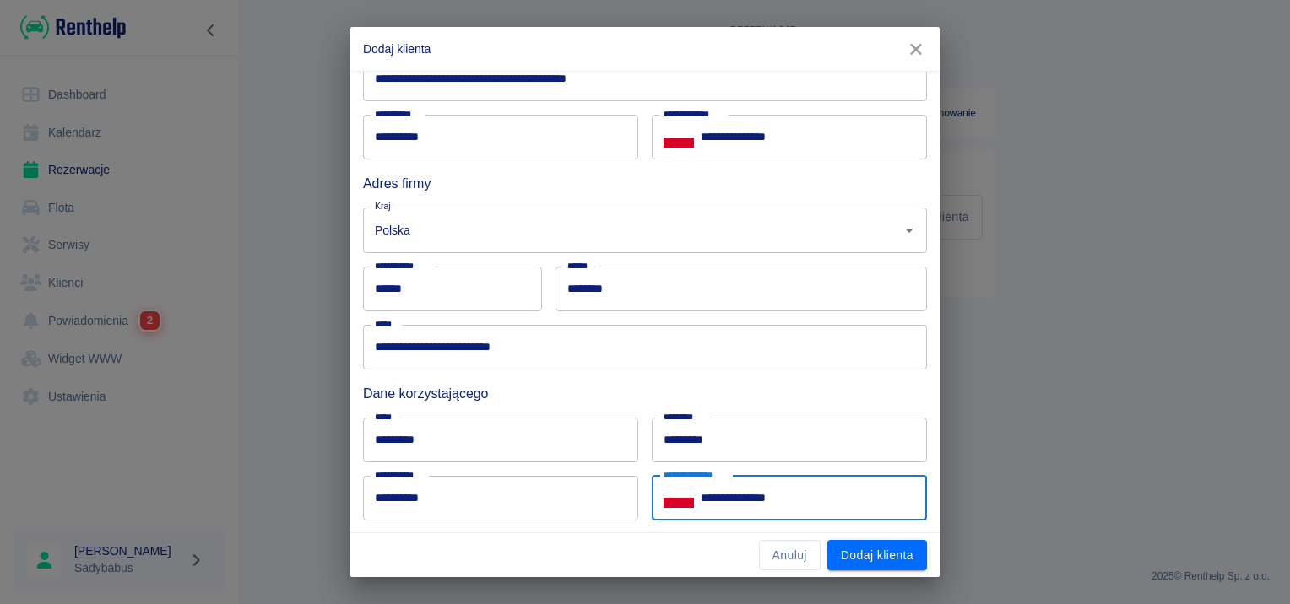
type input "**********"
click at [543, 390] on h6 "Dane korzystającego" at bounding box center [645, 393] width 564 height 21
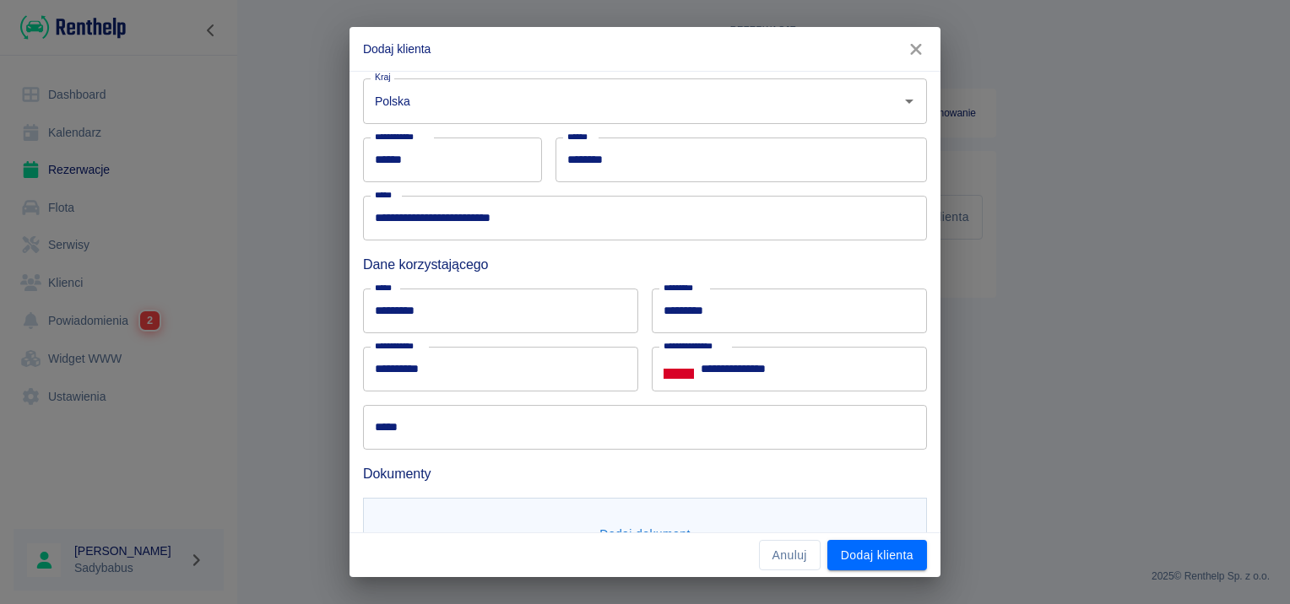
scroll to position [365, 0]
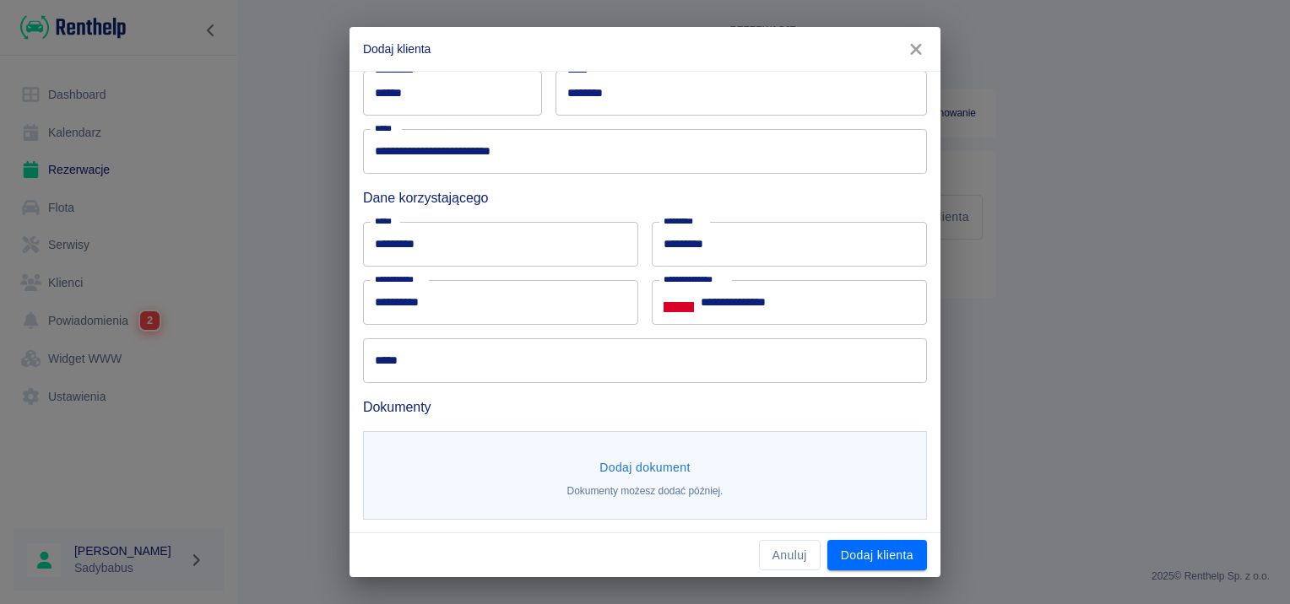
click at [637, 486] on p "Dokumenty możesz dodać później." at bounding box center [645, 491] width 156 height 15
click at [647, 467] on button "Dodaj dokument" at bounding box center [644, 467] width 105 height 31
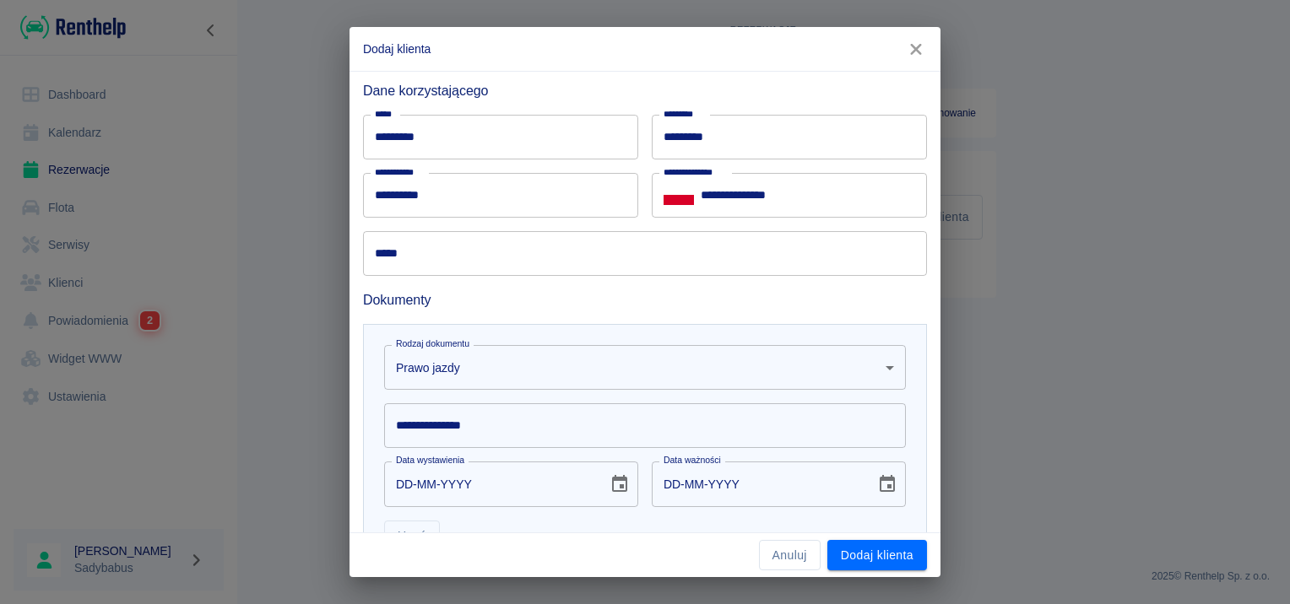
scroll to position [611, 0]
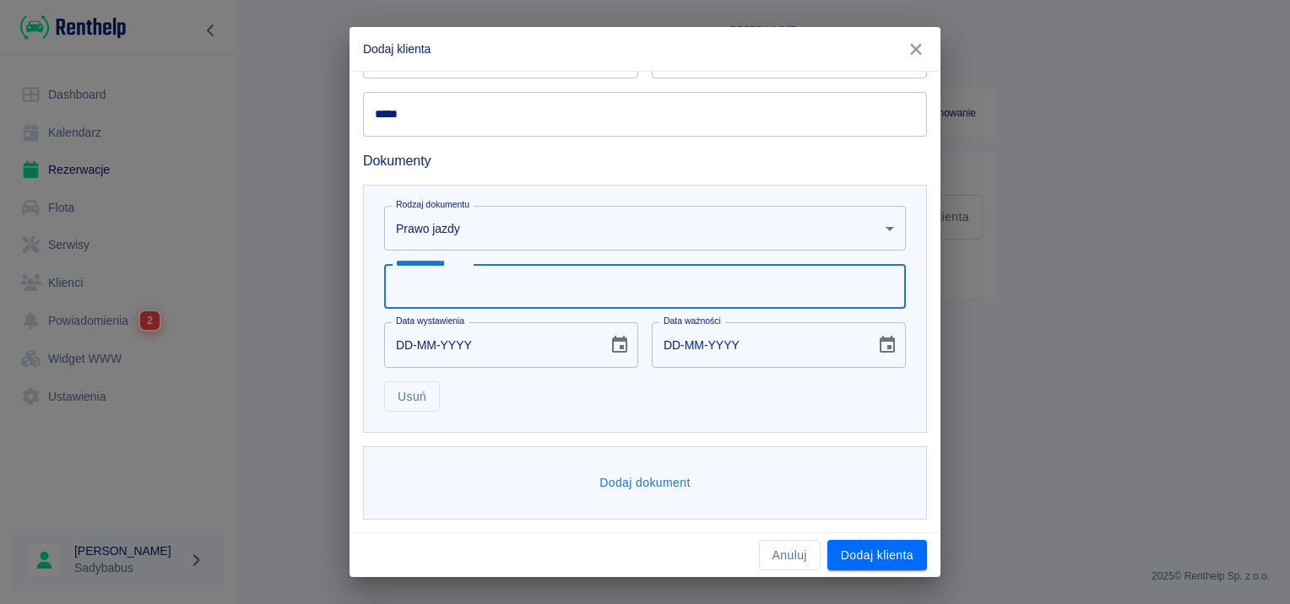
click at [438, 306] on input "**********" at bounding box center [645, 286] width 522 height 45
type input "**********"
click at [402, 341] on input "DD-MM-YYYY" at bounding box center [490, 344] width 212 height 45
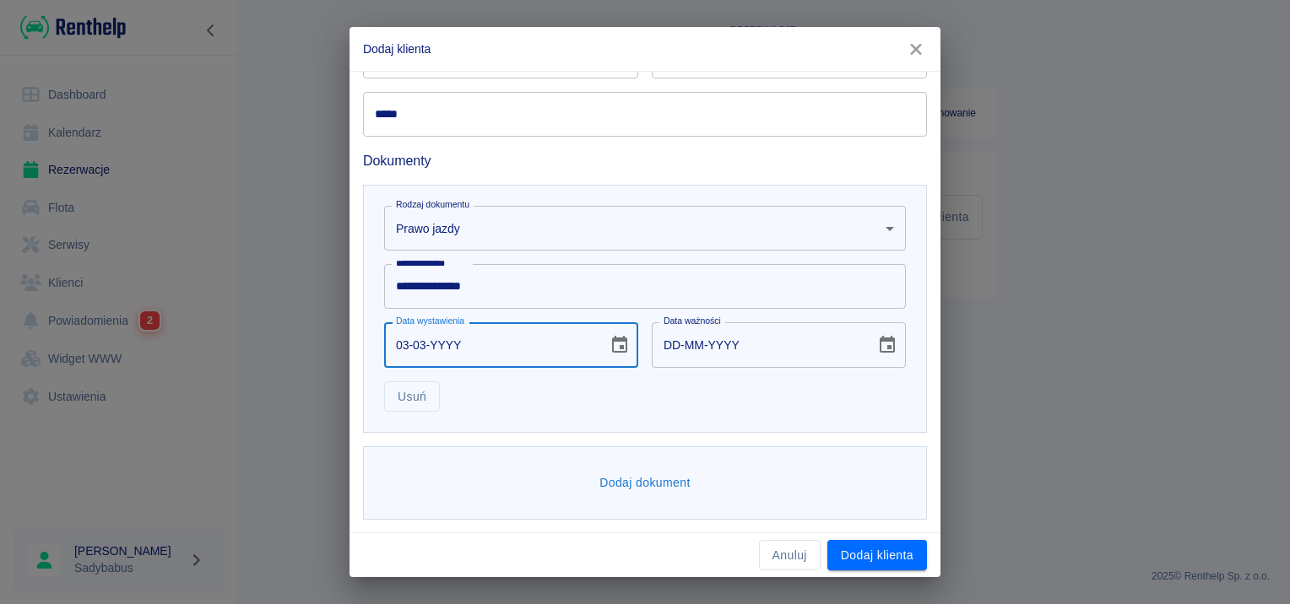
type input "03-03-0002"
type input "03-03-0012"
type input "03-03-0020"
type input "03-03-0030"
type input "03-03-0202"
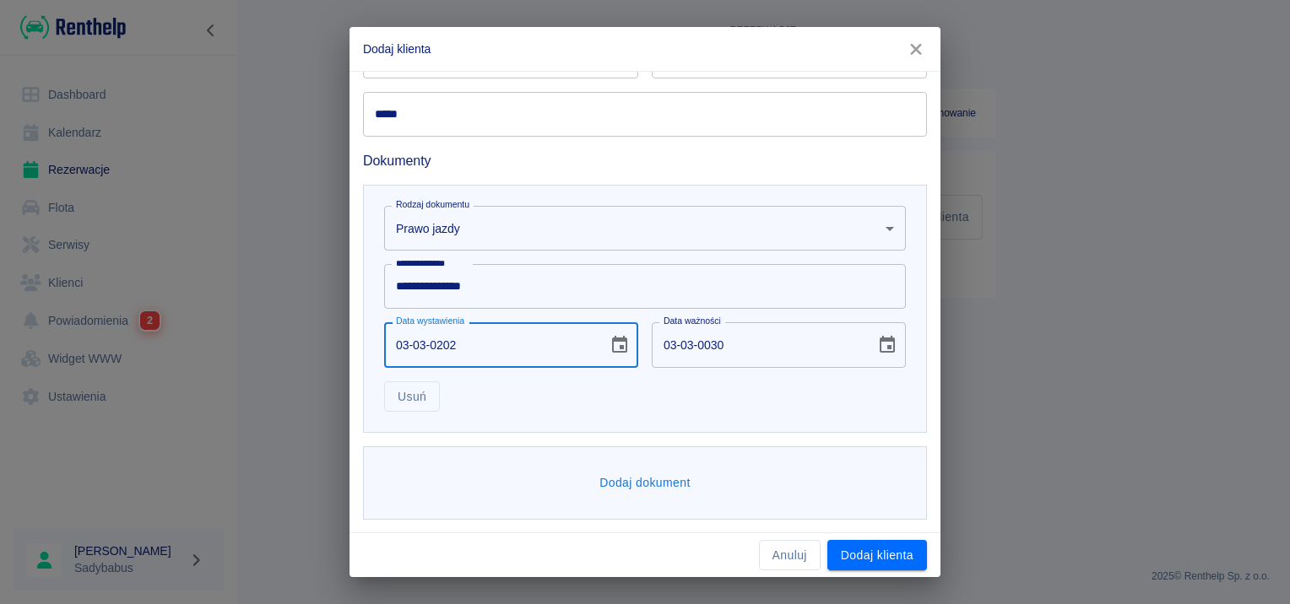
type input "03-03-0212"
type input "03-03-2021"
type input "03-03-2031"
type input "03-03-2021"
click at [623, 402] on div "Usuń" at bounding box center [637, 390] width 535 height 45
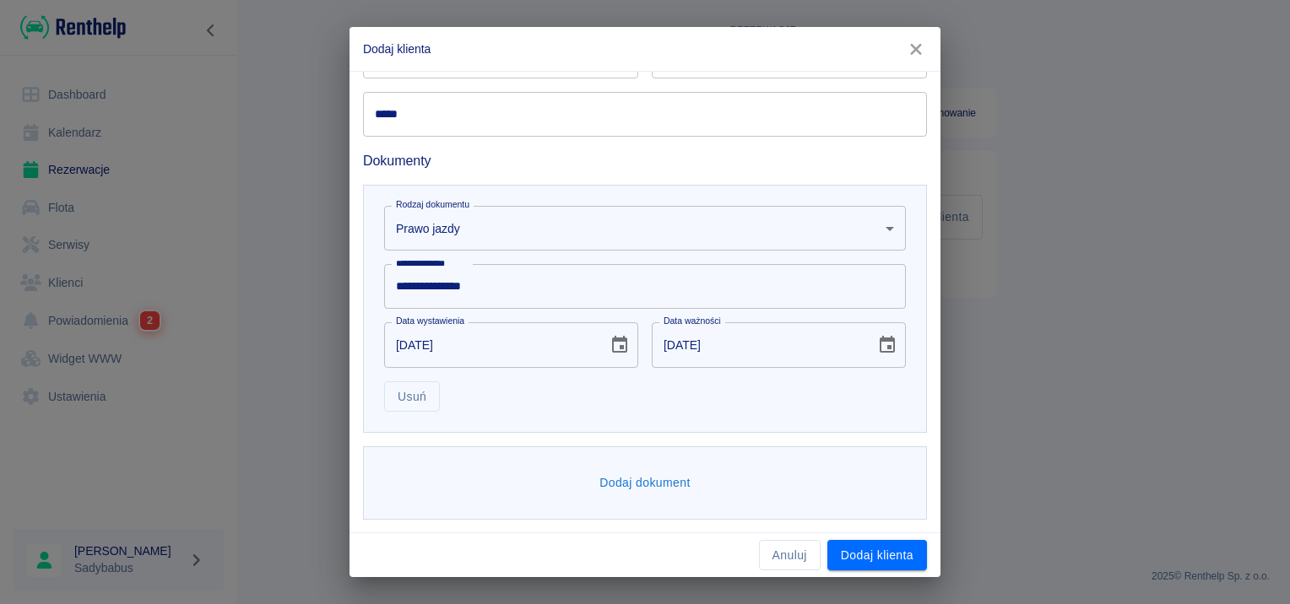
click at [630, 484] on button "Dodaj dokument" at bounding box center [644, 483] width 105 height 31
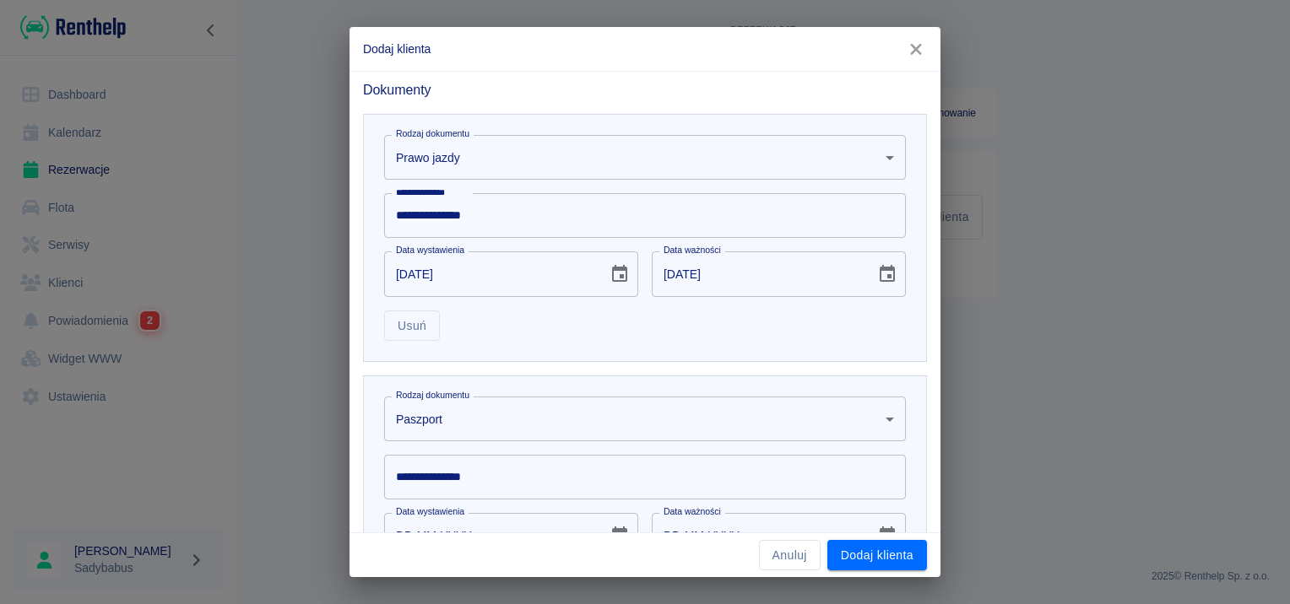
scroll to position [780, 0]
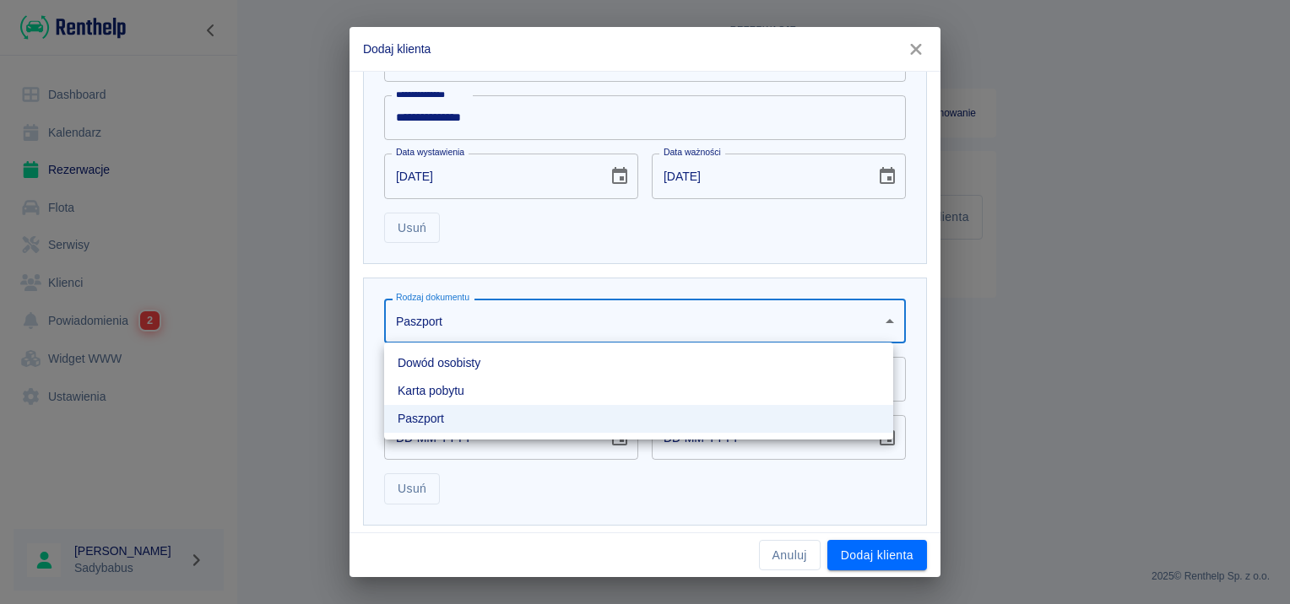
click at [479, 319] on body "**********" at bounding box center [645, 302] width 1290 height 604
click at [473, 365] on li "Dowód osobisty" at bounding box center [638, 363] width 509 height 28
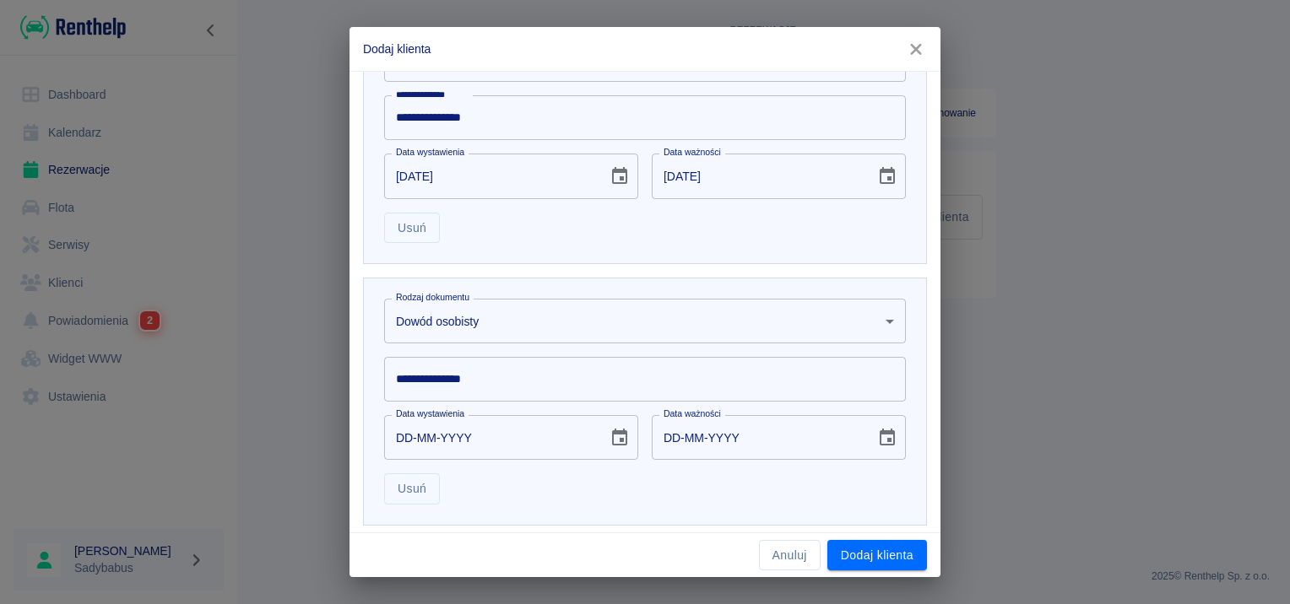
click at [439, 288] on div "Rodzaj dokumentu Dowód osobisty id Rodzaj dokumentu" at bounding box center [637, 314] width 535 height 58
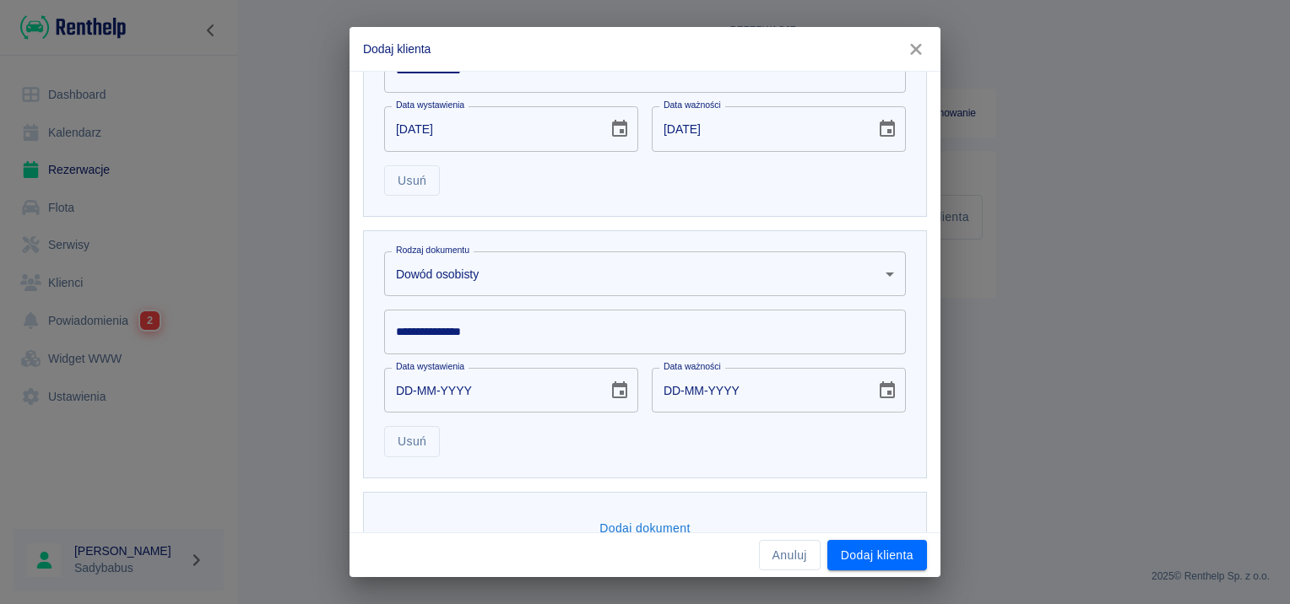
scroll to position [871, 0]
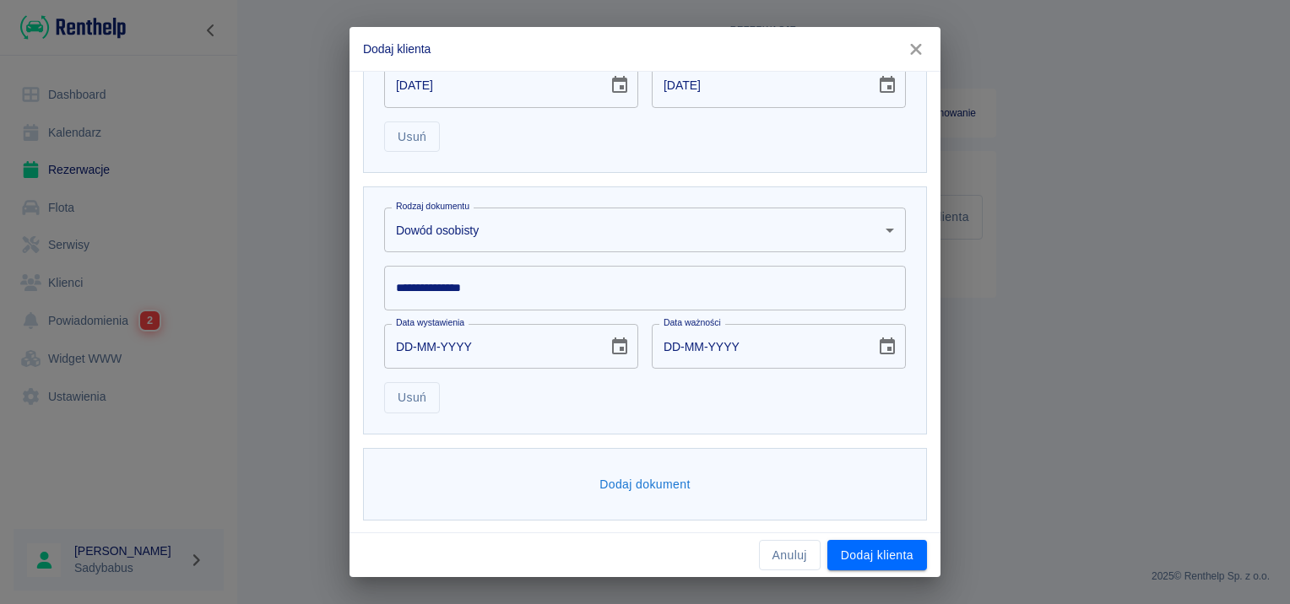
click at [425, 297] on input "**********" at bounding box center [645, 288] width 522 height 45
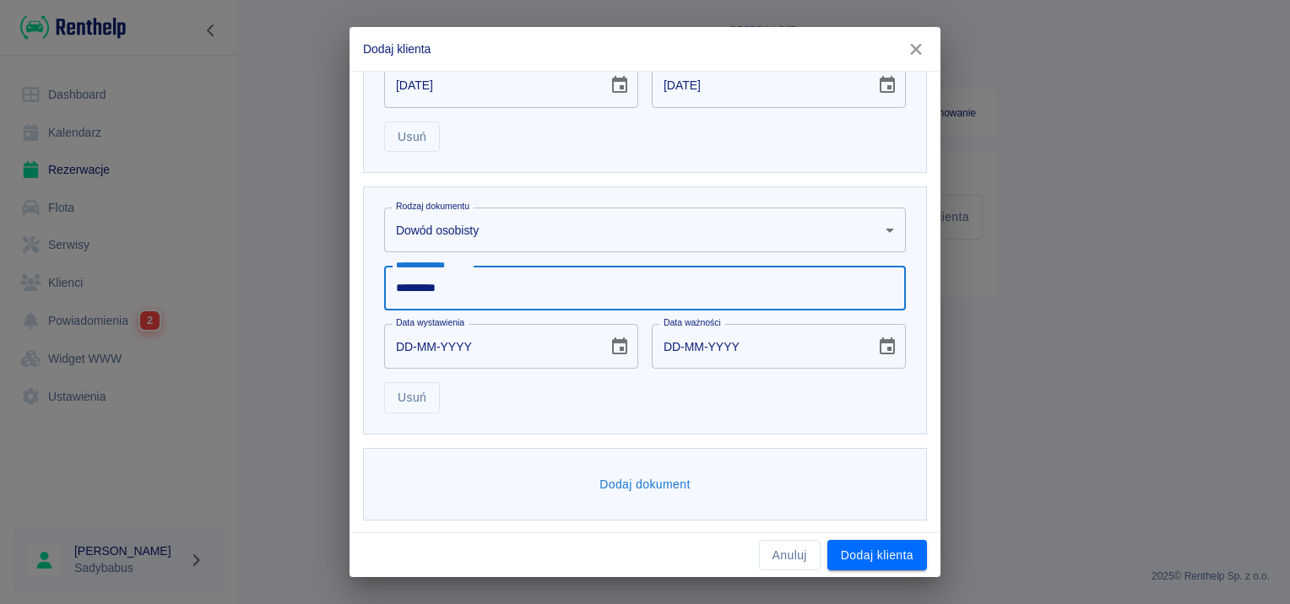
type input "*********"
click at [391, 342] on input "DD-MM-YYYY" at bounding box center [490, 346] width 212 height 45
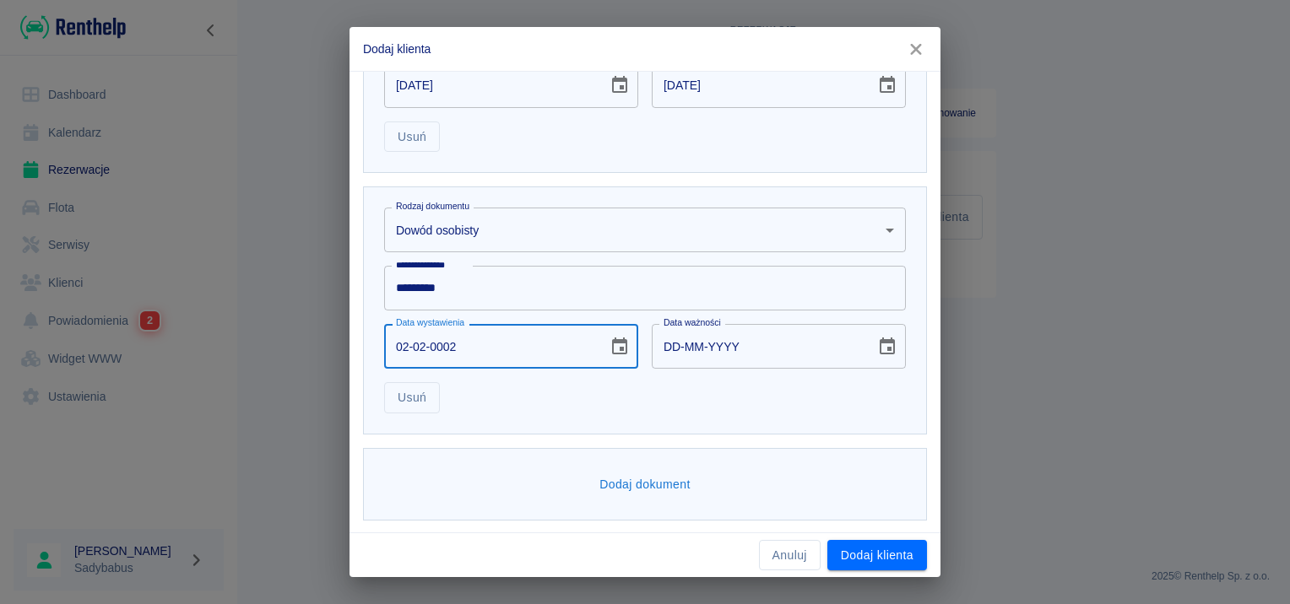
type input "02-02-0020"
type input "02-02-0030"
type input "02-02-2022"
type input "02-02-2032"
type input "02-02-2022"
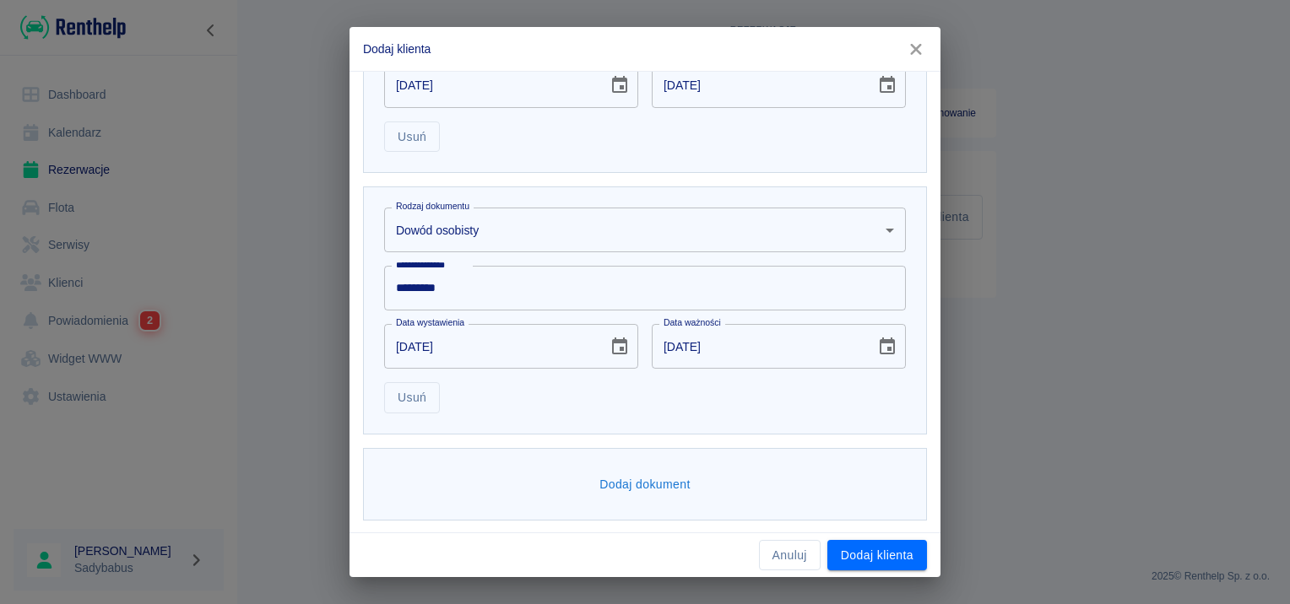
click at [723, 415] on div "**********" at bounding box center [645, 311] width 564 height 248
click at [882, 561] on button "Dodaj klienta" at bounding box center [877, 555] width 100 height 31
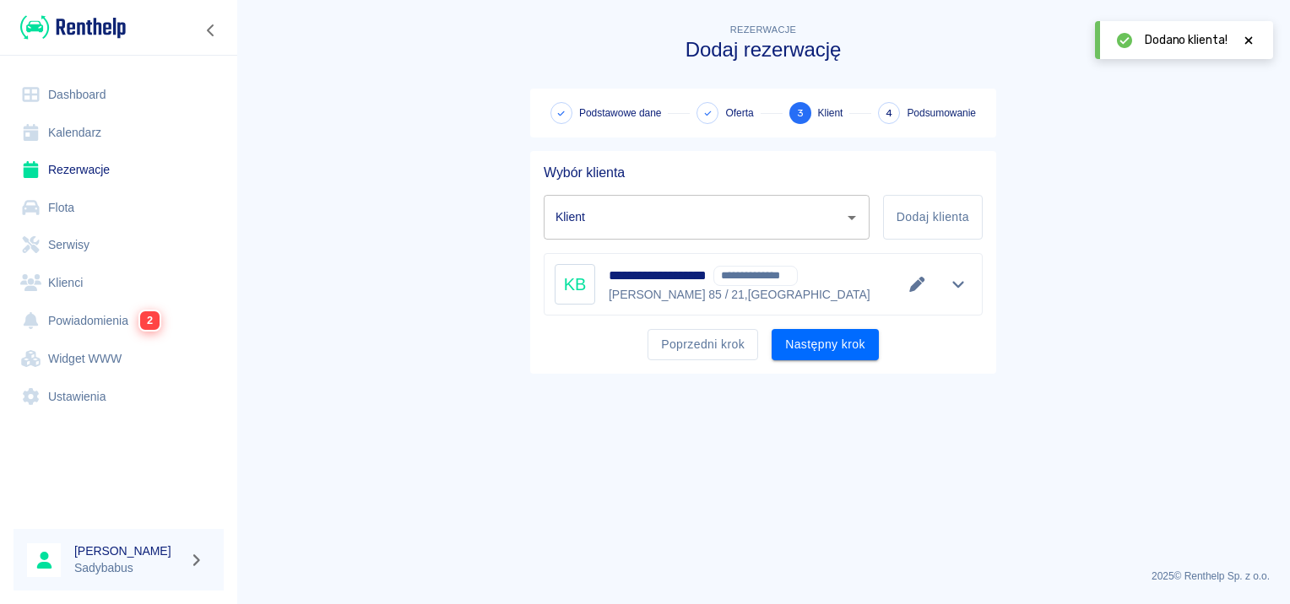
type input "Kazimierz Buczyński - Q4CAR SPÓŁKA Z OGRANICZONĄ ODPOWIEDZIALNOŚCIĄ (NIP: 52134…"
click at [825, 353] on button "Następny krok" at bounding box center [824, 344] width 107 height 31
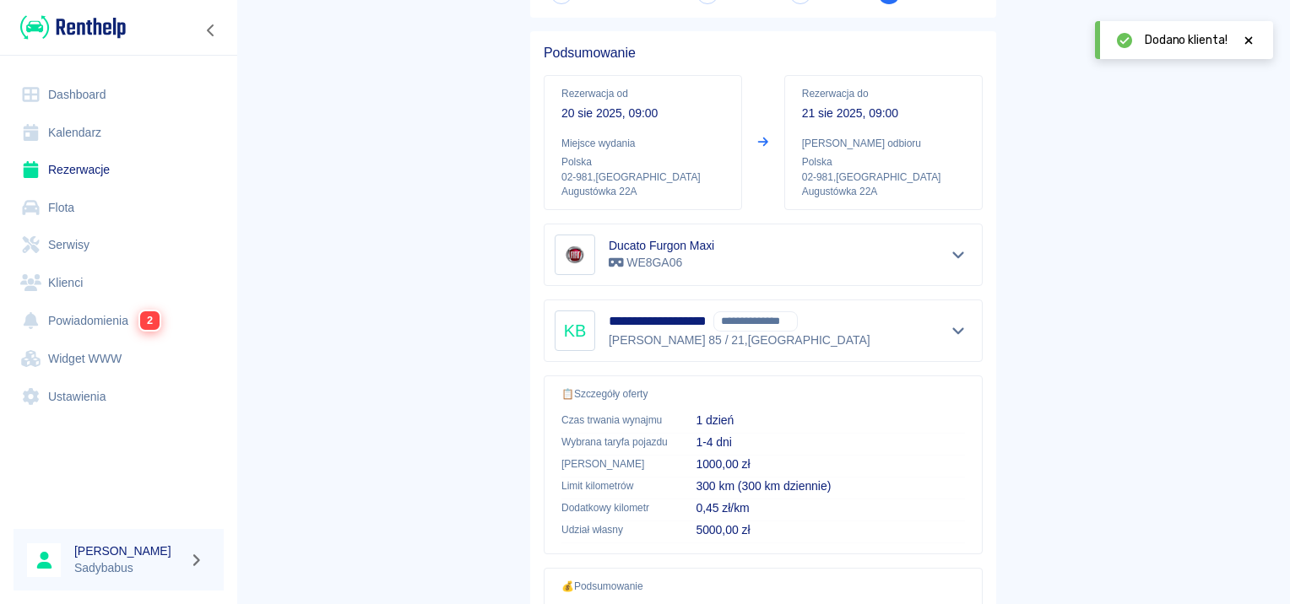
scroll to position [304, 0]
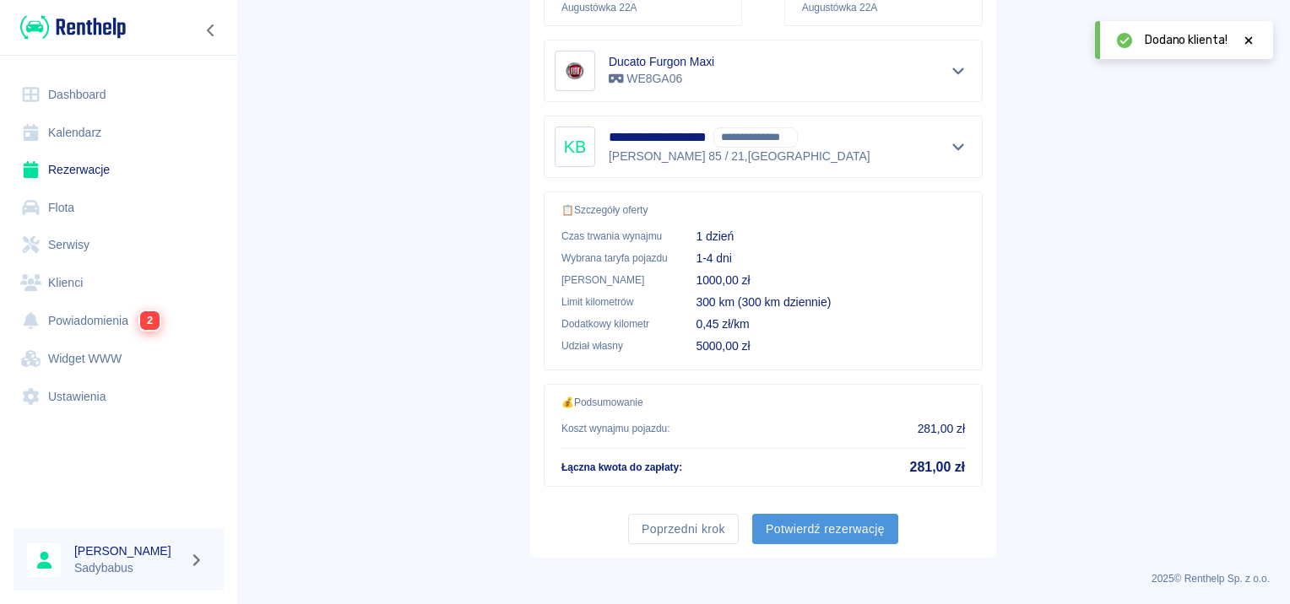
click at [806, 522] on button "Potwierdź rezerwację" at bounding box center [825, 529] width 146 height 31
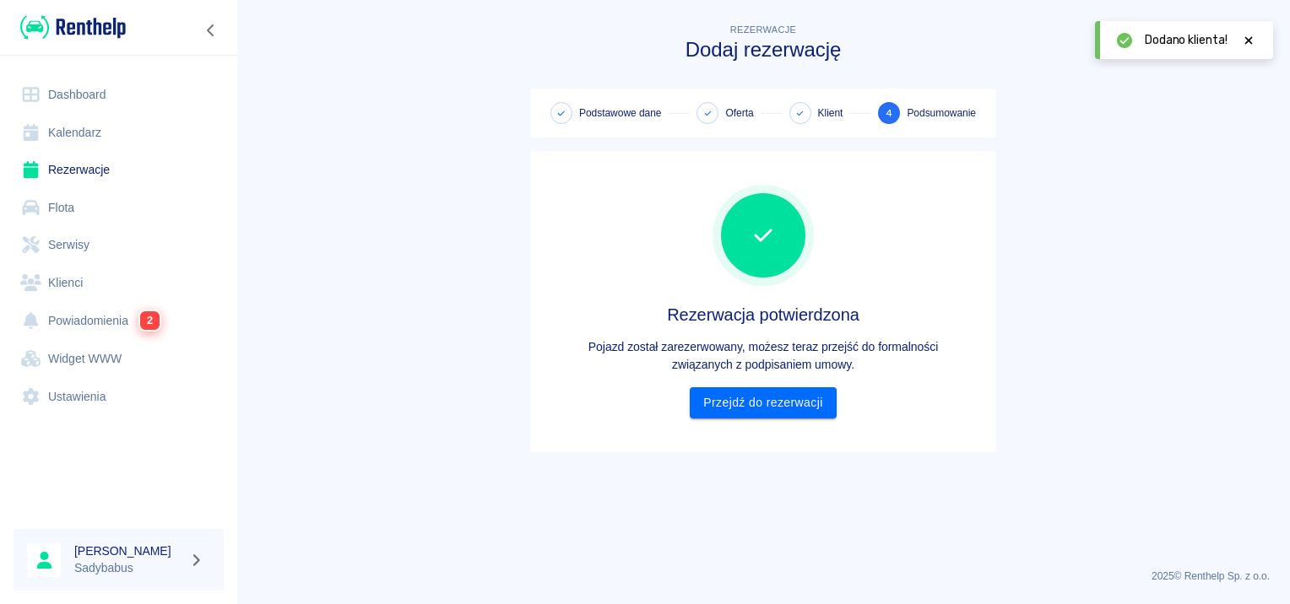
click at [769, 419] on div "Rezerwacja potwierdzona Pojazd został zarezerwowany, możesz teraz przejść do fo…" at bounding box center [763, 302] width 439 height 274
click at [769, 407] on link "Przejdź do rezerwacji" at bounding box center [763, 402] width 146 height 31
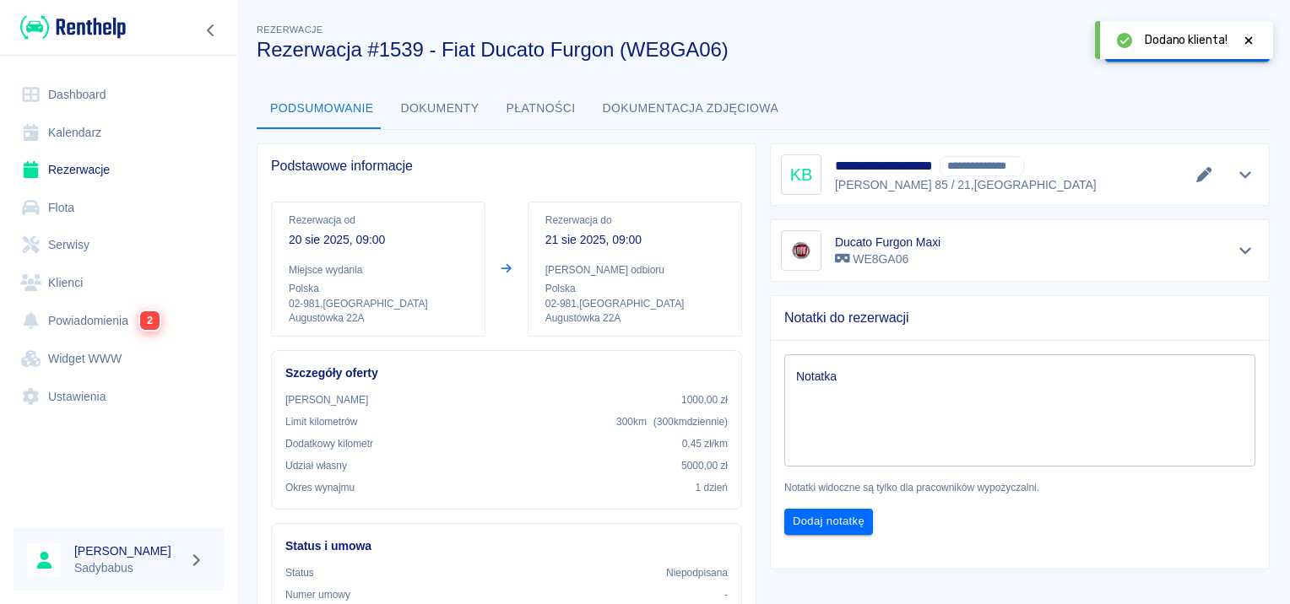
click at [1247, 42] on icon at bounding box center [1248, 41] width 15 height 12
click at [1124, 51] on button "Wygeneruj umowę" at bounding box center [1170, 46] width 131 height 31
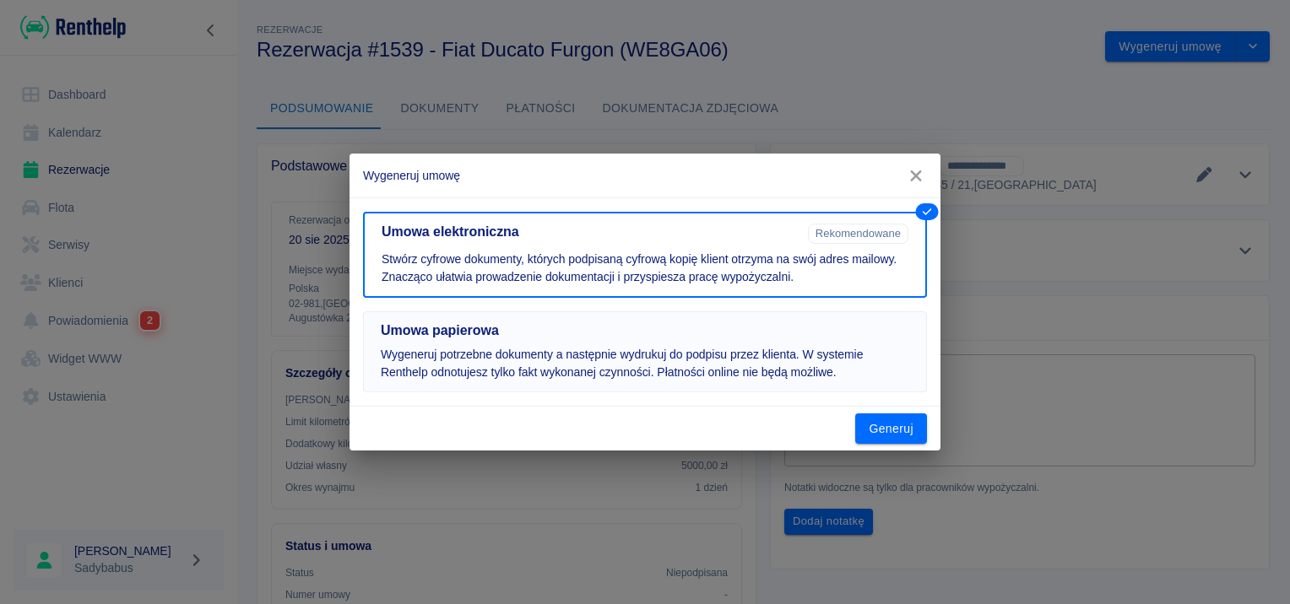
click at [695, 331] on h5 "Umowa papierowa" at bounding box center [645, 330] width 528 height 17
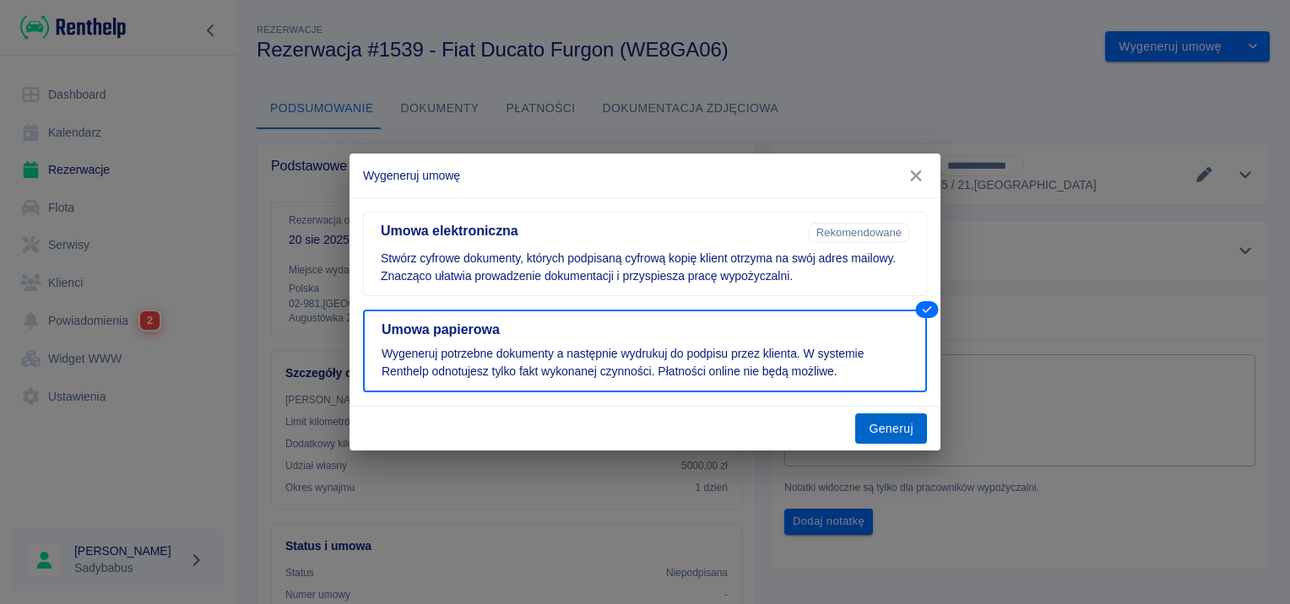
click at [893, 430] on button "Generuj" at bounding box center [891, 429] width 72 height 31
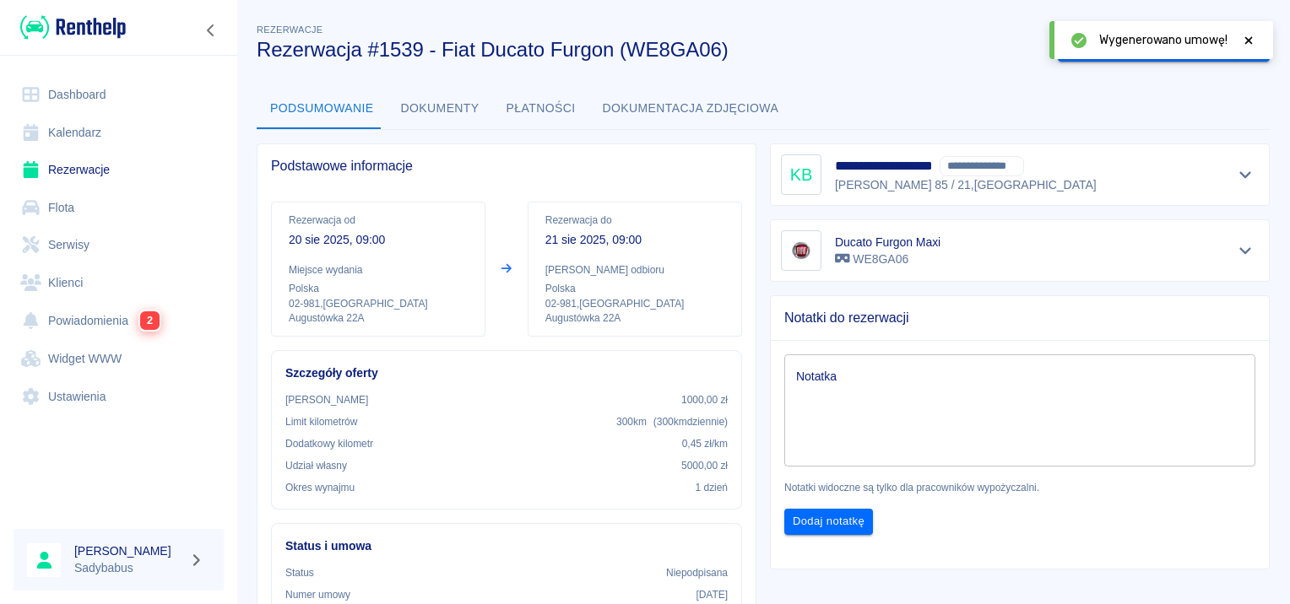
click at [1244, 40] on icon at bounding box center [1248, 41] width 15 height 12
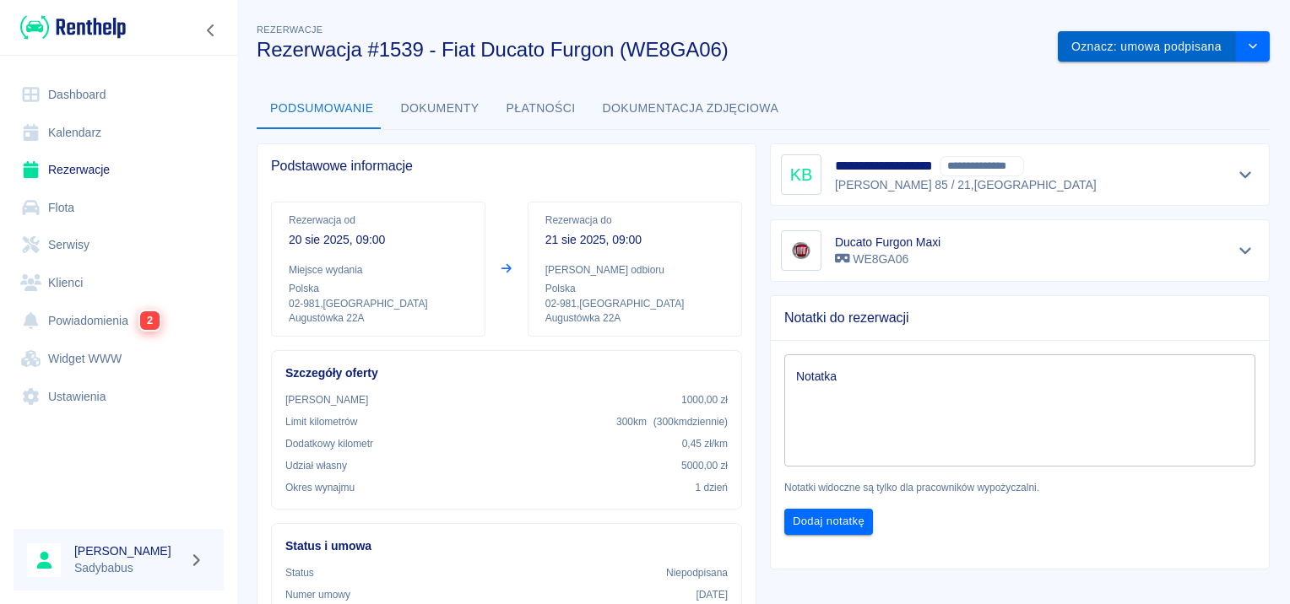
click at [1141, 45] on button "Oznacz: umowa podpisana" at bounding box center [1146, 46] width 178 height 31
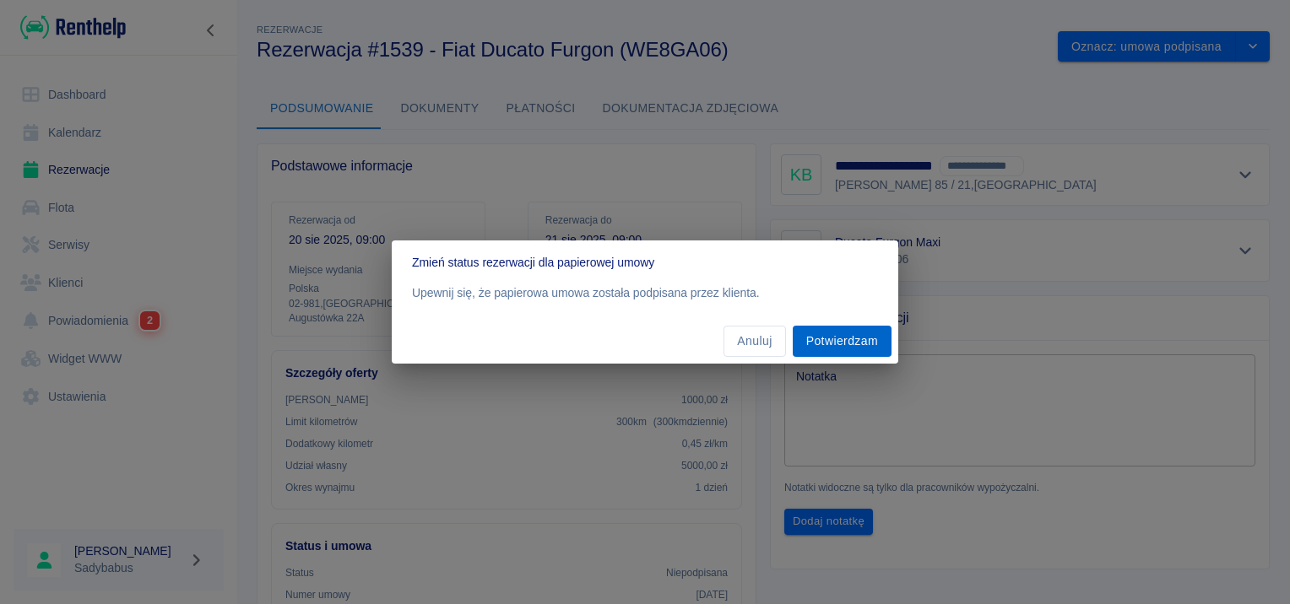
click at [852, 333] on button "Potwierdzam" at bounding box center [841, 341] width 99 height 31
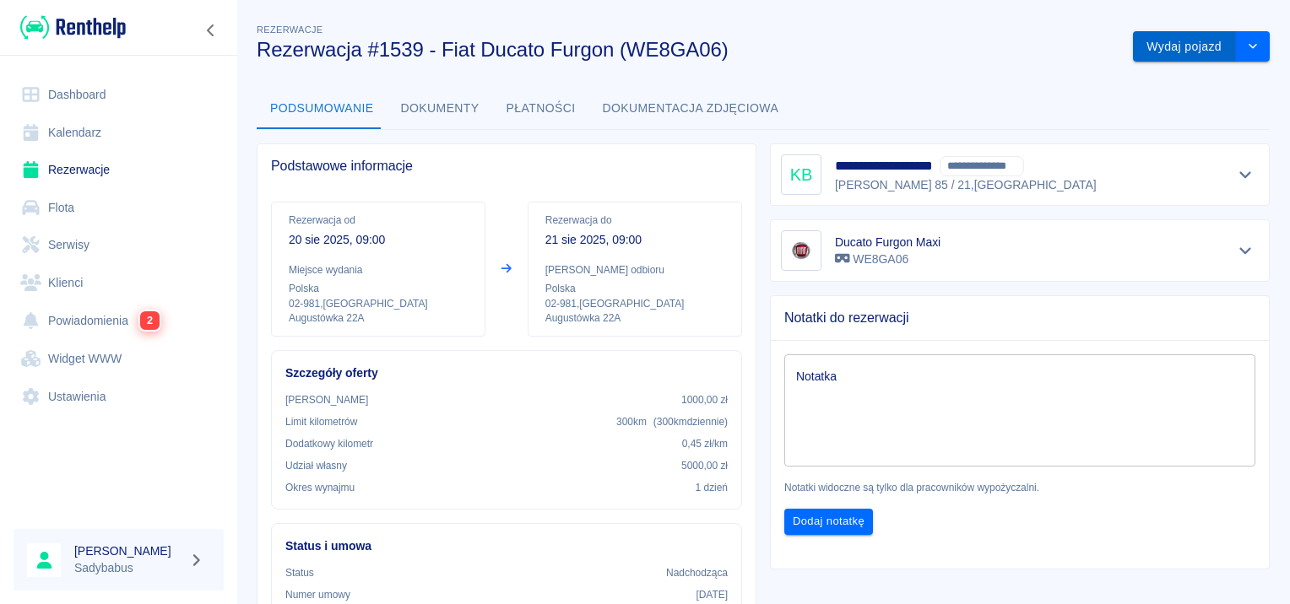
click at [1162, 48] on button "Wydaj pojazd" at bounding box center [1184, 46] width 103 height 31
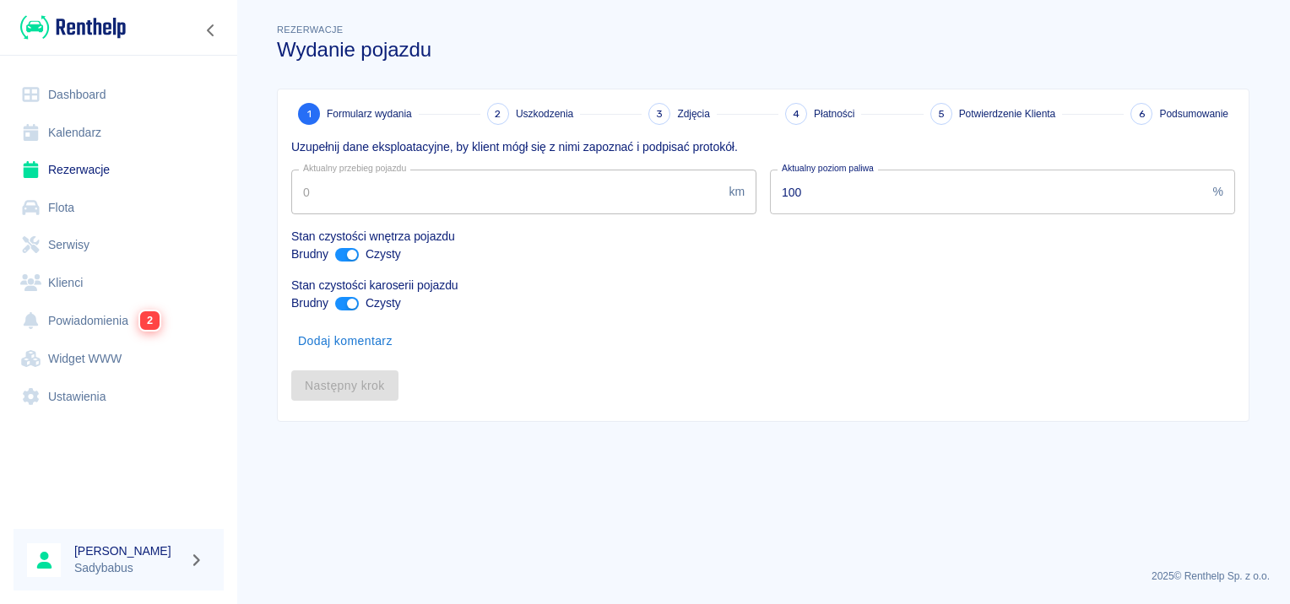
type input "164225"
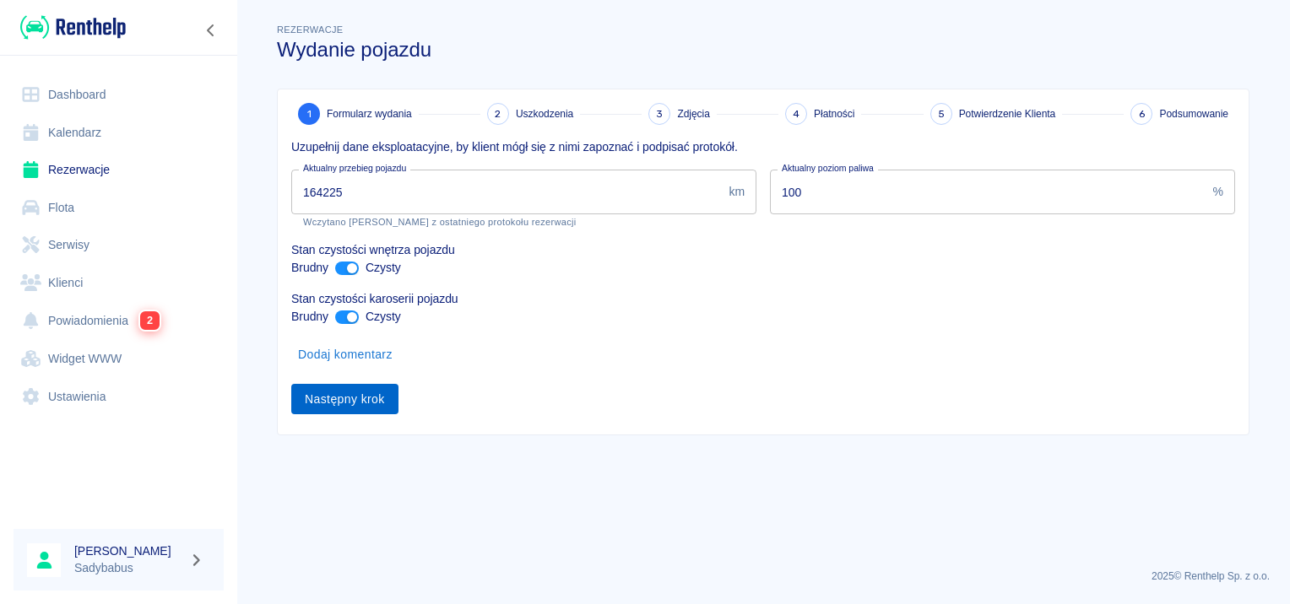
click at [358, 404] on button "Następny krok" at bounding box center [344, 399] width 107 height 31
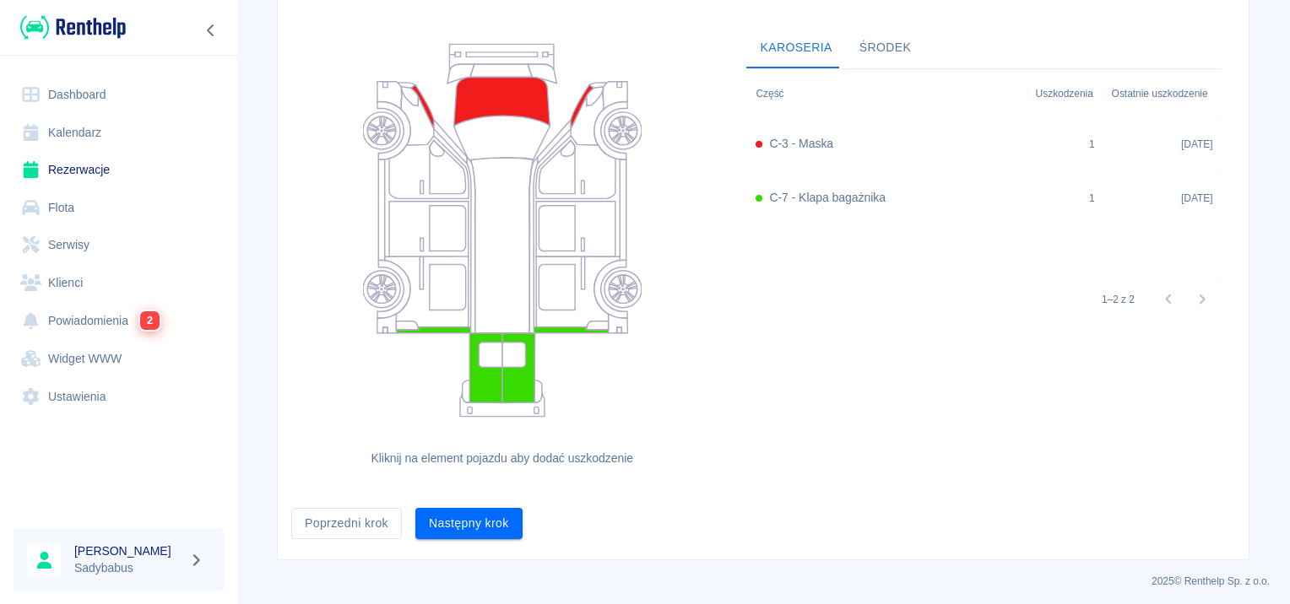
scroll to position [155, 0]
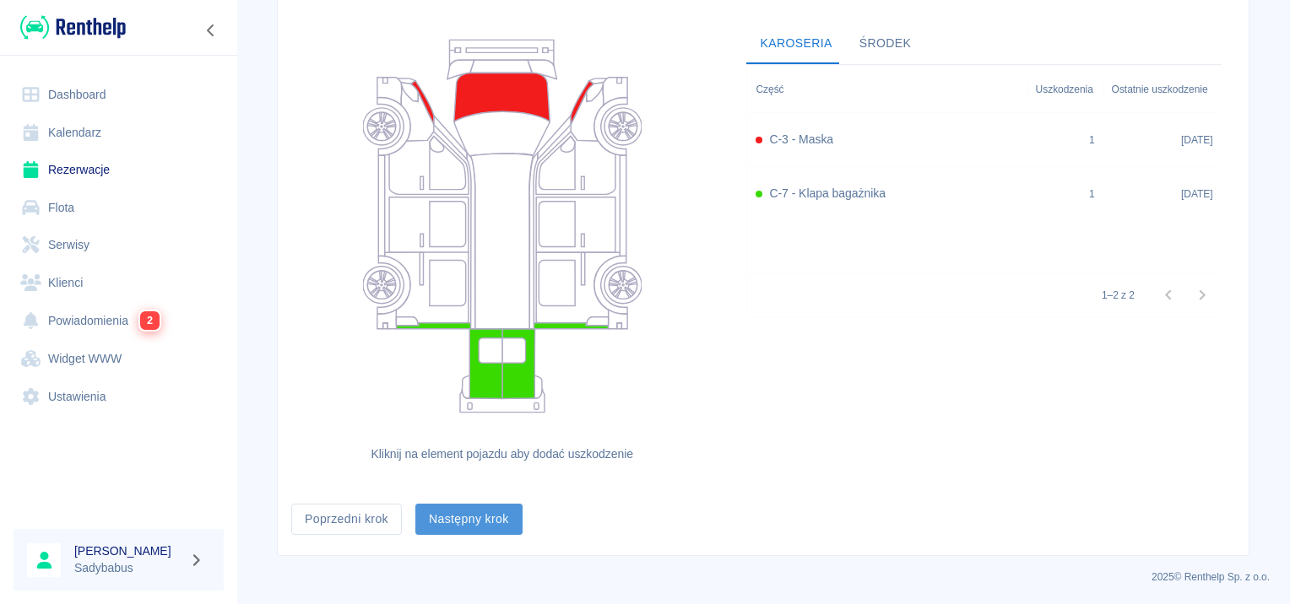
click at [448, 519] on button "Następny krok" at bounding box center [468, 519] width 107 height 31
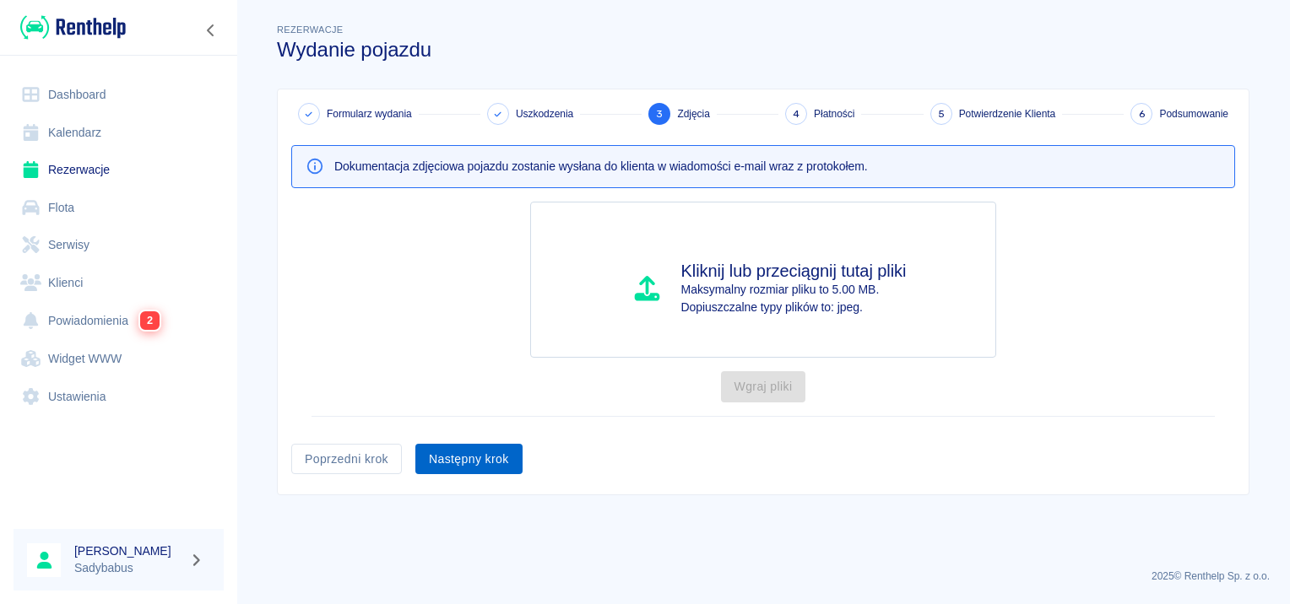
click at [463, 452] on button "Następny krok" at bounding box center [468, 459] width 107 height 31
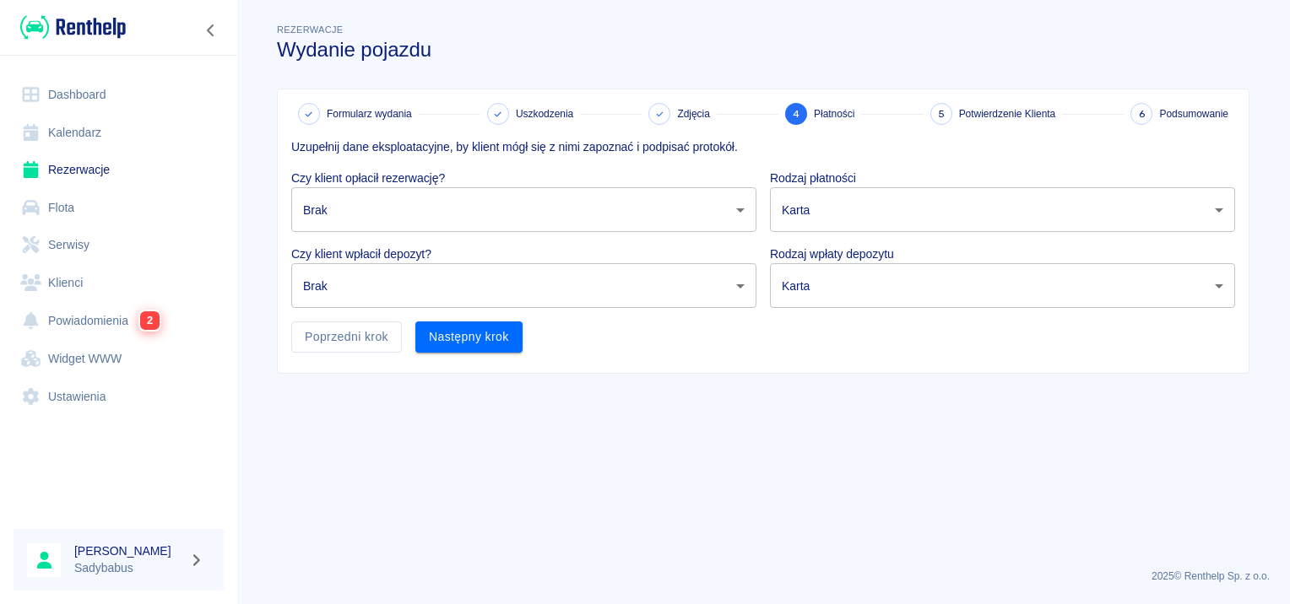
click at [425, 200] on body "Używamy plików Cookies, by zapewnić Ci najlepsze możliwe doświadczenie. Aby dow…" at bounding box center [645, 302] width 1290 height 604
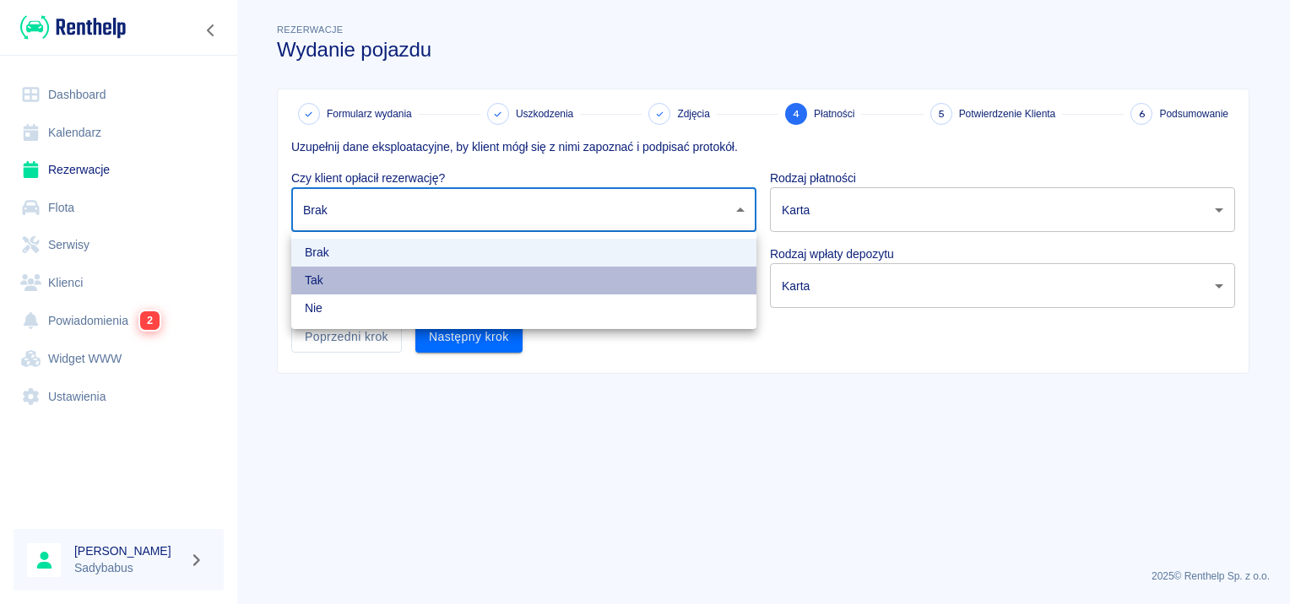
click at [361, 286] on li "Tak" at bounding box center [523, 281] width 465 height 28
type input "true"
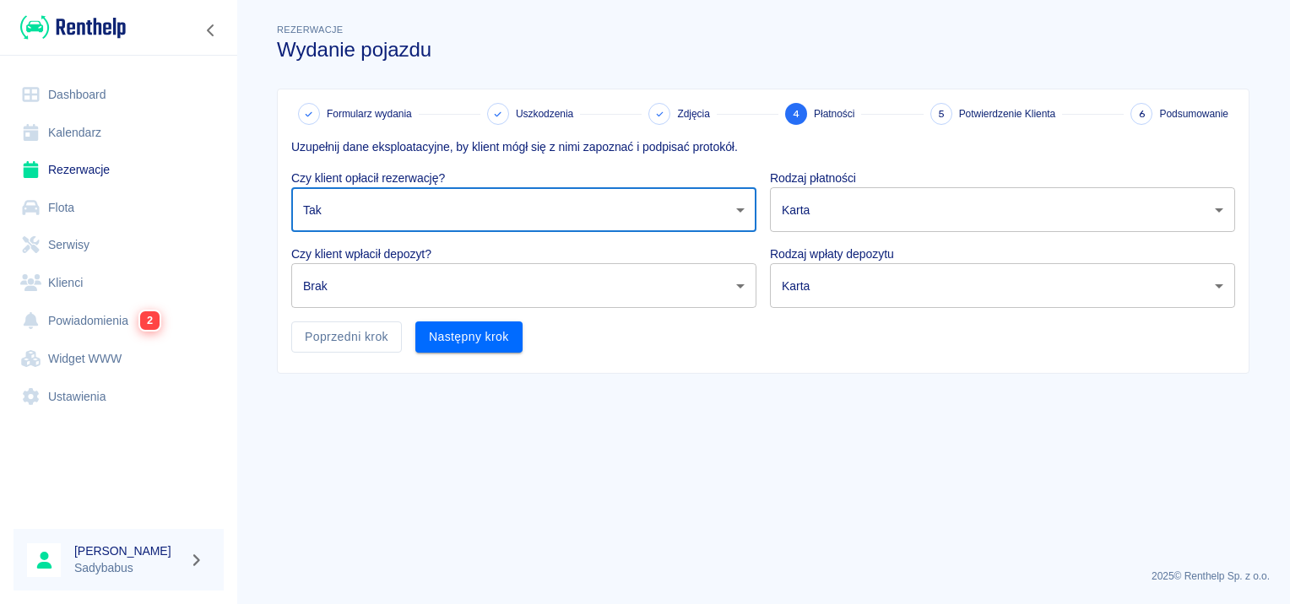
click at [346, 311] on div "Poprzedni krok" at bounding box center [340, 330] width 124 height 45
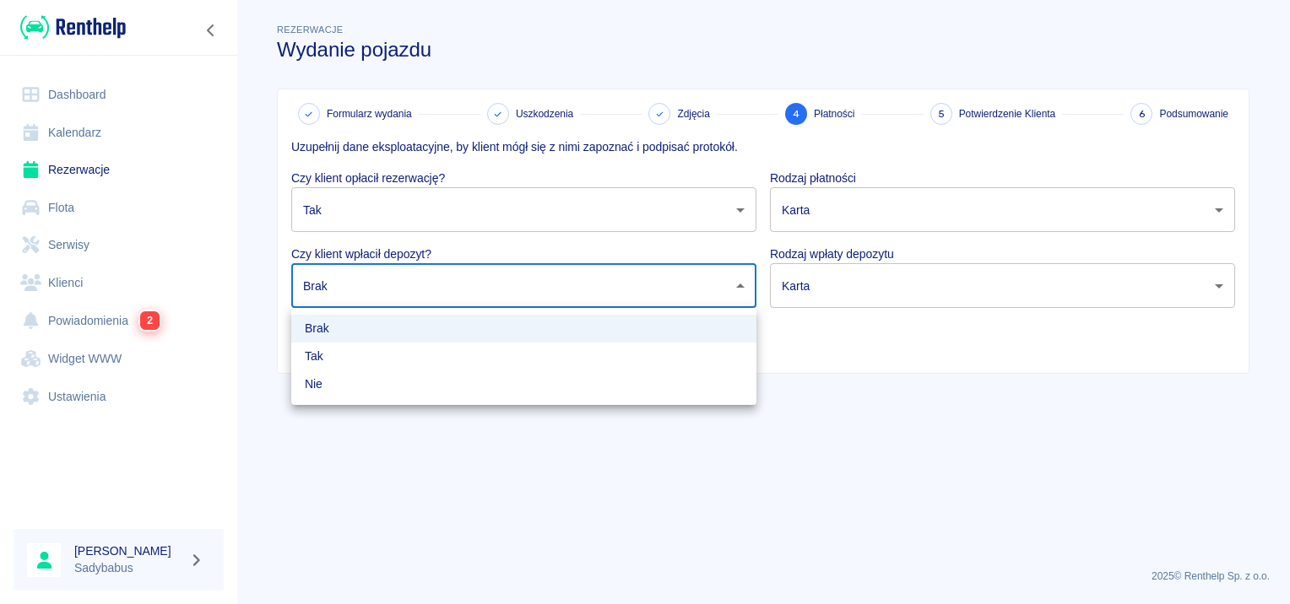
click at [345, 295] on body "Używamy plików Cookies, by zapewnić Ci najlepsze możliwe doświadczenie. Aby dow…" at bounding box center [645, 302] width 1290 height 604
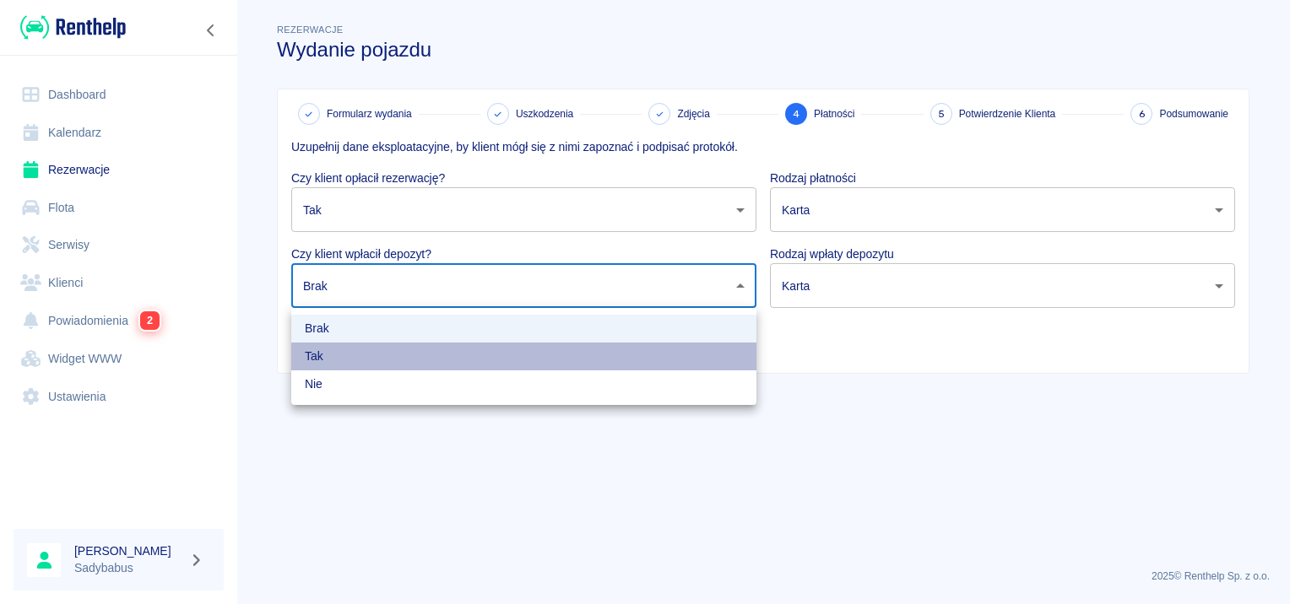
click at [334, 358] on li "Tak" at bounding box center [523, 357] width 465 height 28
type input "true"
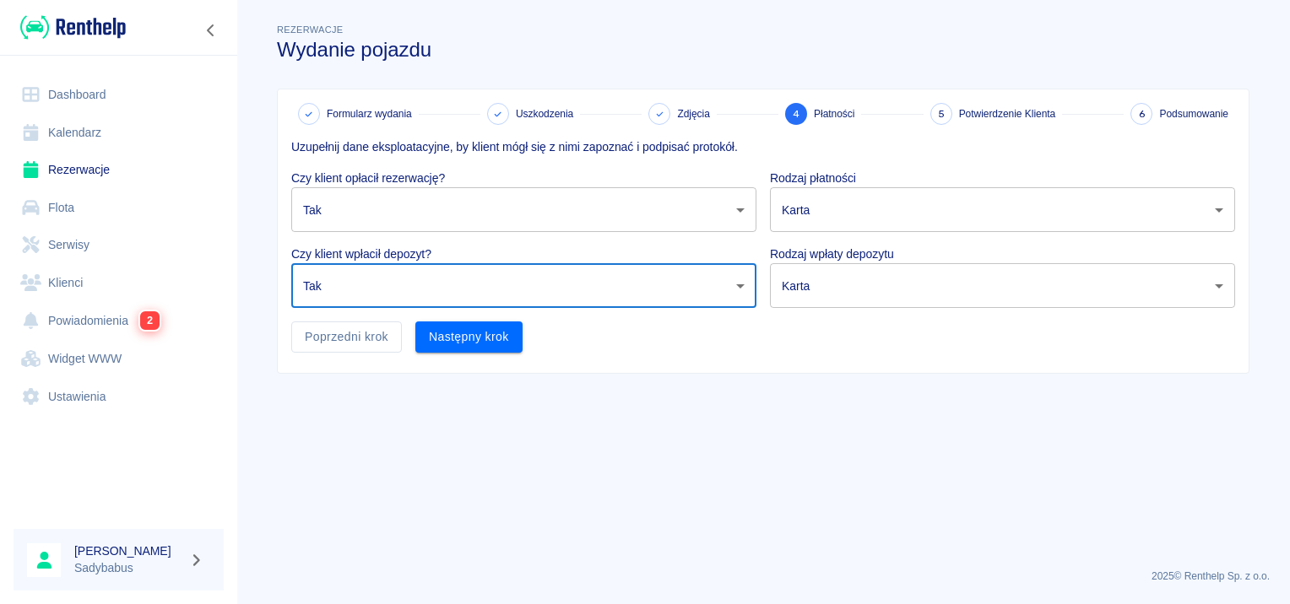
click at [938, 196] on body "Używamy plików Cookies, by zapewnić Ci najlepsze możliwe doświadczenie. Aby dow…" at bounding box center [645, 302] width 1290 height 604
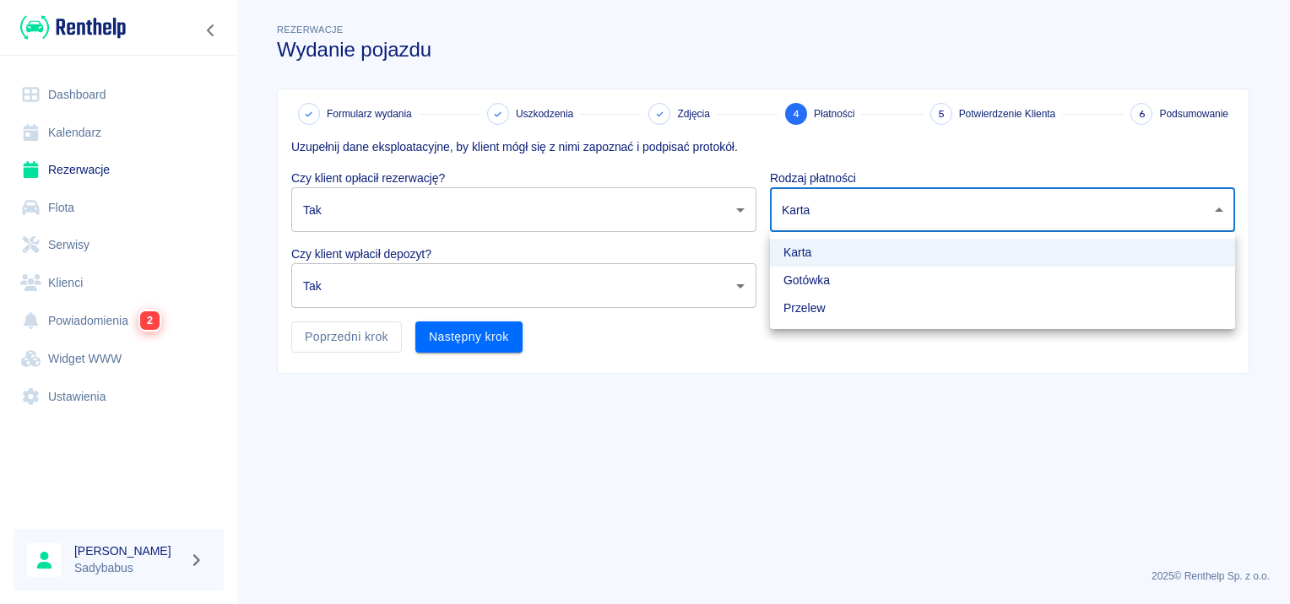
click at [844, 311] on li "Przelew" at bounding box center [1002, 309] width 465 height 28
type input "bank_transfer"
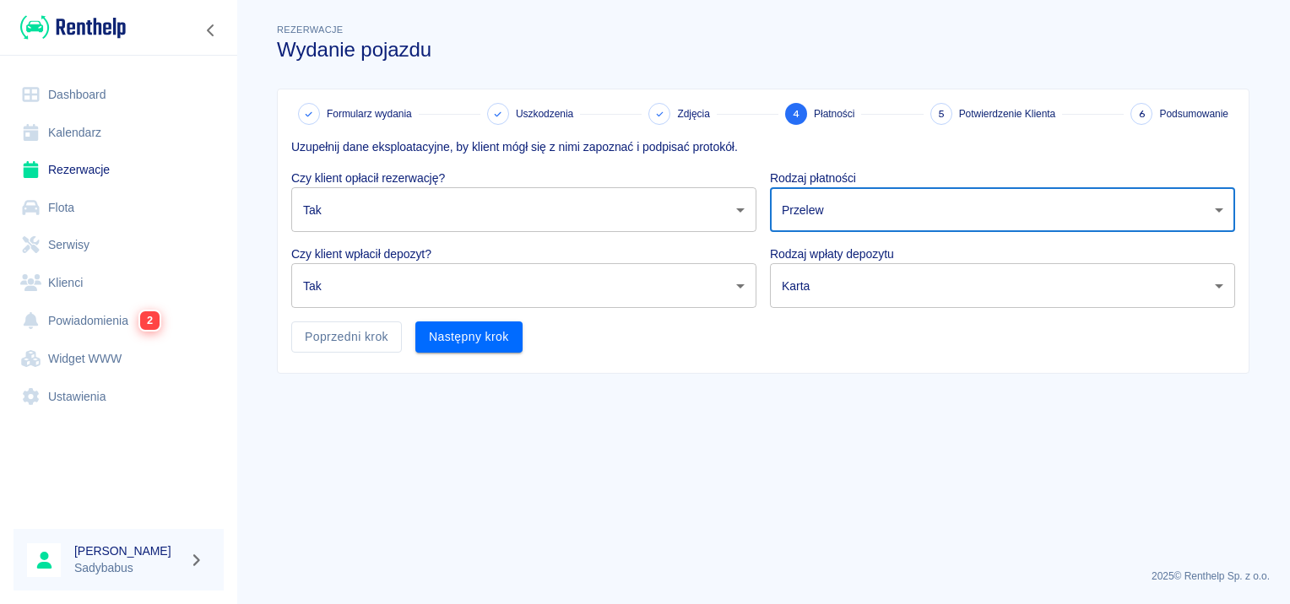
click at [842, 284] on body "Używamy plików Cookies, by zapewnić Ci najlepsze możliwe doświadczenie. Aby dow…" at bounding box center [645, 302] width 1290 height 604
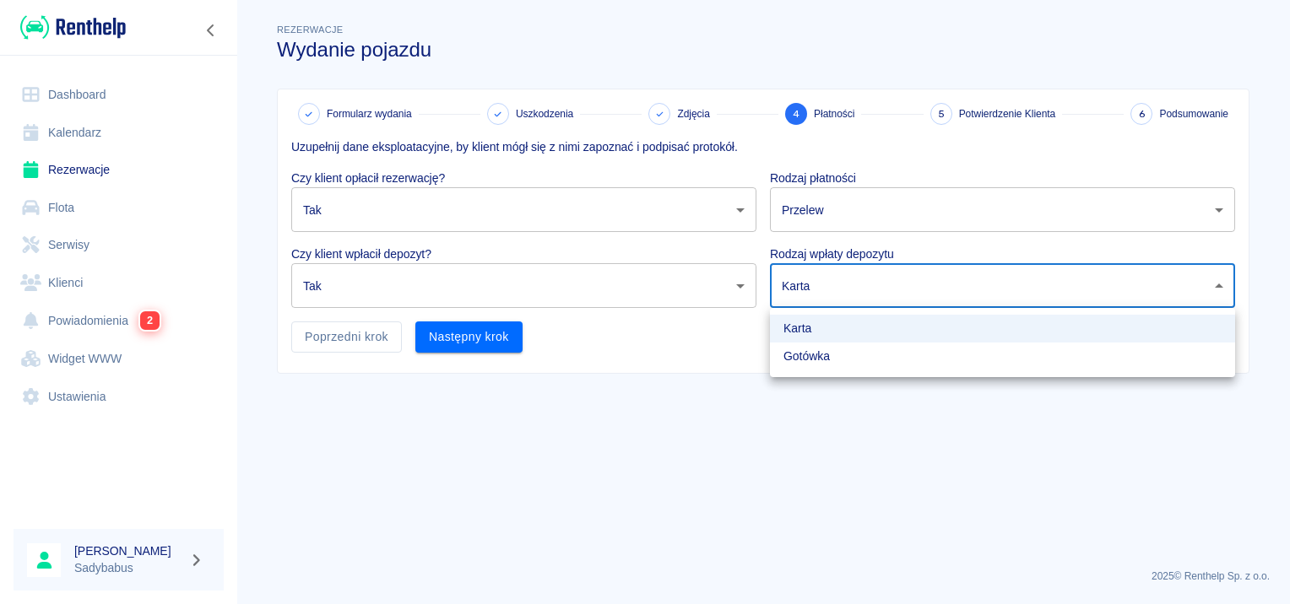
click at [839, 280] on div at bounding box center [645, 302] width 1290 height 604
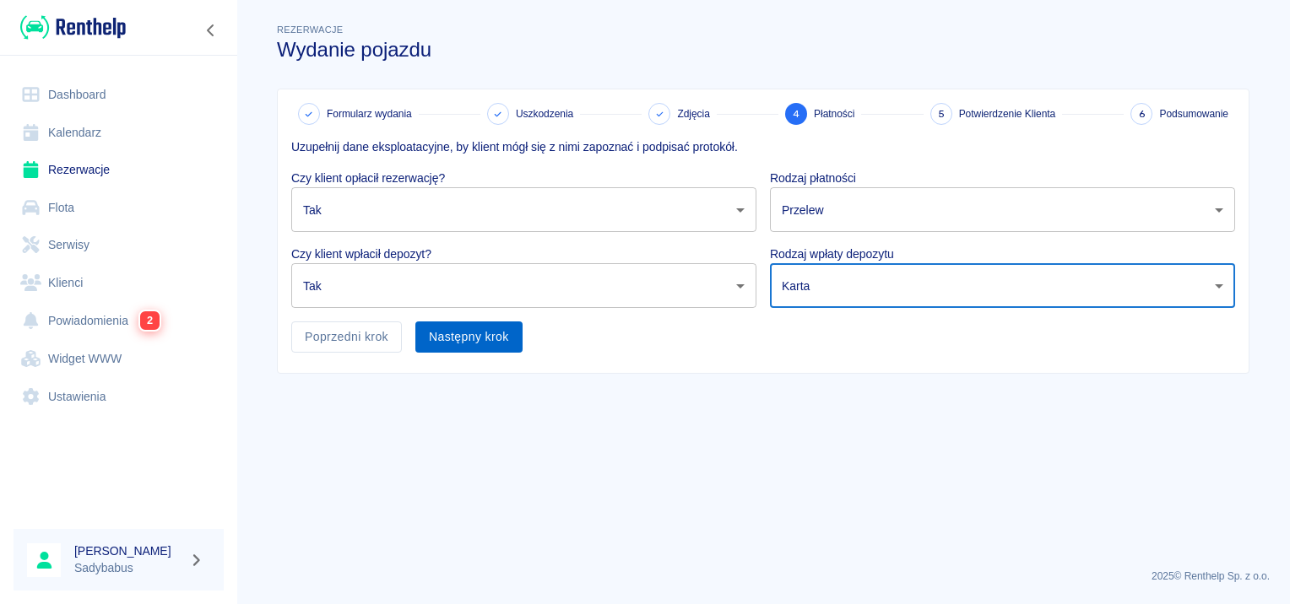
click at [496, 335] on button "Następny krok" at bounding box center [468, 337] width 107 height 31
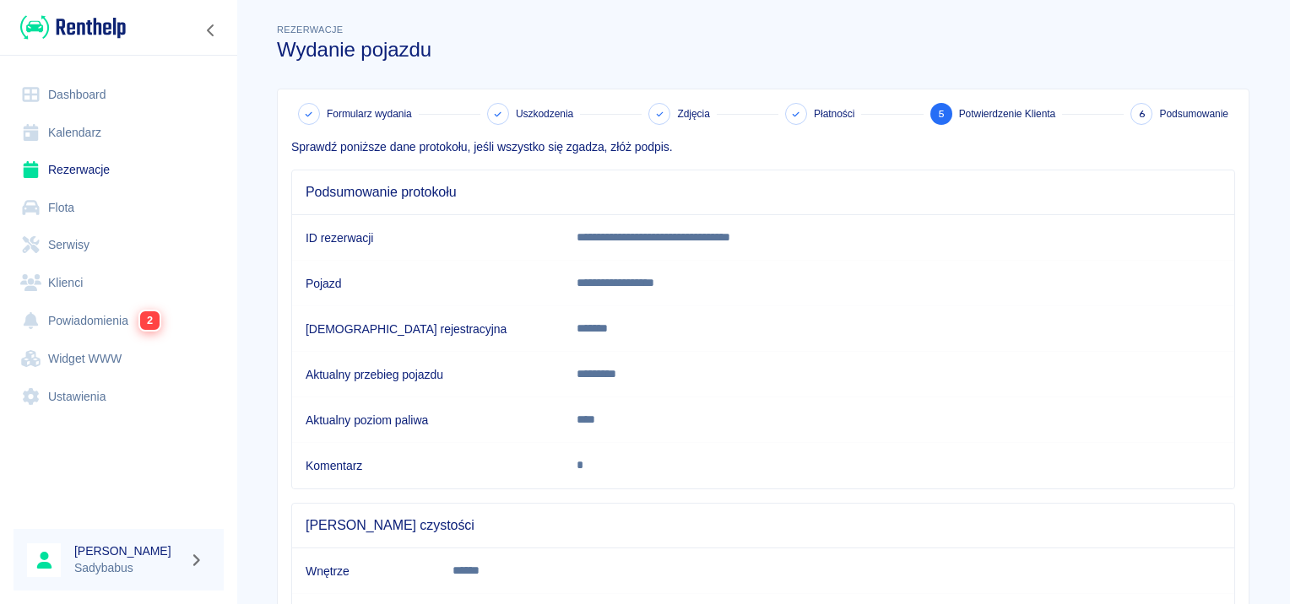
scroll to position [148, 0]
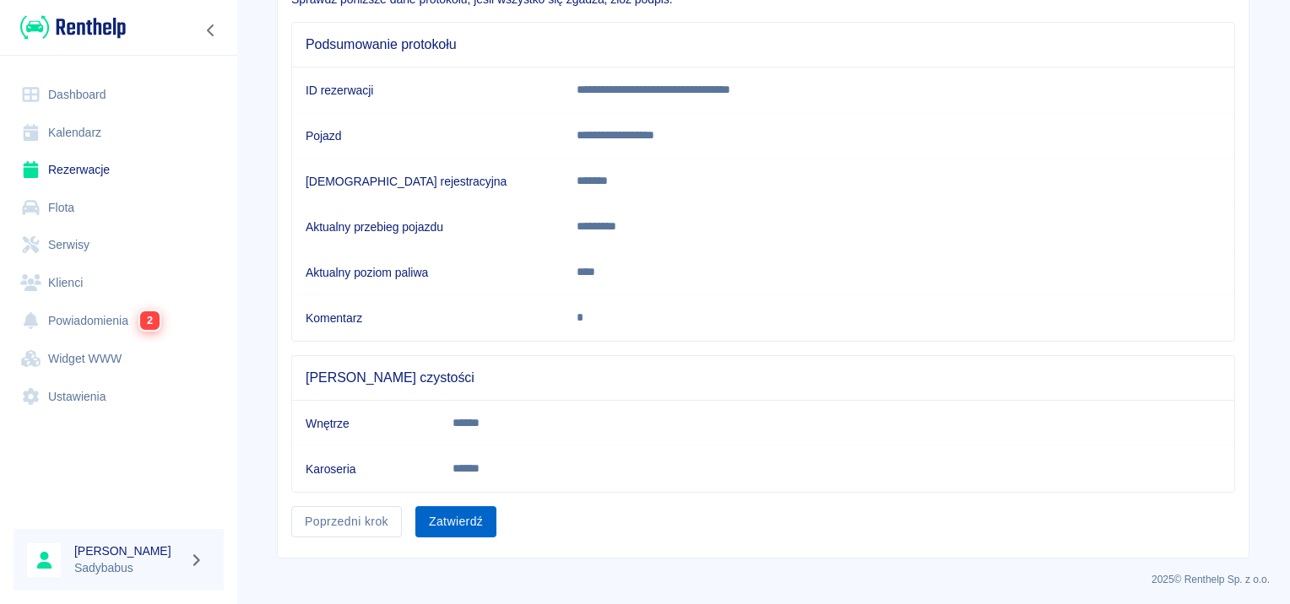
click at [427, 530] on button "Zatwierdź" at bounding box center [455, 521] width 81 height 31
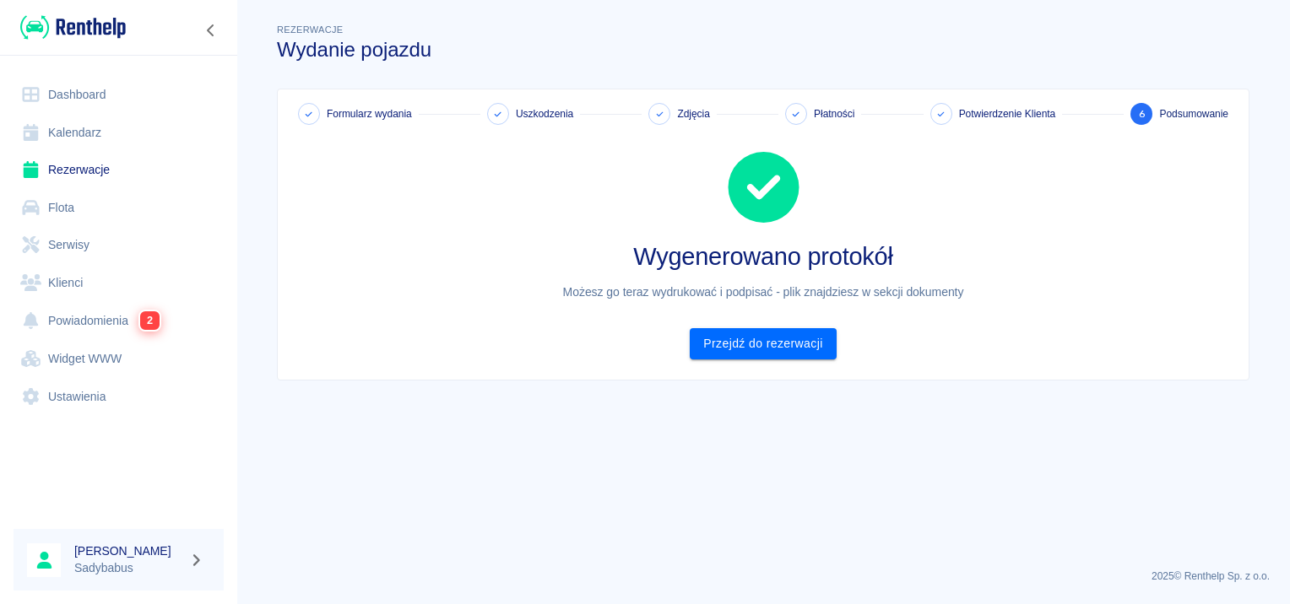
scroll to position [0, 0]
click at [754, 349] on link "Przejdź do rezerwacji" at bounding box center [763, 343] width 146 height 31
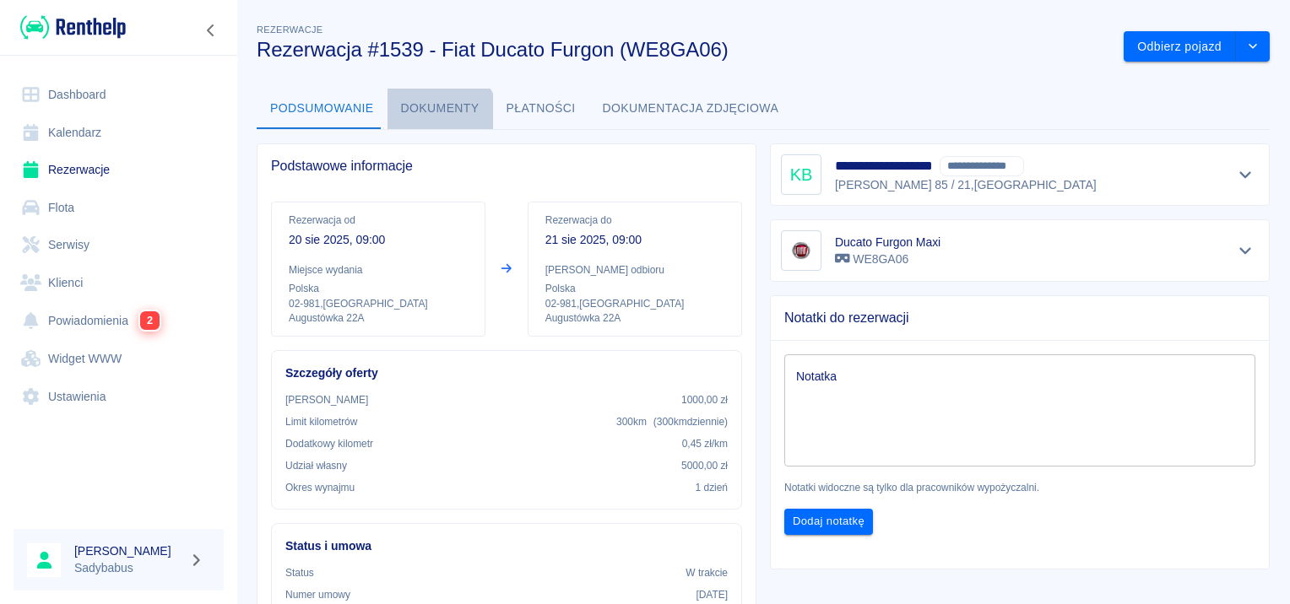
click at [431, 123] on button "Dokumenty" at bounding box center [439, 109] width 105 height 41
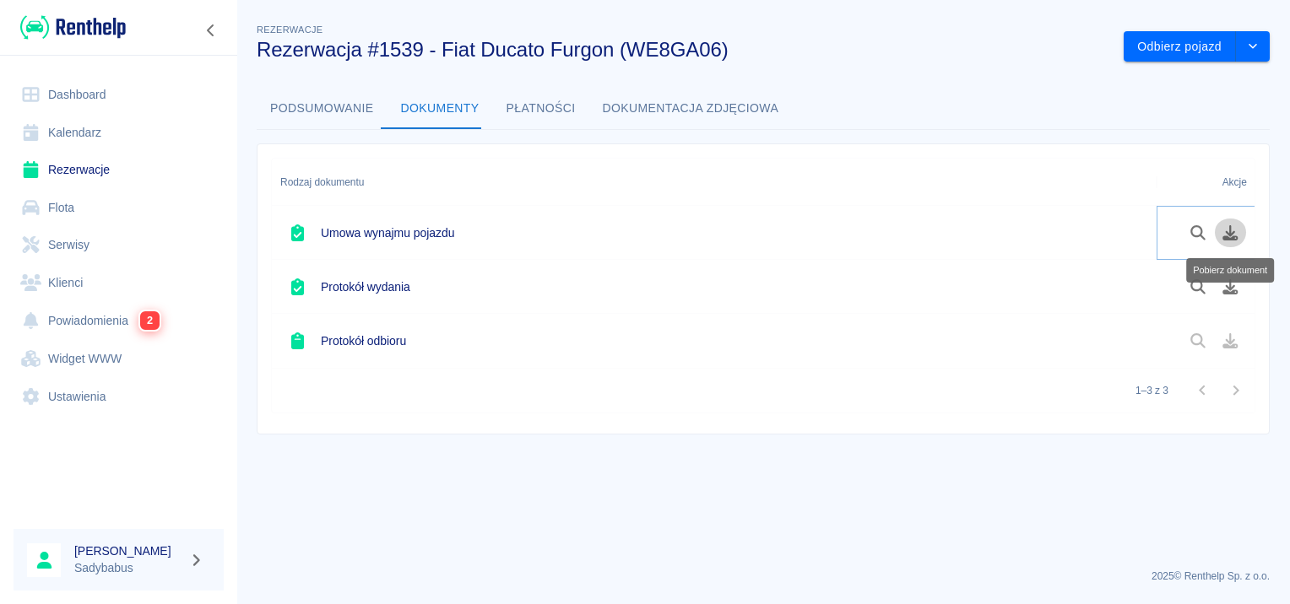
click at [1219, 233] on button "Pobierz dokument" at bounding box center [1230, 233] width 33 height 29
click at [1236, 279] on icon "Pobierz dokument" at bounding box center [1229, 286] width 19 height 15
